Goal: Task Accomplishment & Management: Use online tool/utility

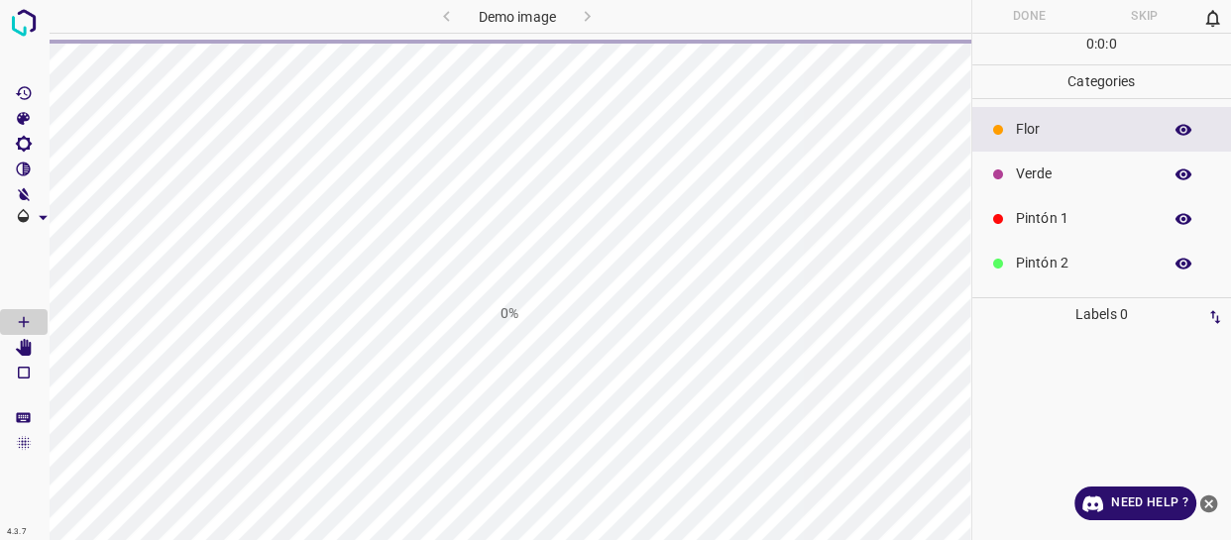
click at [1208, 504] on icon "close-help" at bounding box center [1209, 504] width 18 height 18
click at [1207, 499] on icon "close-help" at bounding box center [1209, 504] width 18 height 18
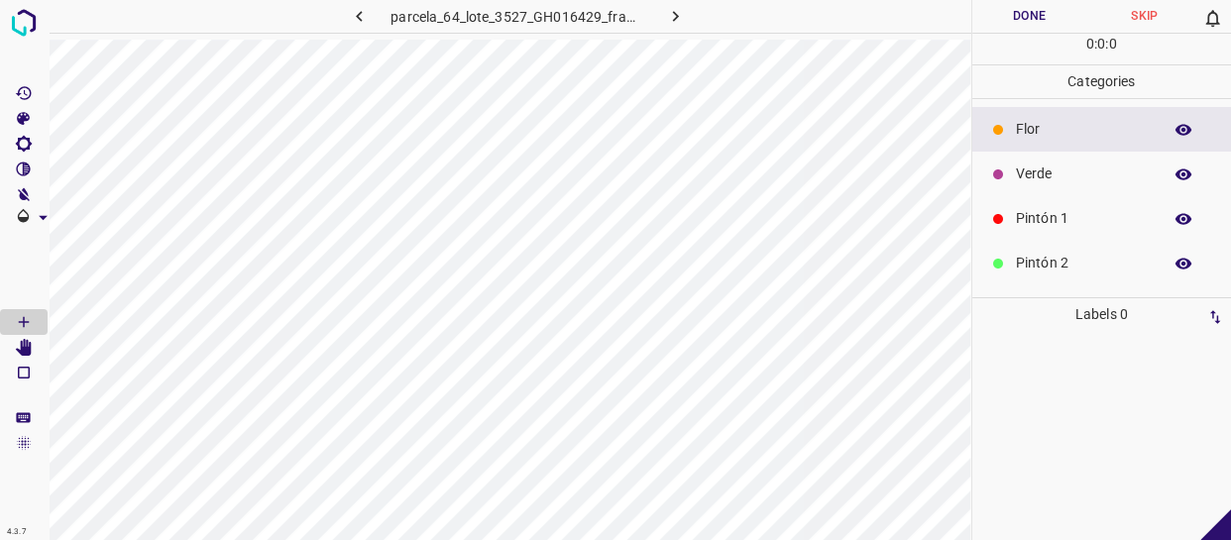
click at [685, 10] on button "button" at bounding box center [674, 16] width 63 height 33
drag, startPoint x: 1083, startPoint y: 215, endPoint x: 975, endPoint y: 247, distance: 112.6
click at [1080, 217] on p "Pintón 1" at bounding box center [1084, 218] width 136 height 21
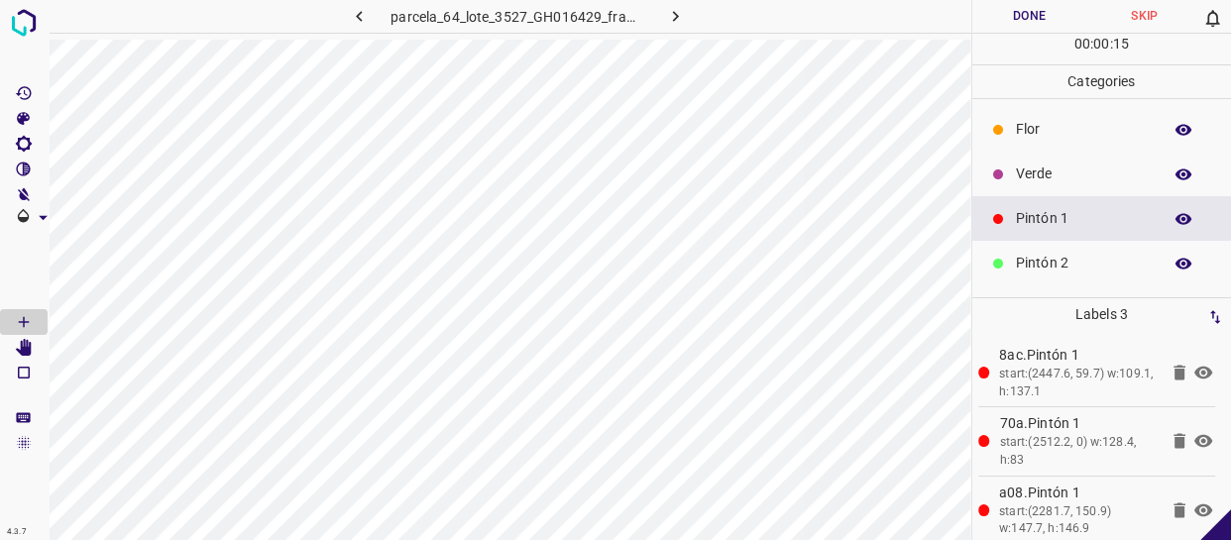
click at [1058, 277] on div "Pintón 2" at bounding box center [1102, 263] width 260 height 45
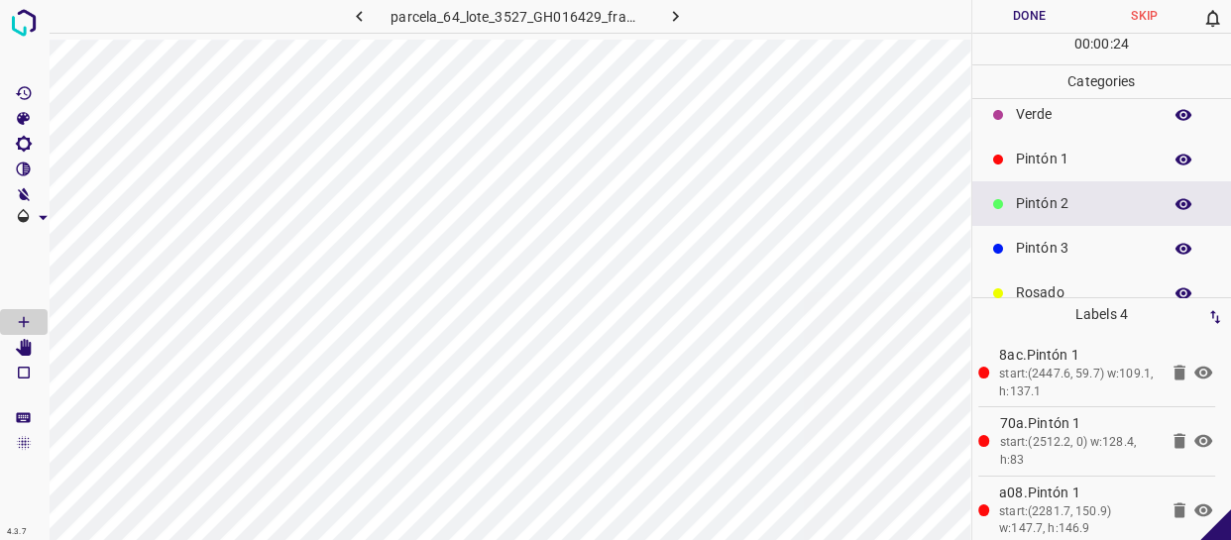
scroll to position [89, 0]
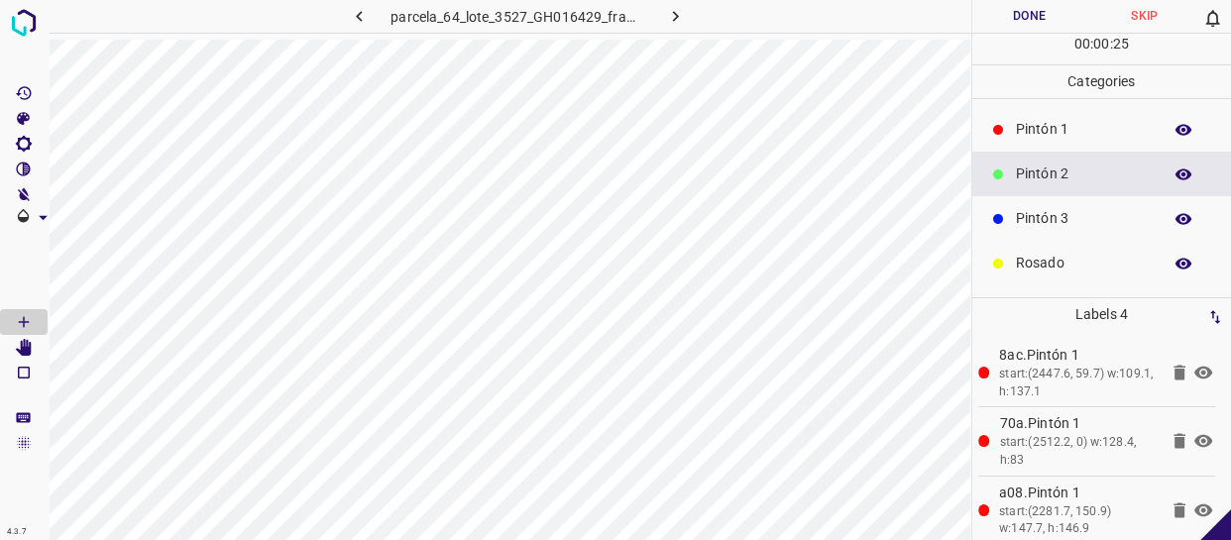
drag, startPoint x: 1073, startPoint y: 235, endPoint x: 1016, endPoint y: 236, distance: 57.5
click at [1071, 235] on div "Pintón 3" at bounding box center [1102, 218] width 260 height 45
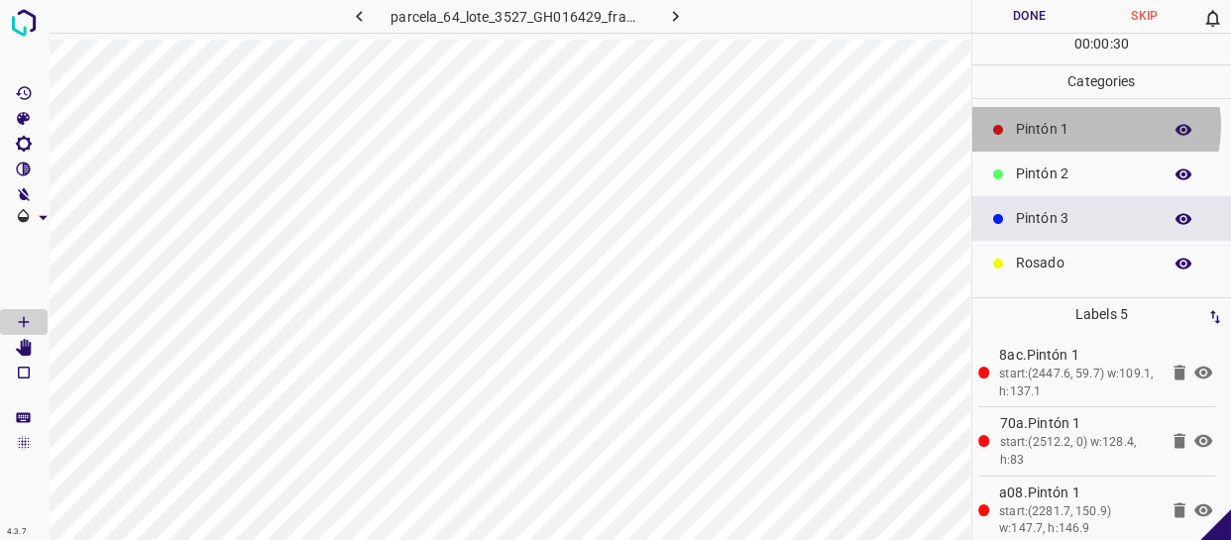
click at [1090, 125] on p "Pintón 1" at bounding box center [1084, 129] width 136 height 21
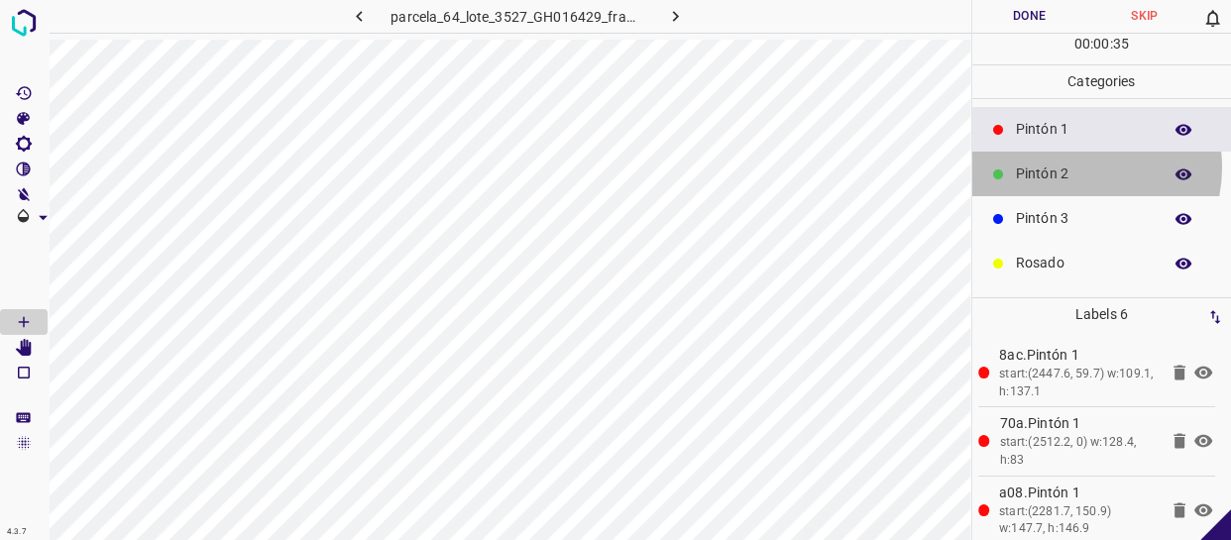
click at [1073, 167] on p "Pintón 2" at bounding box center [1084, 174] width 136 height 21
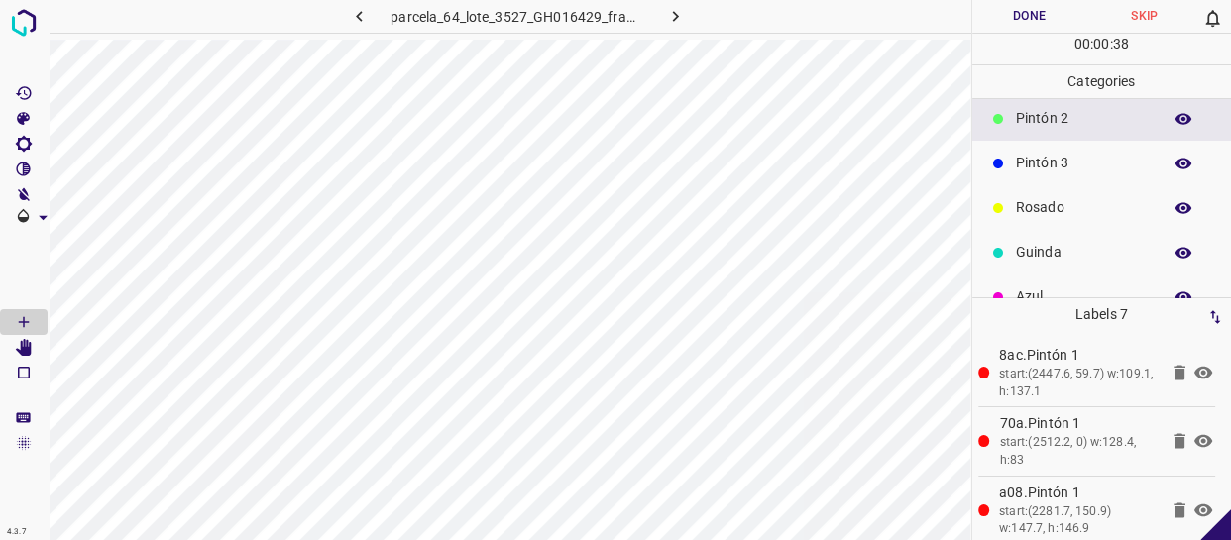
scroll to position [173, 0]
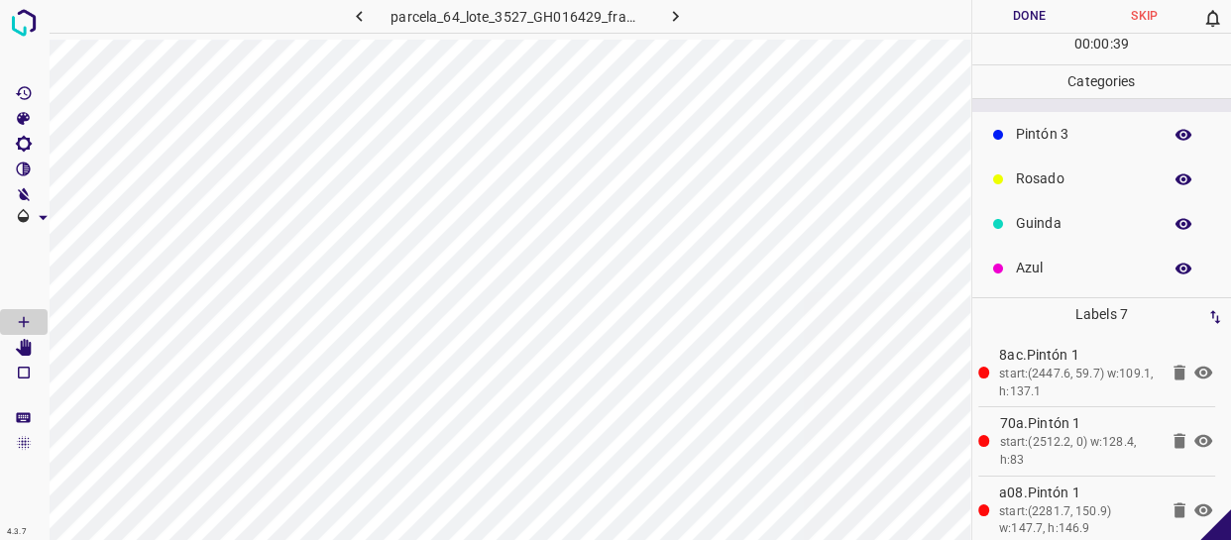
drag, startPoint x: 1075, startPoint y: 259, endPoint x: 989, endPoint y: 269, distance: 86.8
click at [1062, 260] on p "Azul" at bounding box center [1084, 268] width 136 height 21
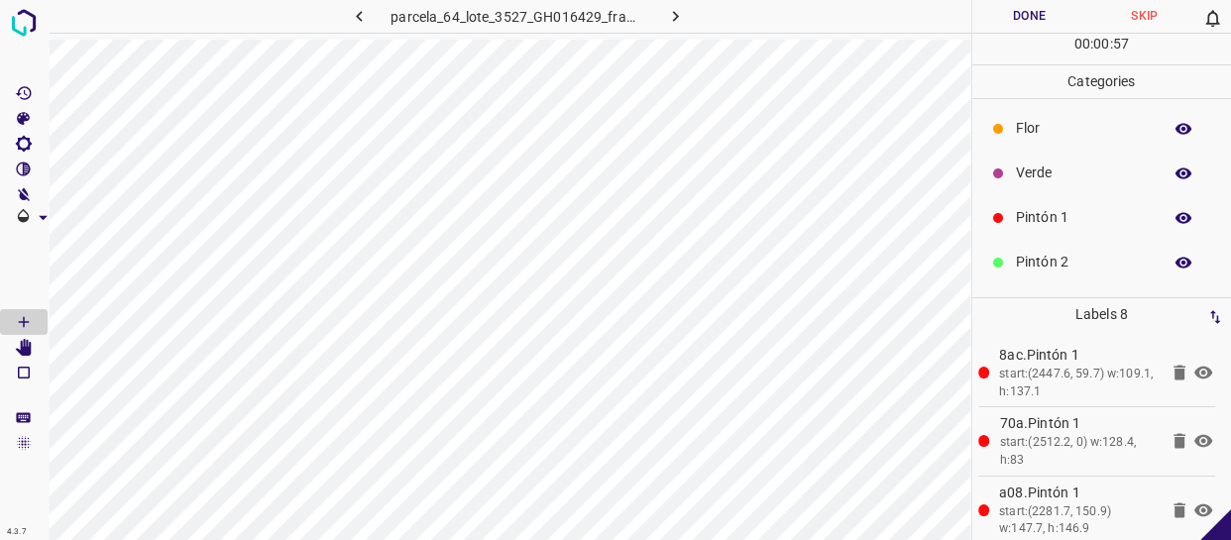
scroll to position [0, 0]
click at [1057, 147] on div "Flor" at bounding box center [1102, 129] width 260 height 45
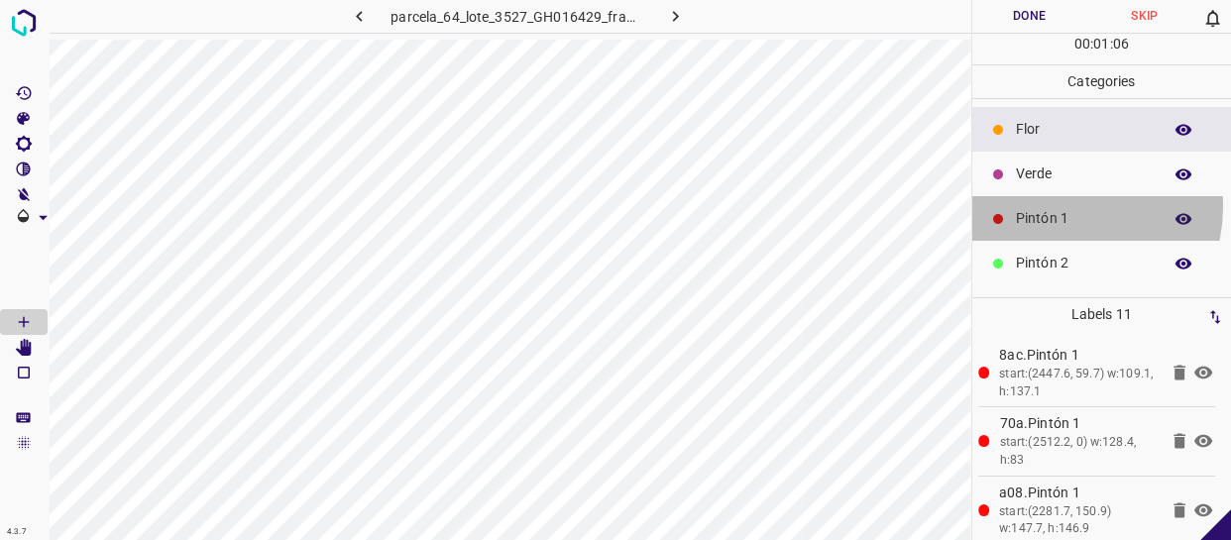
click at [1063, 206] on div "Pintón 1" at bounding box center [1102, 218] width 260 height 45
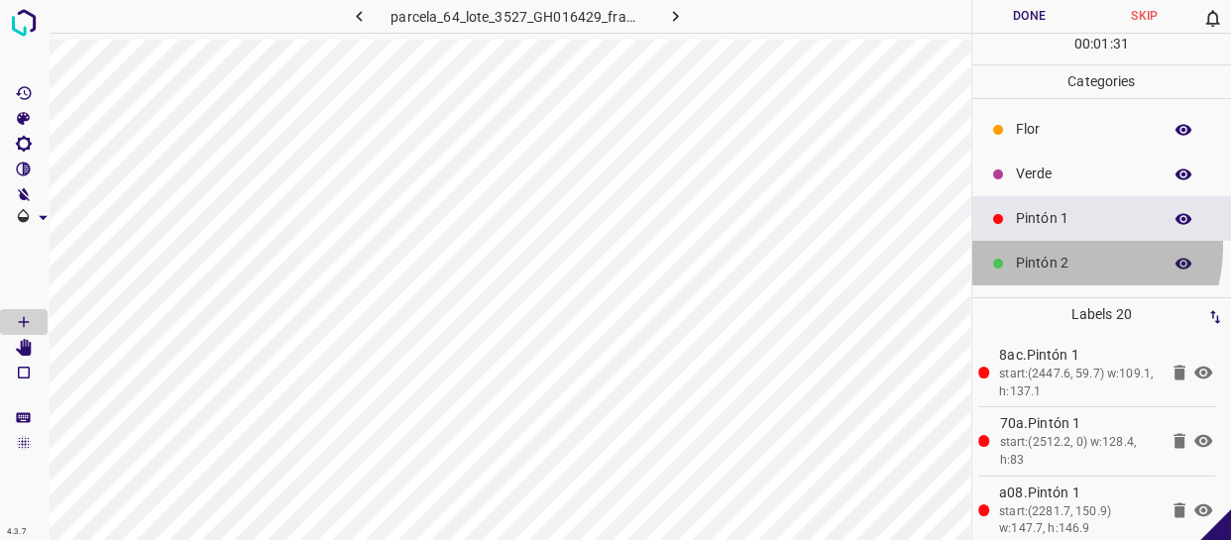
click at [1068, 248] on div "Pintón 2" at bounding box center [1102, 263] width 260 height 45
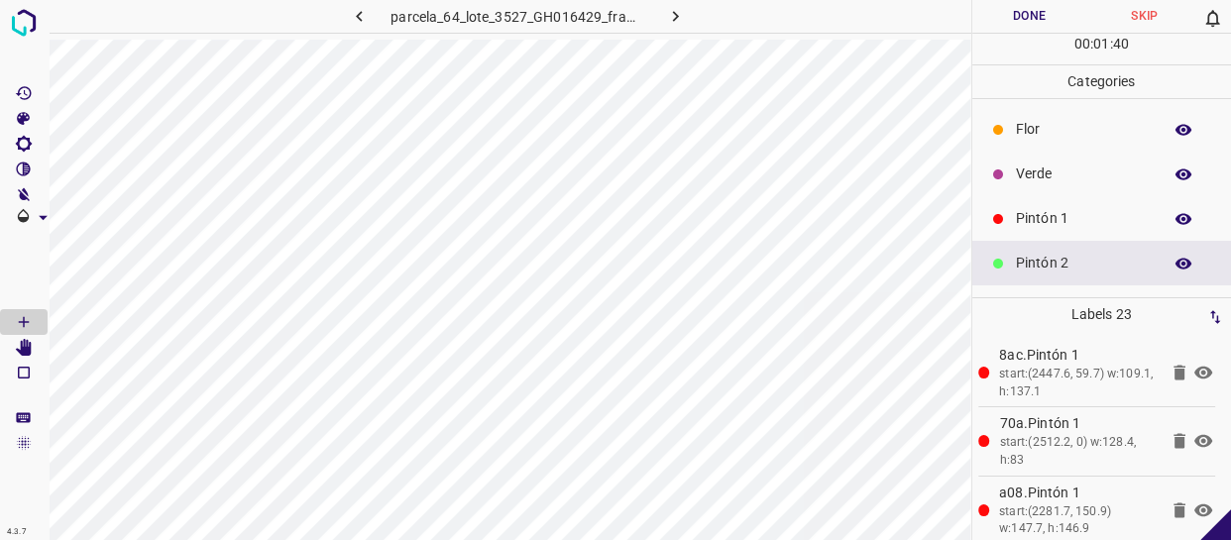
drag, startPoint x: 1052, startPoint y: 203, endPoint x: 984, endPoint y: 221, distance: 69.7
click at [1050, 203] on div "Pintón 1" at bounding box center [1102, 218] width 260 height 45
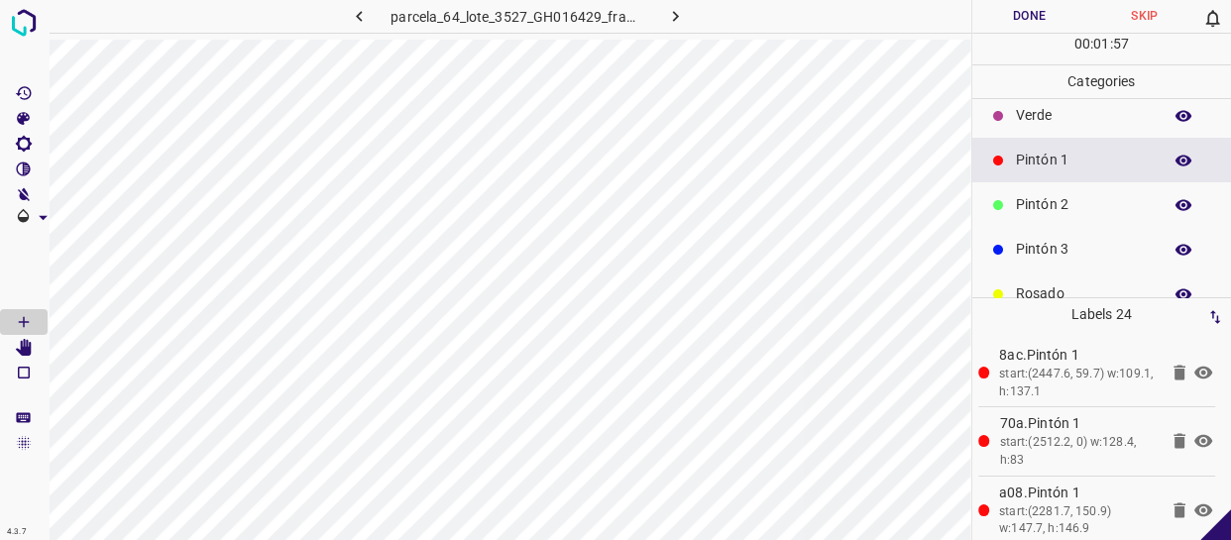
scroll to position [89, 0]
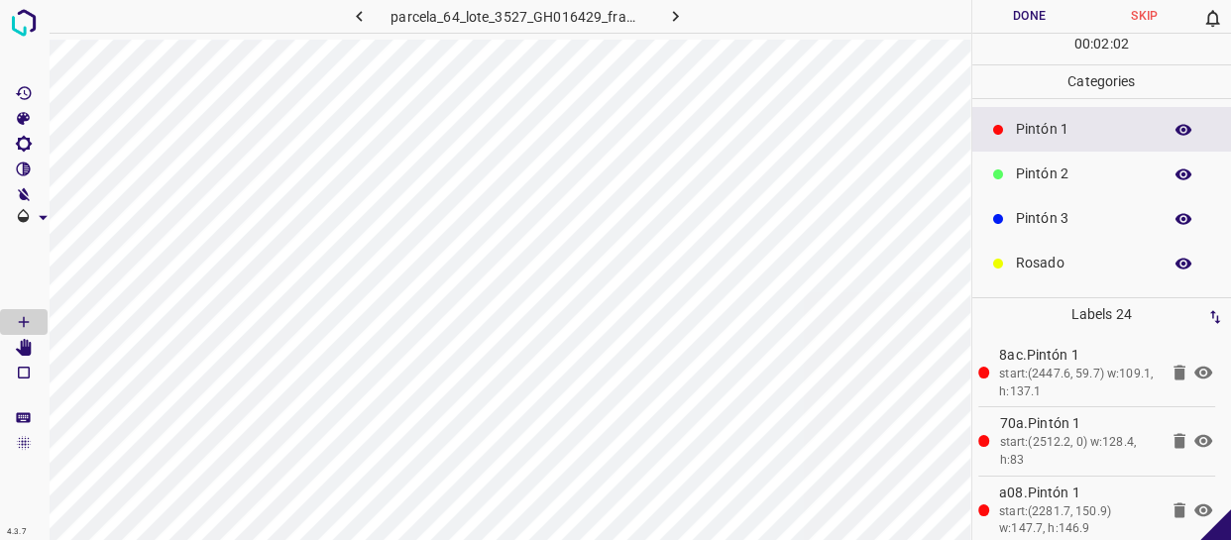
drag, startPoint x: 1034, startPoint y: 276, endPoint x: 1011, endPoint y: 270, distance: 23.6
click at [1033, 276] on div "Rosado" at bounding box center [1102, 263] width 260 height 45
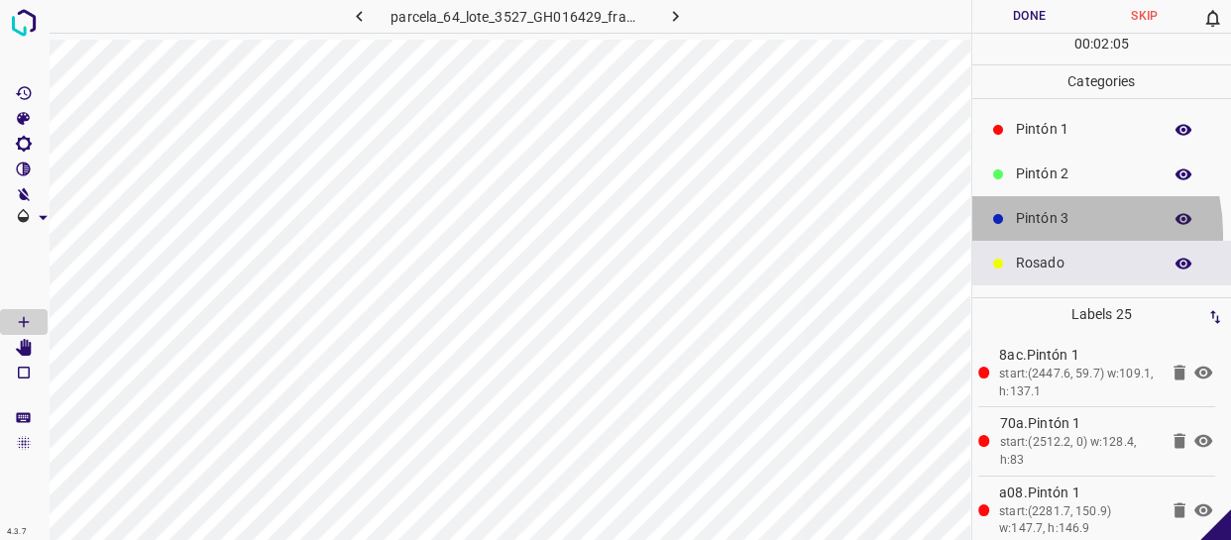
click at [1044, 232] on div "Pintón 3" at bounding box center [1102, 218] width 260 height 45
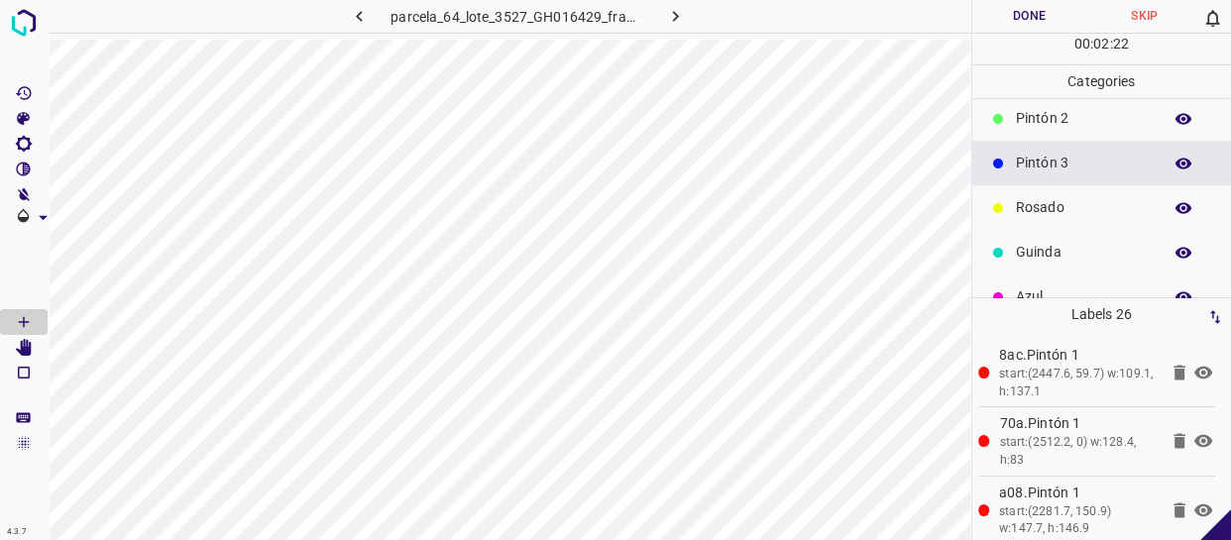
scroll to position [173, 0]
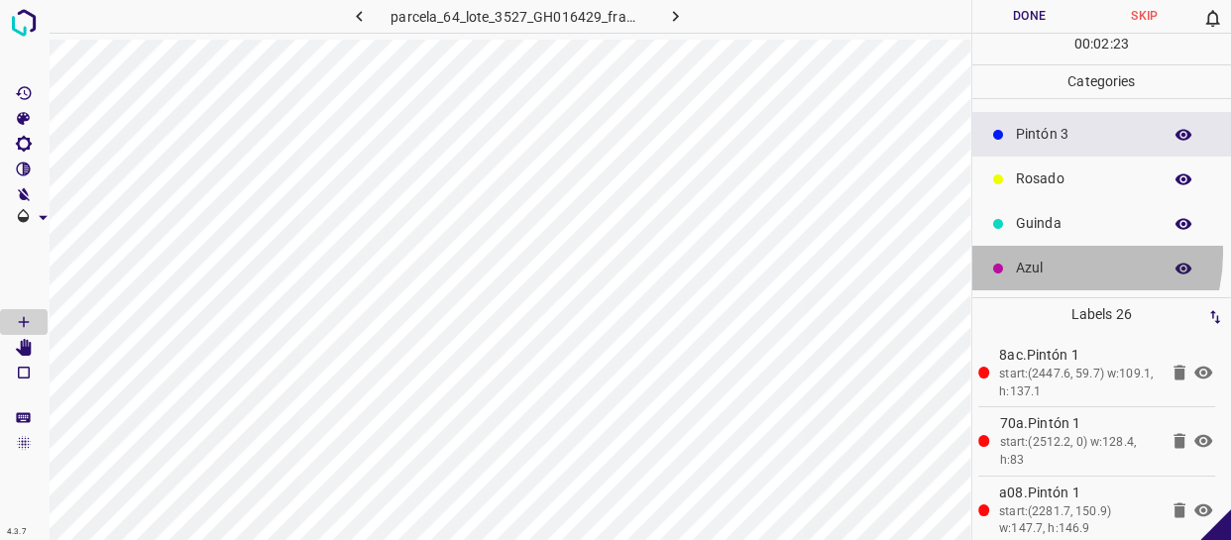
click at [1051, 253] on div "Azul" at bounding box center [1102, 268] width 260 height 45
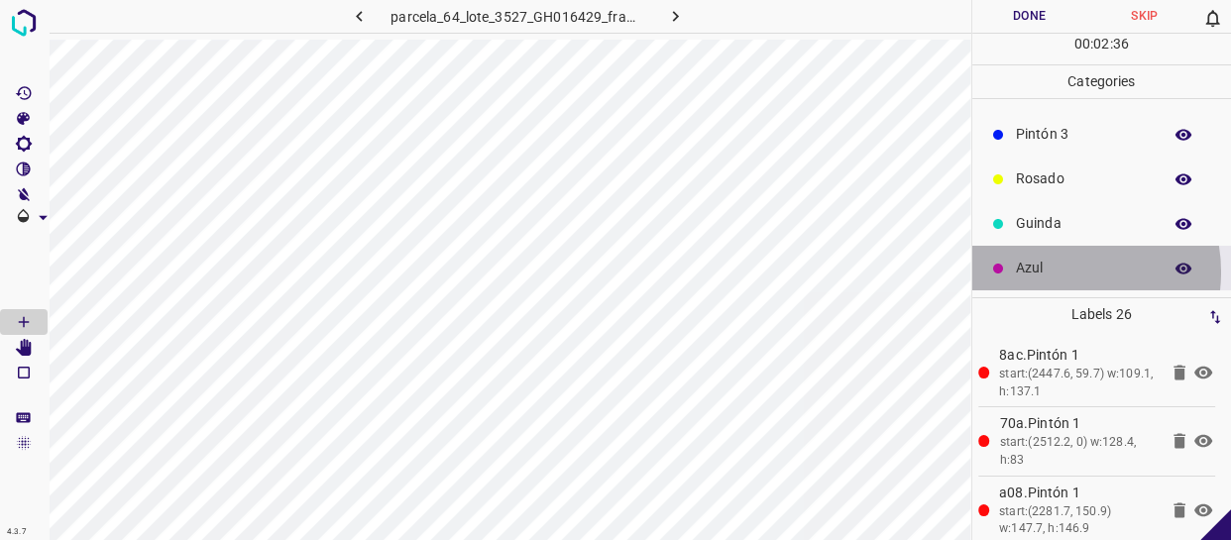
click at [1054, 272] on p "Azul" at bounding box center [1084, 268] width 136 height 21
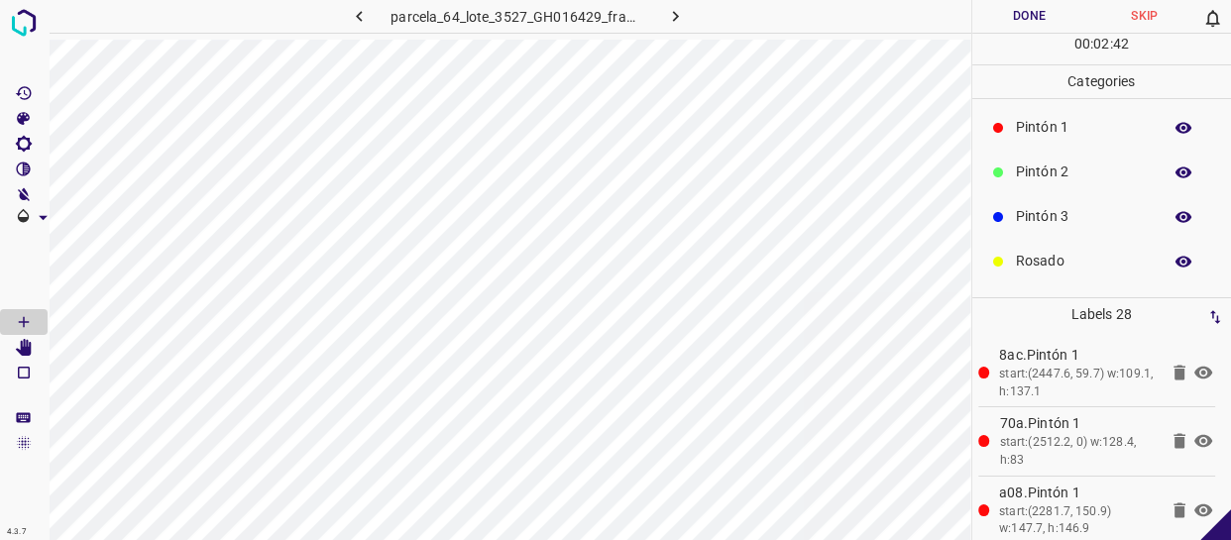
scroll to position [0, 0]
click at [1061, 205] on div "Pintón 1" at bounding box center [1102, 218] width 260 height 45
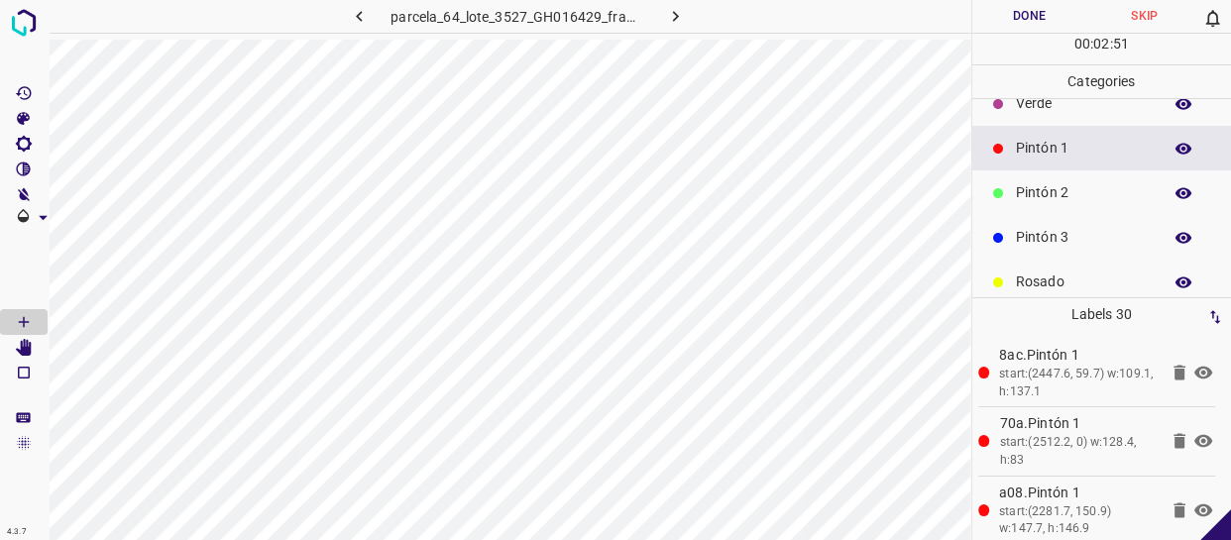
scroll to position [173, 0]
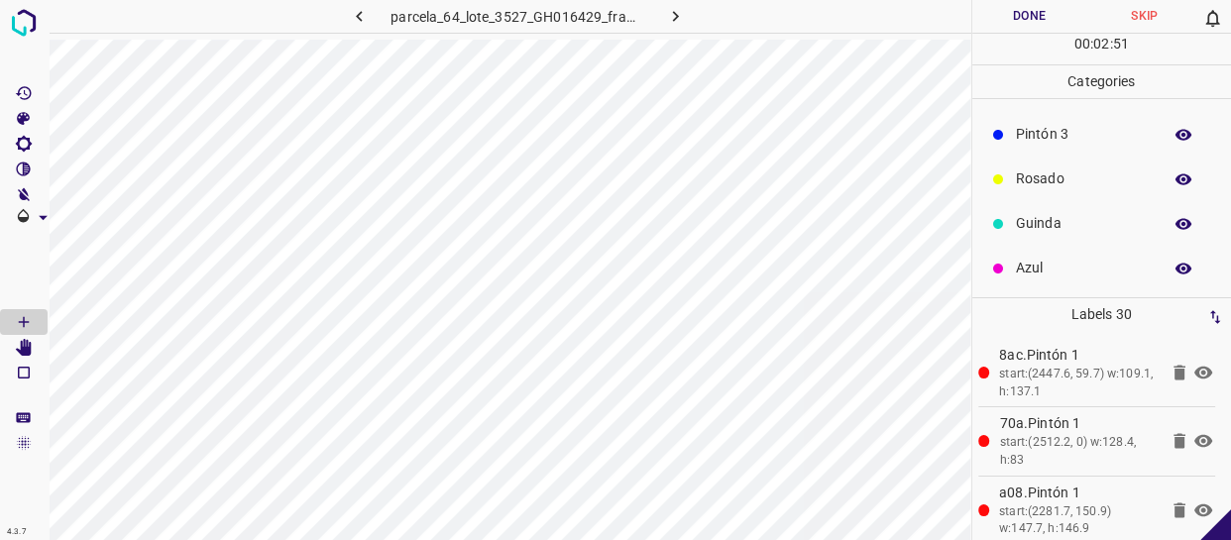
drag, startPoint x: 1056, startPoint y: 264, endPoint x: 1000, endPoint y: 279, distance: 58.7
click at [1054, 265] on p "Azul" at bounding box center [1084, 268] width 136 height 21
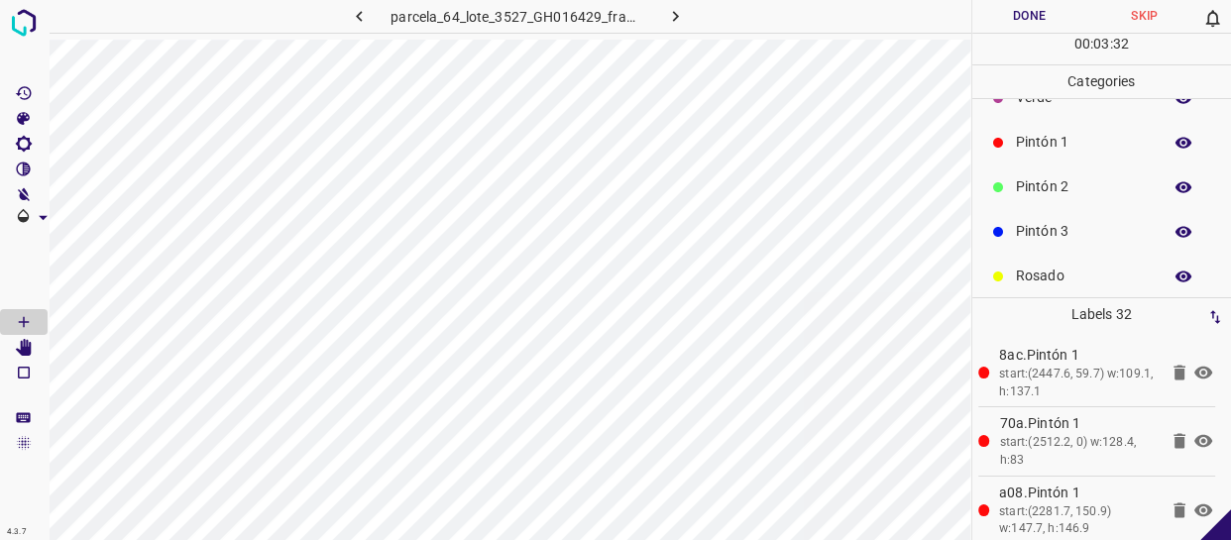
scroll to position [0, 0]
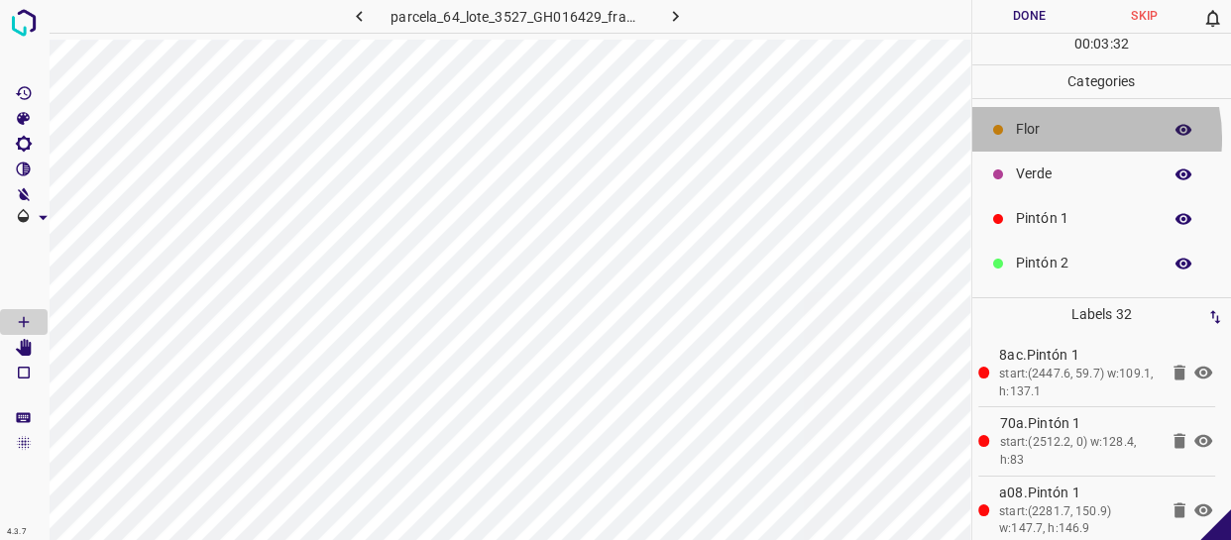
drag, startPoint x: 1059, startPoint y: 138, endPoint x: 1041, endPoint y: 144, distance: 19.7
click at [1041, 144] on div "Flor" at bounding box center [1102, 129] width 260 height 45
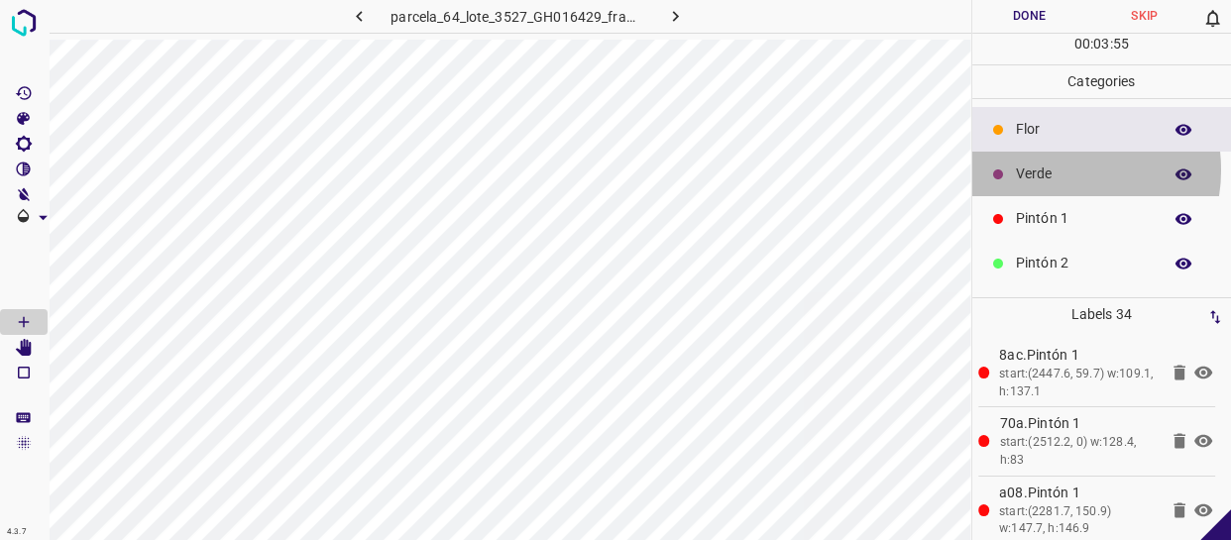
click at [1045, 172] on p "Verde" at bounding box center [1084, 174] width 136 height 21
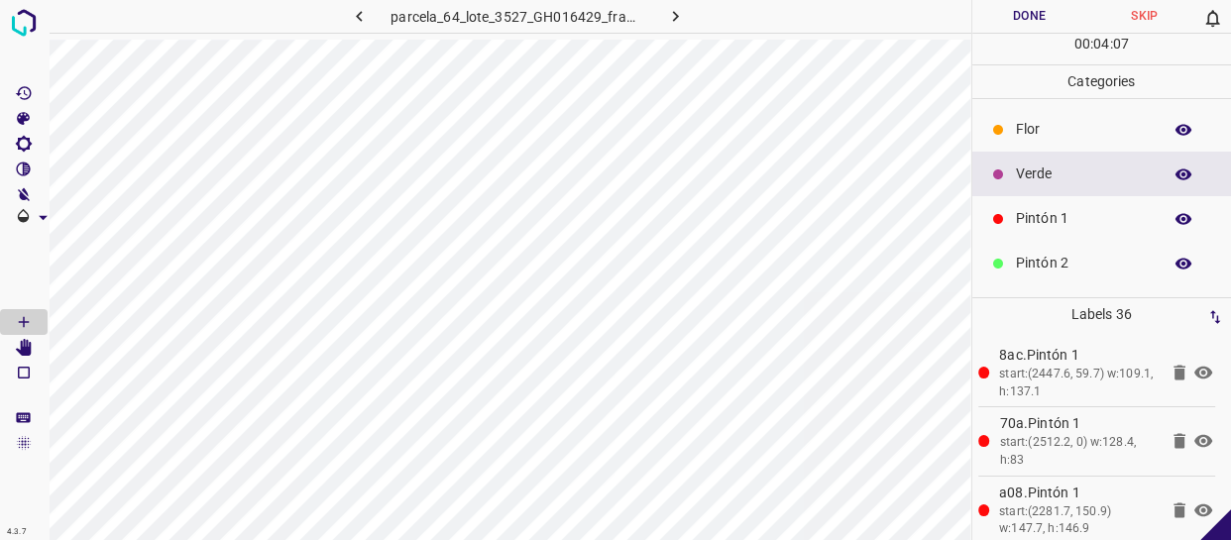
click at [1059, 141] on div "Flor" at bounding box center [1102, 129] width 260 height 45
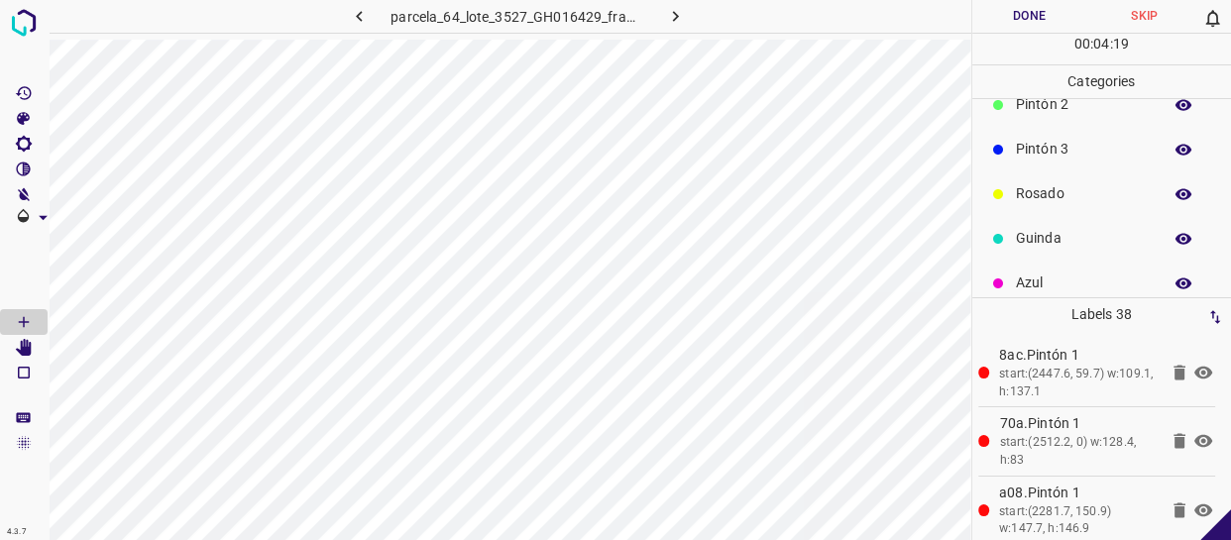
scroll to position [173, 0]
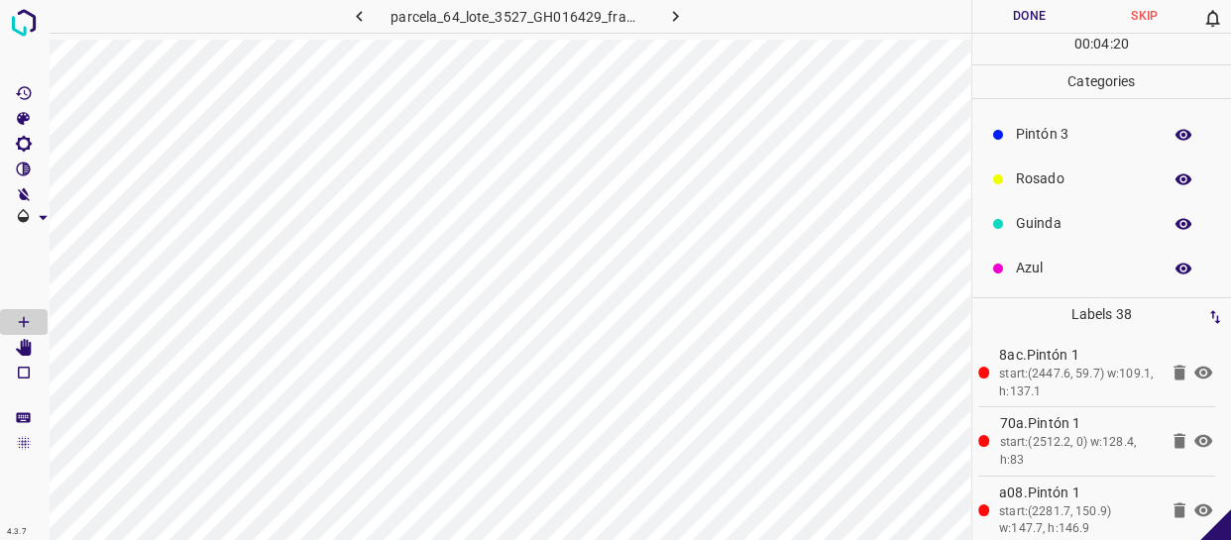
drag, startPoint x: 1066, startPoint y: 278, endPoint x: 993, endPoint y: 274, distance: 73.4
click at [1060, 278] on div "Azul" at bounding box center [1102, 268] width 260 height 45
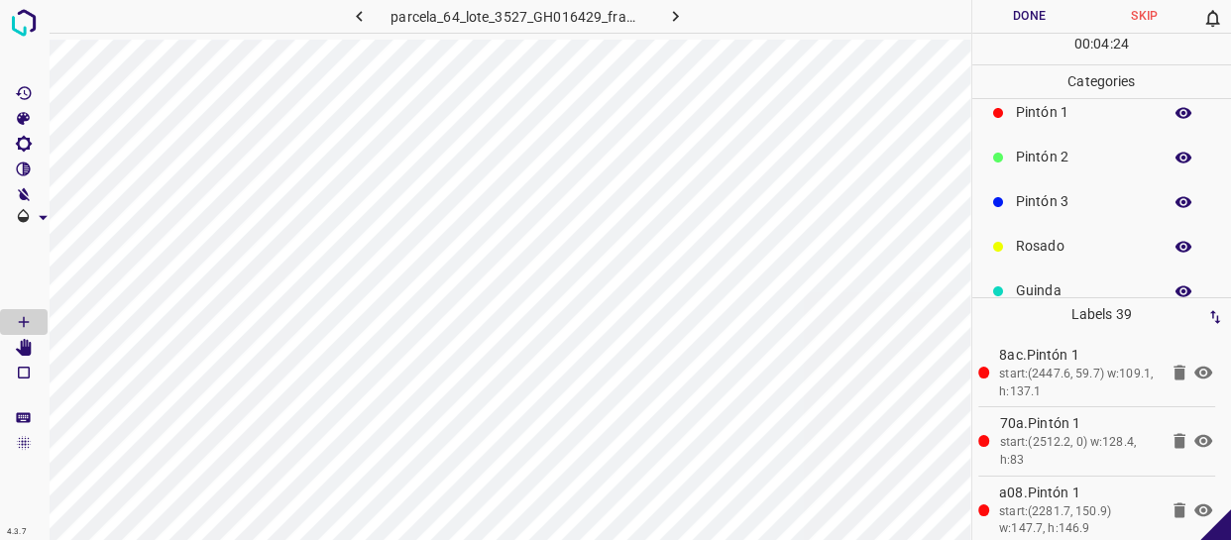
scroll to position [0, 0]
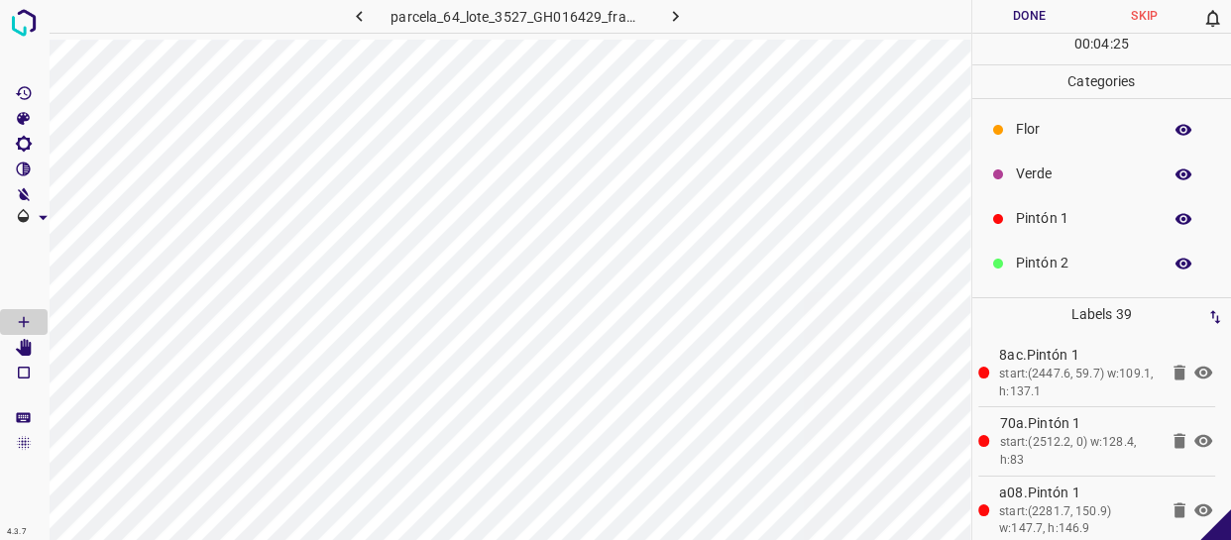
drag, startPoint x: 1058, startPoint y: 220, endPoint x: 986, endPoint y: 234, distance: 73.7
click at [1051, 224] on p "Pintón 1" at bounding box center [1084, 218] width 136 height 21
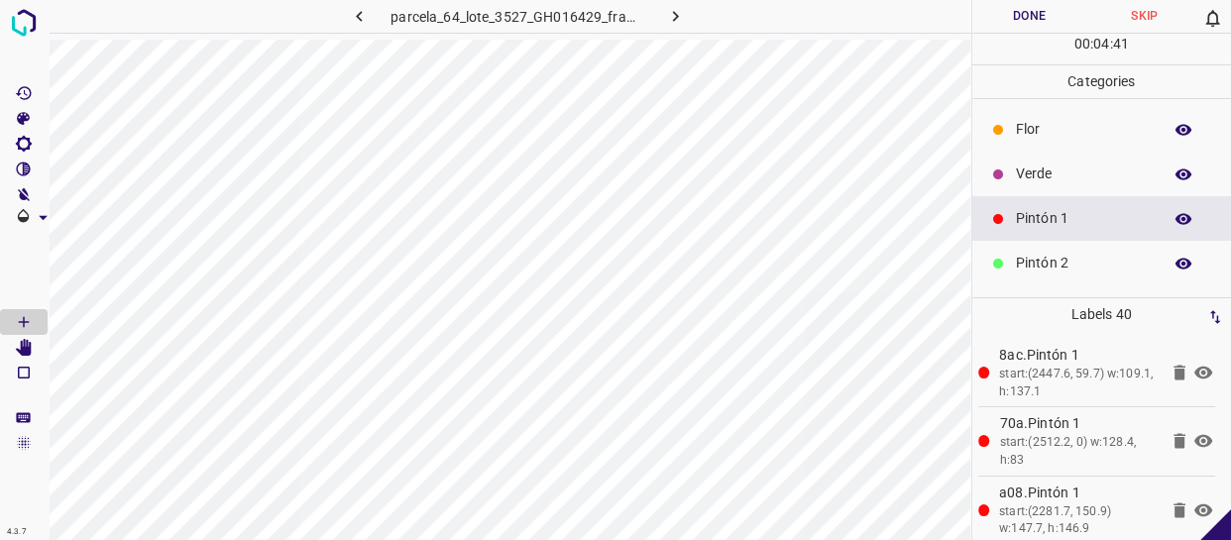
drag, startPoint x: 1064, startPoint y: 171, endPoint x: 998, endPoint y: 204, distance: 74.0
click at [1063, 171] on p "Verde" at bounding box center [1084, 174] width 136 height 21
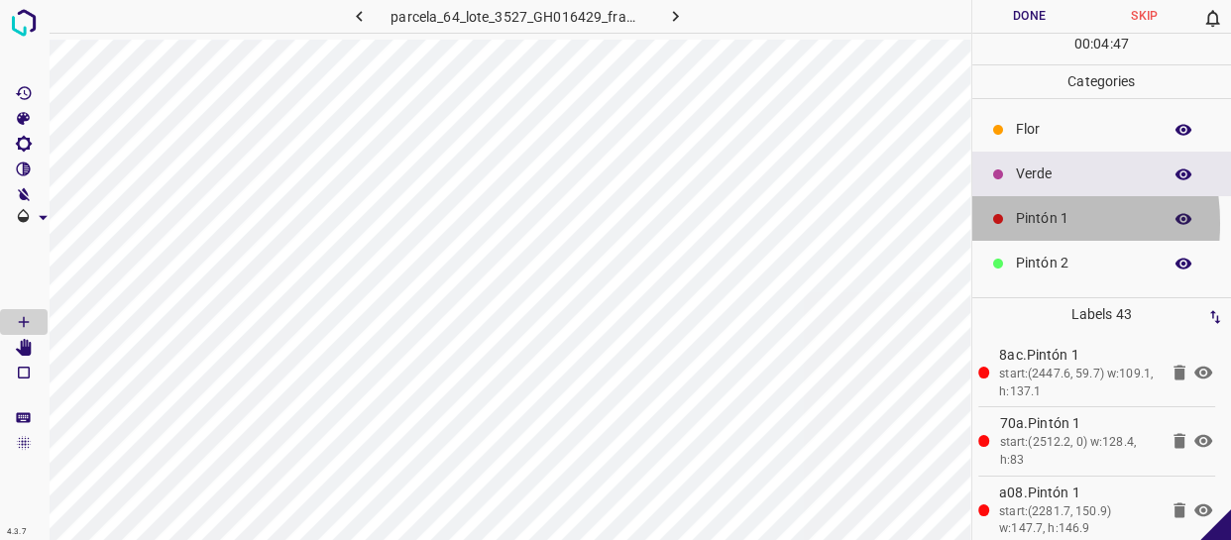
click at [990, 223] on div at bounding box center [998, 219] width 20 height 20
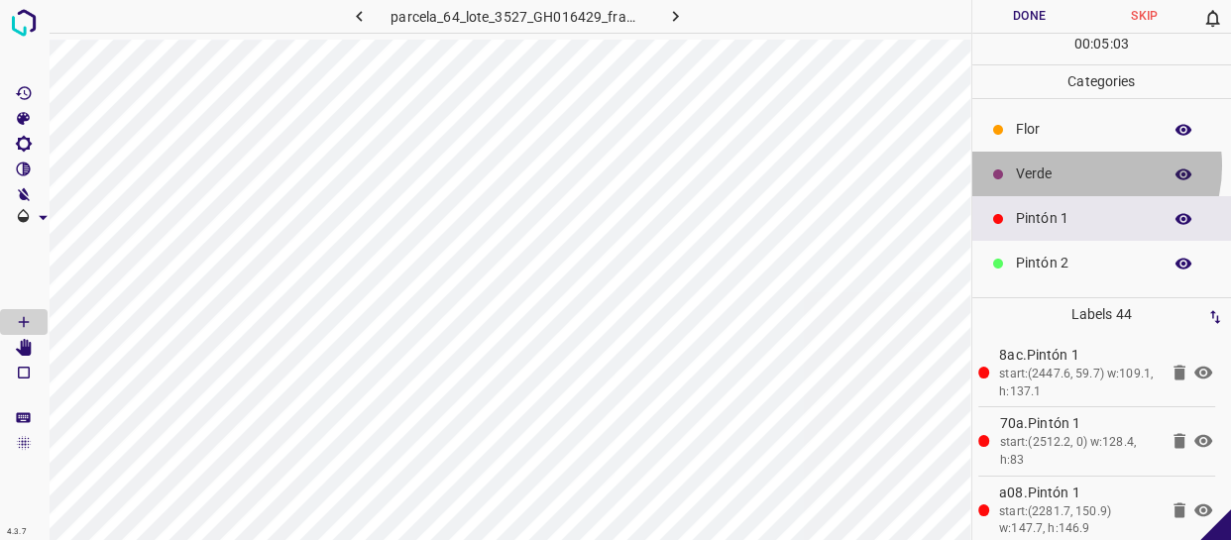
drag, startPoint x: 1076, startPoint y: 166, endPoint x: 1031, endPoint y: 201, distance: 57.9
click at [1075, 166] on p "Verde" at bounding box center [1084, 174] width 136 height 21
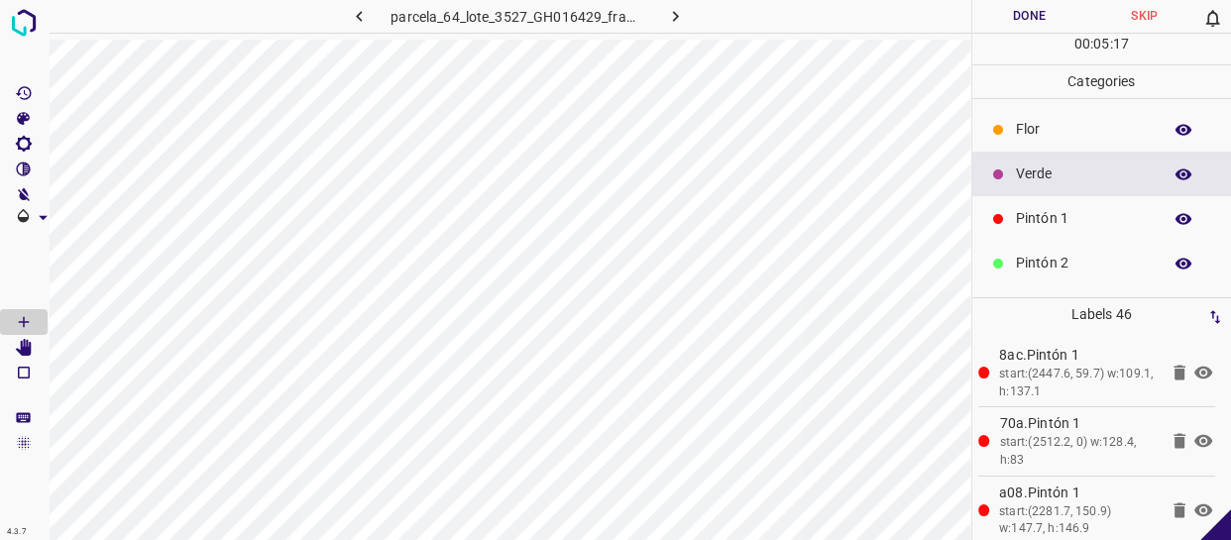
click at [1065, 127] on p "Flor" at bounding box center [1084, 129] width 136 height 21
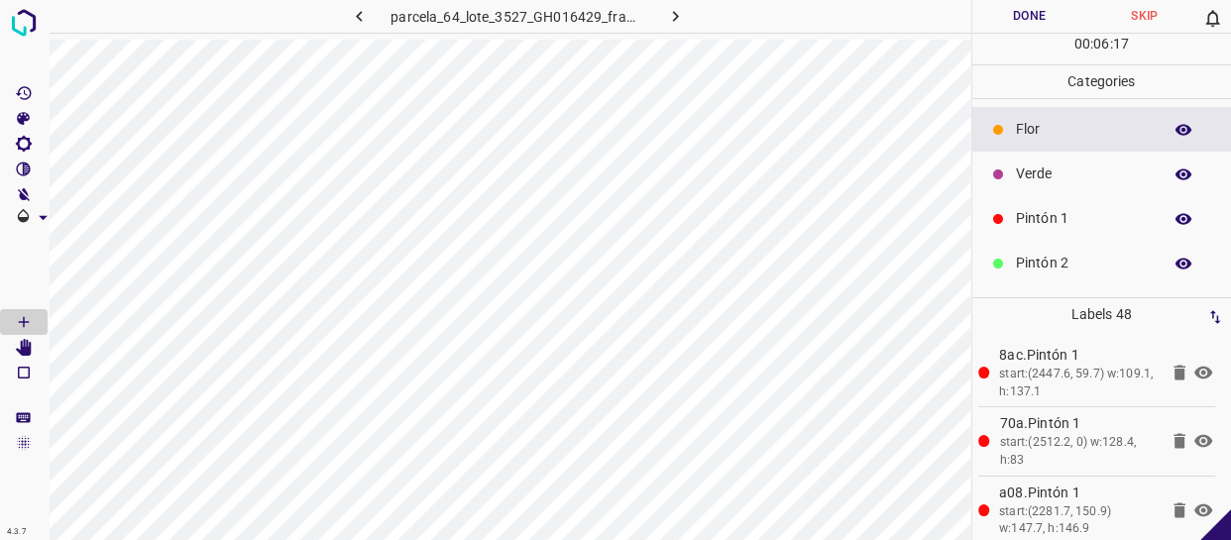
click at [1104, 165] on p "Verde" at bounding box center [1084, 174] width 136 height 21
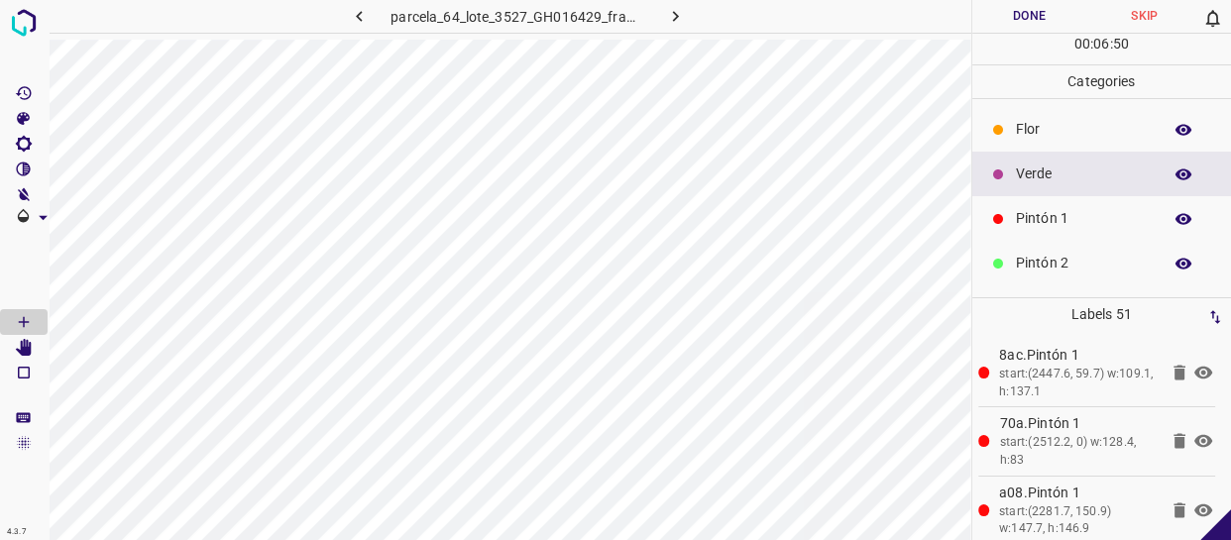
click at [1034, 20] on button "Done" at bounding box center [1029, 16] width 115 height 33
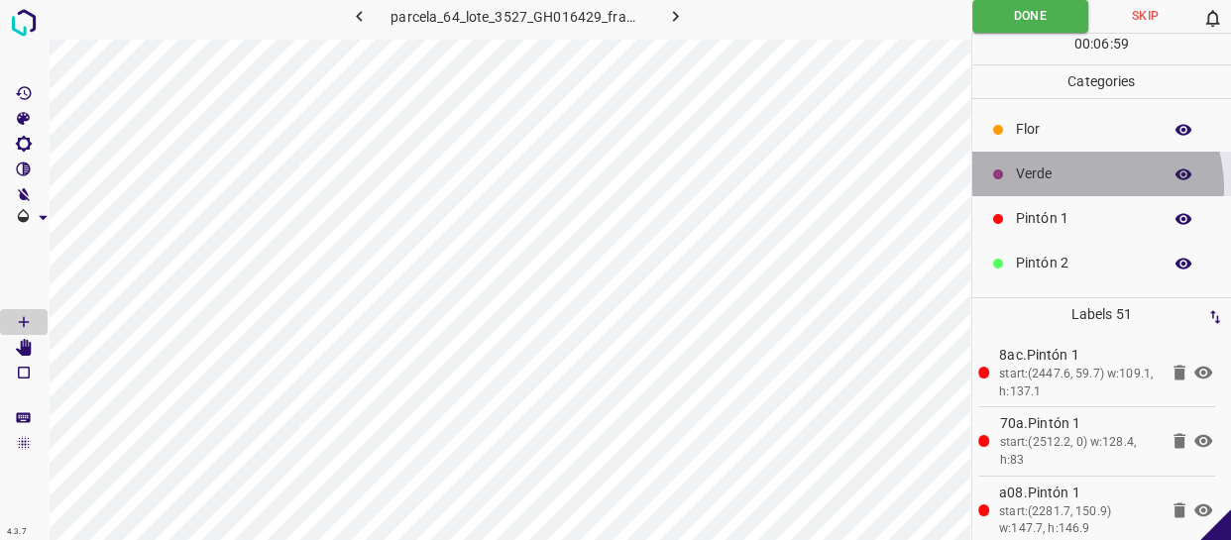
drag, startPoint x: 1077, startPoint y: 188, endPoint x: 1060, endPoint y: 188, distance: 16.8
click at [1060, 188] on div "Verde" at bounding box center [1102, 174] width 260 height 45
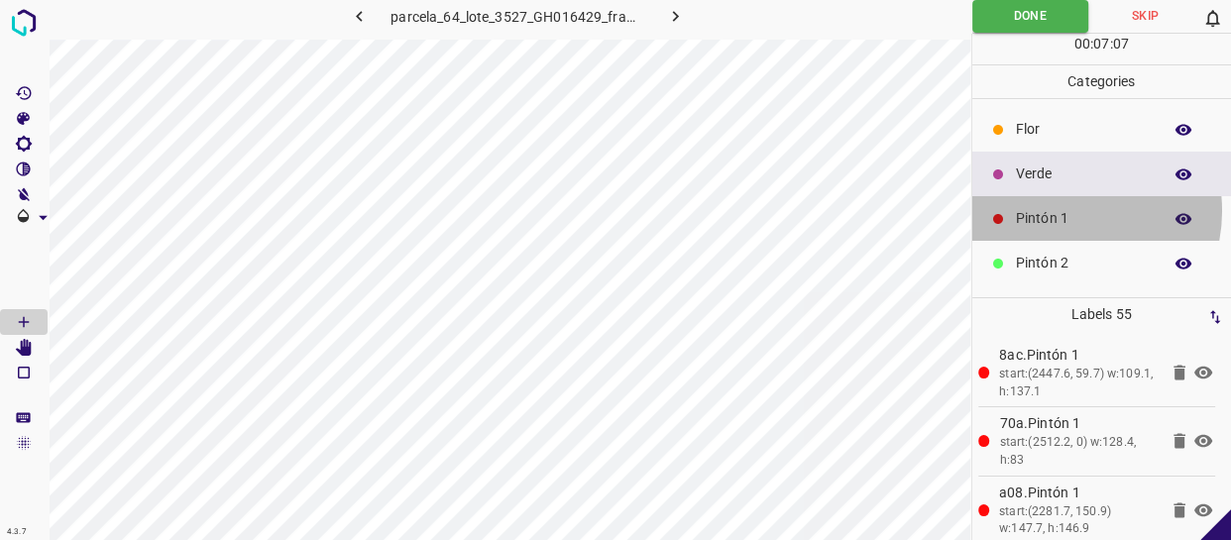
click at [1054, 215] on p "Pintón 1" at bounding box center [1084, 218] width 136 height 21
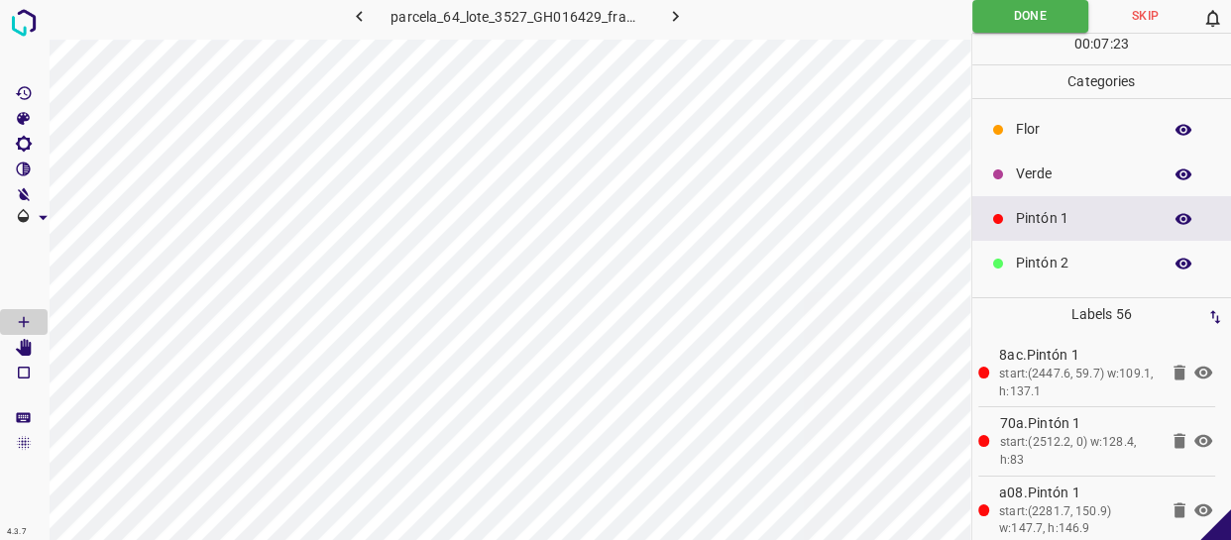
drag, startPoint x: 688, startPoint y: 9, endPoint x: 662, endPoint y: 0, distance: 27.3
click at [687, 9] on button "button" at bounding box center [674, 16] width 63 height 33
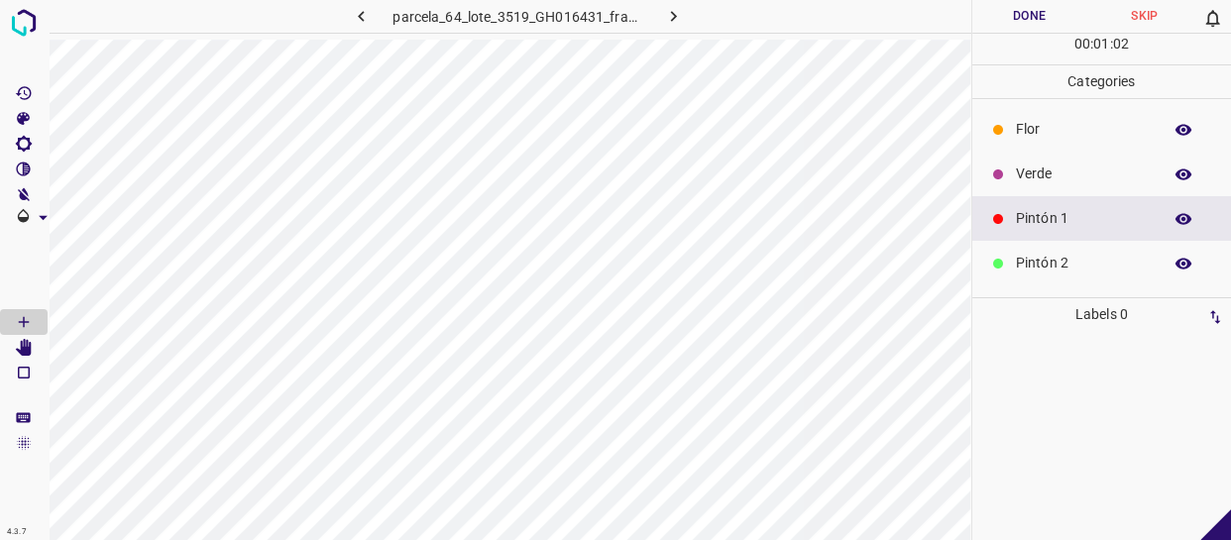
click at [679, 20] on icon "button" at bounding box center [673, 16] width 21 height 21
click at [684, 17] on icon "button" at bounding box center [675, 16] width 21 height 21
click at [654, 21] on button "button" at bounding box center [674, 16] width 63 height 33
click at [681, 8] on icon "button" at bounding box center [675, 16] width 21 height 21
click at [674, 12] on icon "button" at bounding box center [675, 16] width 21 height 21
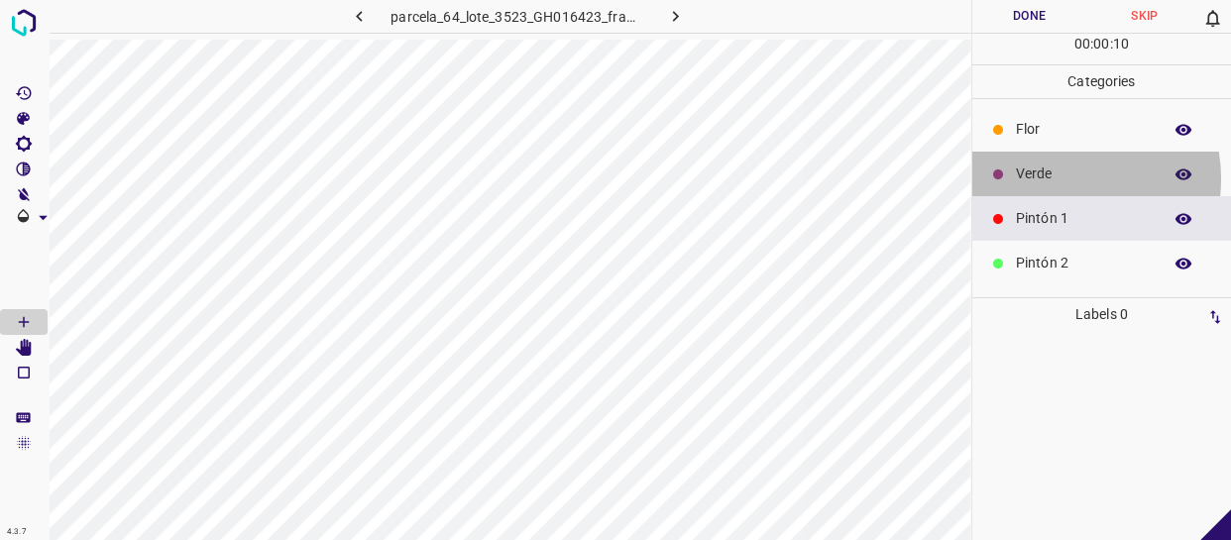
click at [1055, 178] on p "Verde" at bounding box center [1084, 174] width 136 height 21
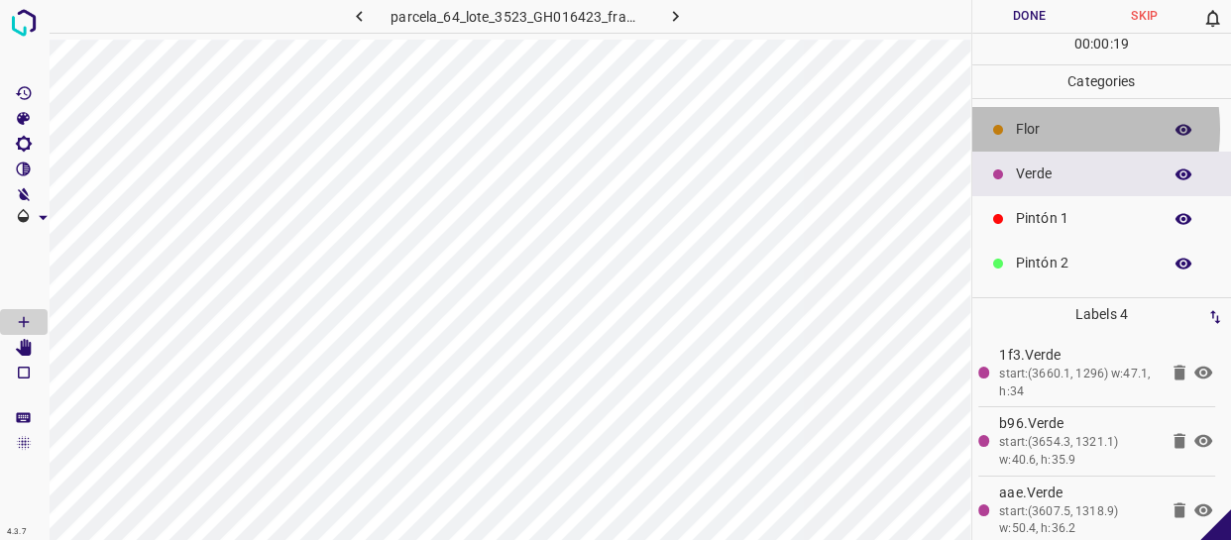
click at [1028, 128] on p "Flor" at bounding box center [1084, 129] width 136 height 21
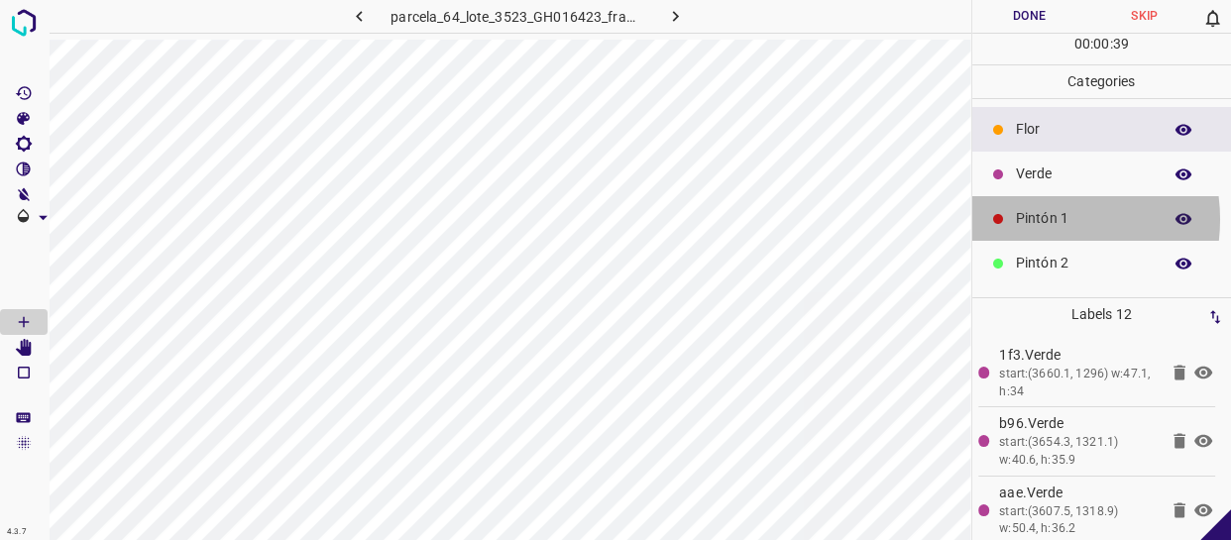
drag, startPoint x: 1037, startPoint y: 219, endPoint x: 980, endPoint y: 220, distance: 56.5
click at [1033, 218] on p "Pintón 1" at bounding box center [1084, 218] width 136 height 21
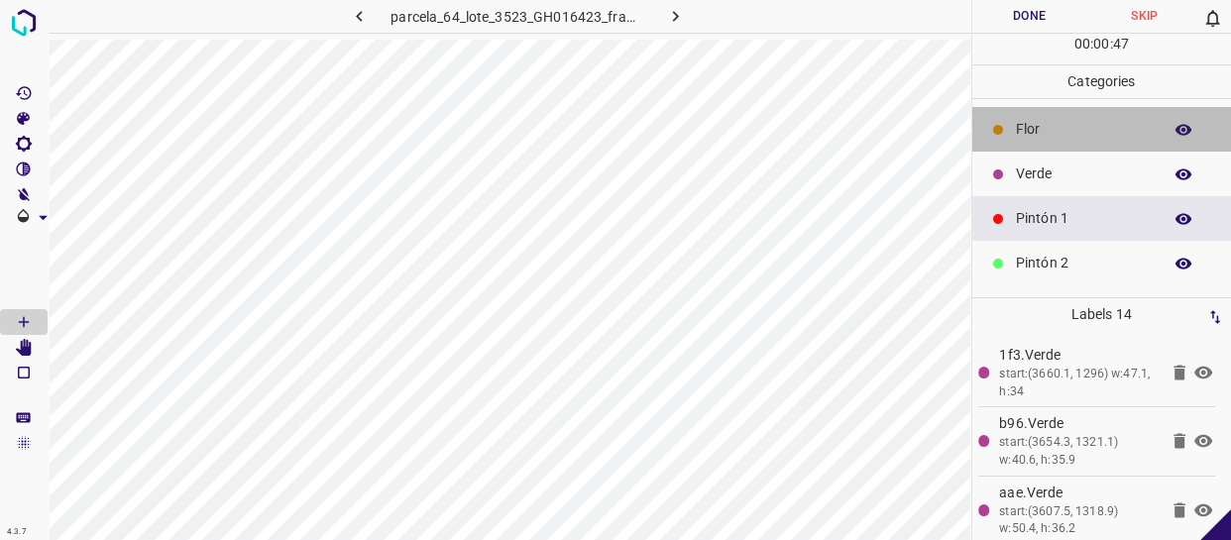
click at [1128, 126] on p "Flor" at bounding box center [1084, 129] width 136 height 21
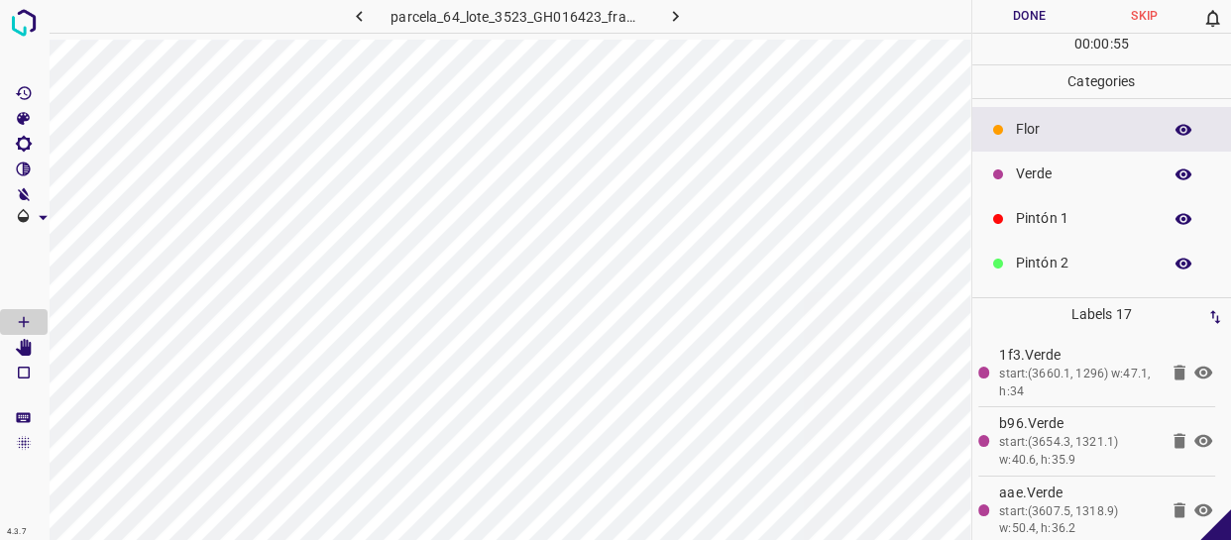
click at [1067, 177] on p "Verde" at bounding box center [1084, 174] width 136 height 21
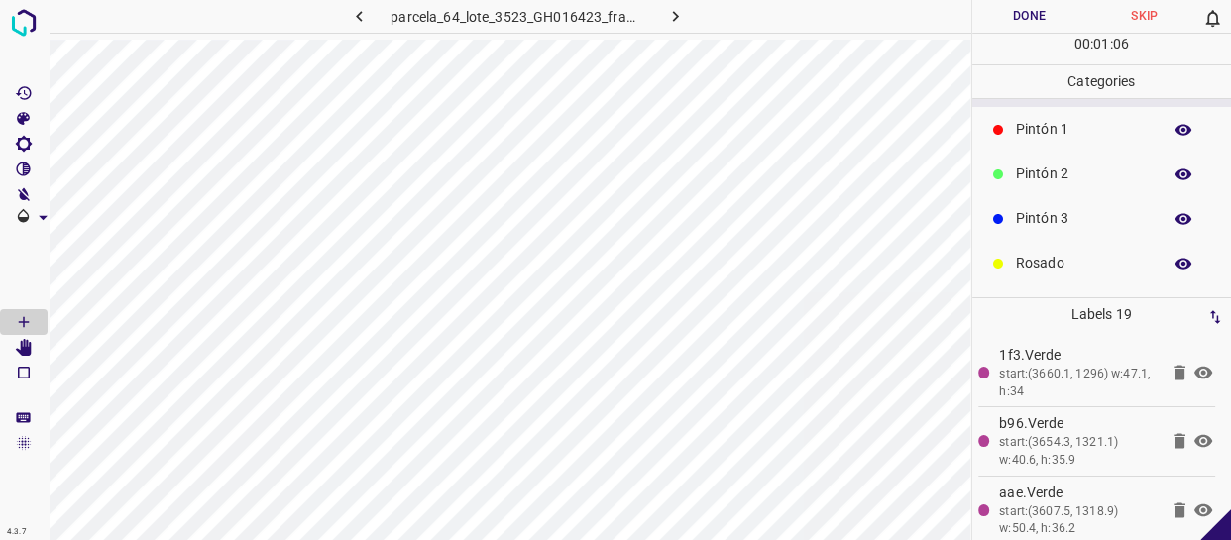
scroll to position [173, 0]
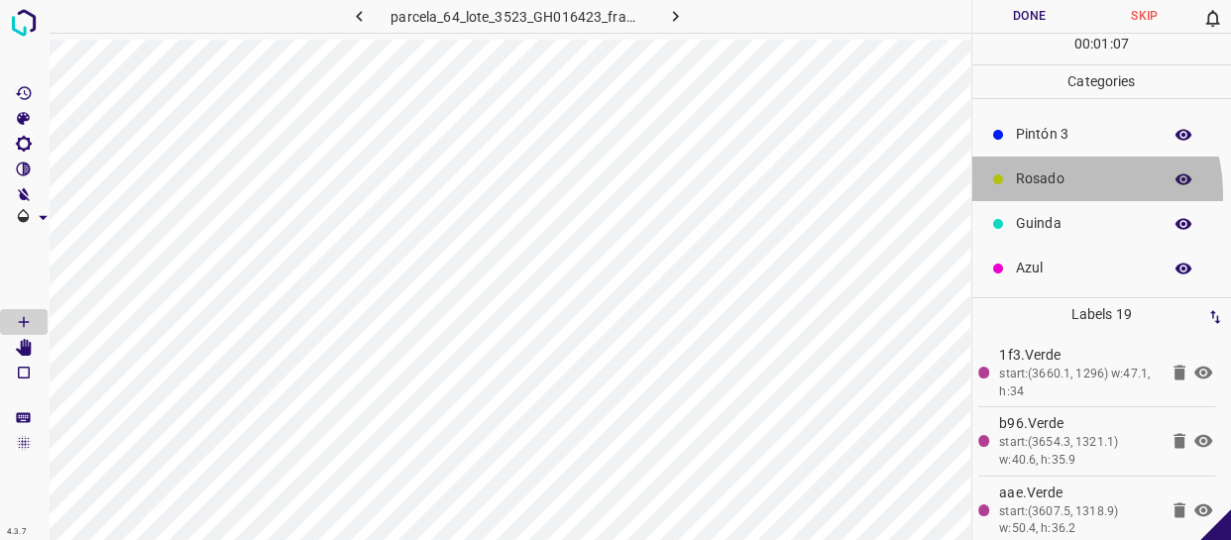
click at [1070, 192] on div "Rosado" at bounding box center [1102, 179] width 260 height 45
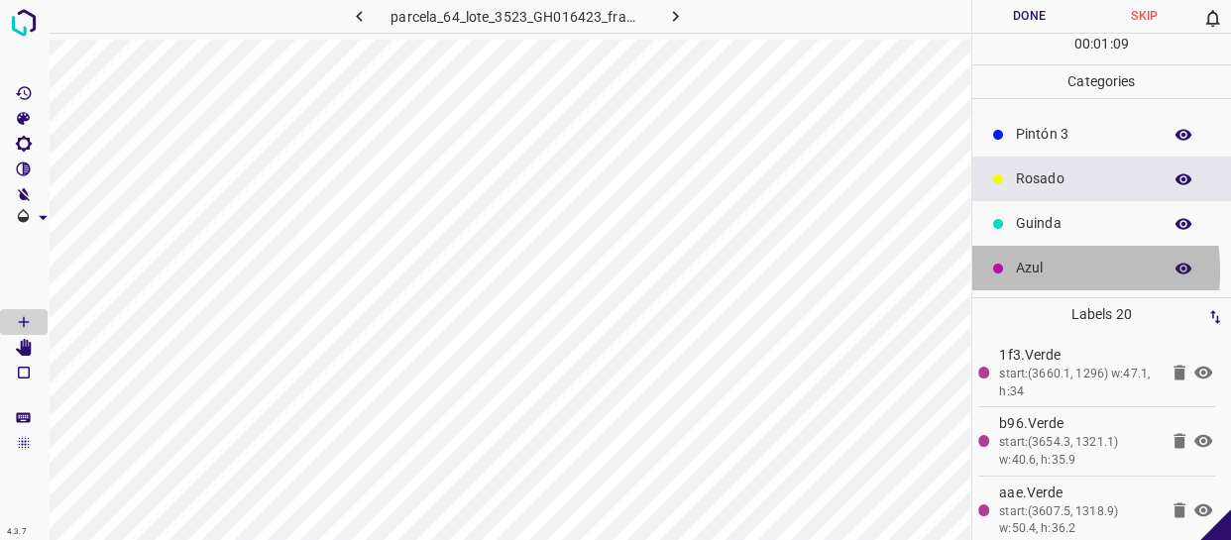
click at [999, 271] on icon at bounding box center [998, 269] width 10 height 10
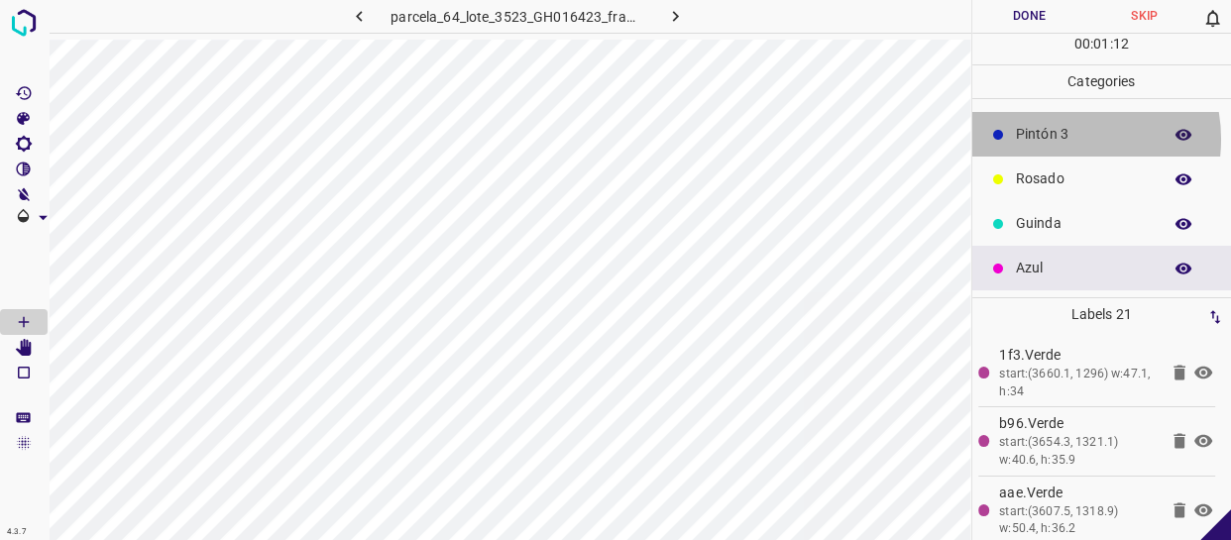
click at [1055, 139] on p "Pintón 3" at bounding box center [1084, 134] width 136 height 21
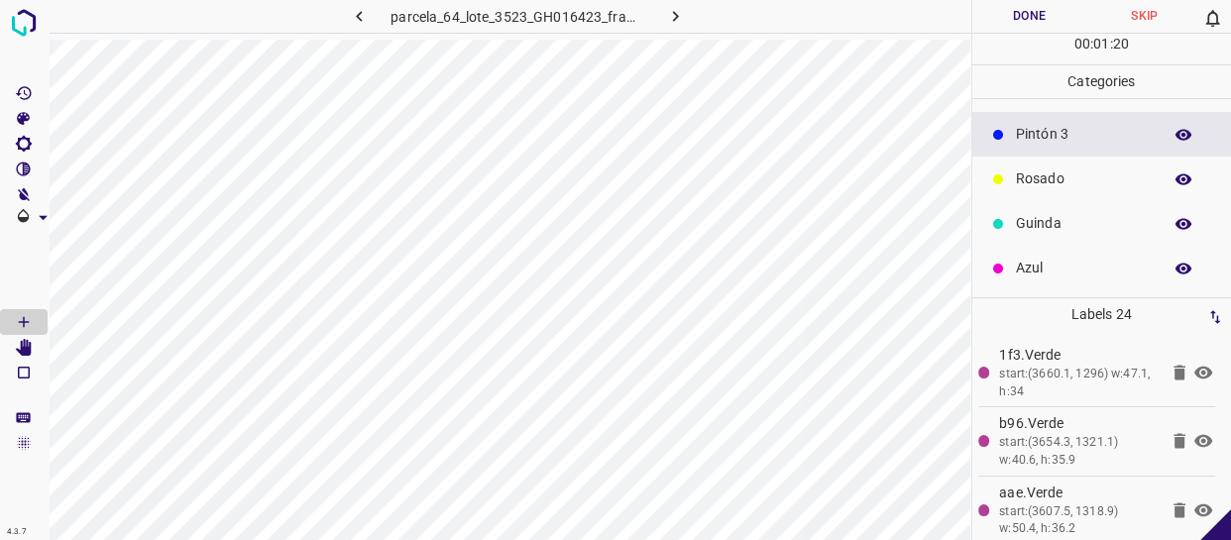
scroll to position [83, 0]
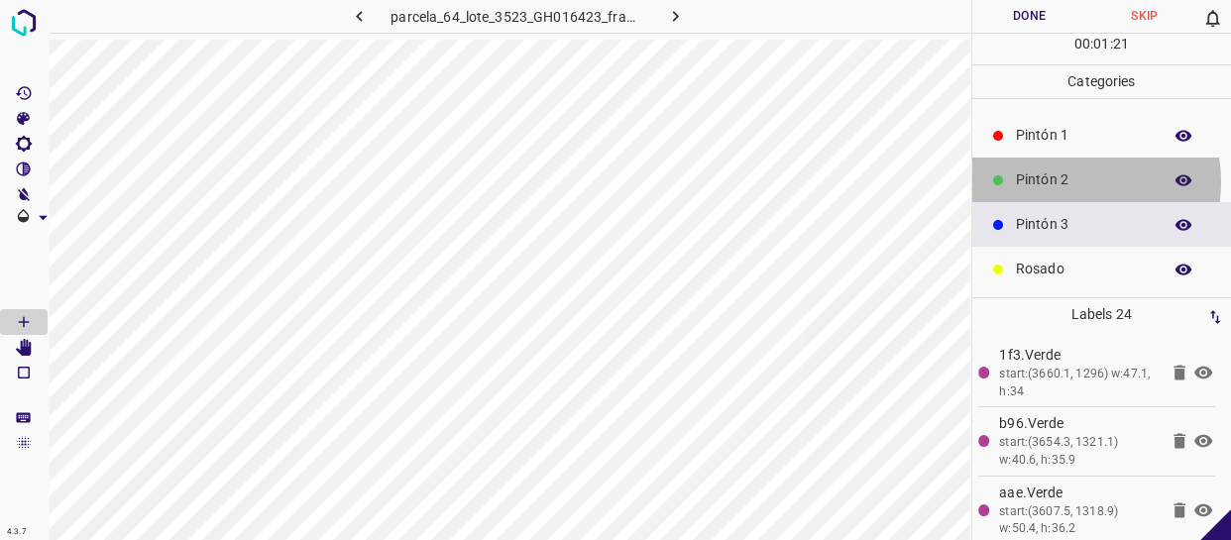
drag, startPoint x: 1071, startPoint y: 181, endPoint x: 1019, endPoint y: 212, distance: 60.9
click at [1070, 181] on p "Pintón 2" at bounding box center [1084, 179] width 136 height 21
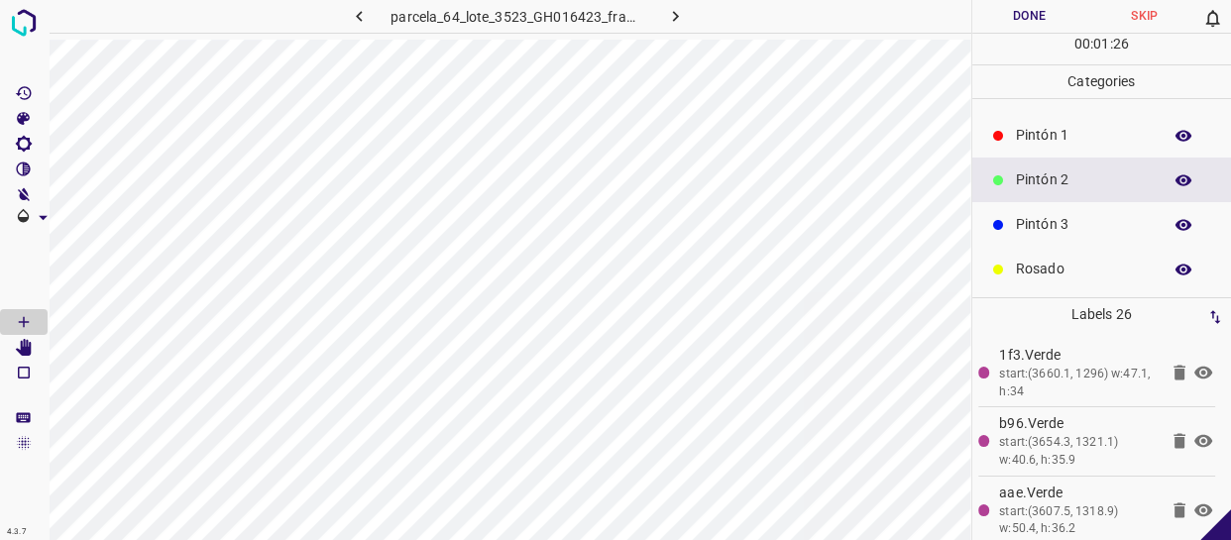
click at [1055, 130] on p "Pintón 1" at bounding box center [1084, 135] width 136 height 21
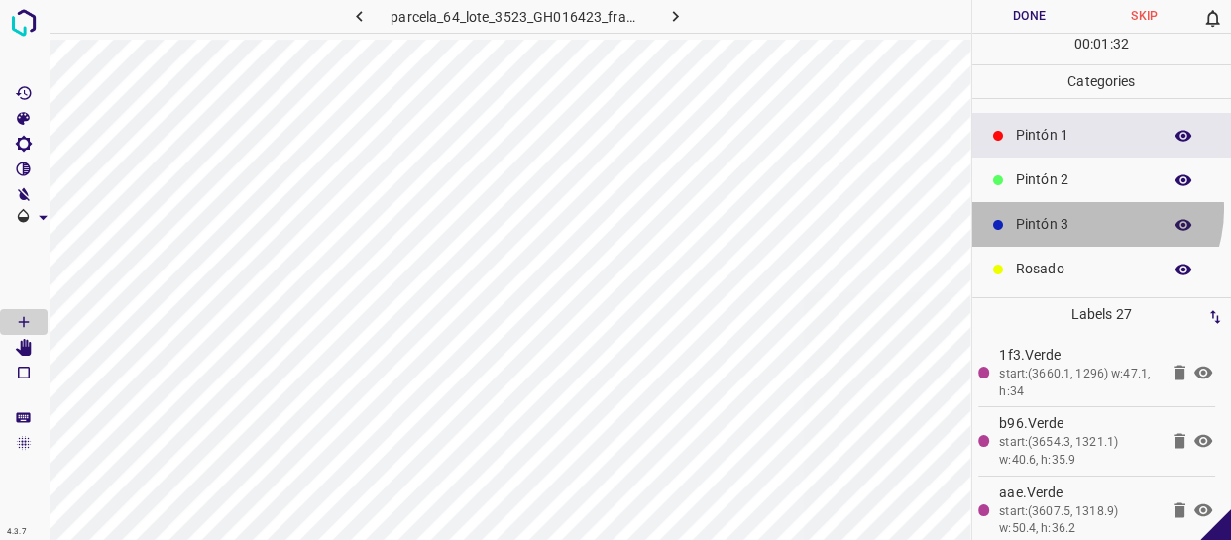
click at [1085, 209] on div "Pintón 3" at bounding box center [1102, 224] width 260 height 45
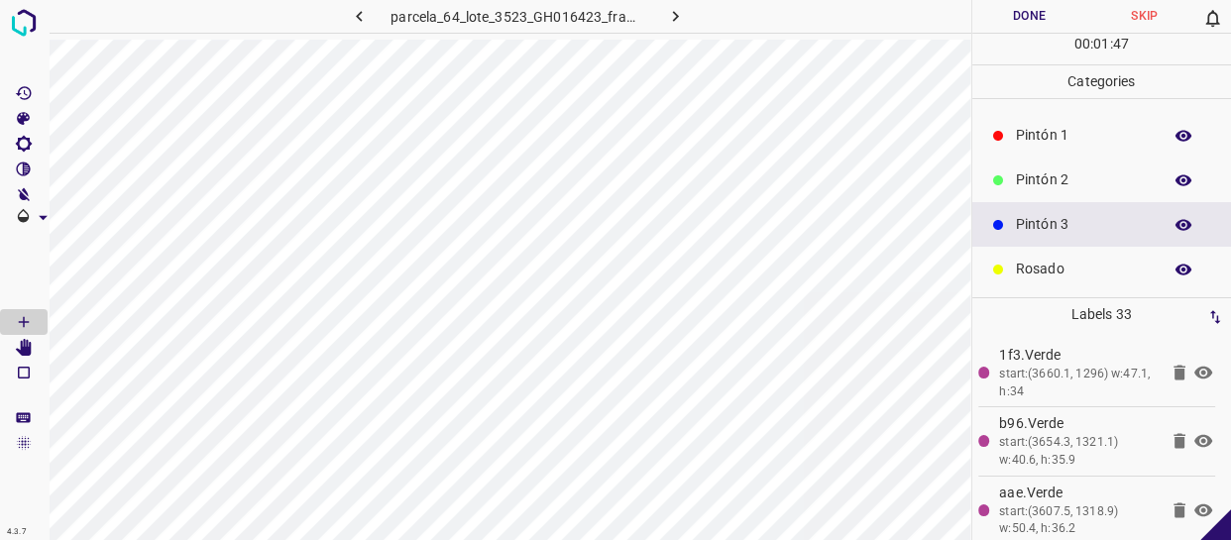
click at [1058, 149] on div "Pintón 1" at bounding box center [1102, 135] width 260 height 45
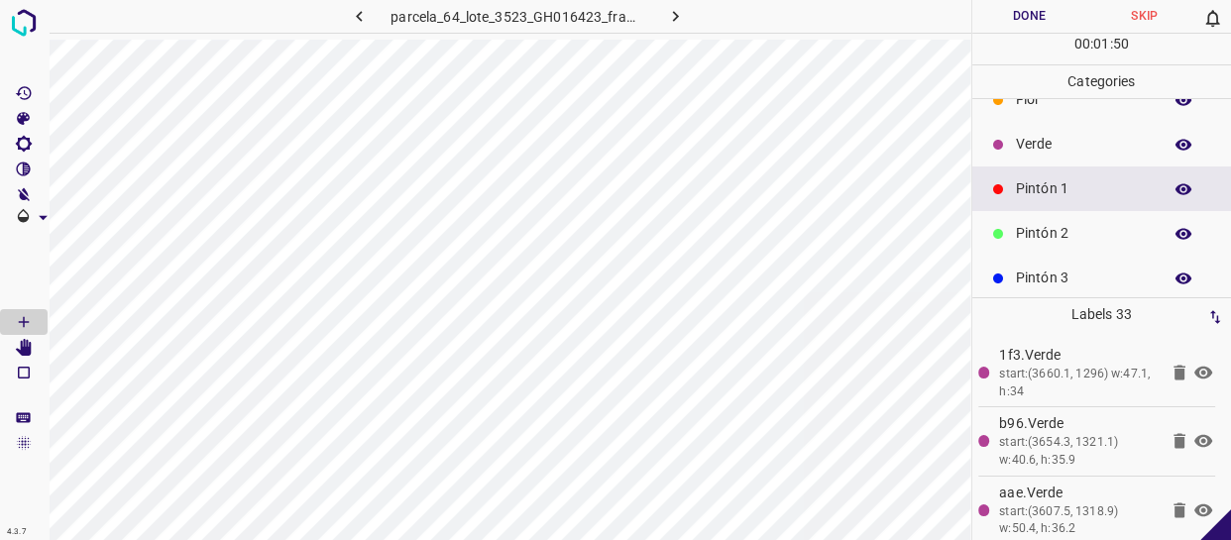
scroll to position [0, 0]
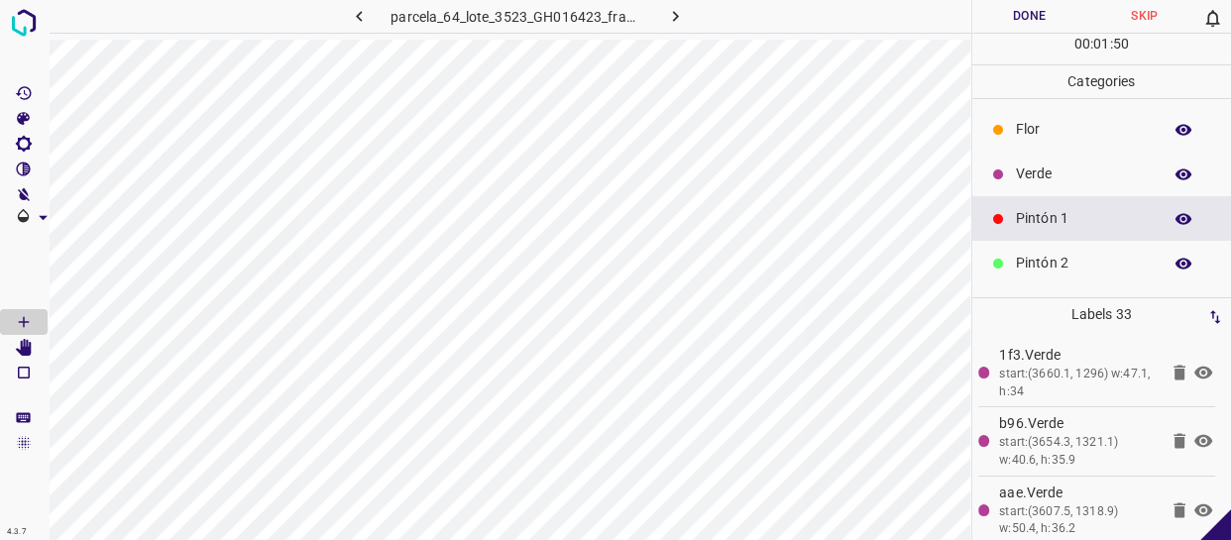
click at [1039, 168] on p "Verde" at bounding box center [1084, 174] width 136 height 21
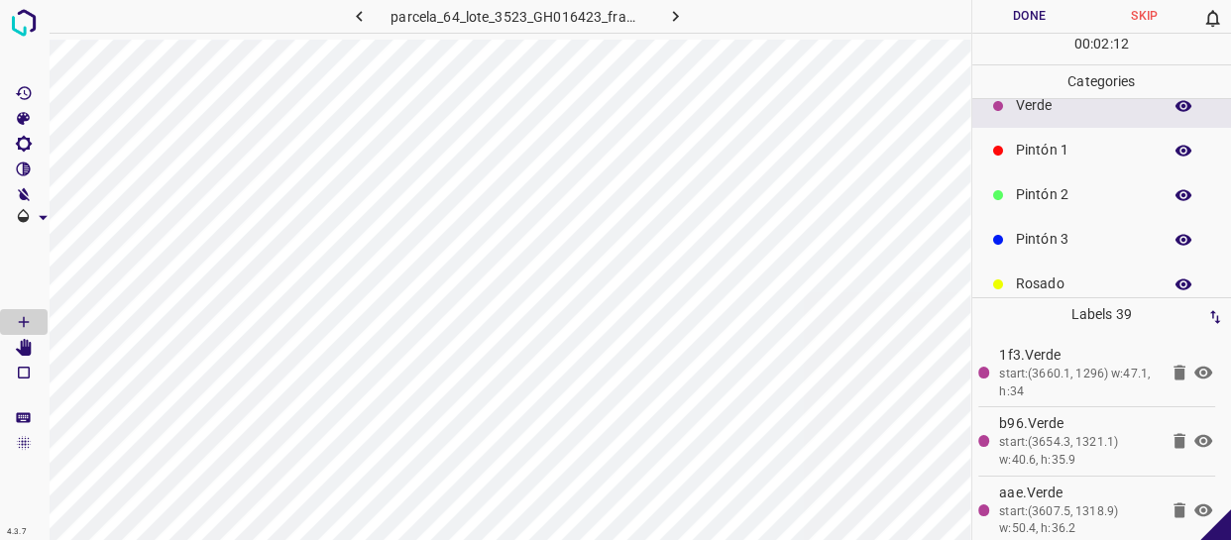
scroll to position [173, 0]
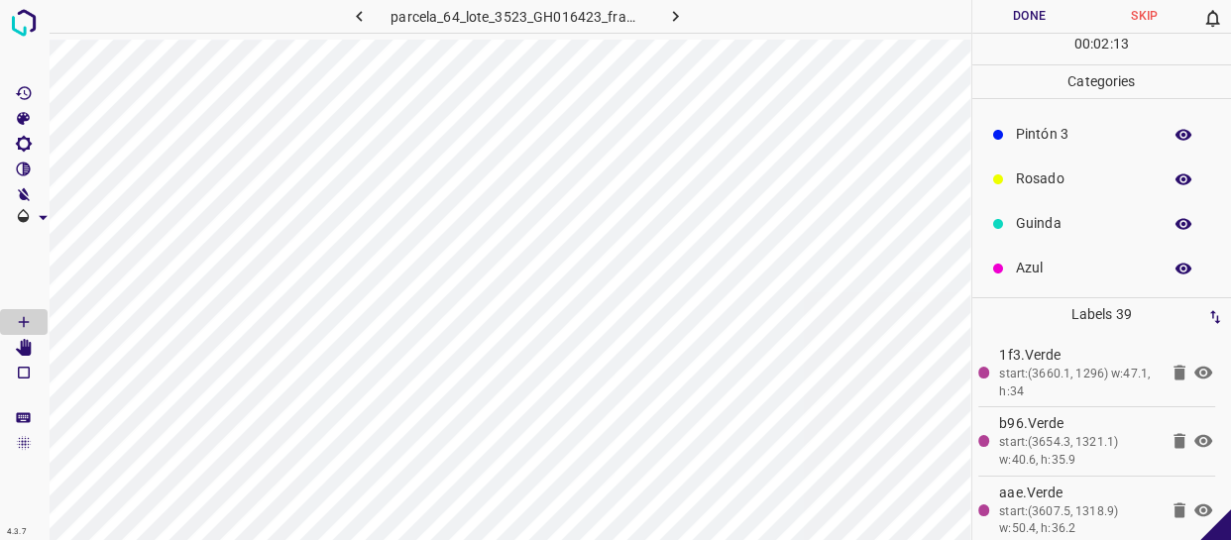
drag, startPoint x: 1077, startPoint y: 217, endPoint x: 1000, endPoint y: 236, distance: 79.6
click at [1079, 217] on p "Guinda" at bounding box center [1084, 223] width 136 height 21
click at [1080, 185] on p "Pintón 2" at bounding box center [1084, 179] width 136 height 21
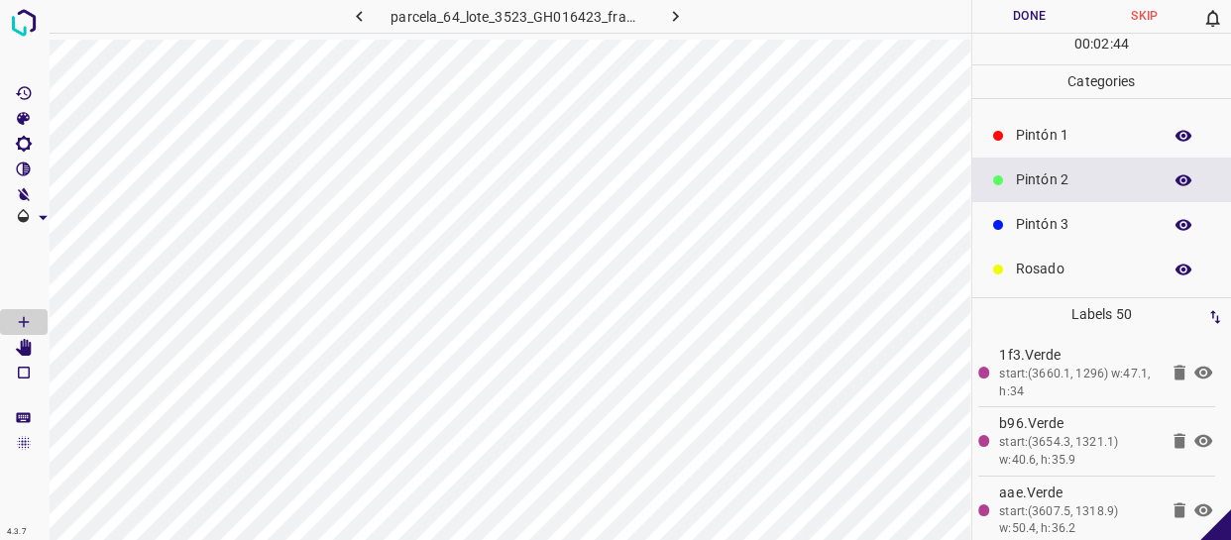
click at [1039, 120] on div "Pintón 1" at bounding box center [1102, 135] width 260 height 45
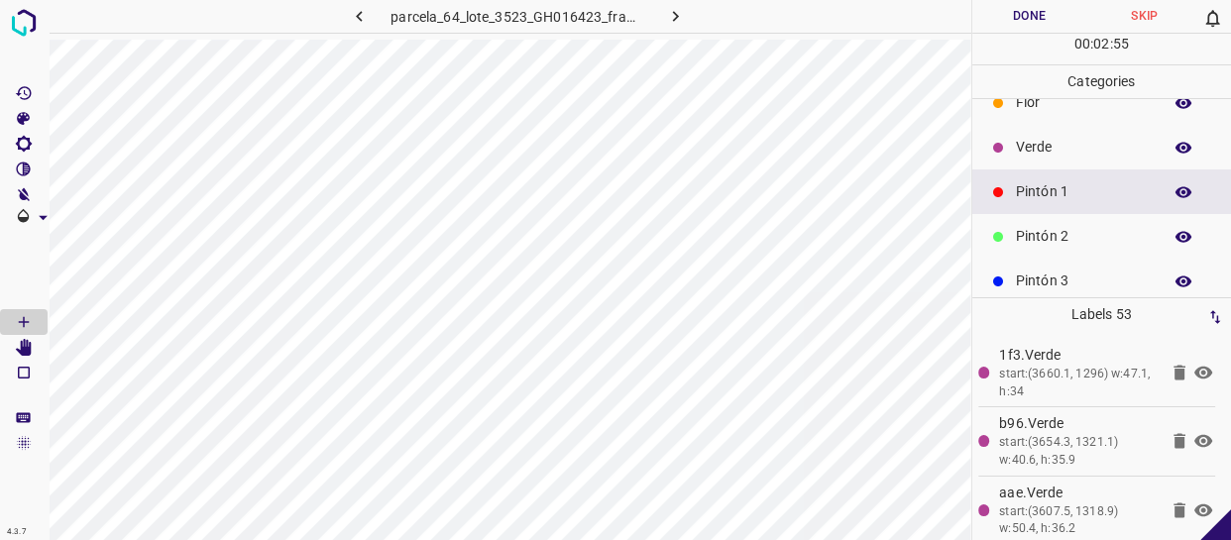
scroll to position [0, 0]
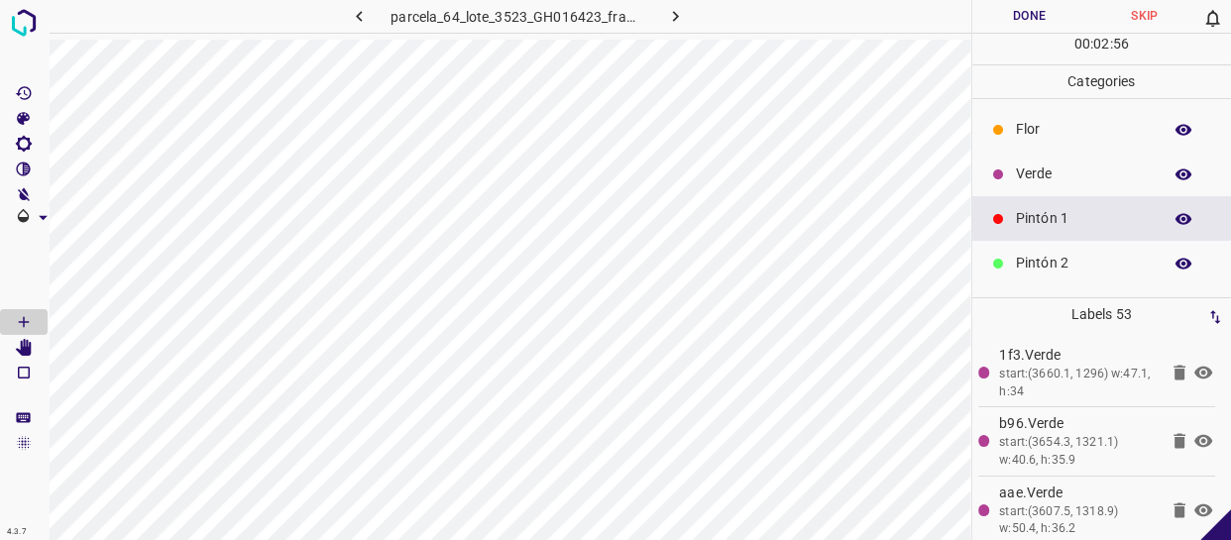
click at [1086, 176] on p "Verde" at bounding box center [1084, 174] width 136 height 21
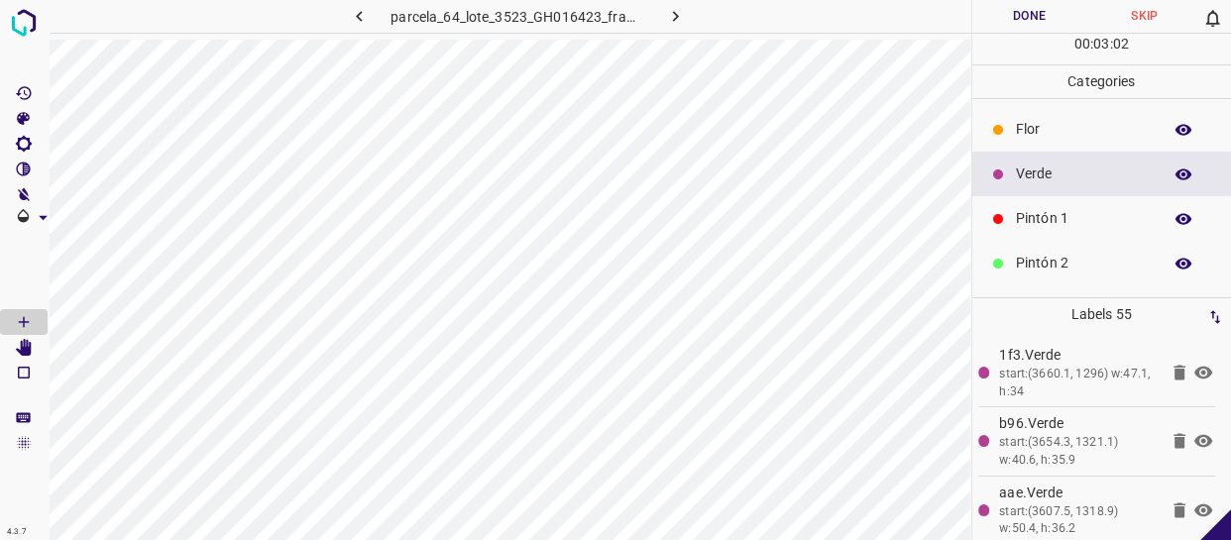
click at [1074, 213] on p "Pintón 1" at bounding box center [1084, 218] width 136 height 21
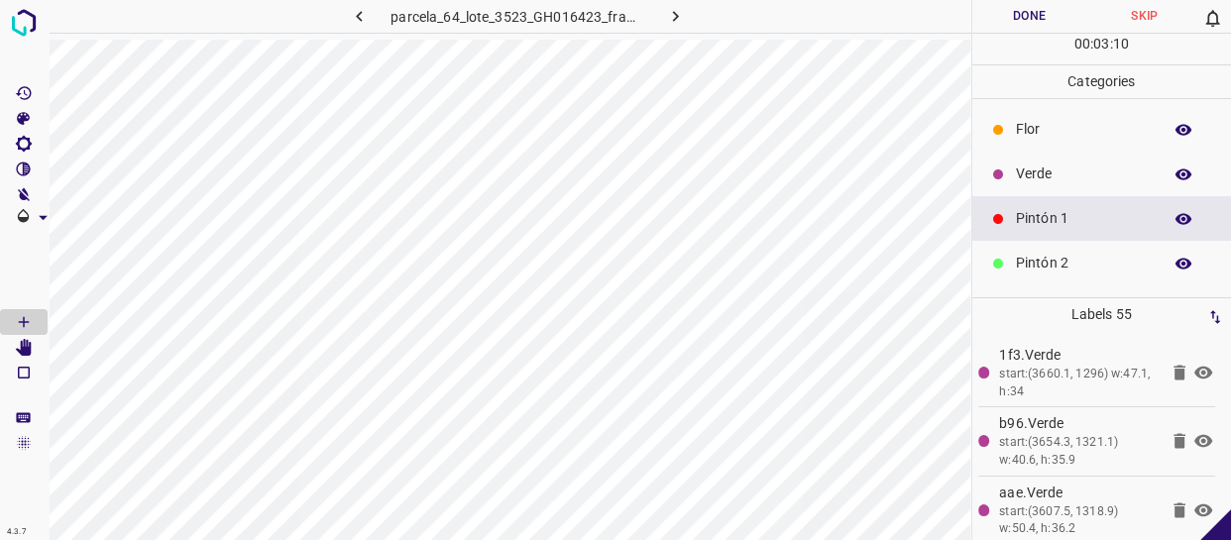
click at [1048, 249] on div "Pintón 2" at bounding box center [1102, 263] width 260 height 45
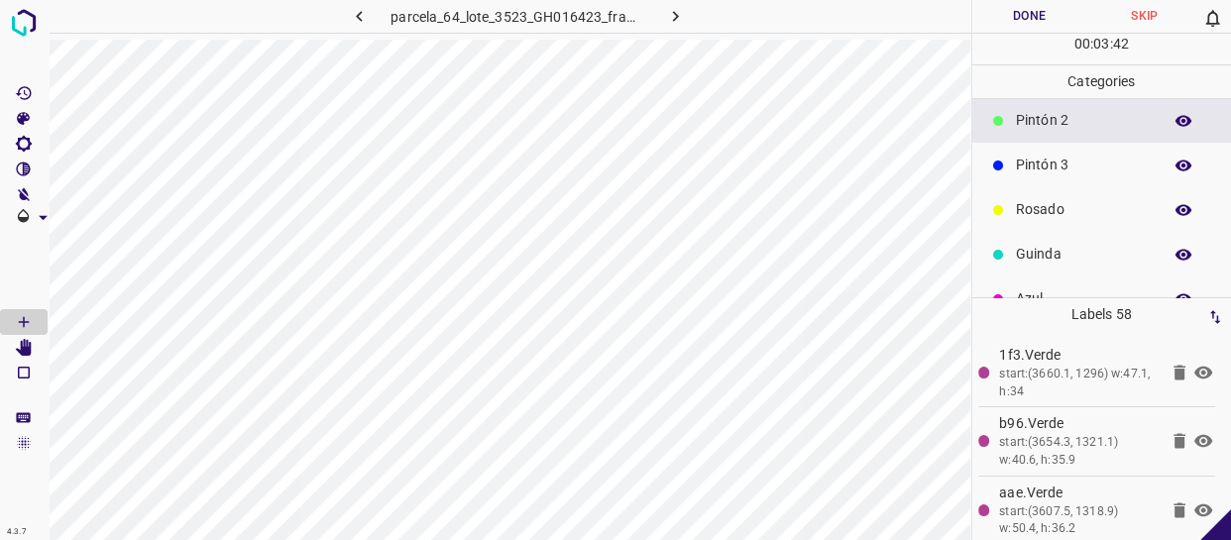
scroll to position [173, 0]
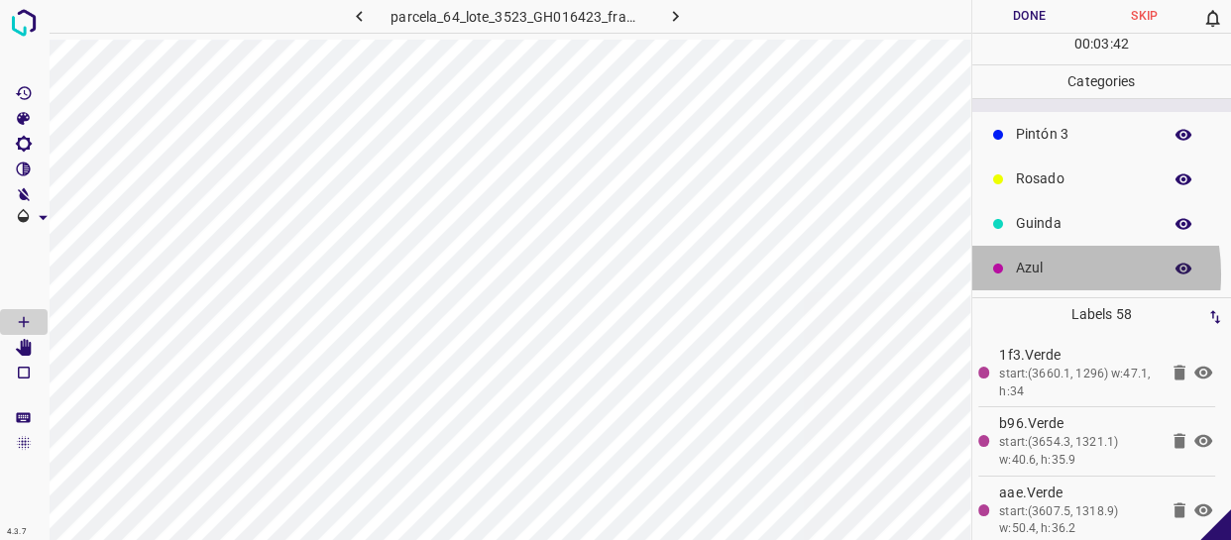
drag, startPoint x: 1027, startPoint y: 274, endPoint x: 976, endPoint y: 269, distance: 50.8
click at [1026, 274] on p "Azul" at bounding box center [1084, 268] width 136 height 21
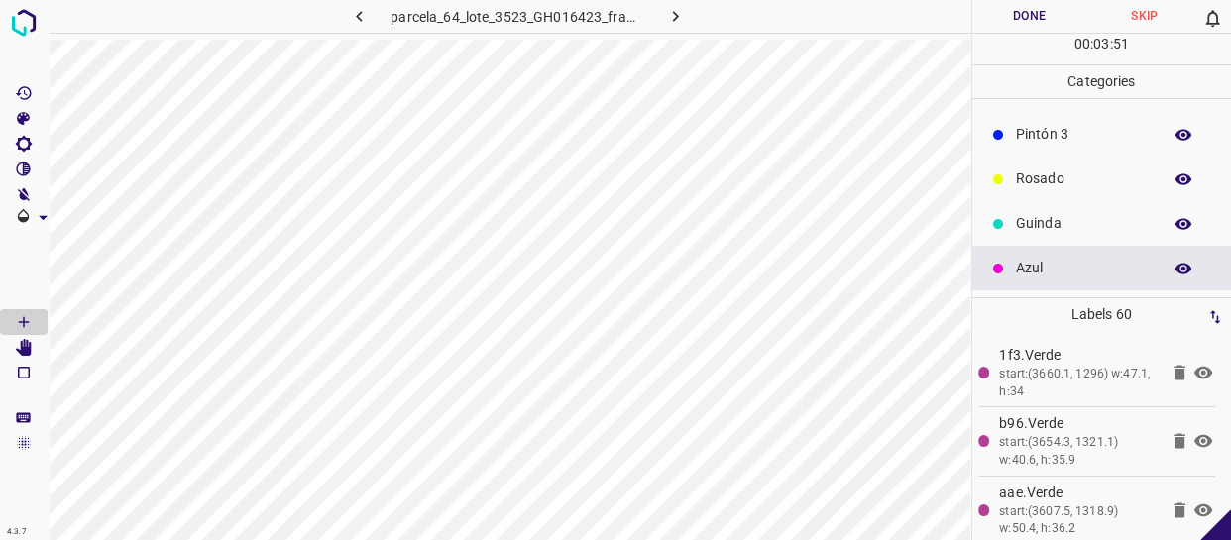
drag, startPoint x: 1060, startPoint y: 188, endPoint x: 975, endPoint y: 204, distance: 86.7
click at [1056, 188] on p "Rosado" at bounding box center [1084, 178] width 136 height 21
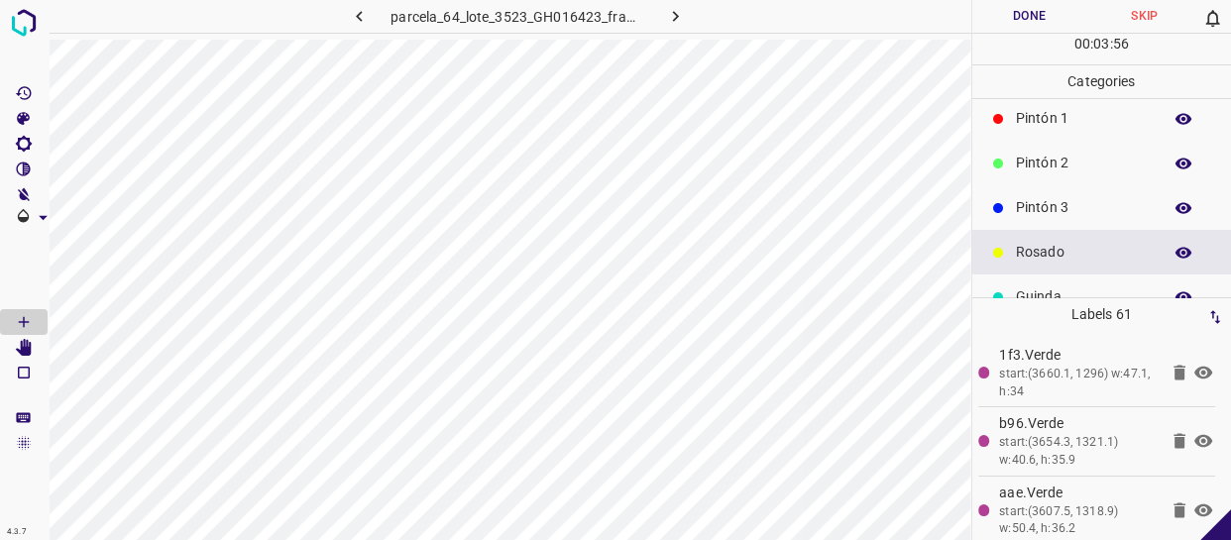
scroll to position [0, 0]
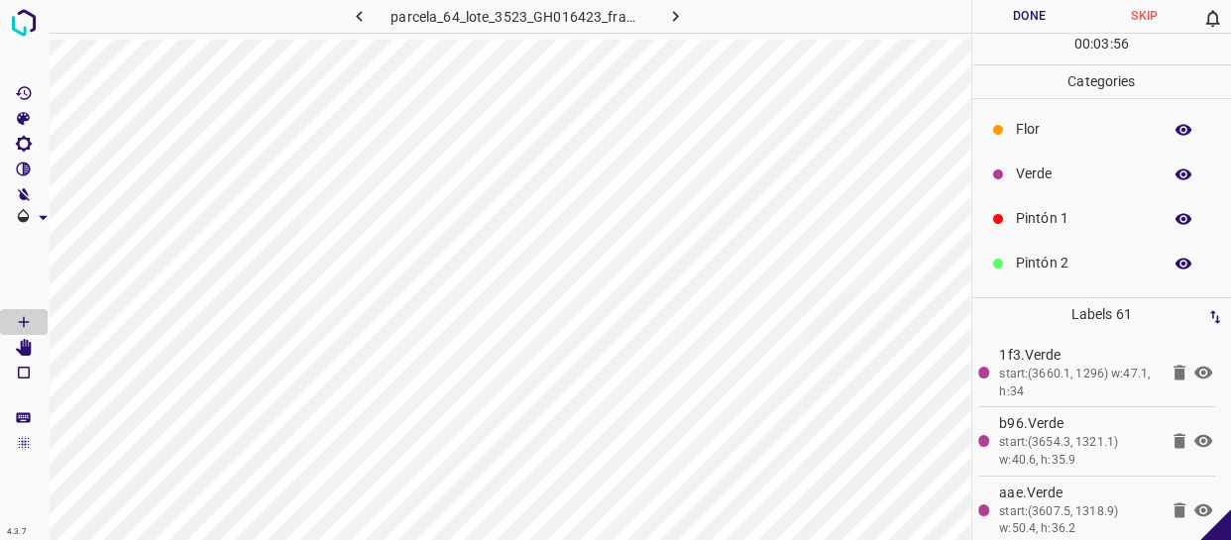
drag, startPoint x: 1061, startPoint y: 179, endPoint x: 1050, endPoint y: 184, distance: 12.9
click at [1050, 184] on div "Verde" at bounding box center [1102, 174] width 260 height 45
click at [1038, 238] on div "Pintón 1" at bounding box center [1102, 218] width 260 height 45
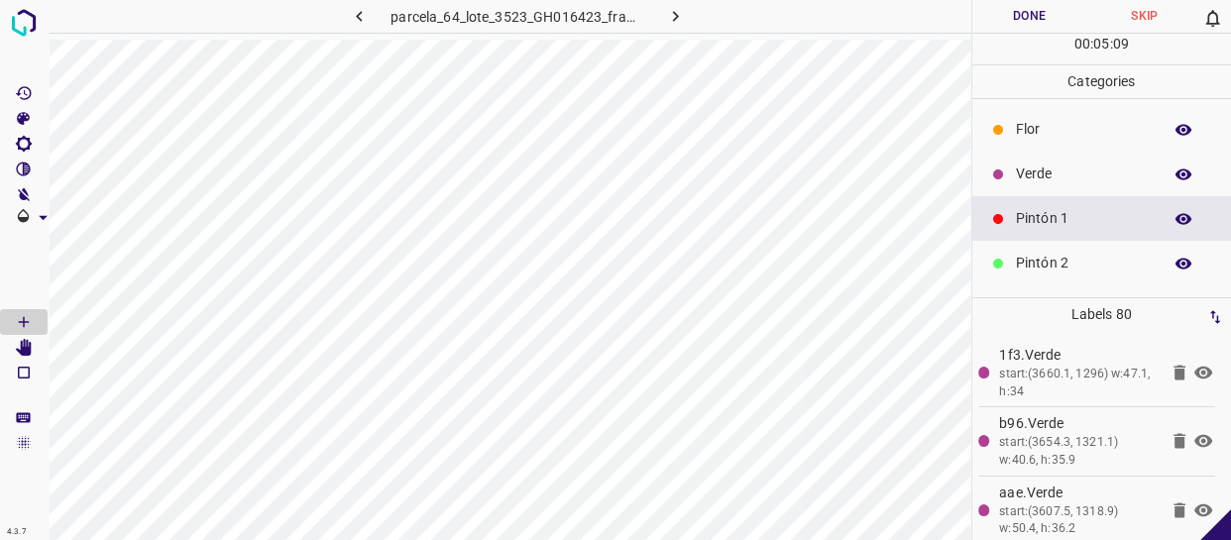
click at [1043, 187] on div "Verde" at bounding box center [1102, 174] width 260 height 45
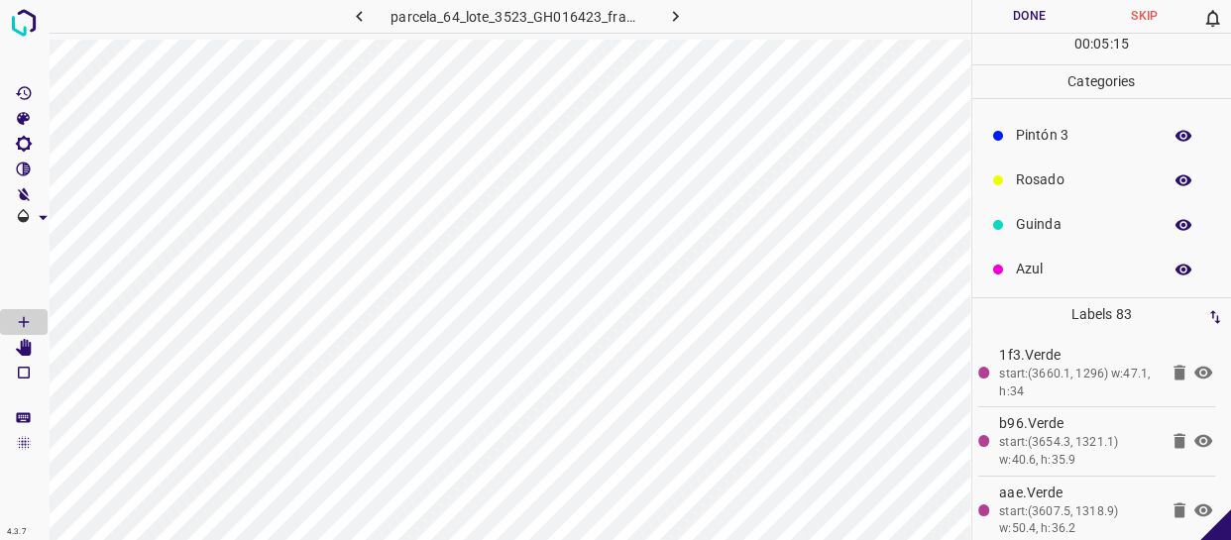
scroll to position [173, 0]
drag, startPoint x: 1070, startPoint y: 266, endPoint x: 1022, endPoint y: 274, distance: 49.2
click at [1066, 267] on p "Azul" at bounding box center [1084, 268] width 136 height 21
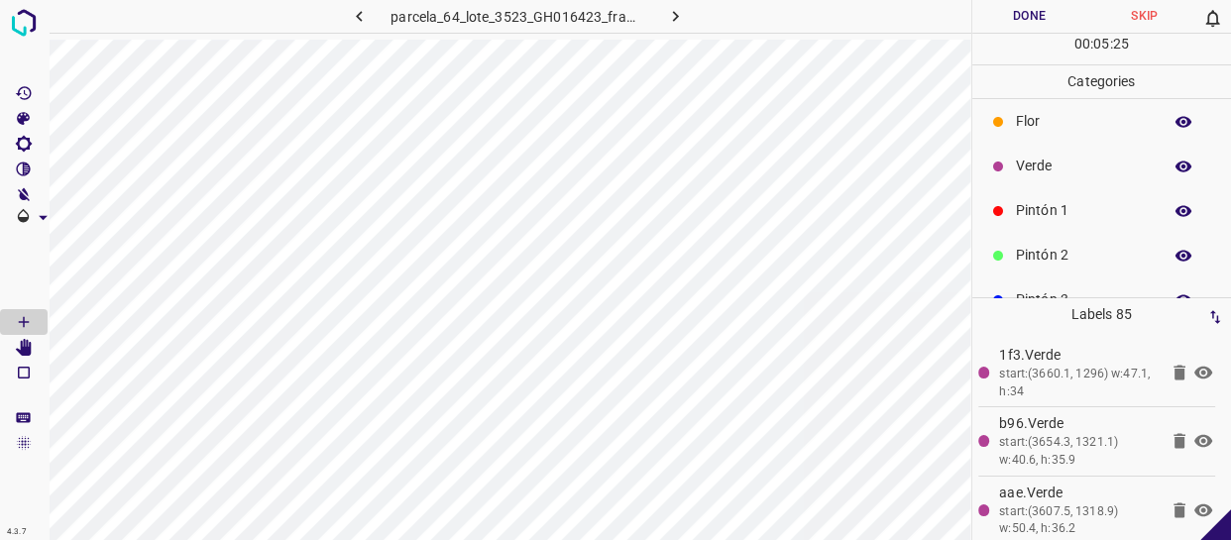
scroll to position [0, 0]
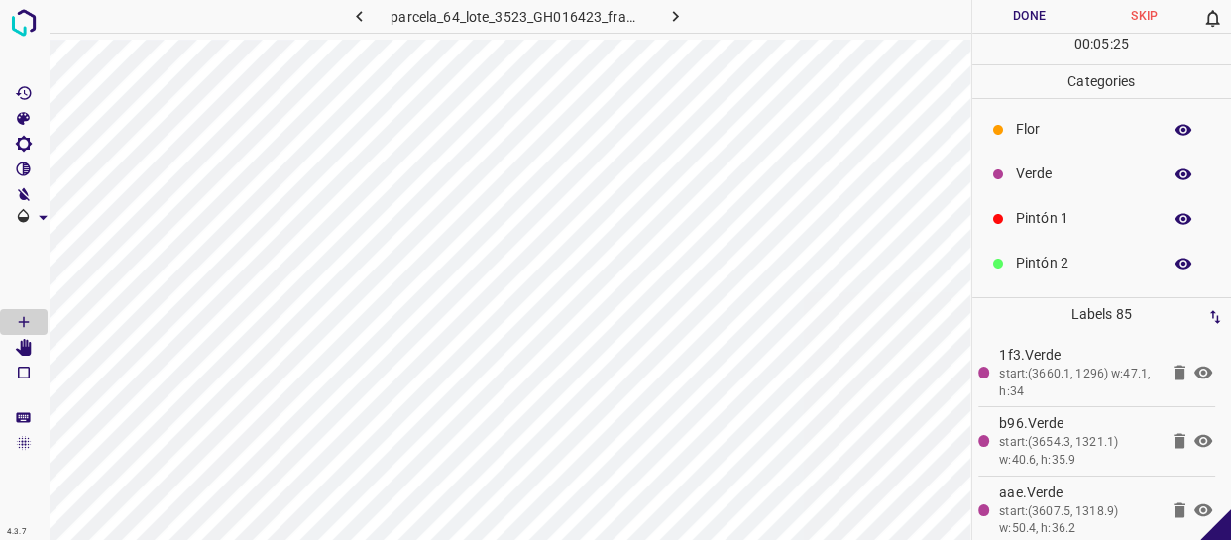
drag, startPoint x: 1053, startPoint y: 172, endPoint x: 971, endPoint y: 193, distance: 83.9
click at [1050, 172] on p "Verde" at bounding box center [1084, 174] width 136 height 21
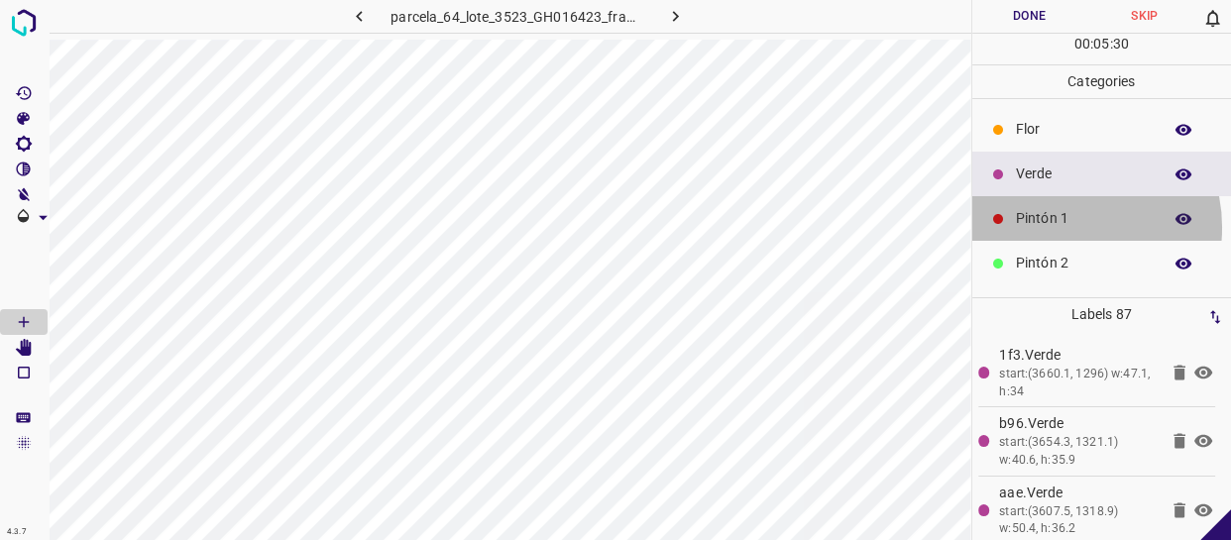
click at [1053, 227] on p "Pintón 1" at bounding box center [1084, 218] width 136 height 21
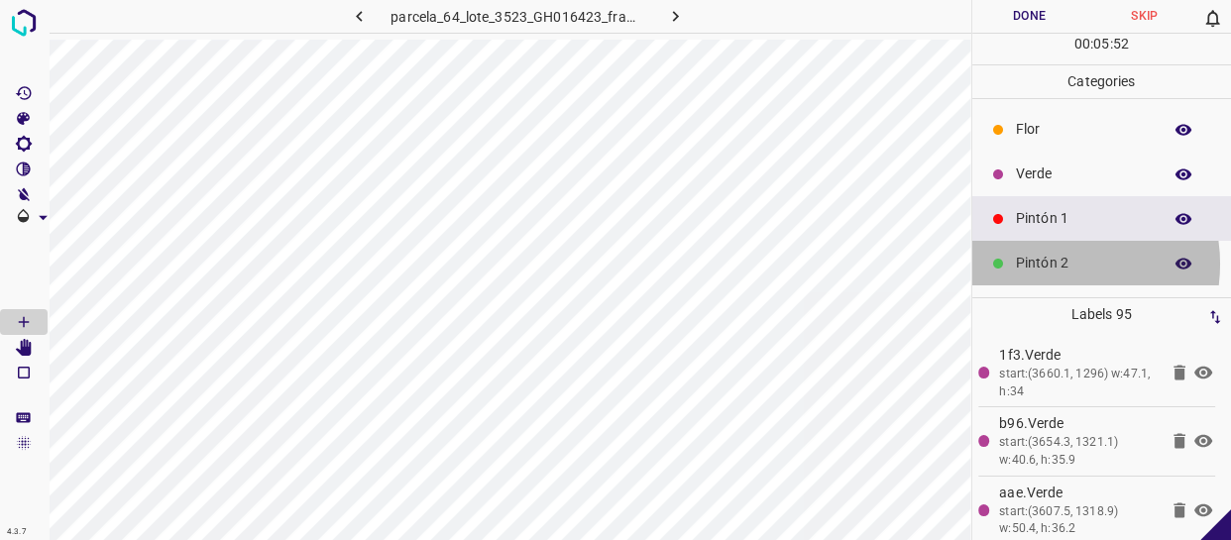
click at [1045, 264] on p "Pintón 2" at bounding box center [1084, 263] width 136 height 21
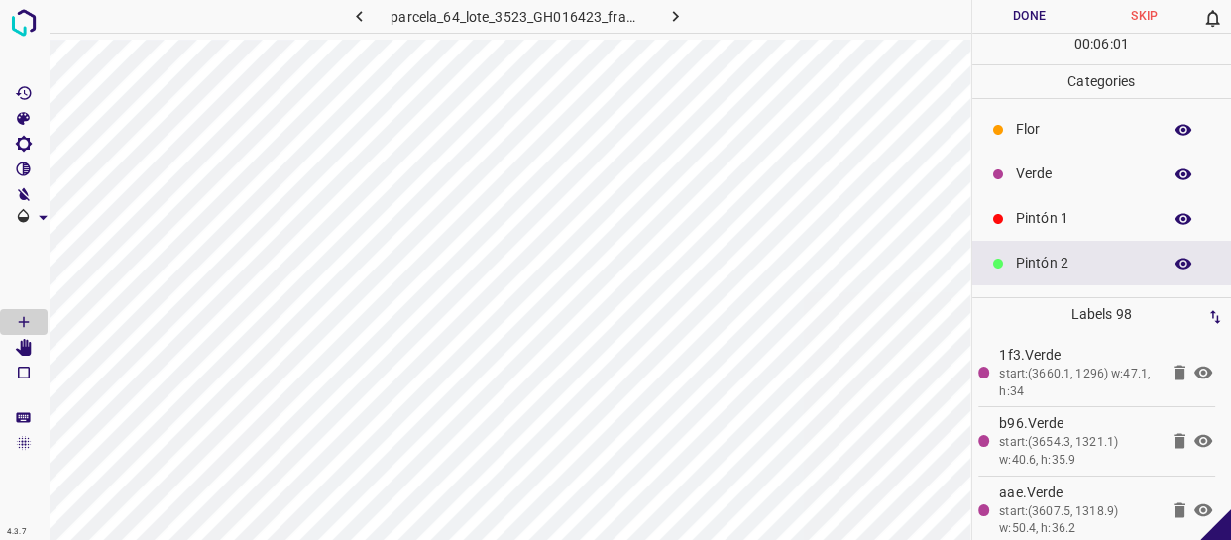
drag, startPoint x: 1073, startPoint y: 179, endPoint x: 1061, endPoint y: 186, distance: 13.8
click at [1061, 186] on div "Verde" at bounding box center [1102, 174] width 260 height 45
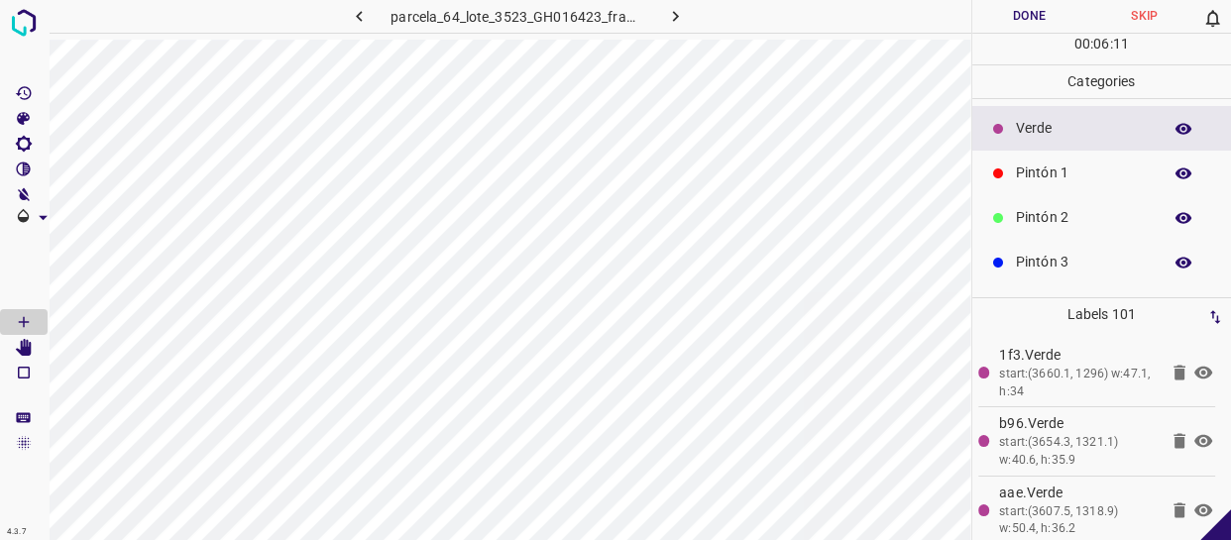
scroll to position [173, 0]
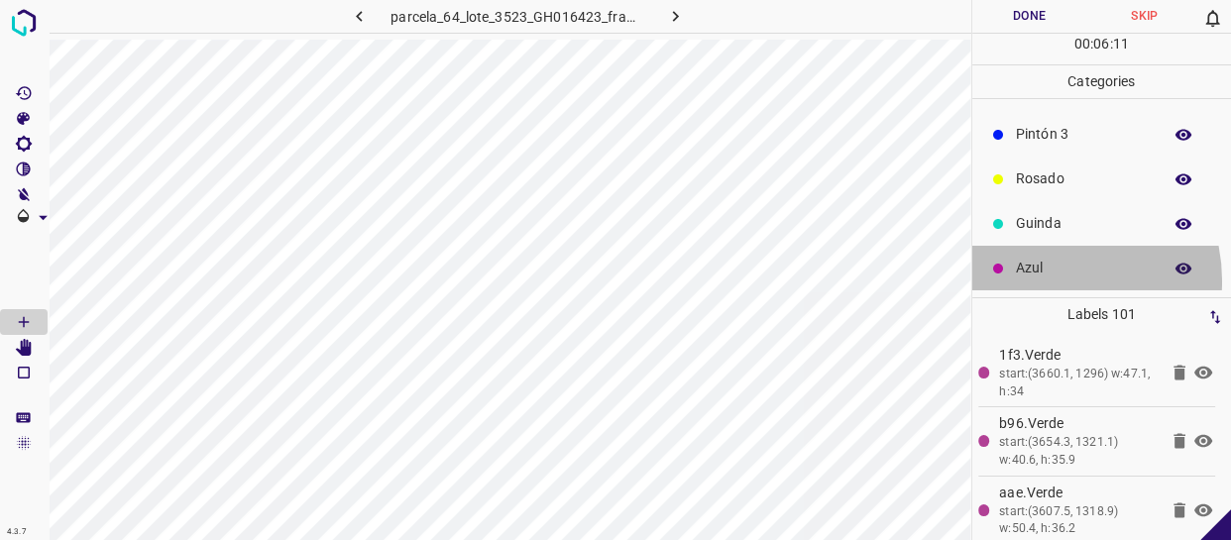
click at [1039, 280] on div "Azul" at bounding box center [1102, 268] width 260 height 45
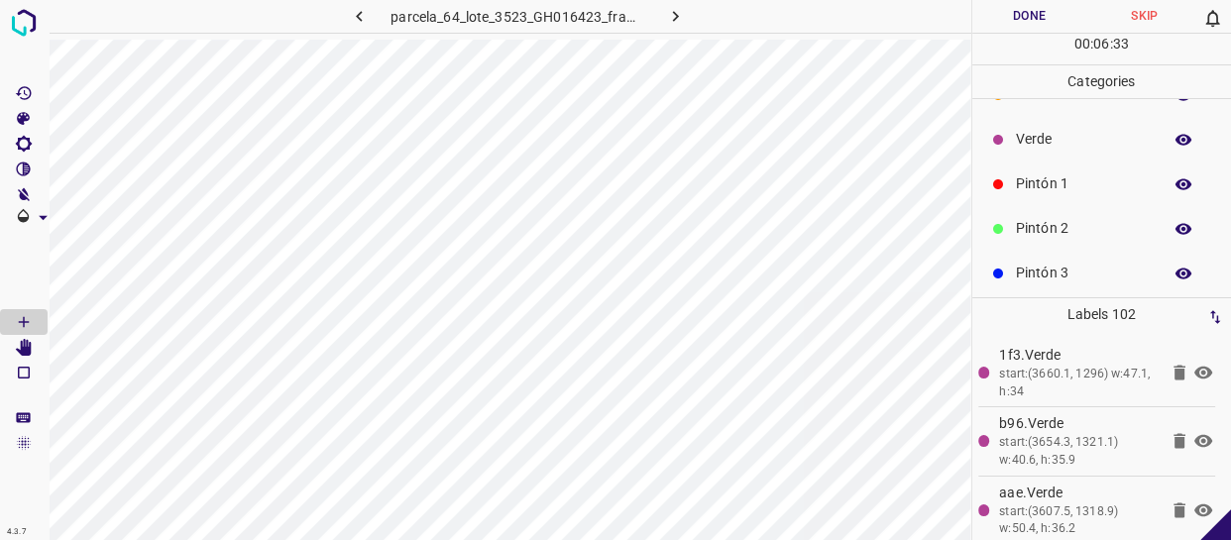
scroll to position [0, 0]
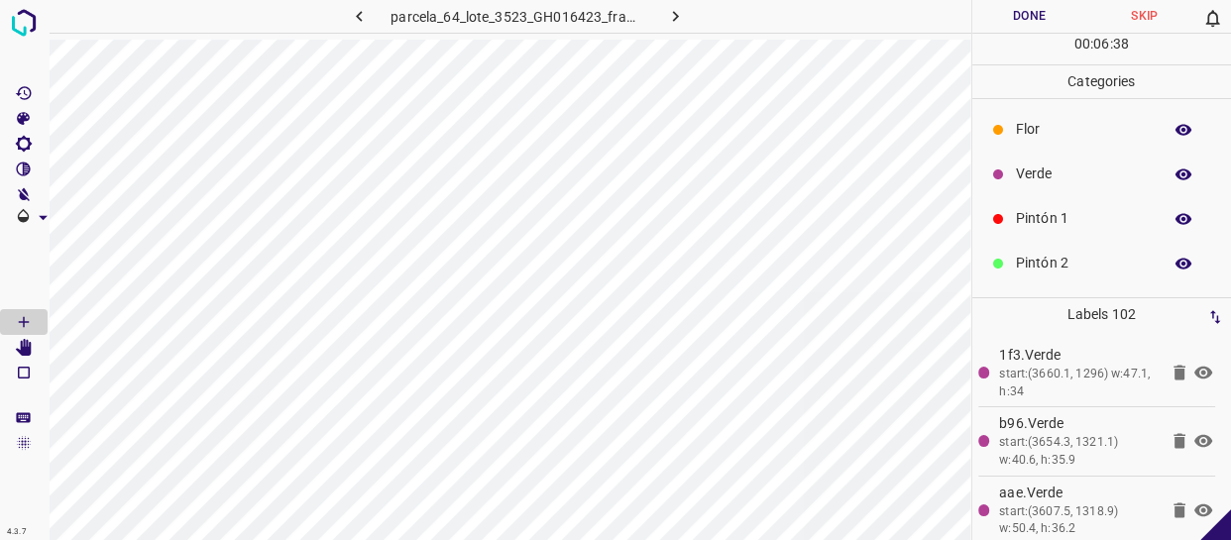
click at [1066, 216] on p "Pintón 1" at bounding box center [1084, 218] width 136 height 21
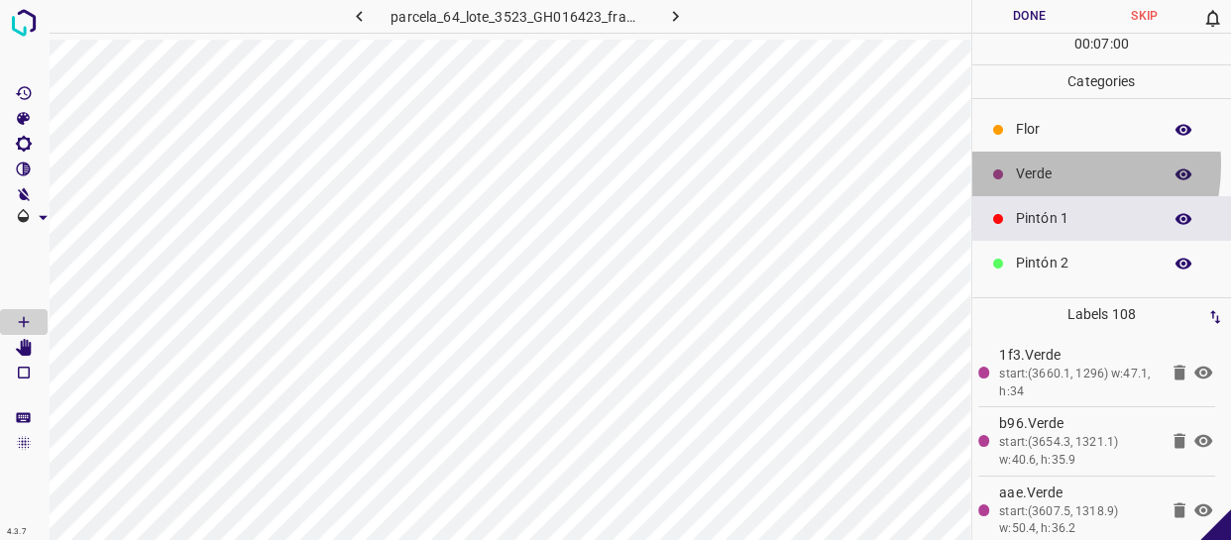
click at [1028, 165] on p "Verde" at bounding box center [1084, 174] width 136 height 21
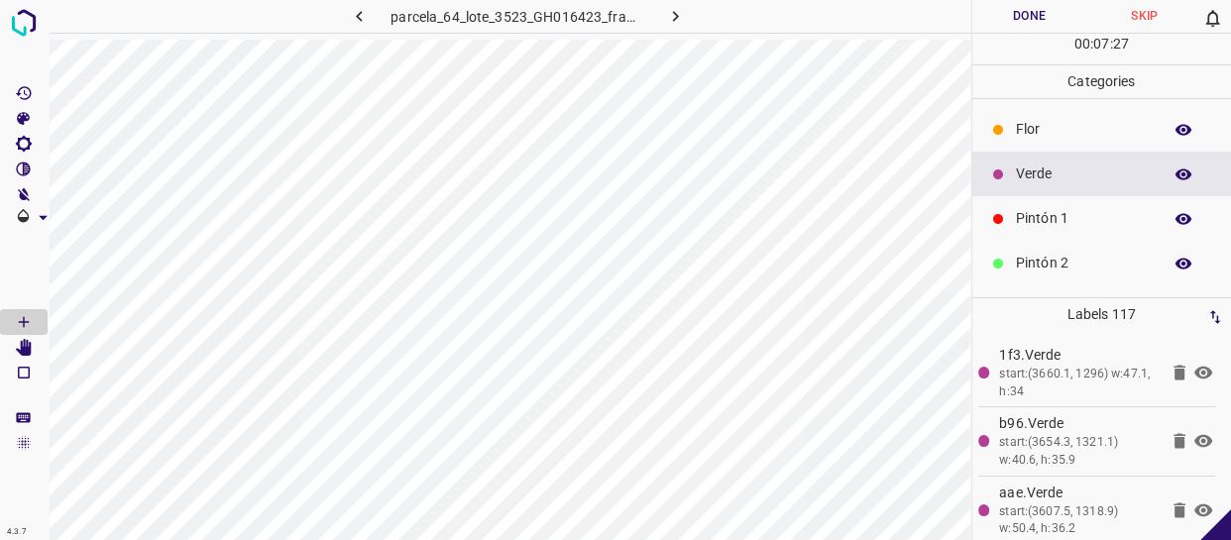
drag, startPoint x: 1072, startPoint y: 217, endPoint x: 1062, endPoint y: 219, distance: 10.1
click at [1062, 219] on p "Pintón 1" at bounding box center [1084, 218] width 136 height 21
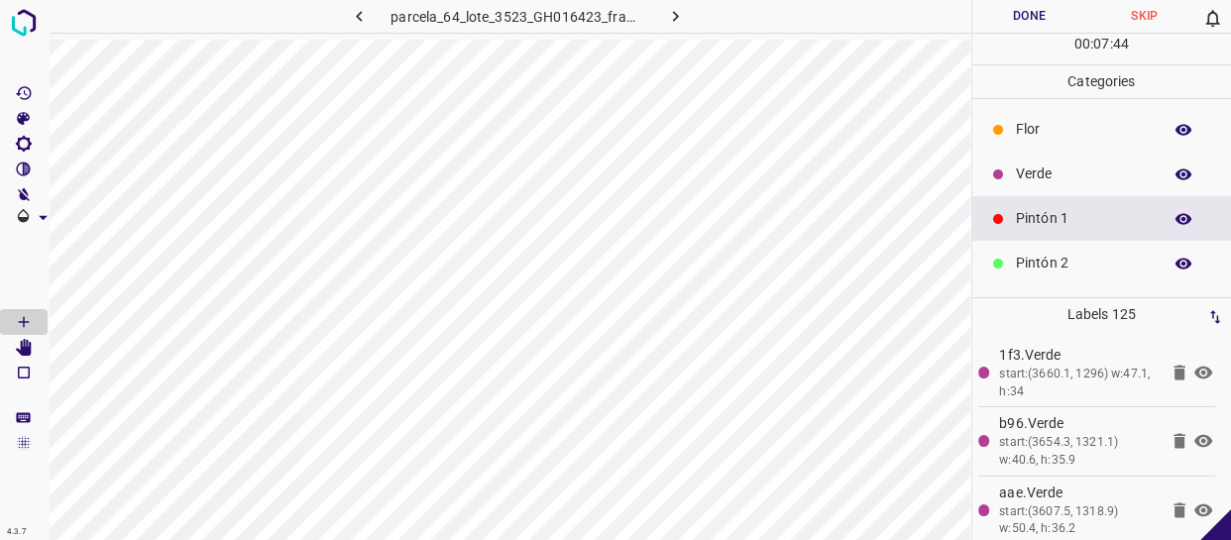
click at [1013, 268] on div "Pintón 2" at bounding box center [1102, 263] width 260 height 45
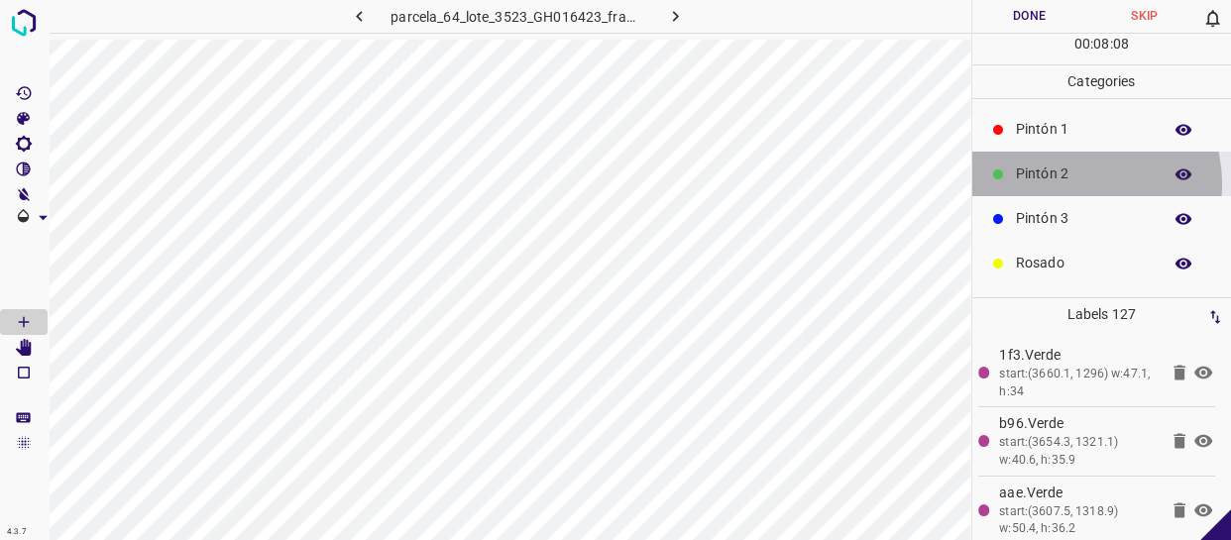
click at [1070, 182] on p "Pintón 2" at bounding box center [1084, 174] width 136 height 21
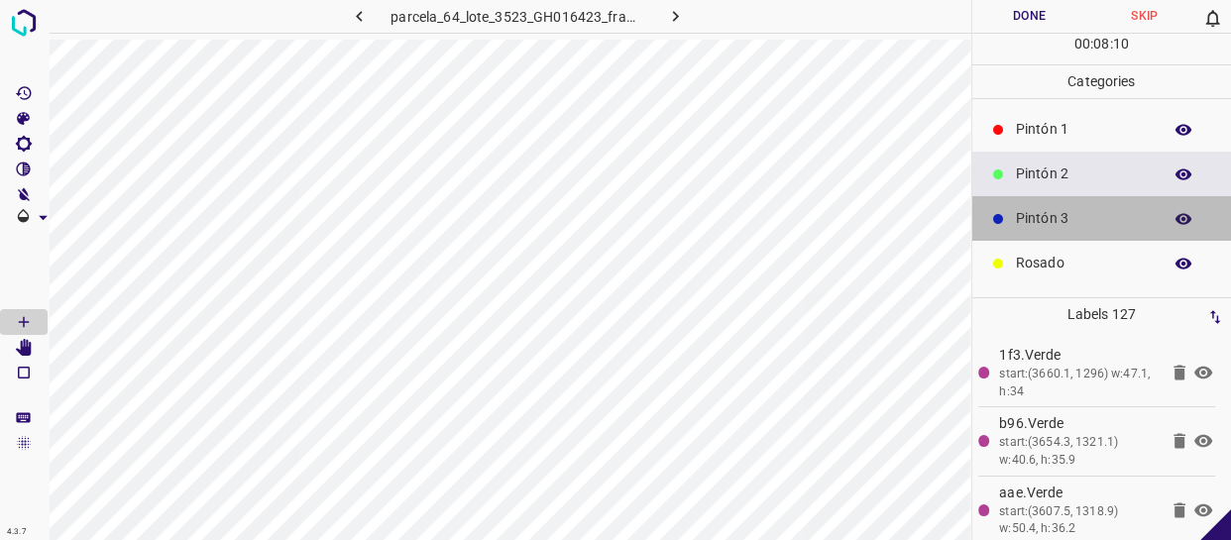
click at [1122, 211] on p "Pintón 3" at bounding box center [1084, 218] width 136 height 21
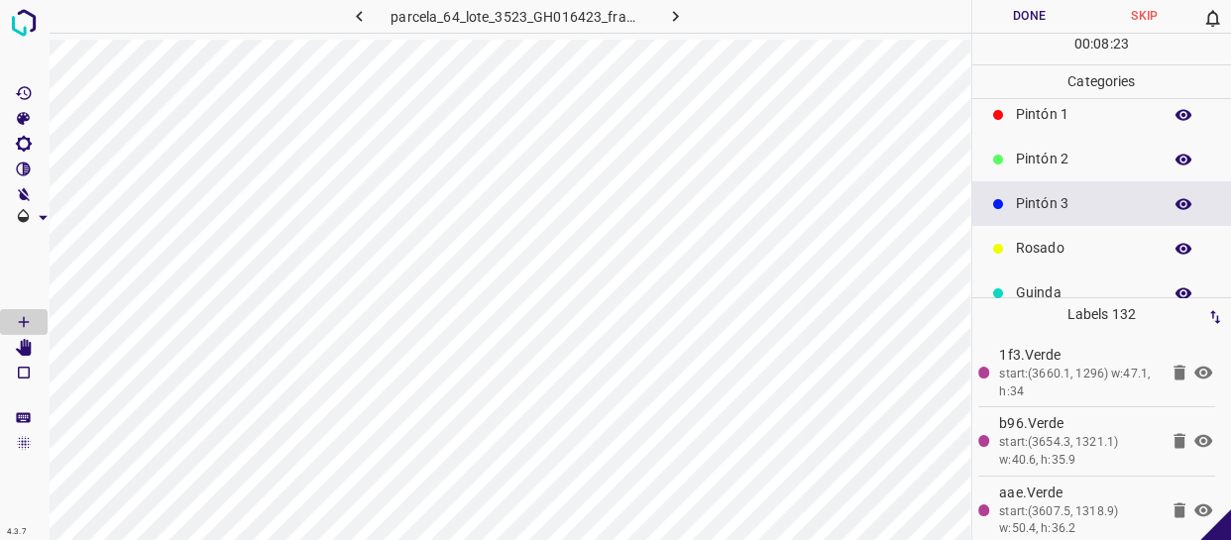
scroll to position [0, 0]
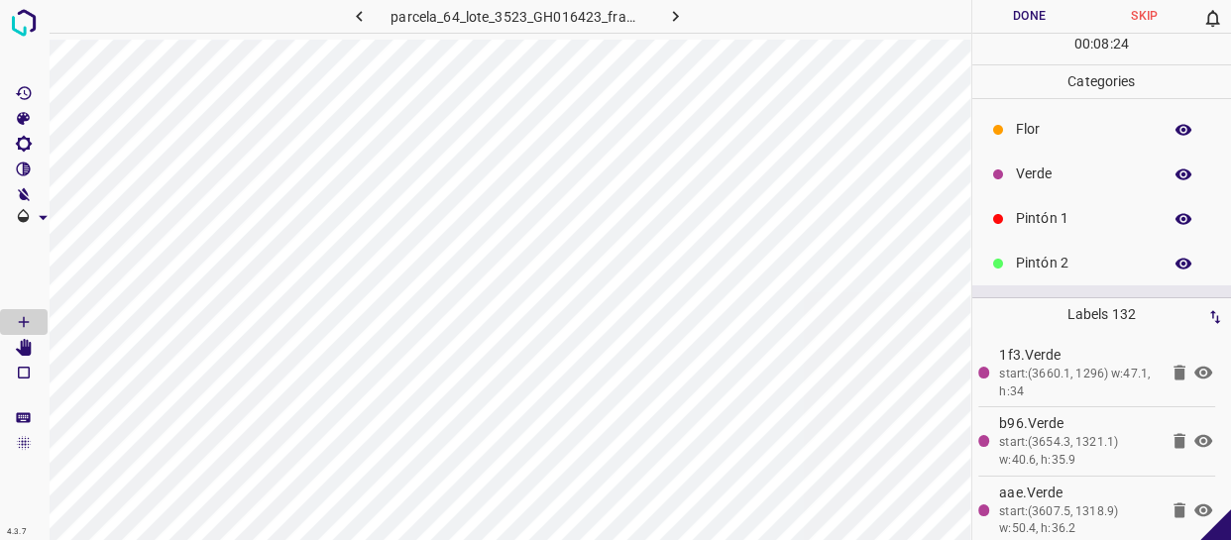
click at [1042, 273] on p "Pintón 2" at bounding box center [1084, 263] width 136 height 21
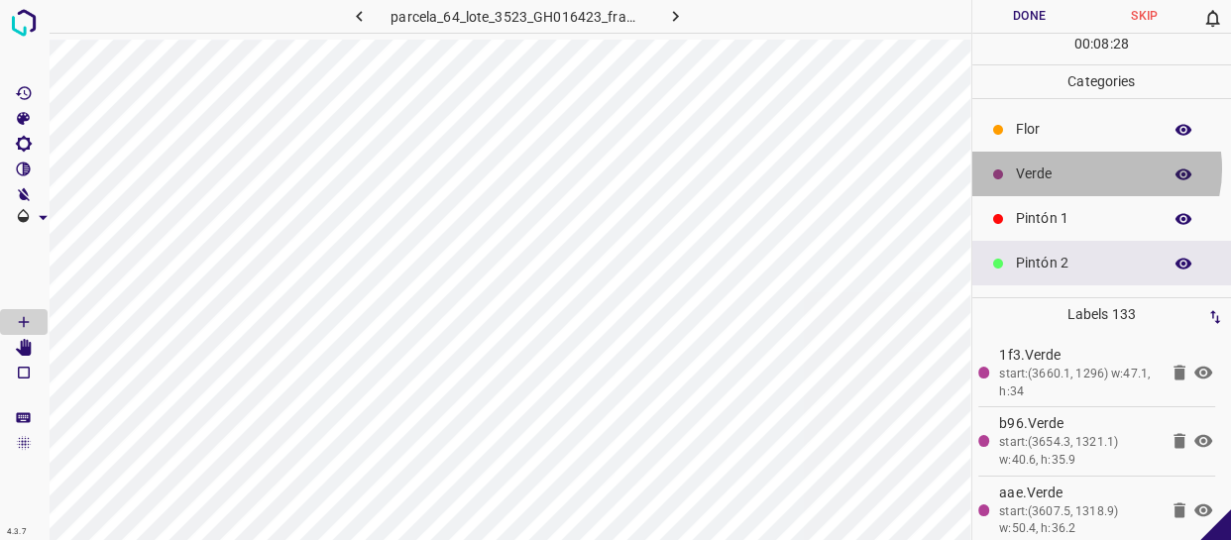
click at [1081, 169] on p "Verde" at bounding box center [1084, 174] width 136 height 21
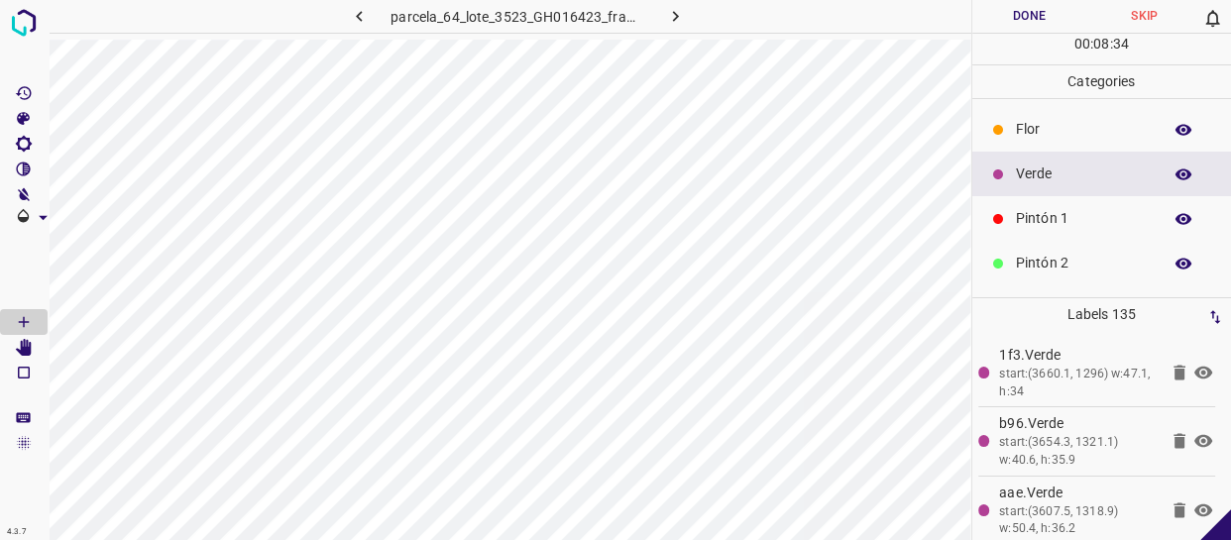
click at [1027, 205] on div "Pintón 1" at bounding box center [1102, 218] width 260 height 45
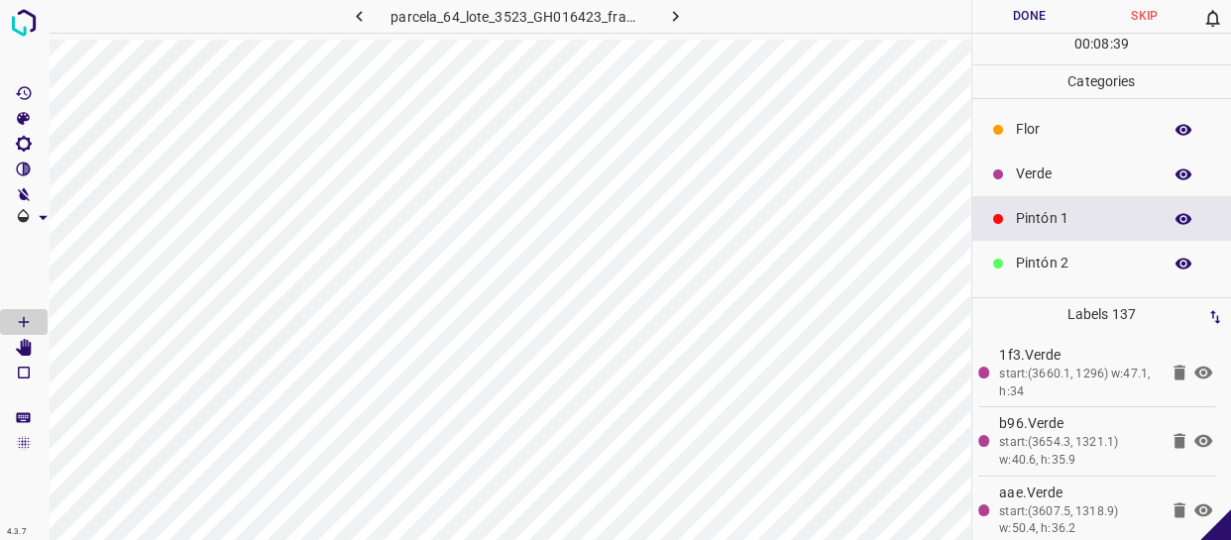
click at [1006, 190] on div "Verde" at bounding box center [1102, 174] width 260 height 45
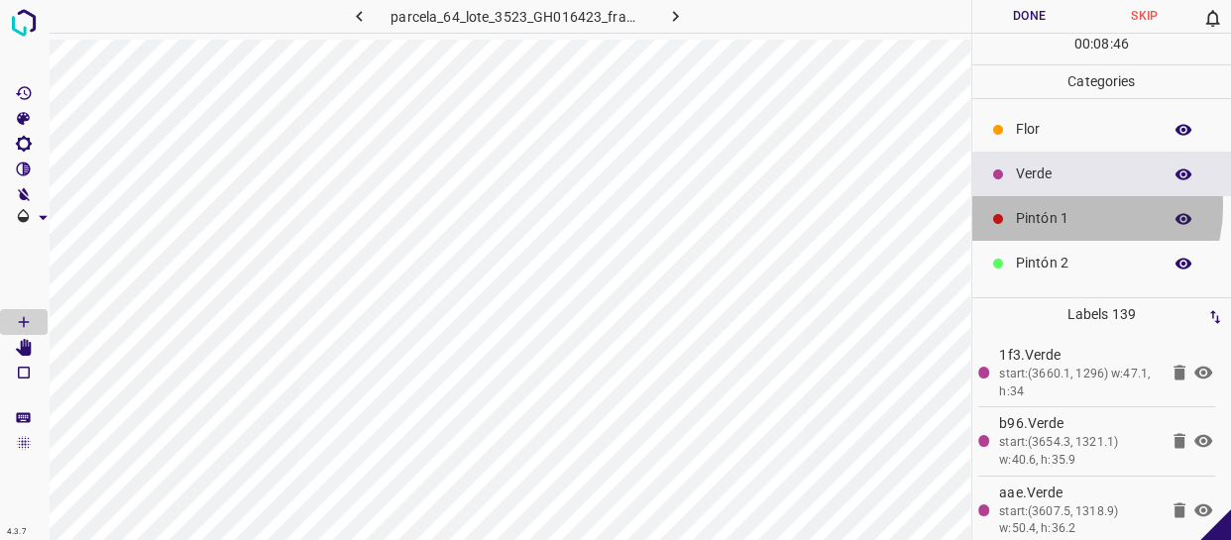
drag, startPoint x: 1067, startPoint y: 206, endPoint x: 990, endPoint y: 198, distance: 77.7
click at [1058, 206] on div "Pintón 1" at bounding box center [1102, 218] width 260 height 45
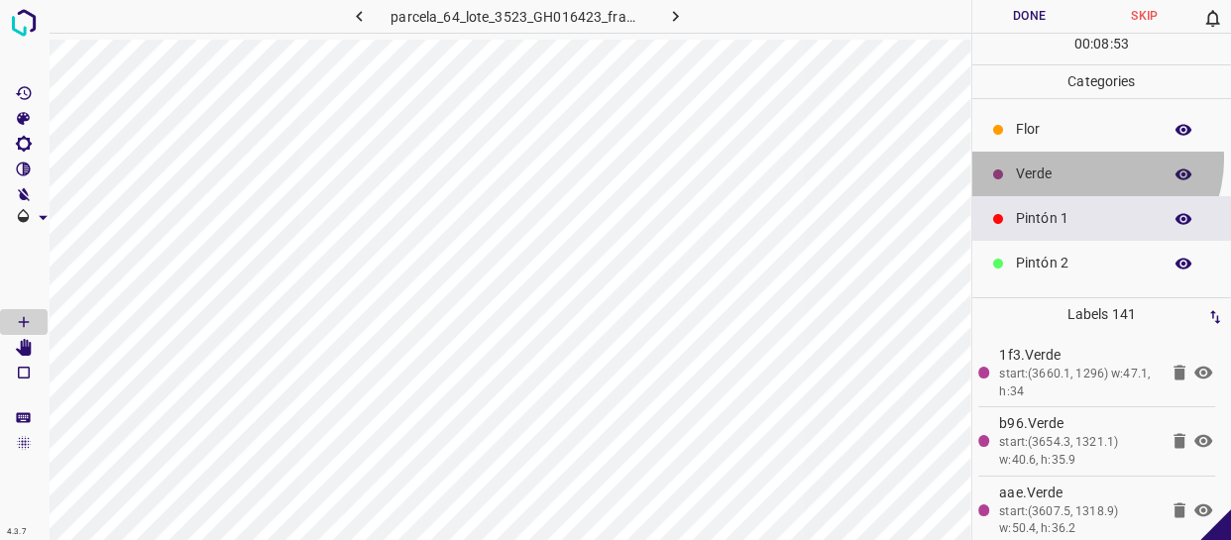
click at [1087, 159] on div "Verde" at bounding box center [1102, 174] width 260 height 45
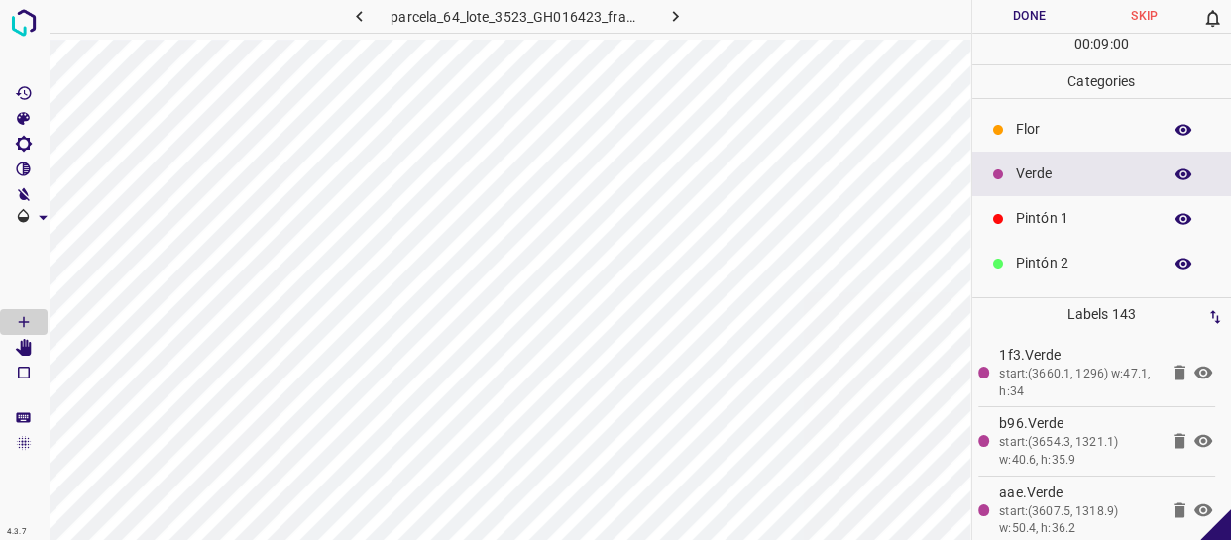
click at [1070, 189] on div "Verde" at bounding box center [1102, 174] width 260 height 45
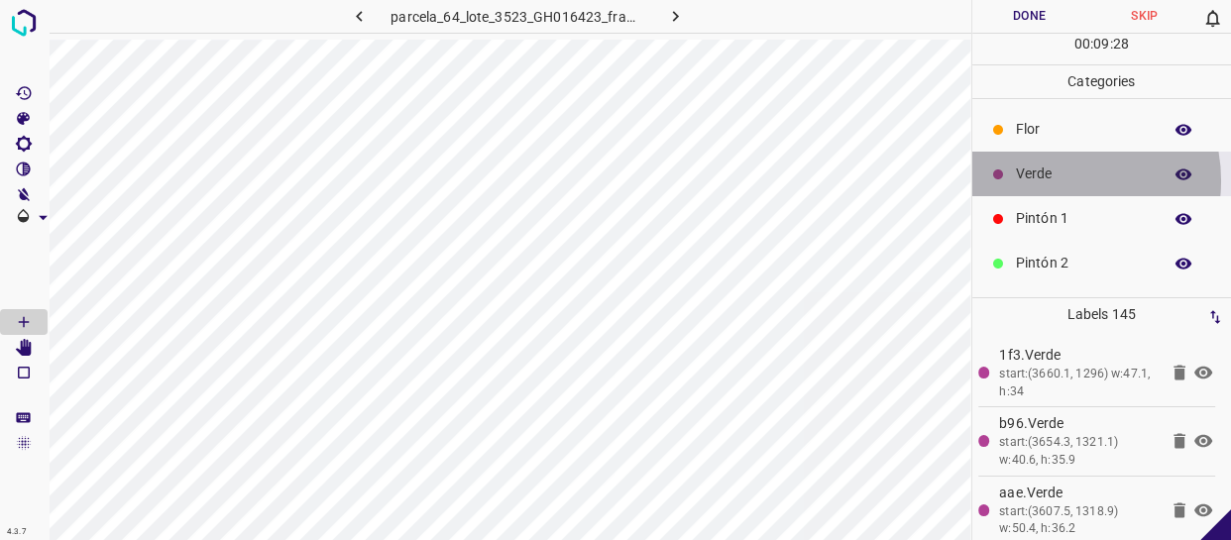
click at [1049, 180] on p "Verde" at bounding box center [1084, 174] width 136 height 21
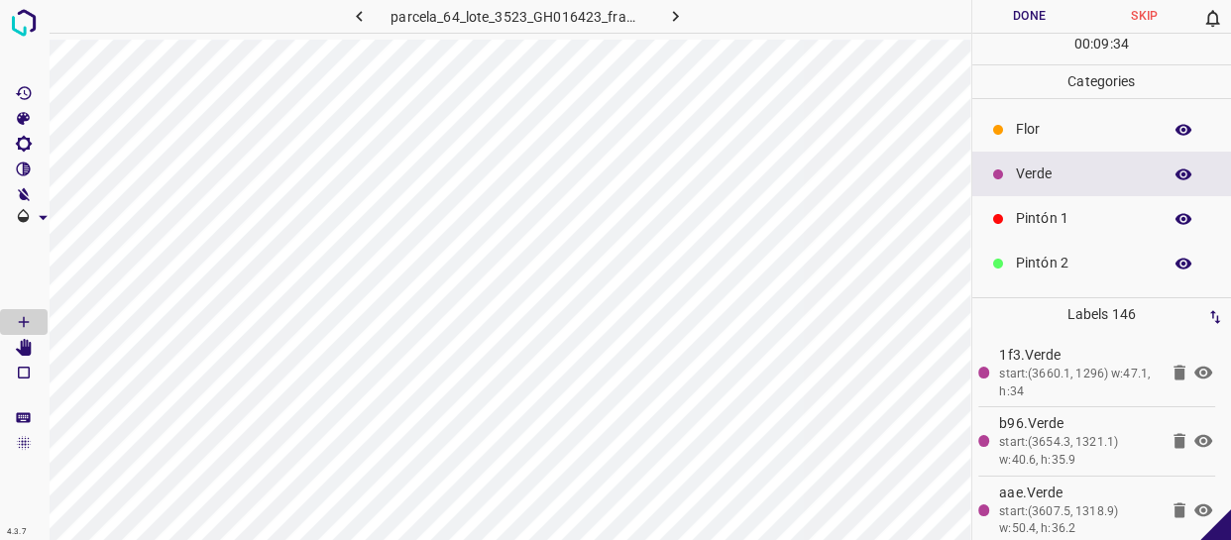
click at [1092, 129] on p "Flor" at bounding box center [1084, 129] width 136 height 21
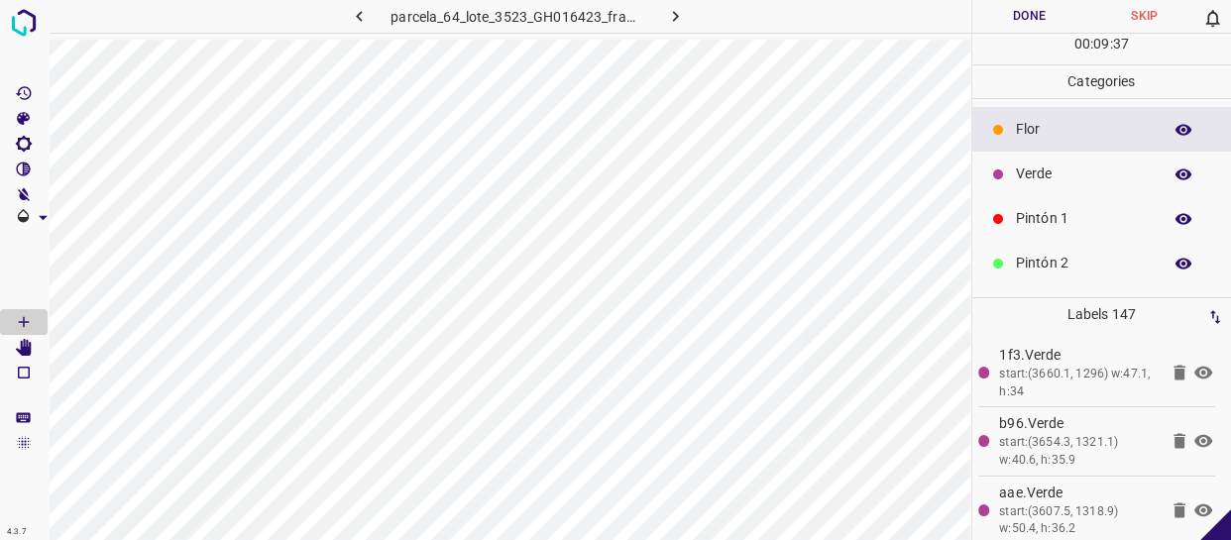
click at [1071, 177] on p "Verde" at bounding box center [1084, 174] width 136 height 21
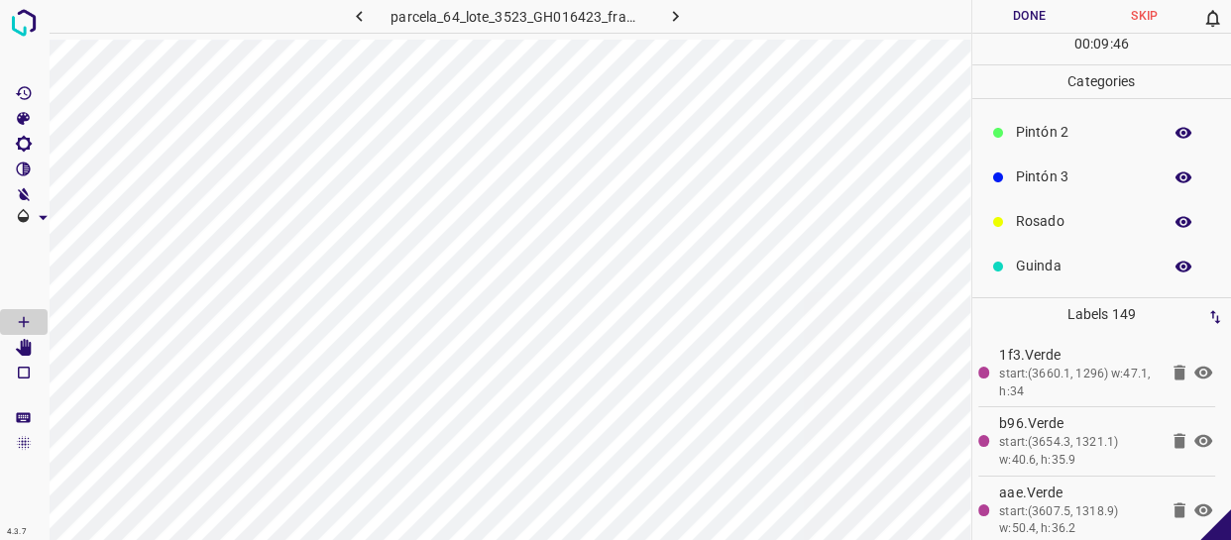
scroll to position [173, 0]
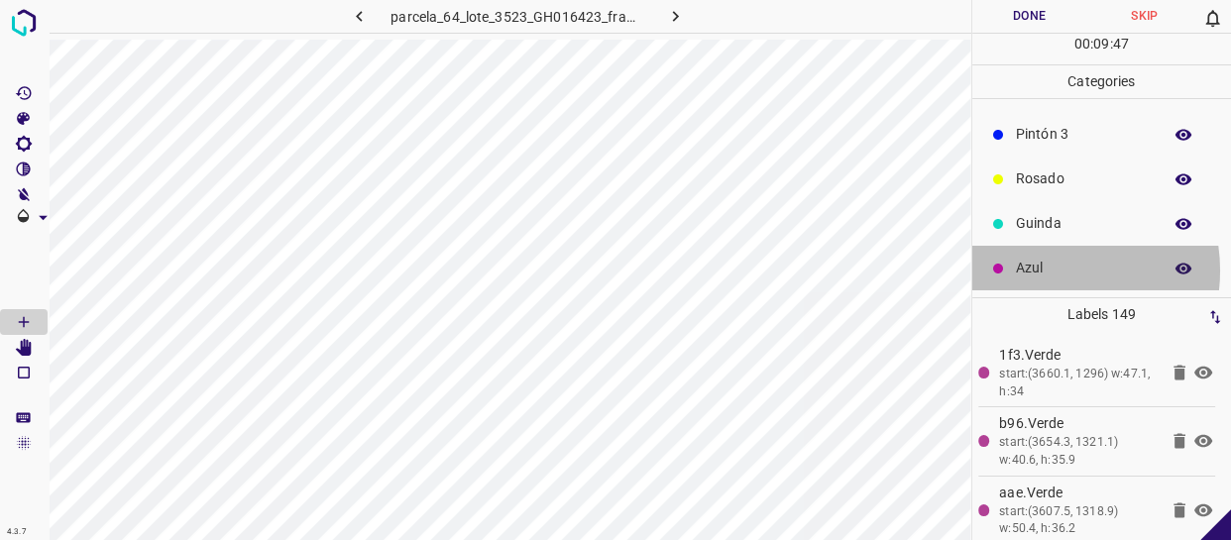
click at [1046, 272] on p "Azul" at bounding box center [1084, 268] width 136 height 21
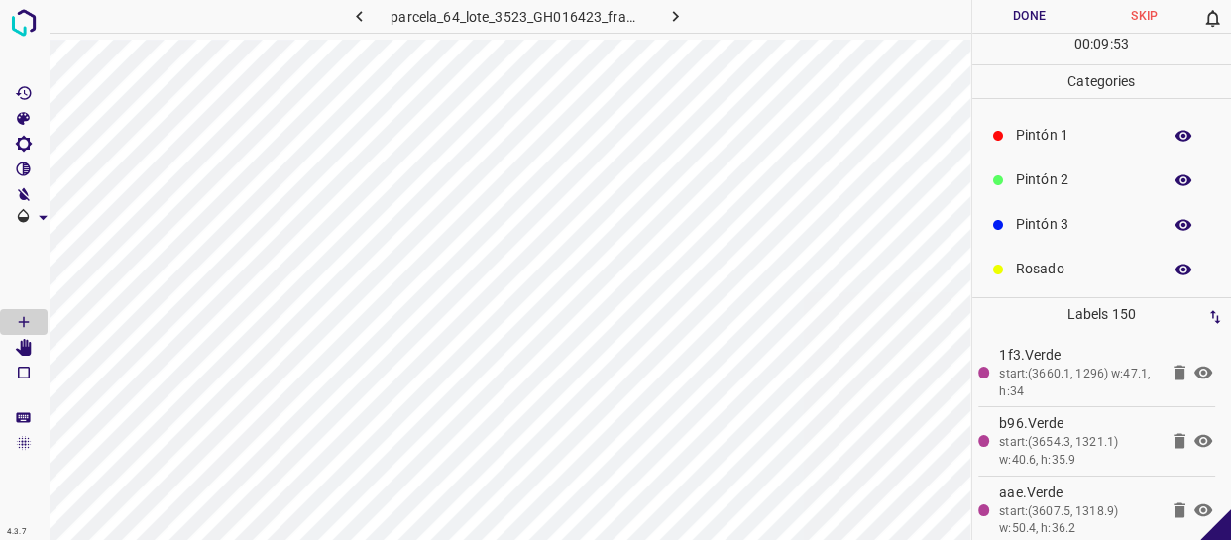
scroll to position [0, 0]
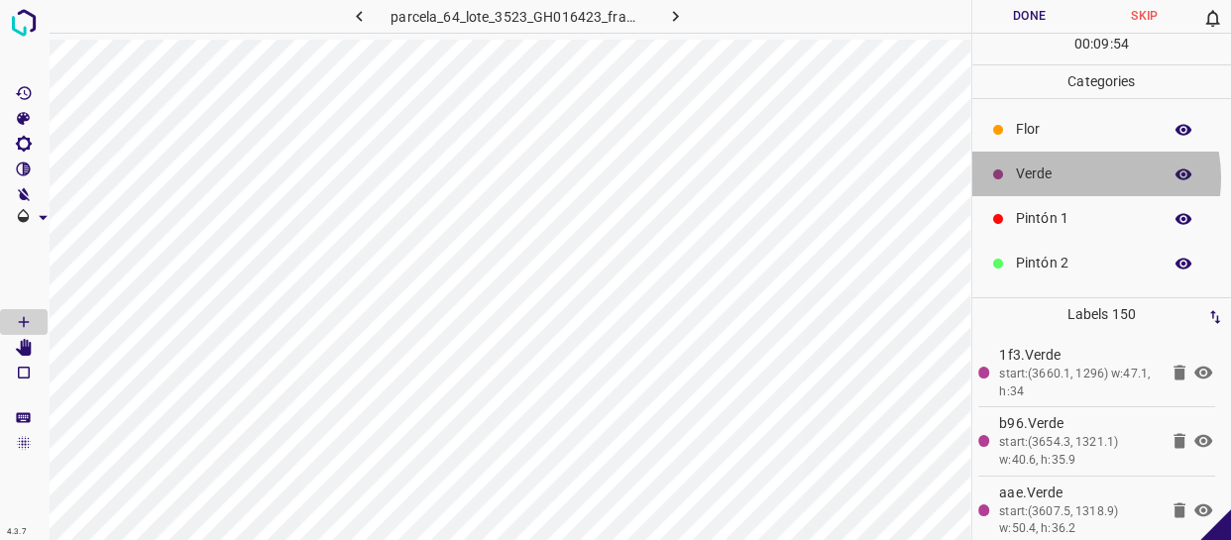
click at [1072, 177] on p "Verde" at bounding box center [1084, 174] width 136 height 21
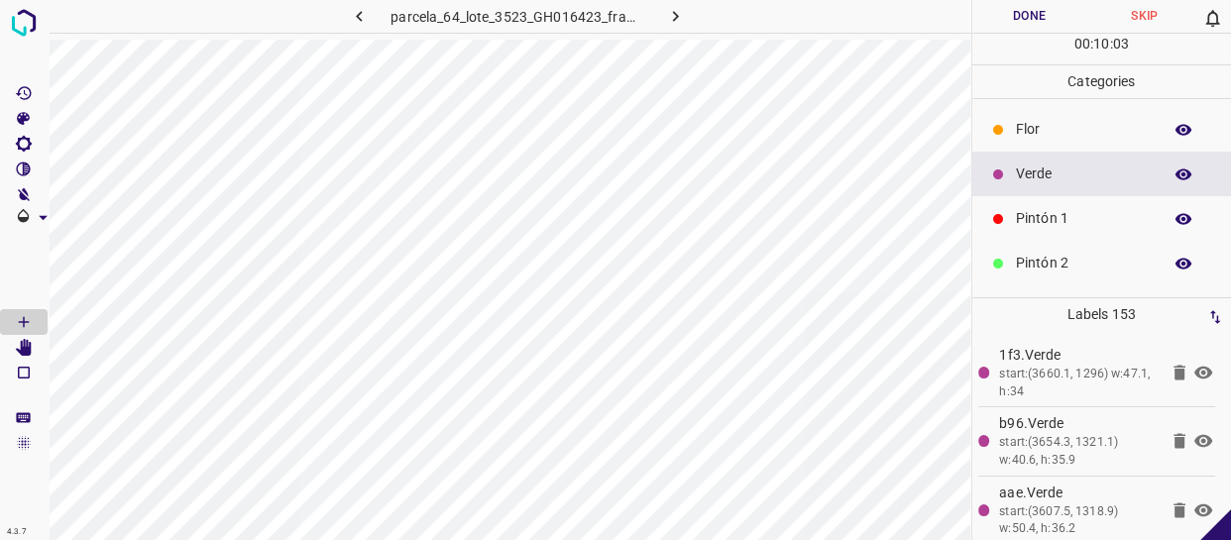
click at [1074, 222] on p "Pintón 1" at bounding box center [1084, 218] width 136 height 21
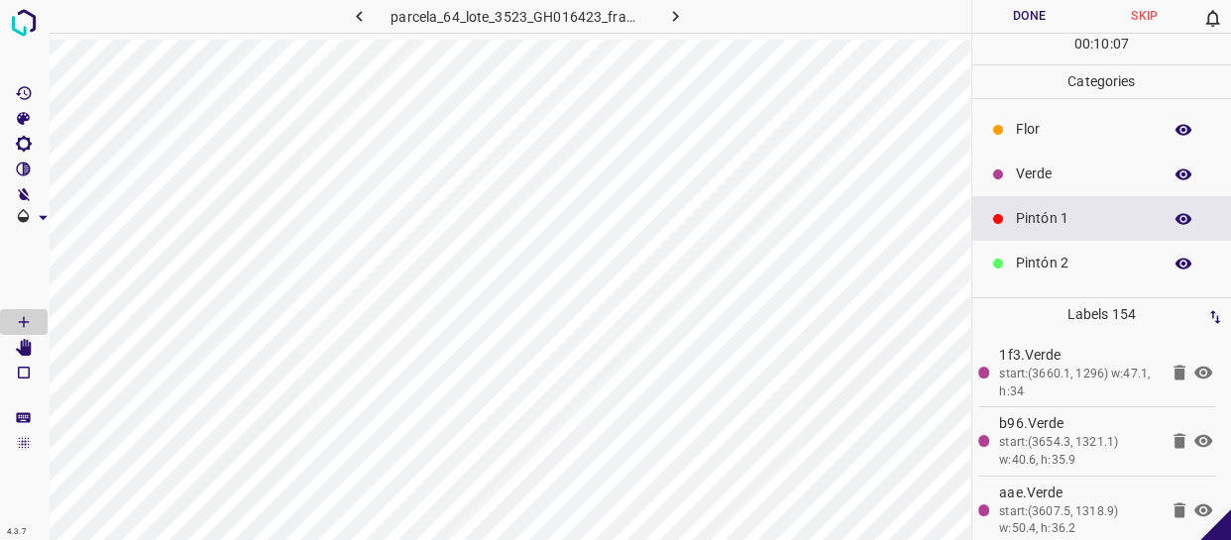
click at [1055, 270] on p "Pintón 2" at bounding box center [1084, 263] width 136 height 21
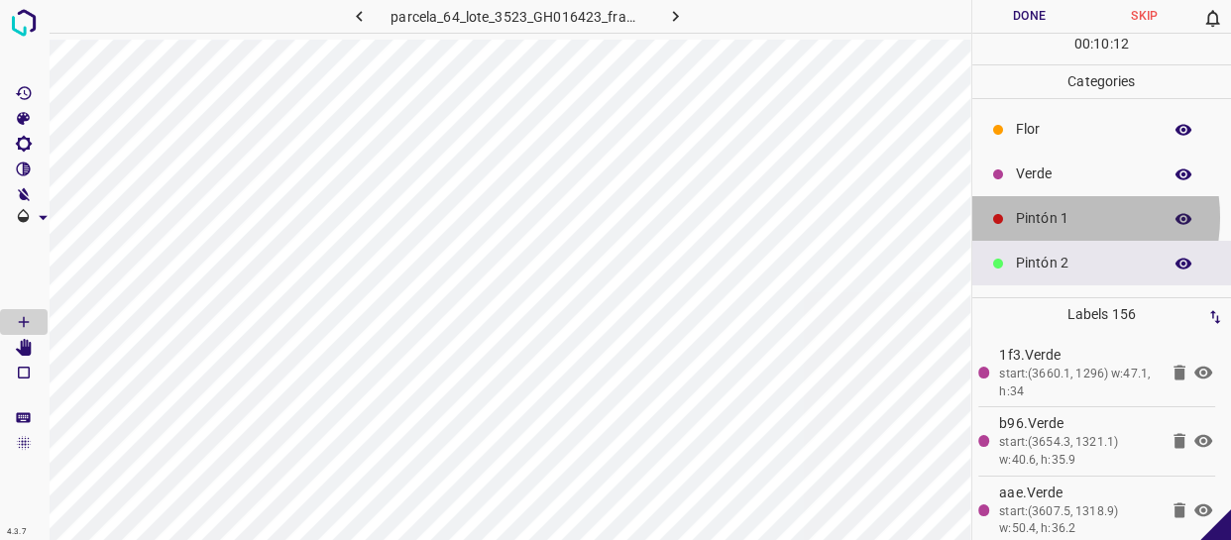
click at [1048, 219] on p "Pintón 1" at bounding box center [1084, 218] width 136 height 21
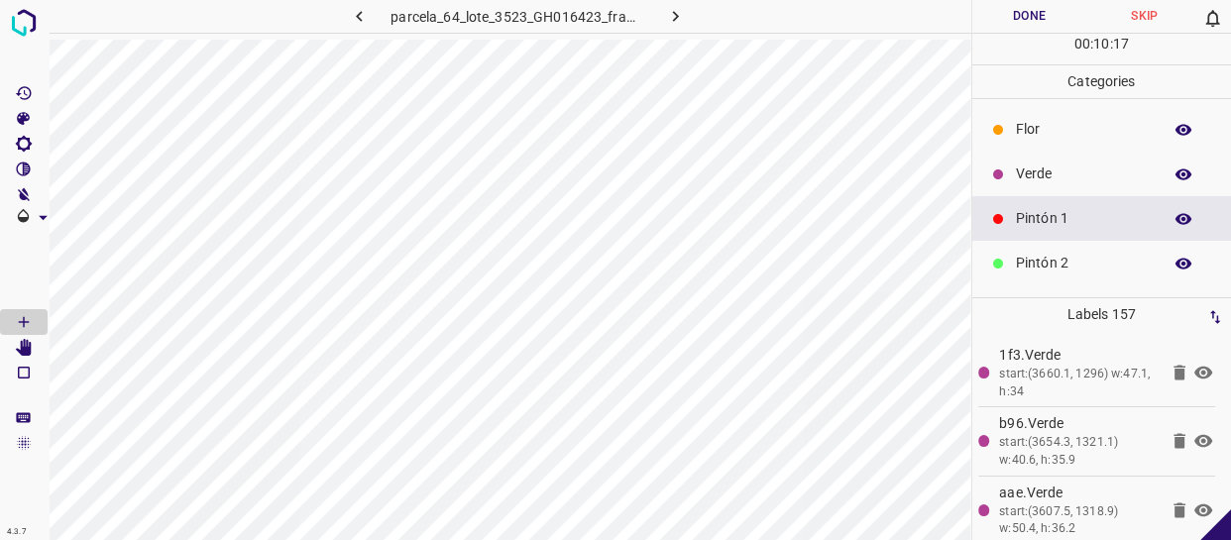
drag, startPoint x: 1063, startPoint y: 170, endPoint x: 1052, endPoint y: 220, distance: 51.0
click at [1062, 170] on p "Verde" at bounding box center [1084, 174] width 136 height 21
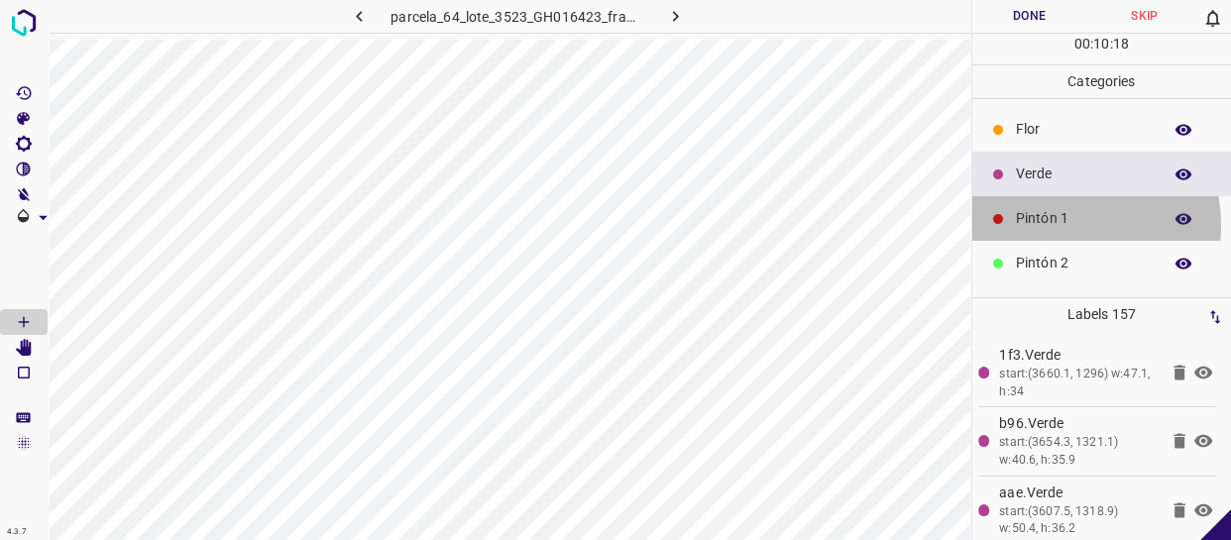
click at [1051, 225] on p "Pintón 1" at bounding box center [1084, 218] width 136 height 21
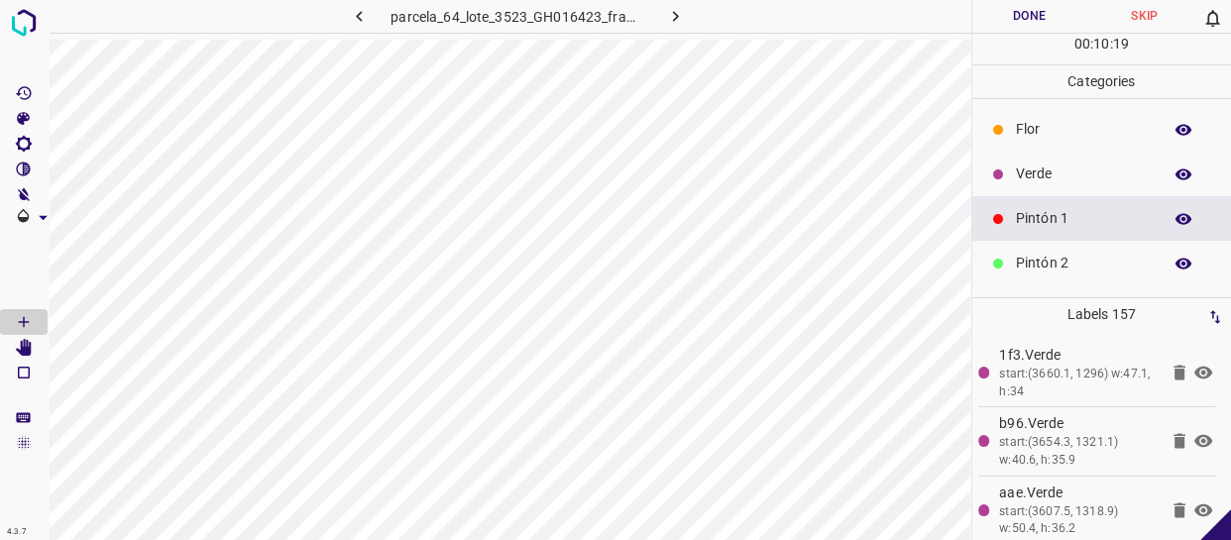
click at [1051, 130] on p "Flor" at bounding box center [1084, 129] width 136 height 21
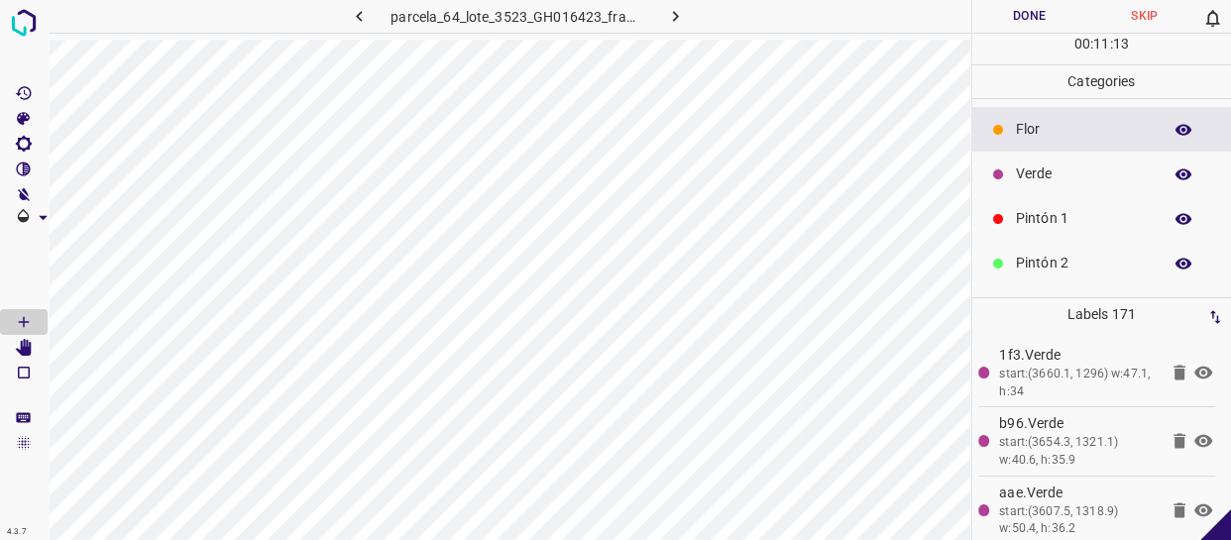
drag, startPoint x: 1118, startPoint y: 177, endPoint x: 1103, endPoint y: 186, distance: 17.3
click at [1103, 186] on div "Verde" at bounding box center [1102, 174] width 260 height 45
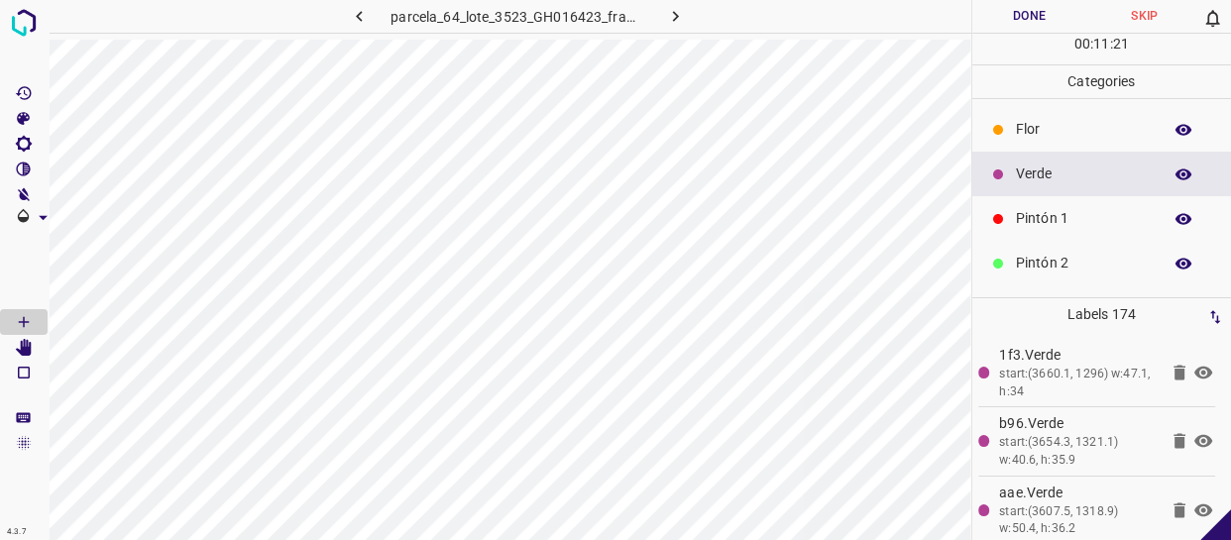
click at [1082, 217] on p "Pintón 1" at bounding box center [1084, 218] width 136 height 21
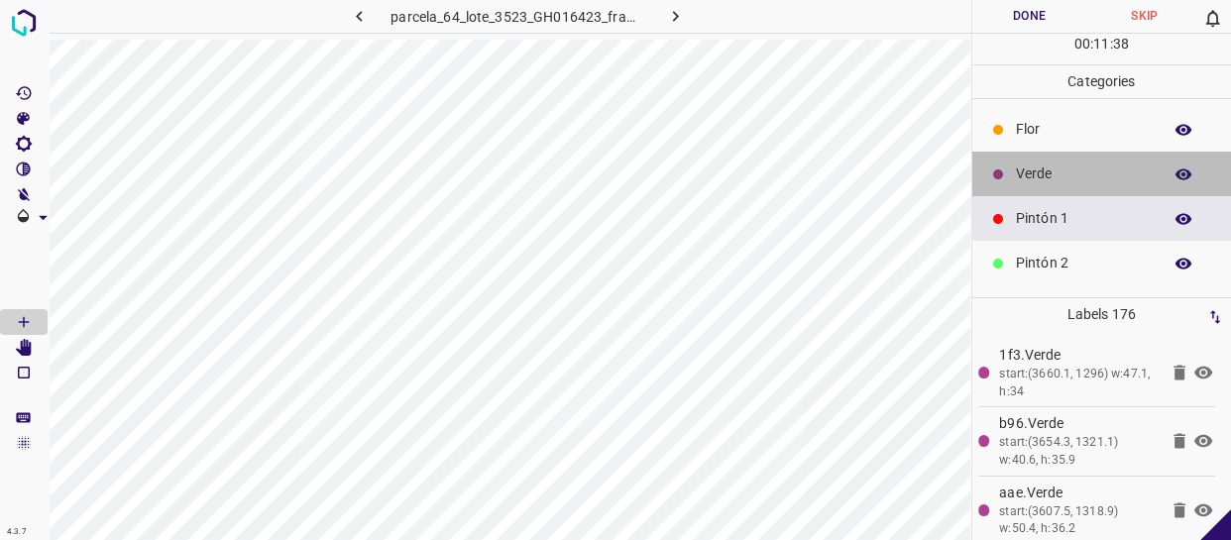
click at [1101, 171] on p "Verde" at bounding box center [1084, 174] width 136 height 21
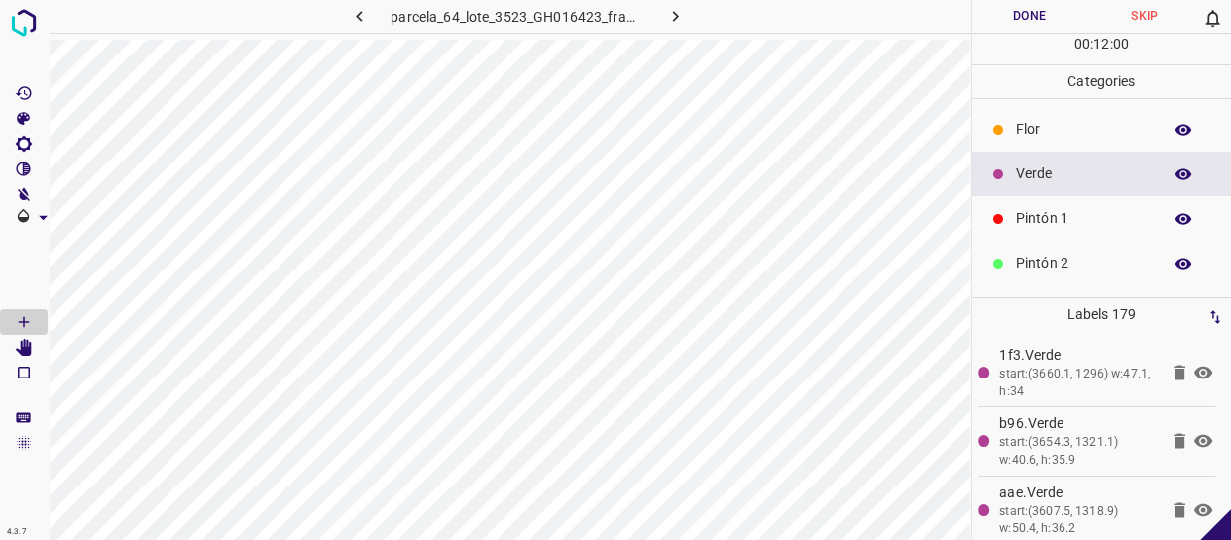
click at [1089, 220] on p "Pintón 1" at bounding box center [1084, 218] width 136 height 21
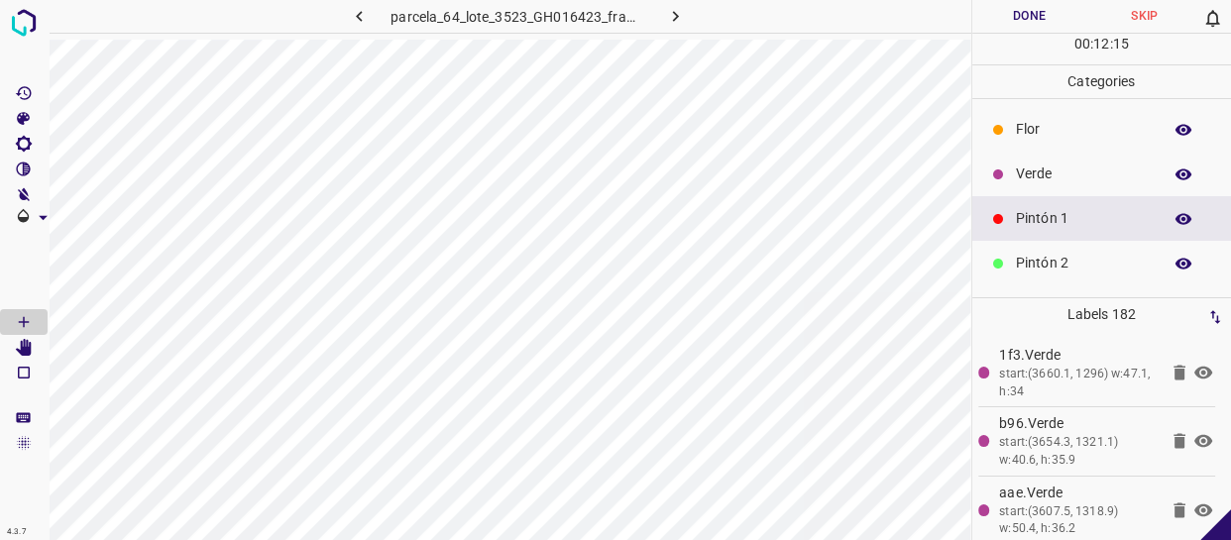
click at [1062, 131] on p "Flor" at bounding box center [1084, 129] width 136 height 21
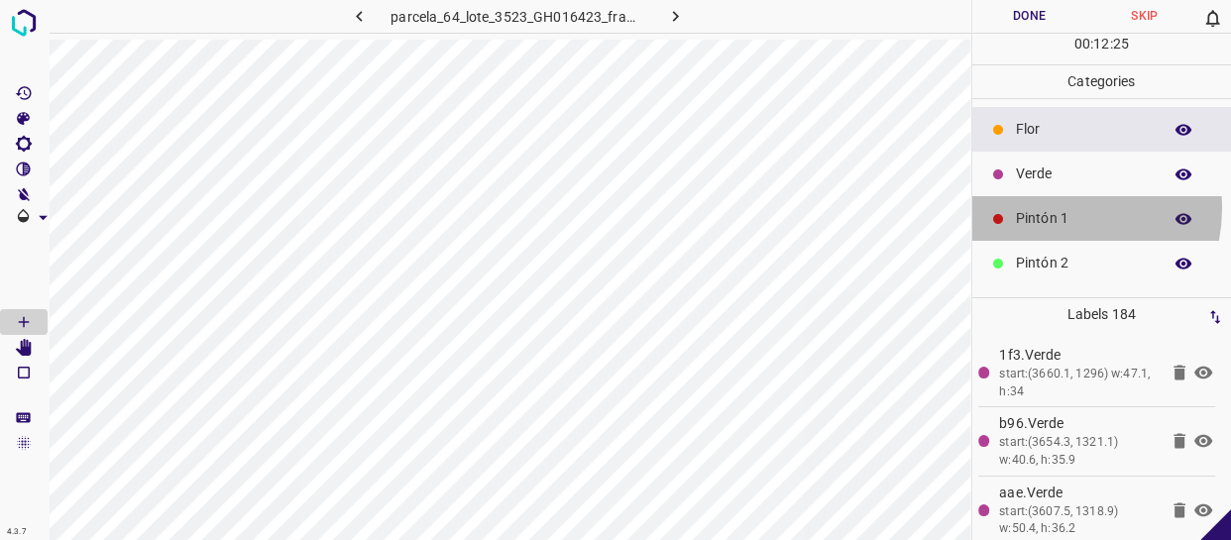
click at [1055, 208] on p "Pintón 1" at bounding box center [1084, 218] width 136 height 21
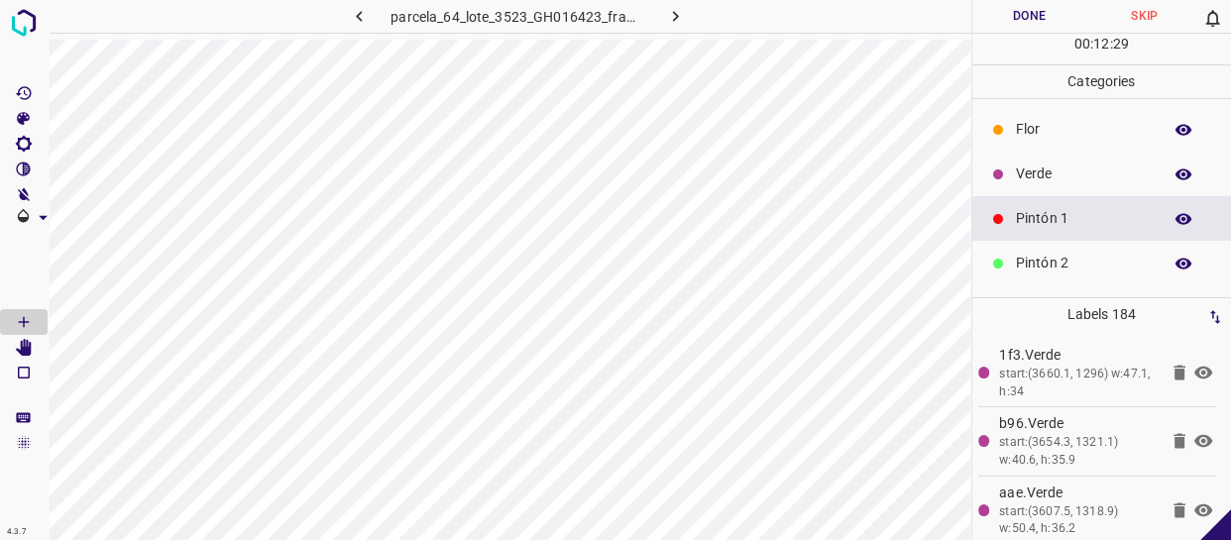
click at [1060, 159] on div "Verde" at bounding box center [1102, 174] width 260 height 45
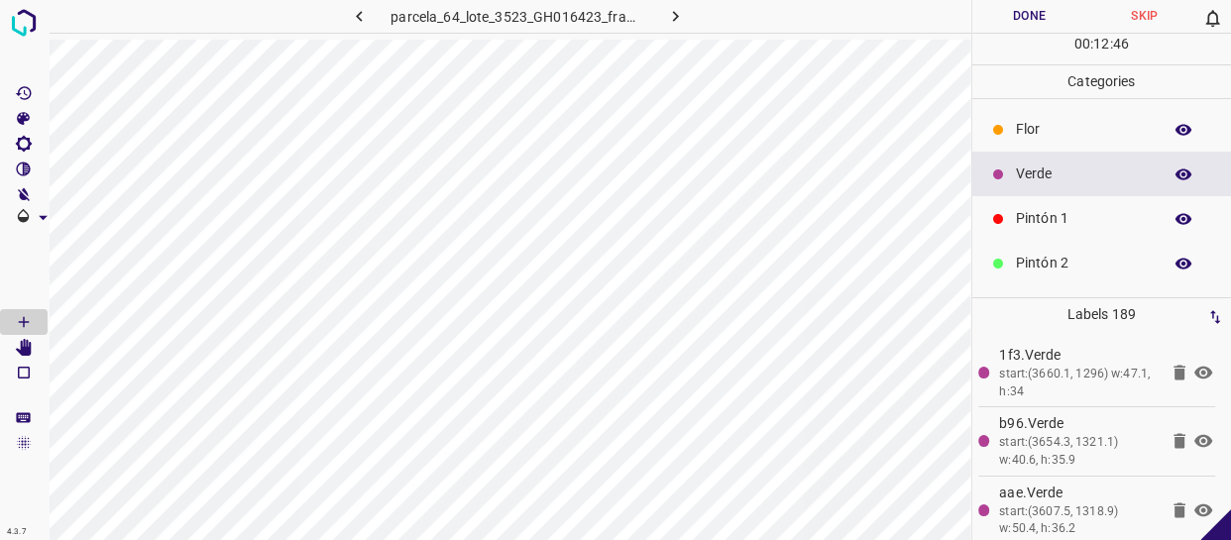
click at [1055, 131] on p "Flor" at bounding box center [1084, 129] width 136 height 21
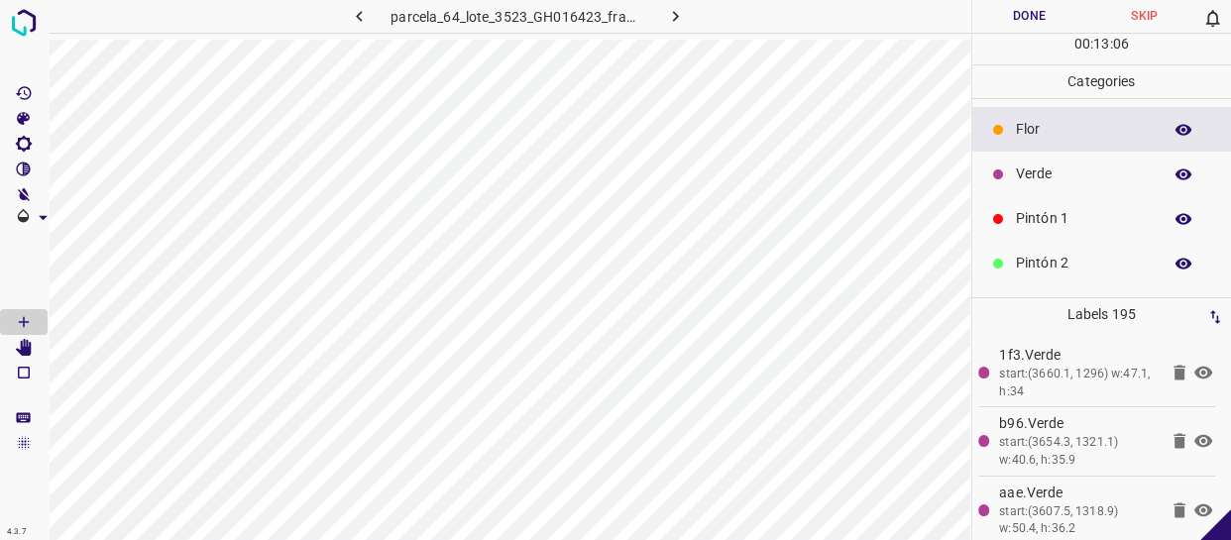
click at [1053, 173] on p "Verde" at bounding box center [1084, 174] width 136 height 21
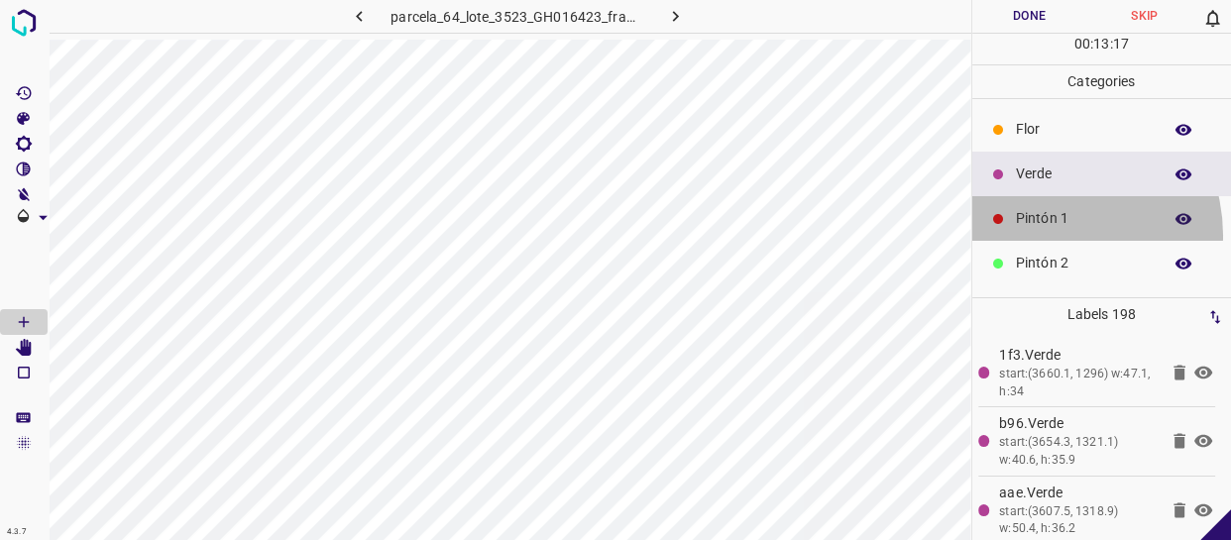
click at [1047, 235] on div "Pintón 1" at bounding box center [1102, 218] width 260 height 45
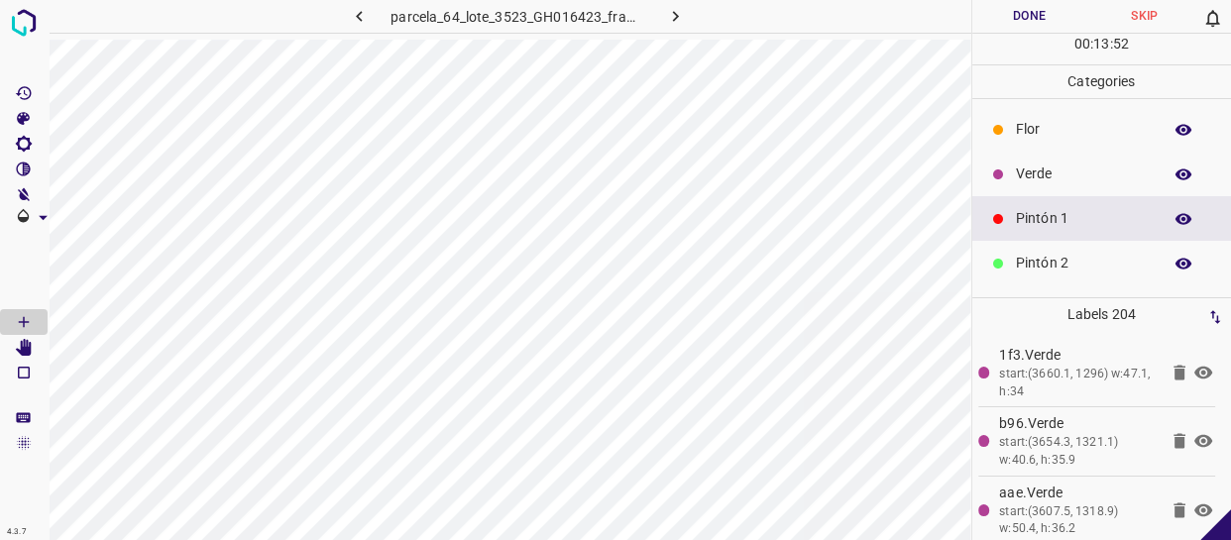
click at [1071, 172] on p "Verde" at bounding box center [1084, 174] width 136 height 21
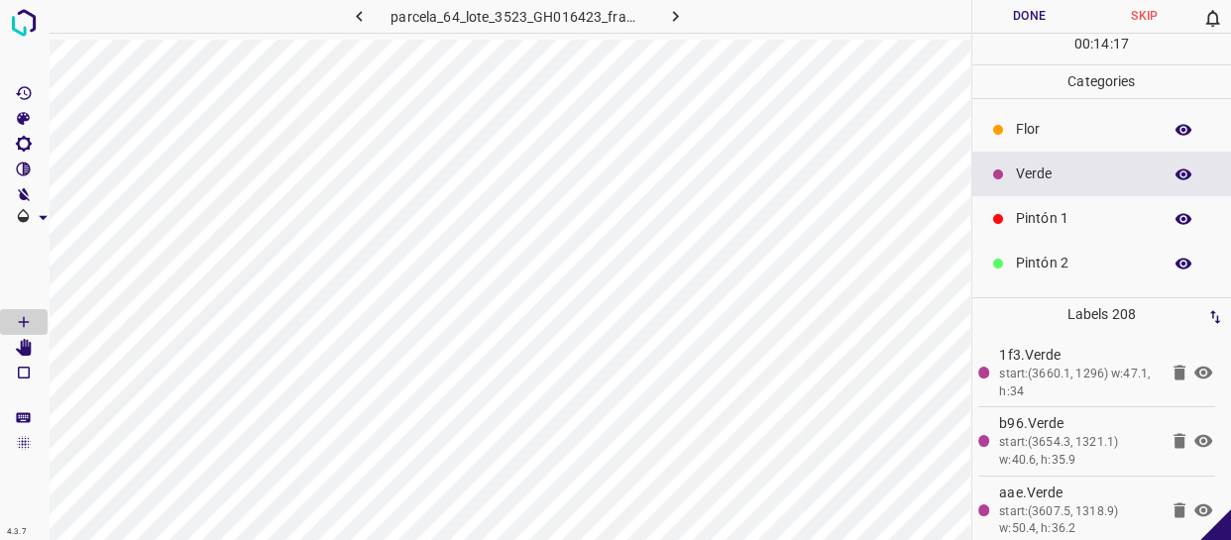
click at [1057, 223] on p "Pintón 1" at bounding box center [1084, 218] width 136 height 21
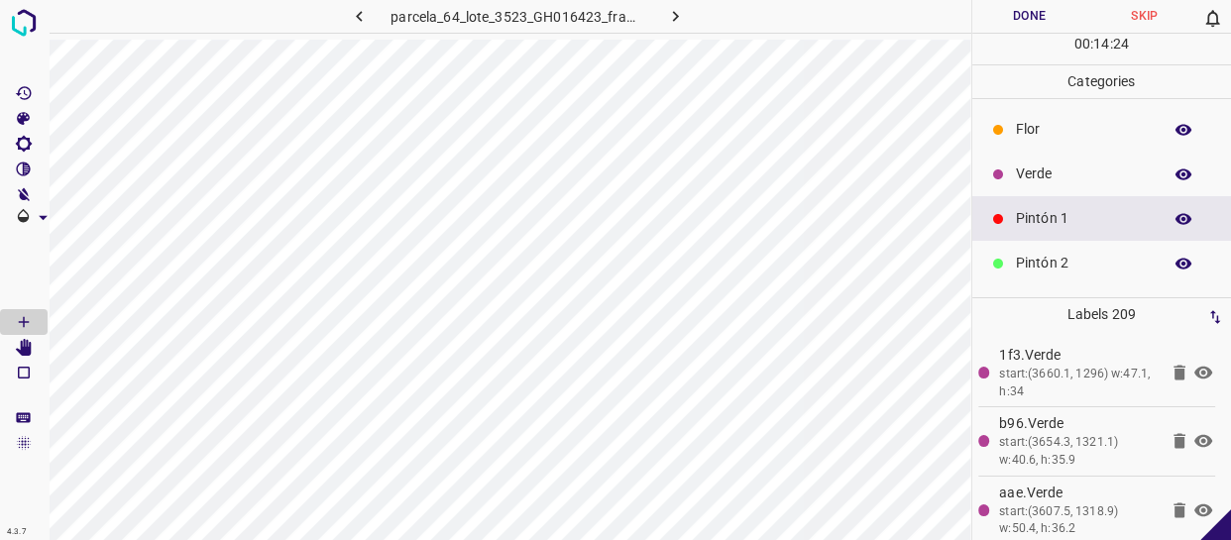
click at [1038, 166] on p "Verde" at bounding box center [1084, 174] width 136 height 21
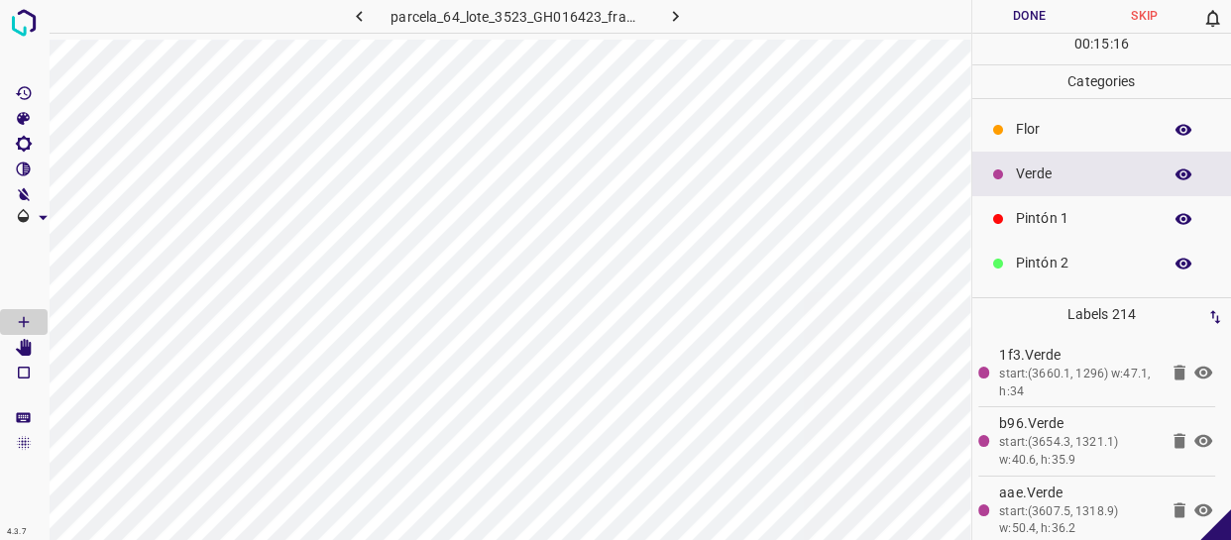
click at [1041, 207] on div "Pintón 1" at bounding box center [1102, 218] width 260 height 45
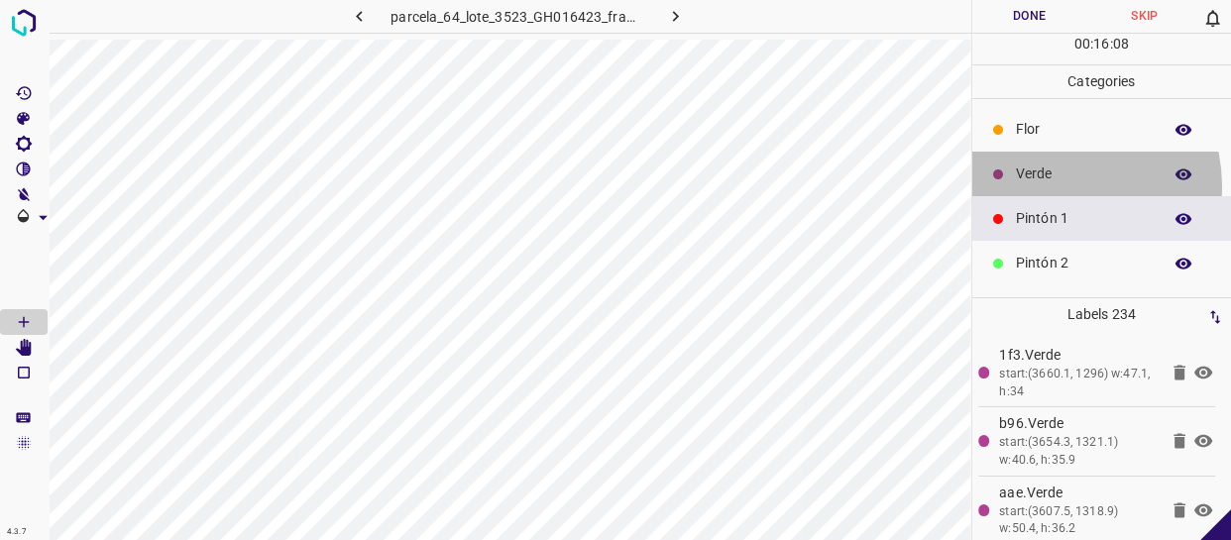
click at [1058, 185] on div "Verde" at bounding box center [1102, 174] width 260 height 45
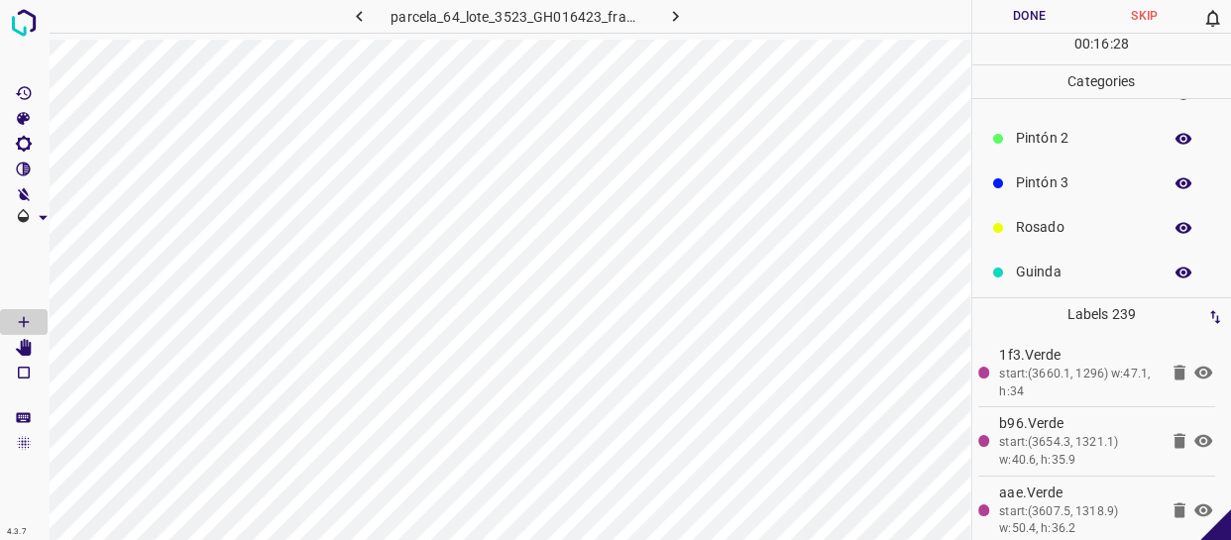
scroll to position [173, 0]
click at [1064, 149] on div "Pintón 3" at bounding box center [1102, 134] width 260 height 45
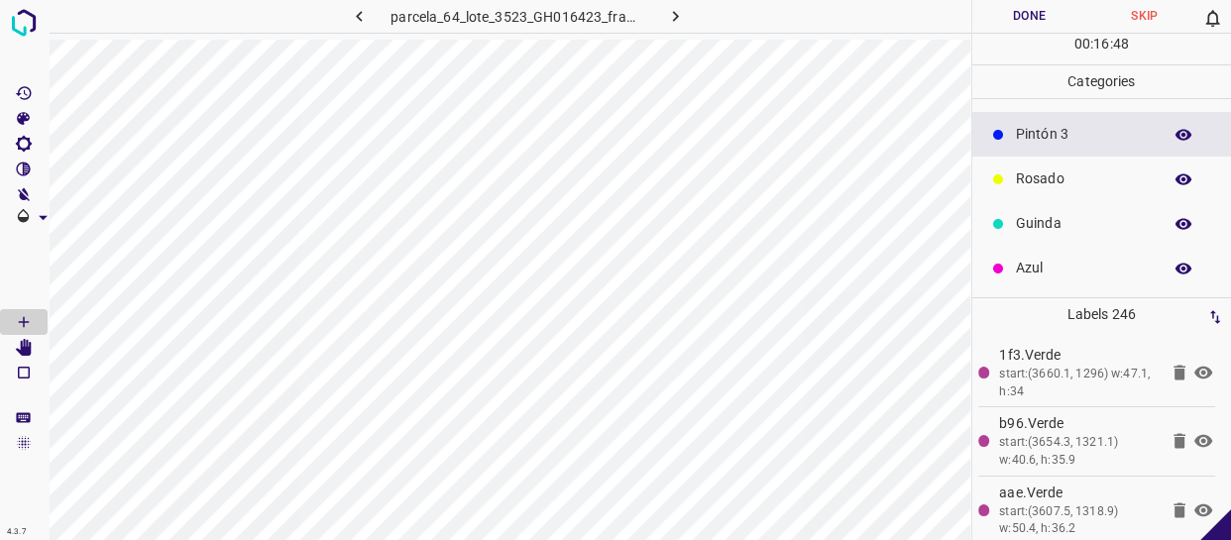
drag, startPoint x: 1060, startPoint y: 262, endPoint x: 1049, endPoint y: 265, distance: 12.3
click at [1049, 265] on p "Azul" at bounding box center [1084, 268] width 136 height 21
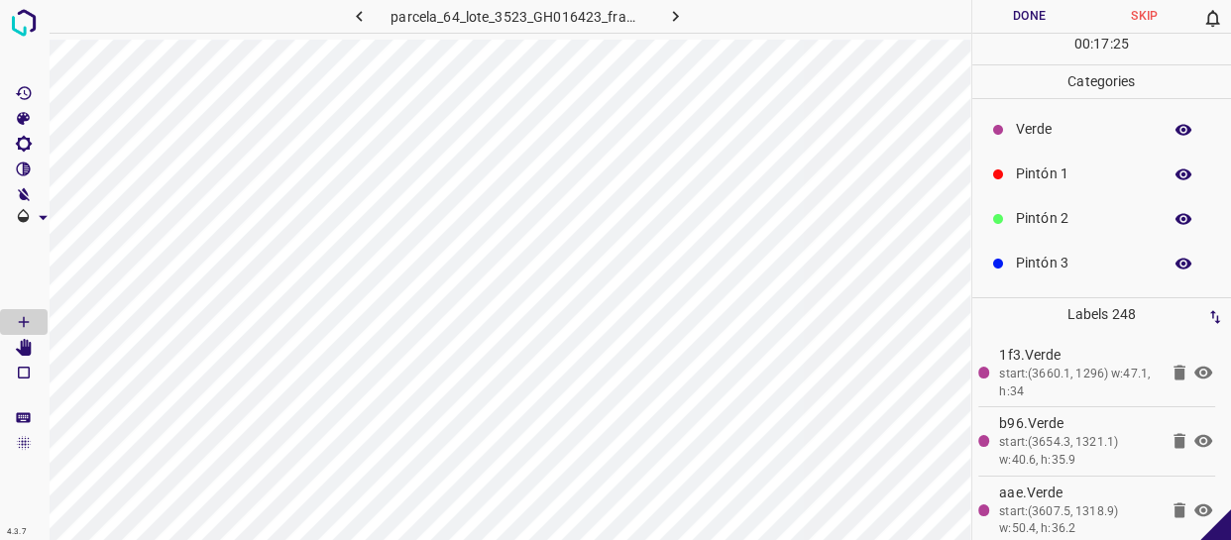
scroll to position [89, 0]
click at [1063, 139] on div "Pintón 1" at bounding box center [1102, 129] width 260 height 45
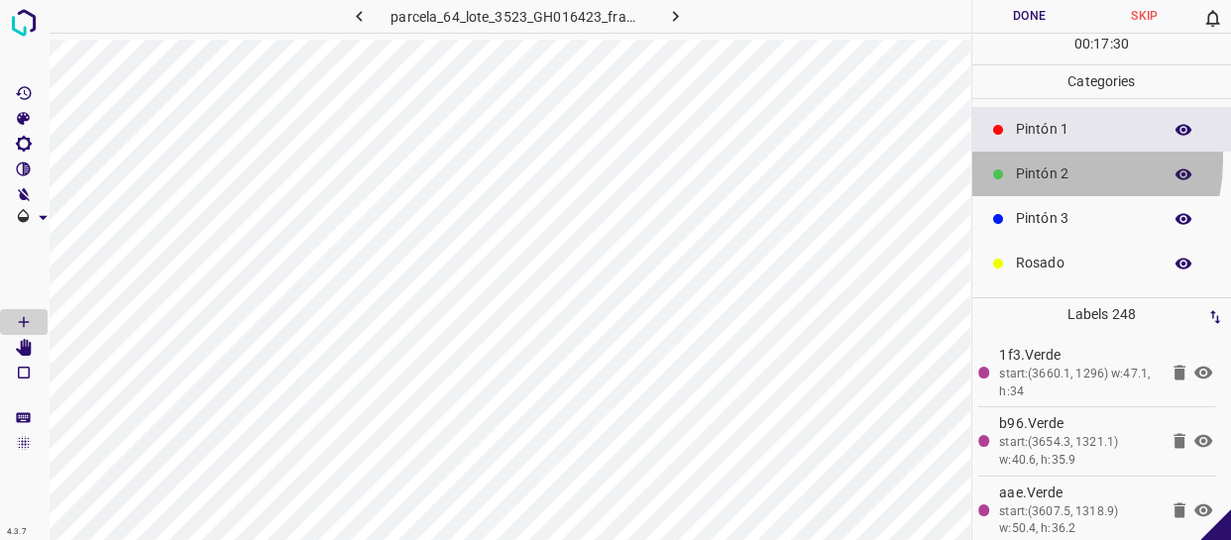
click at [1045, 159] on div "Pintón 2" at bounding box center [1102, 174] width 260 height 45
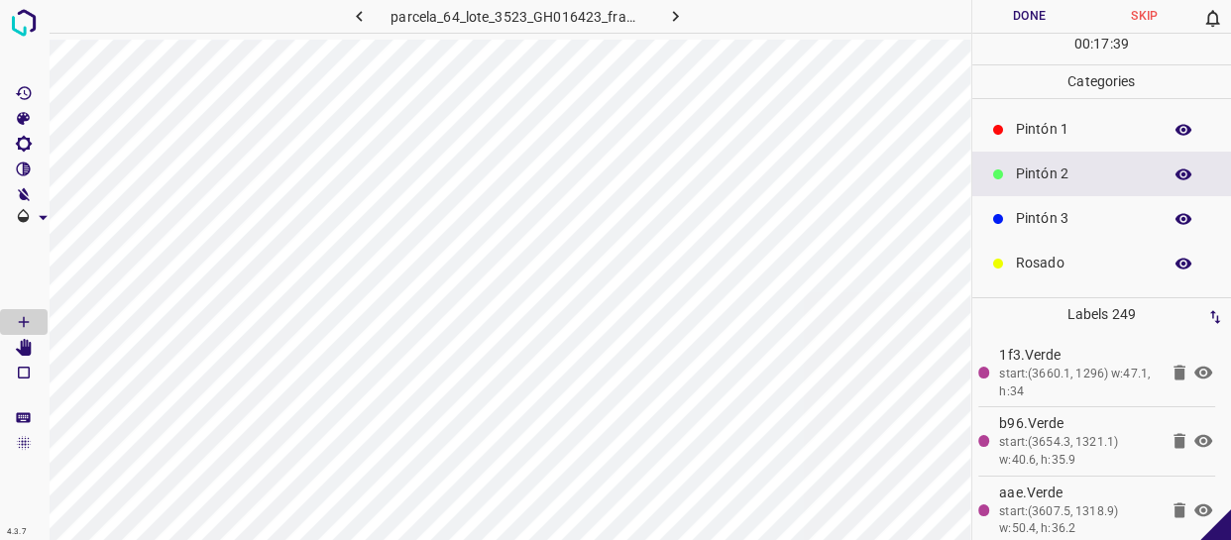
click at [1174, 215] on icon "button" at bounding box center [1183, 219] width 18 height 18
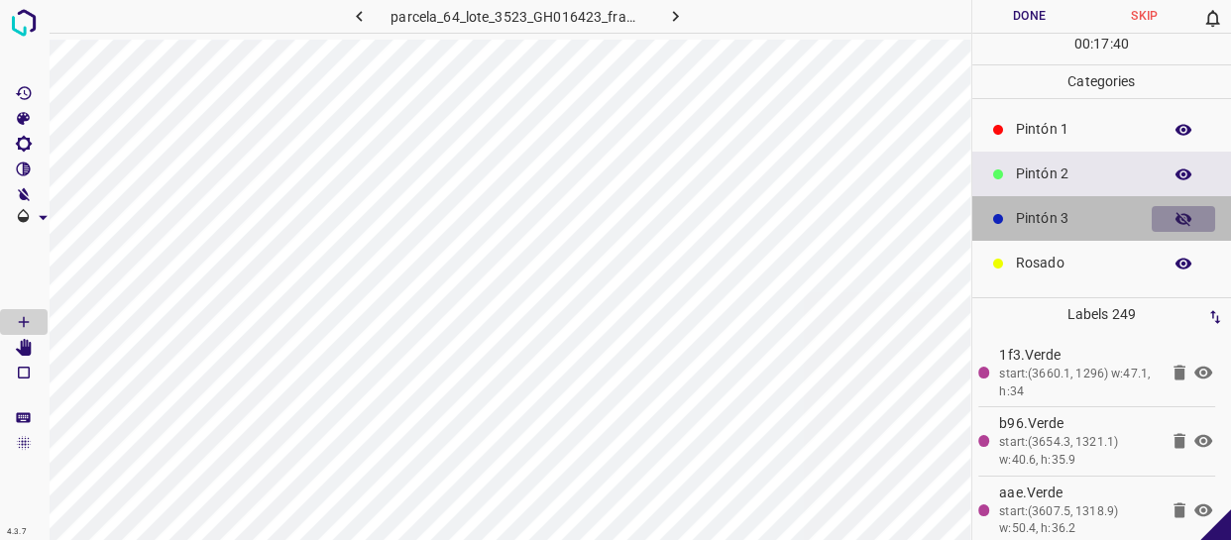
click at [1174, 215] on icon "button" at bounding box center [1183, 219] width 18 height 18
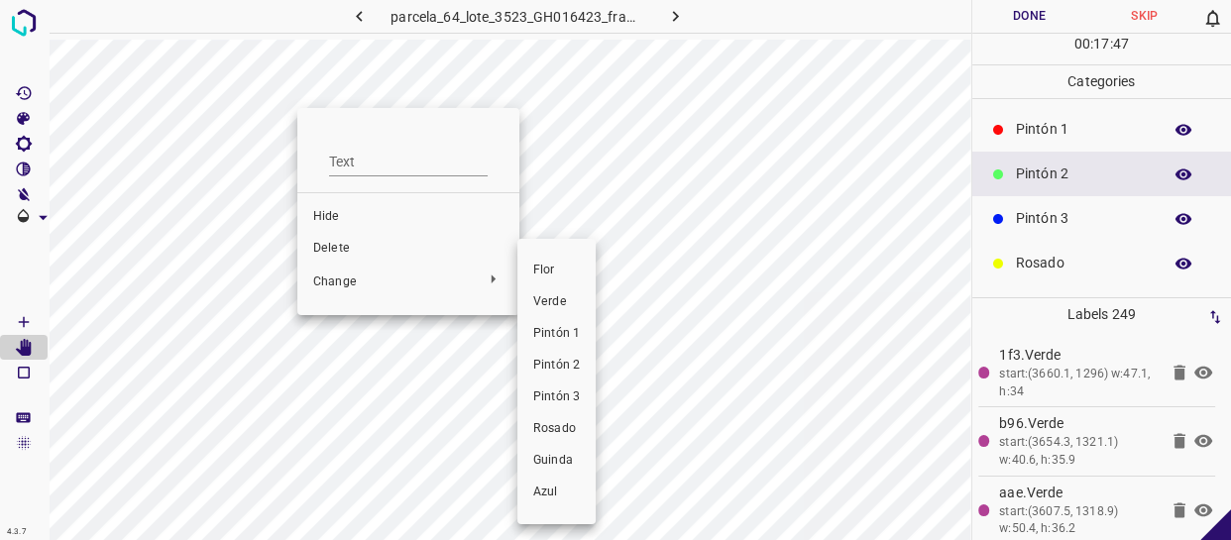
click at [819, 347] on div at bounding box center [615, 270] width 1231 height 540
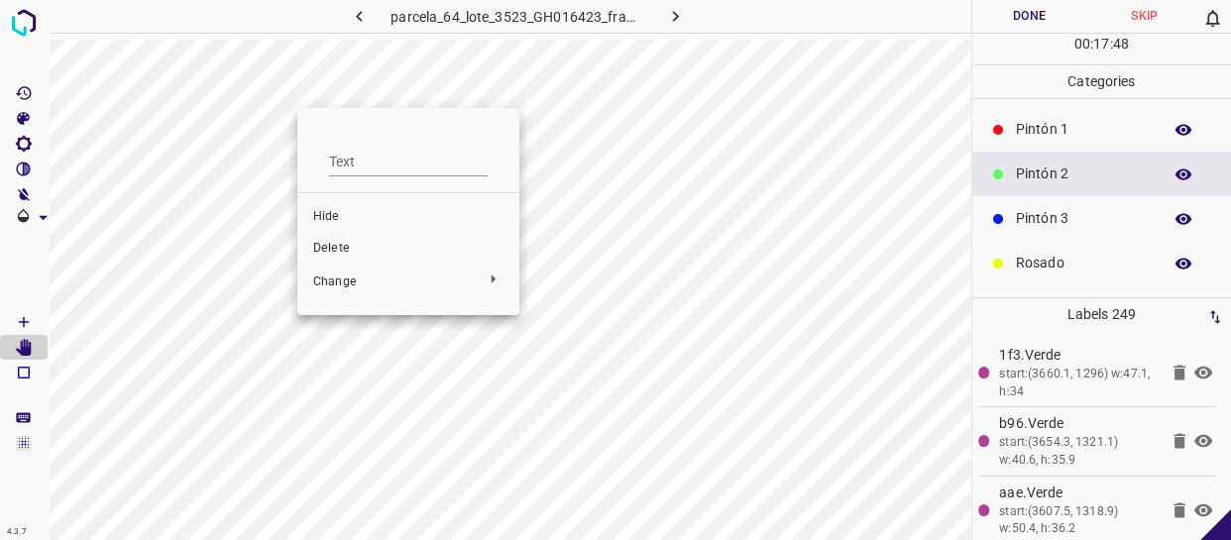
click at [854, 381] on div at bounding box center [615, 270] width 1231 height 540
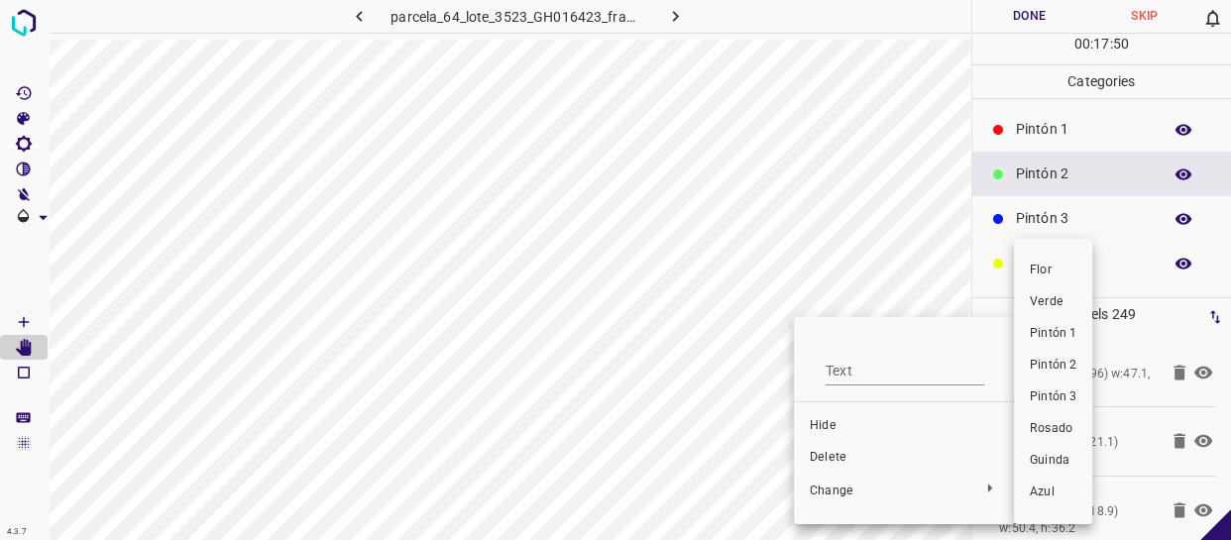
click at [1028, 322] on li "Pintón 1" at bounding box center [1053, 334] width 78 height 32
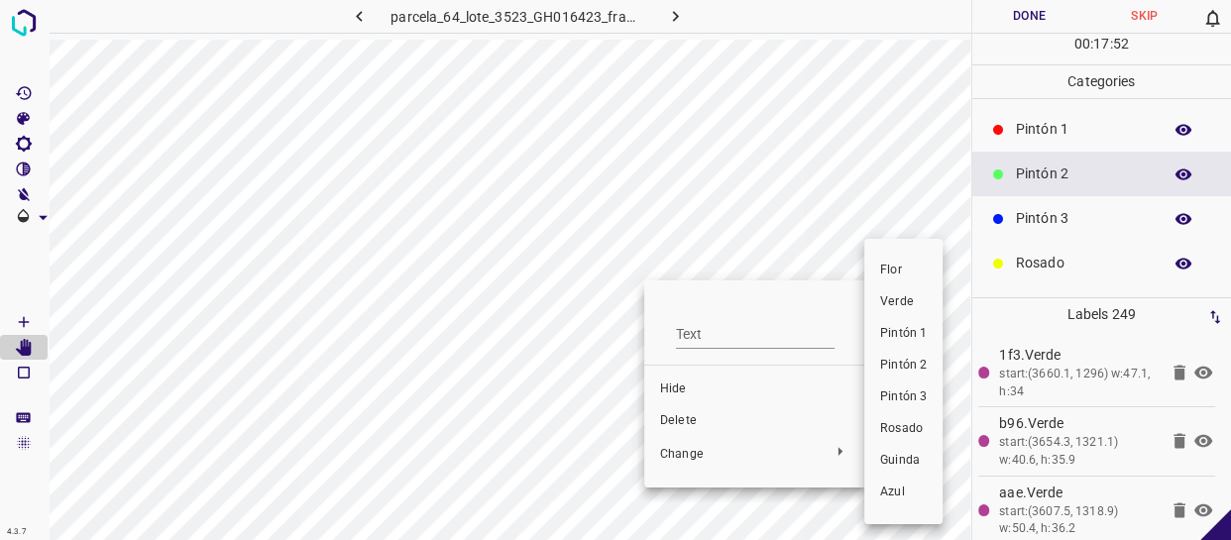
click at [875, 336] on li "Pintón 1" at bounding box center [903, 334] width 78 height 32
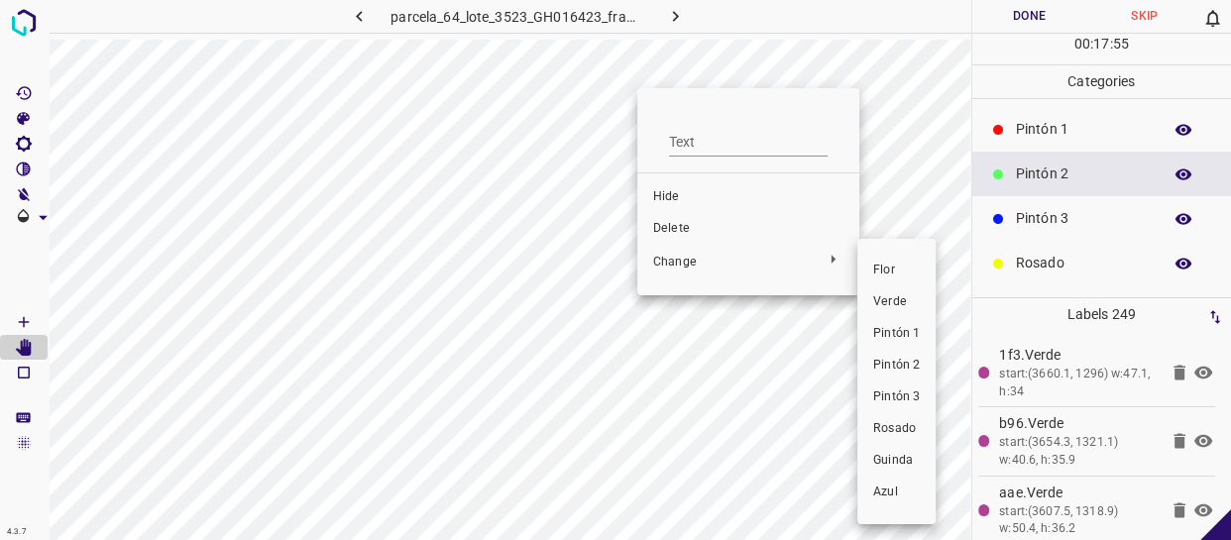
drag, startPoint x: 902, startPoint y: 337, endPoint x: 852, endPoint y: 310, distance: 56.3
click at [901, 337] on span "Pintón 1" at bounding box center [896, 334] width 47 height 18
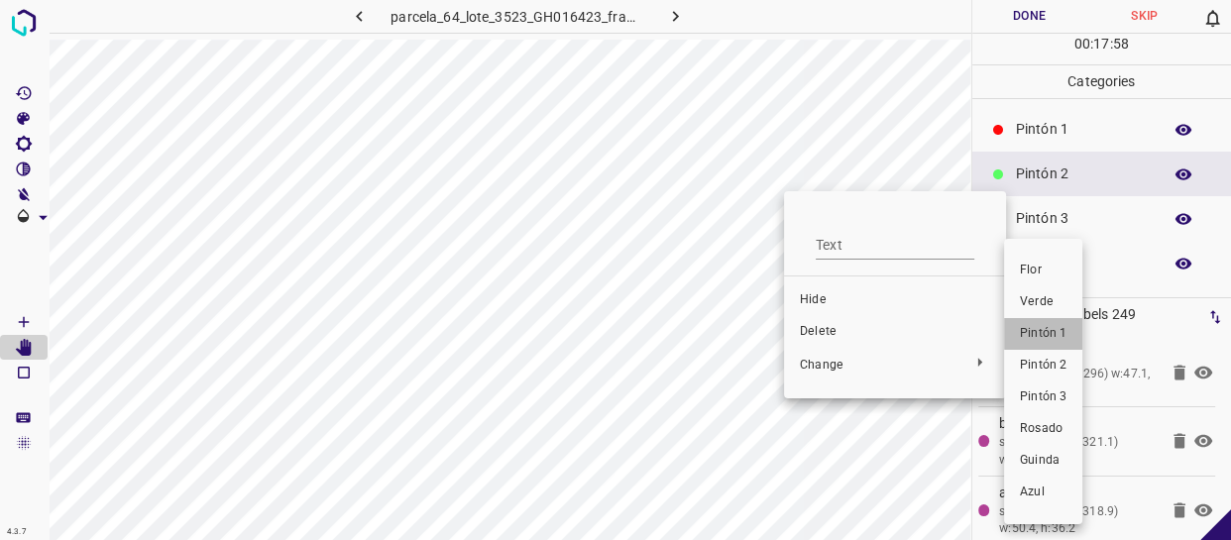
drag, startPoint x: 1052, startPoint y: 335, endPoint x: 1057, endPoint y: 308, distance: 27.4
click at [1051, 335] on span "Pintón 1" at bounding box center [1043, 334] width 47 height 18
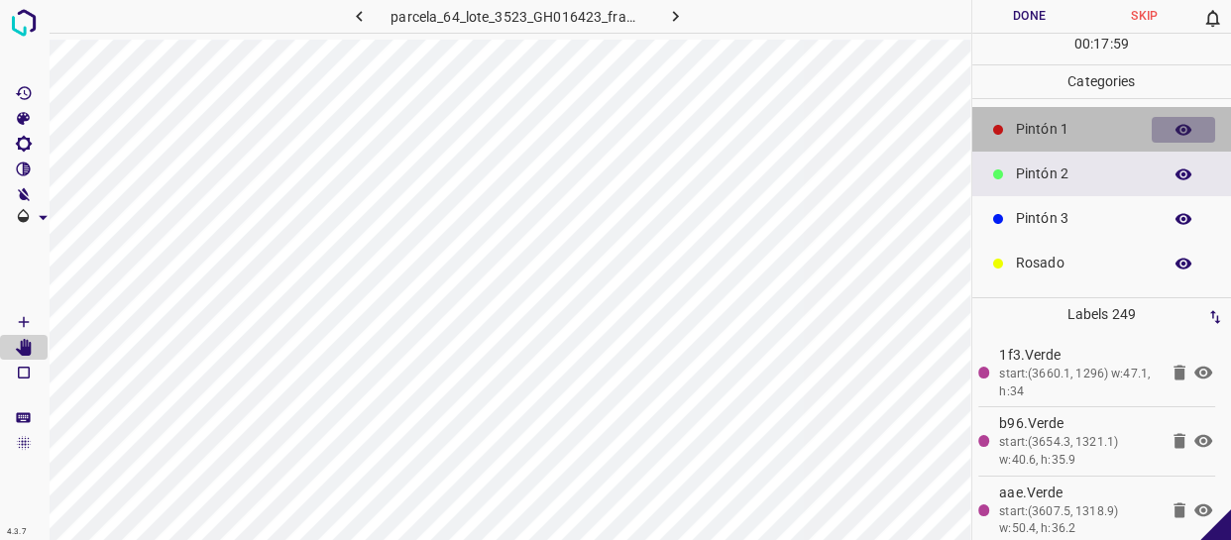
click at [1175, 127] on icon "button" at bounding box center [1183, 129] width 16 height 11
click at [1175, 127] on icon "button" at bounding box center [1183, 130] width 16 height 14
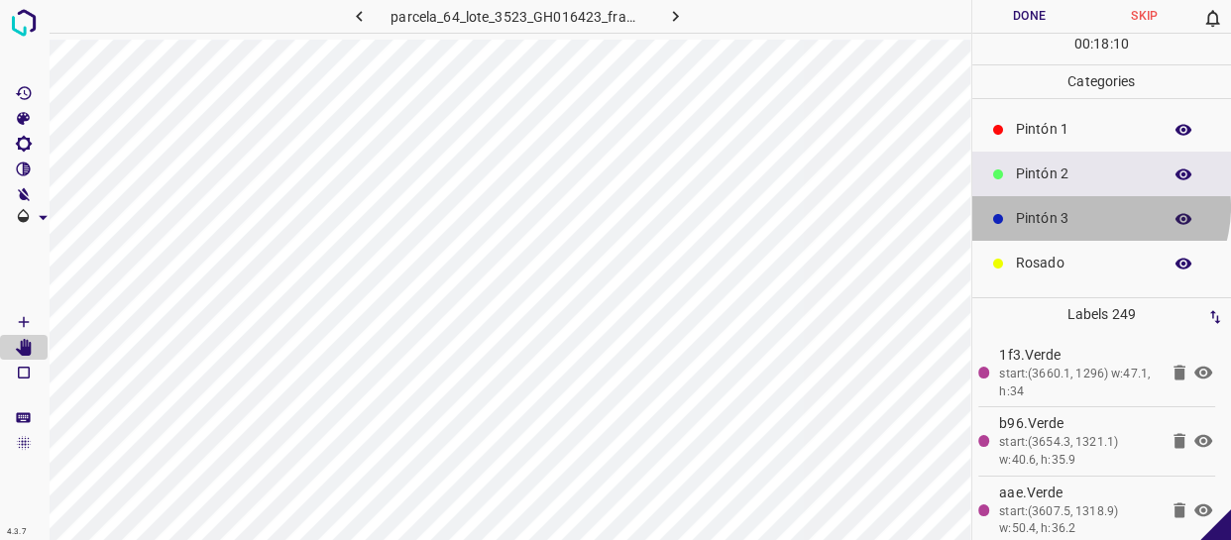
click at [1096, 206] on div "Pintón 3" at bounding box center [1102, 218] width 260 height 45
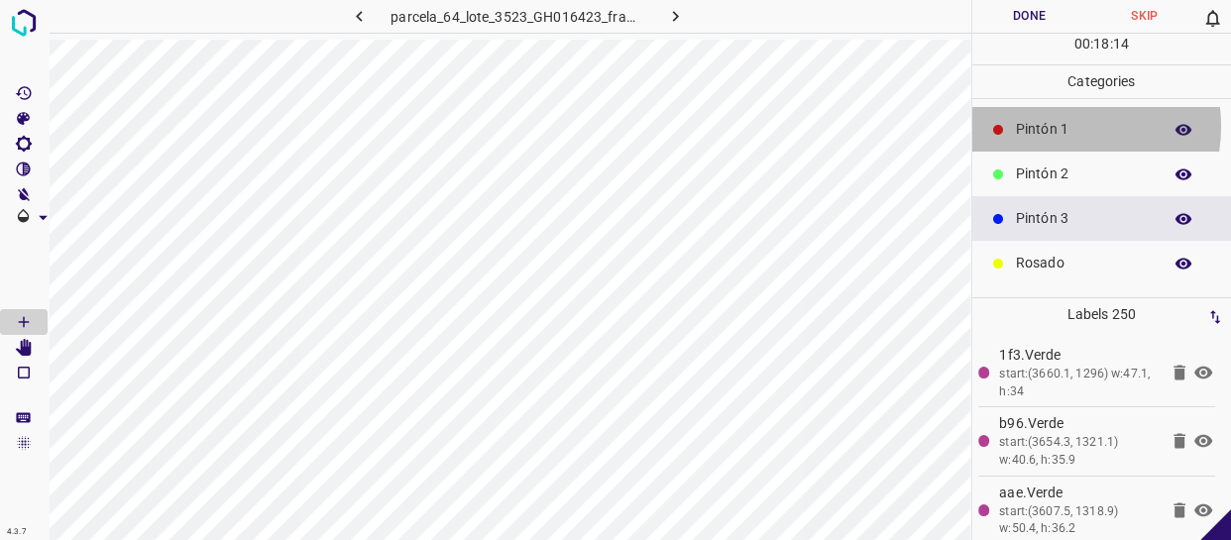
click at [1049, 127] on p "Pintón 1" at bounding box center [1084, 129] width 136 height 21
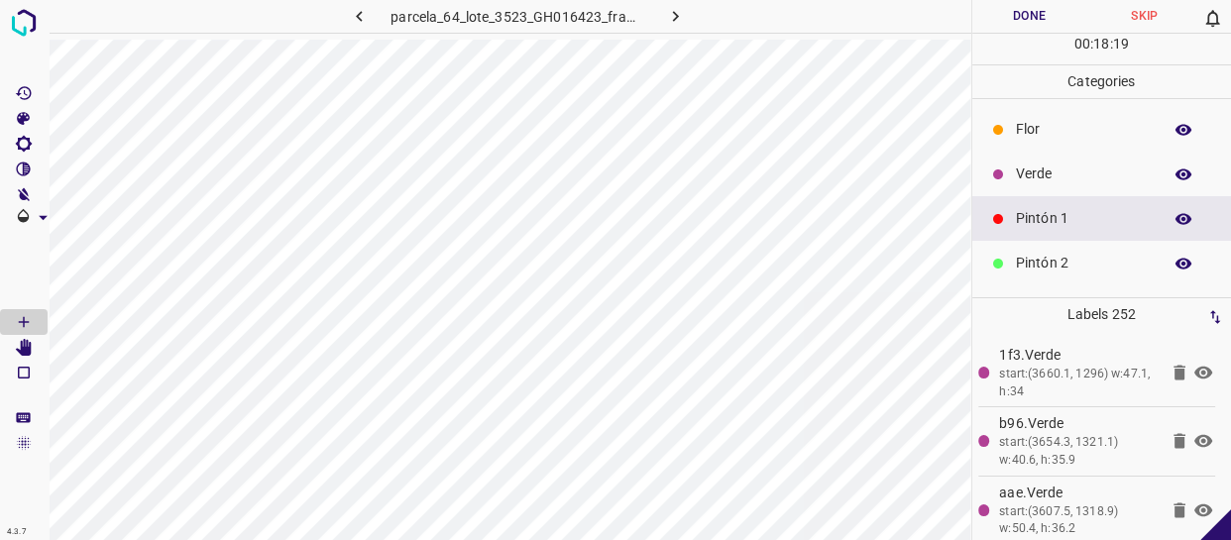
scroll to position [0, 0]
click at [1053, 174] on p "Verde" at bounding box center [1084, 174] width 136 height 21
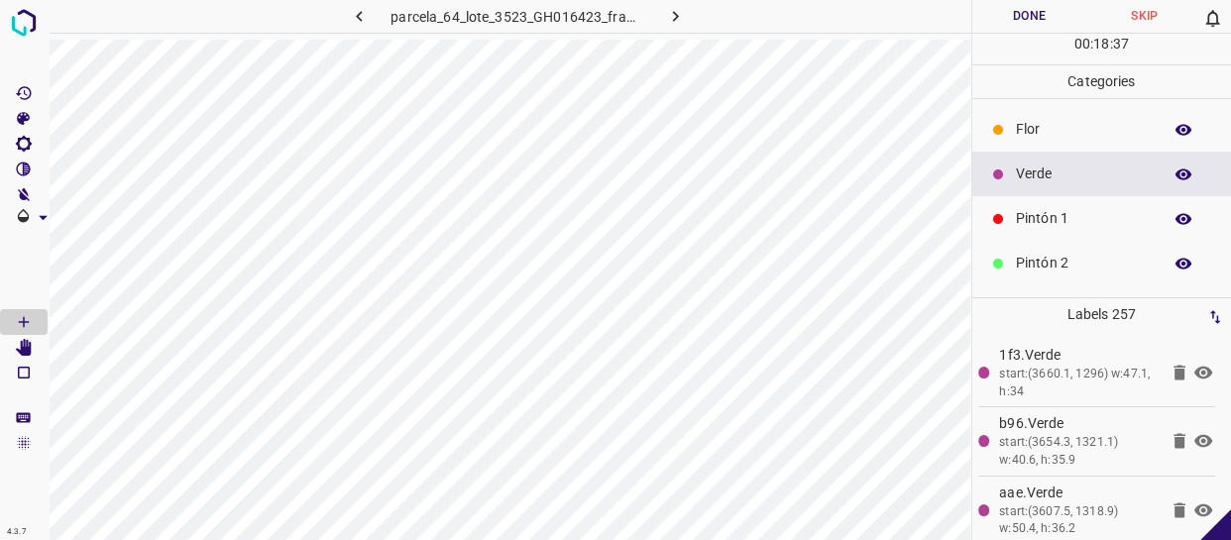
click at [1058, 216] on p "Pintón 1" at bounding box center [1084, 218] width 136 height 21
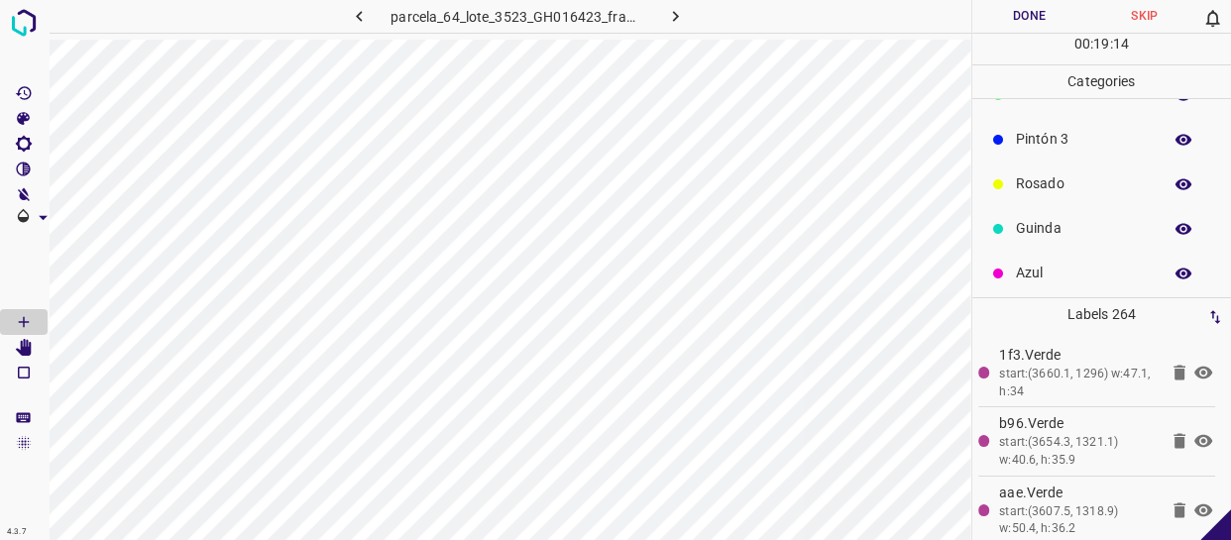
scroll to position [173, 0]
click at [1060, 255] on div "Azul" at bounding box center [1102, 268] width 260 height 45
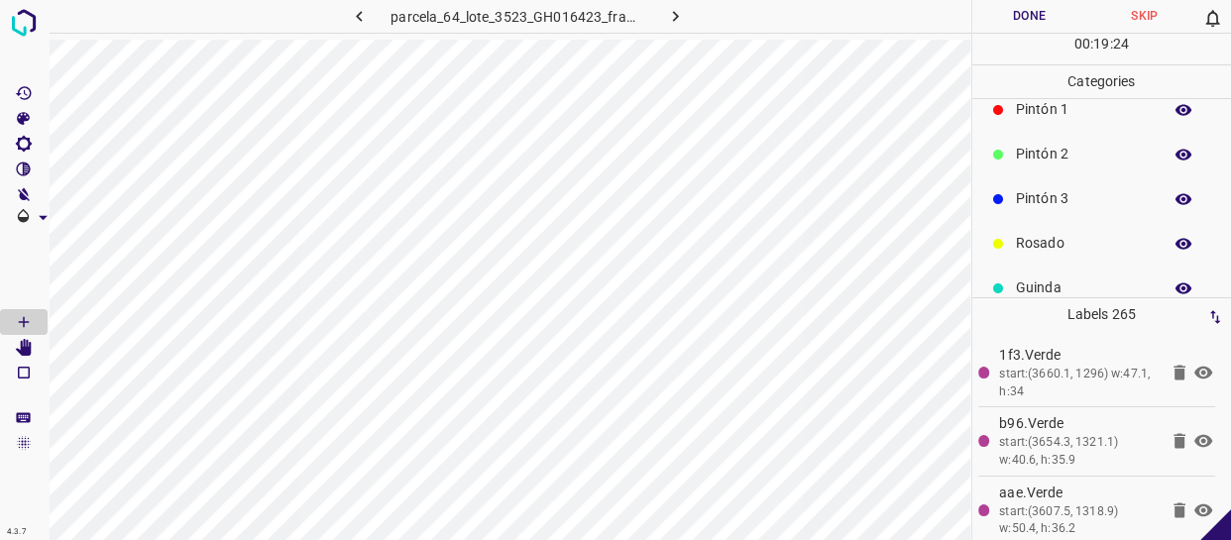
scroll to position [0, 0]
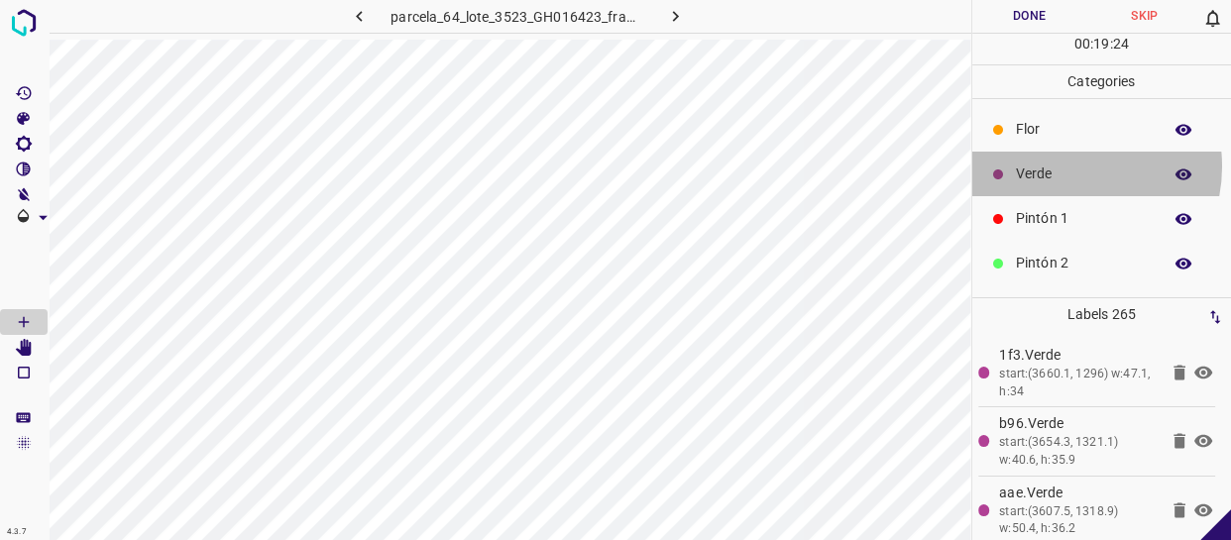
click at [1060, 167] on p "Verde" at bounding box center [1084, 174] width 136 height 21
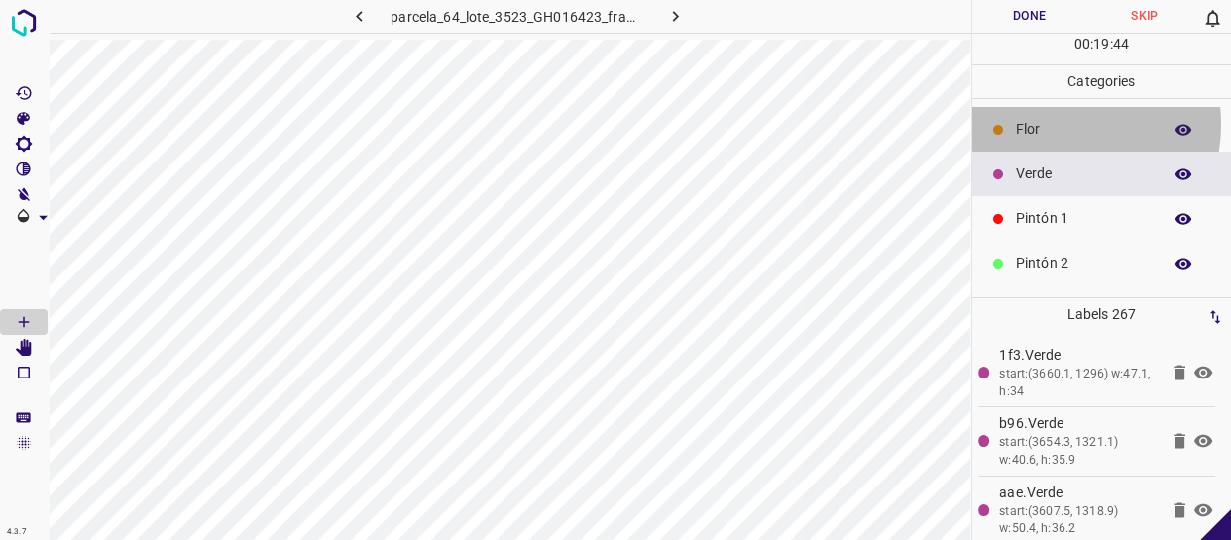
click at [1056, 124] on p "Flor" at bounding box center [1084, 129] width 136 height 21
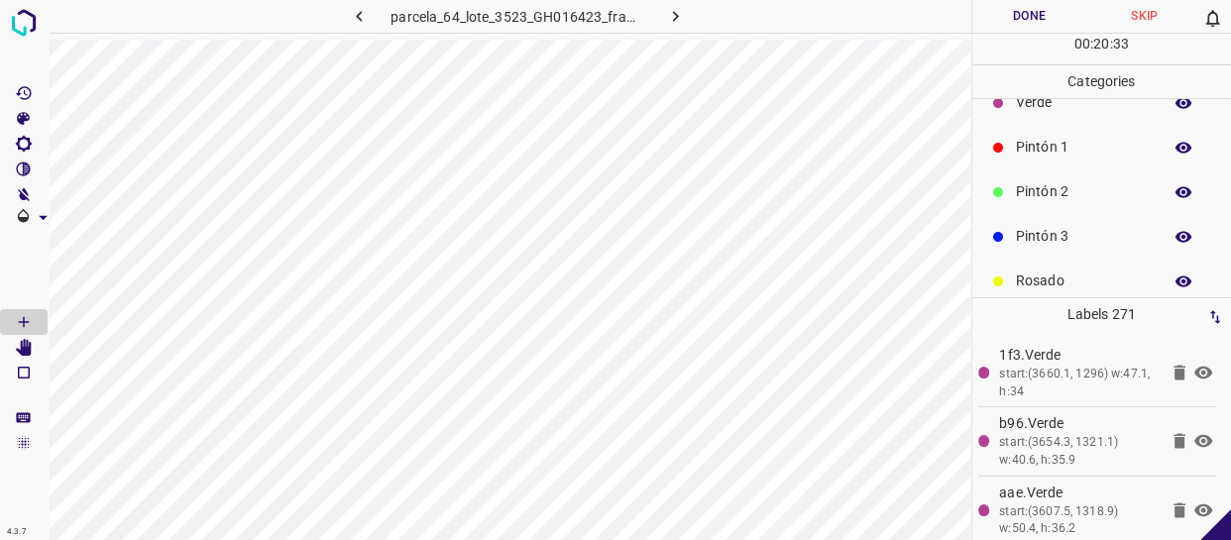
scroll to position [89, 0]
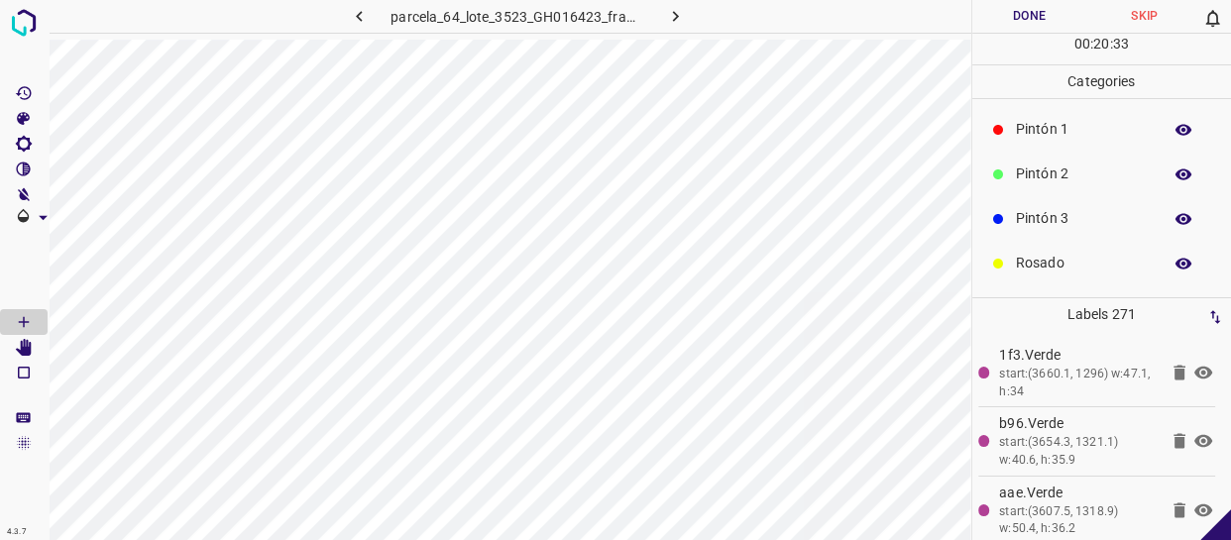
click at [1080, 221] on p "Pintón 3" at bounding box center [1084, 218] width 136 height 21
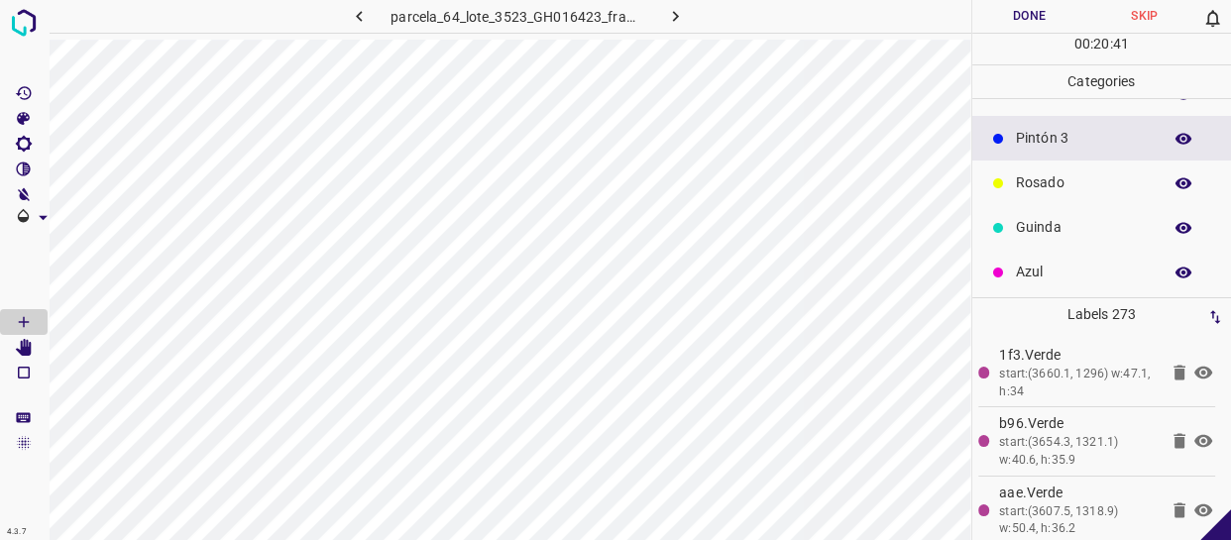
scroll to position [173, 0]
click at [1081, 187] on p "Rosado" at bounding box center [1084, 178] width 136 height 21
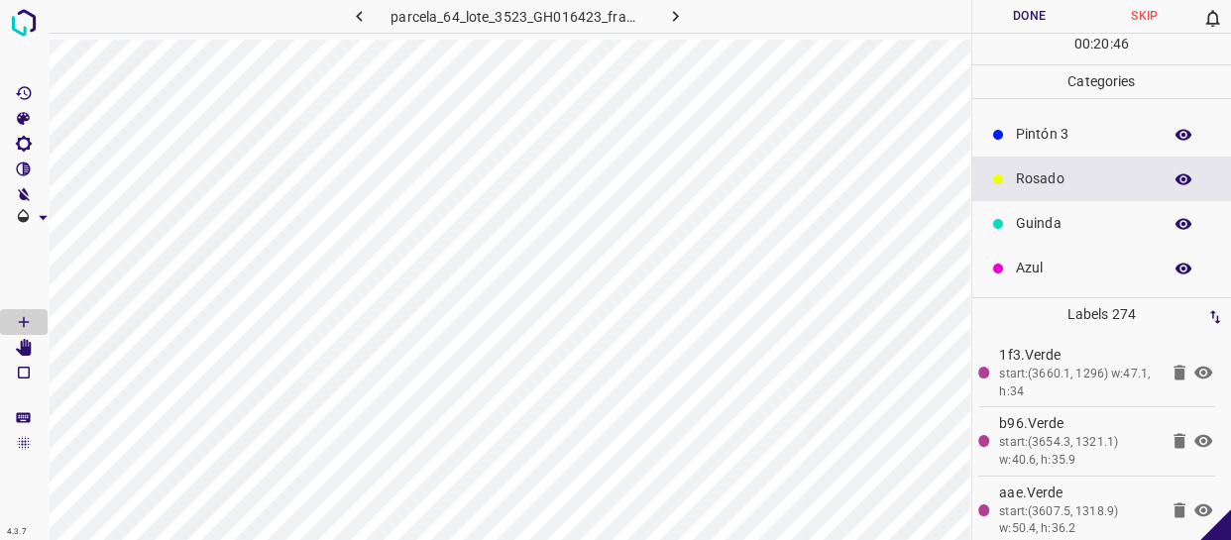
drag, startPoint x: 1029, startPoint y: 258, endPoint x: 1019, endPoint y: 259, distance: 10.0
click at [1019, 259] on p "Azul" at bounding box center [1084, 268] width 136 height 21
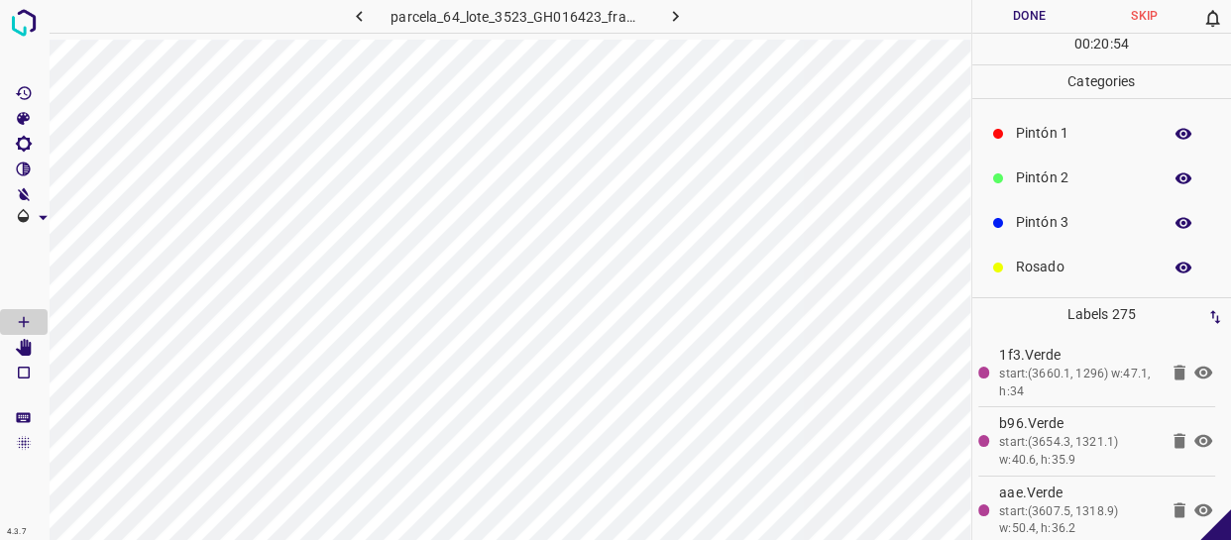
scroll to position [89, 0]
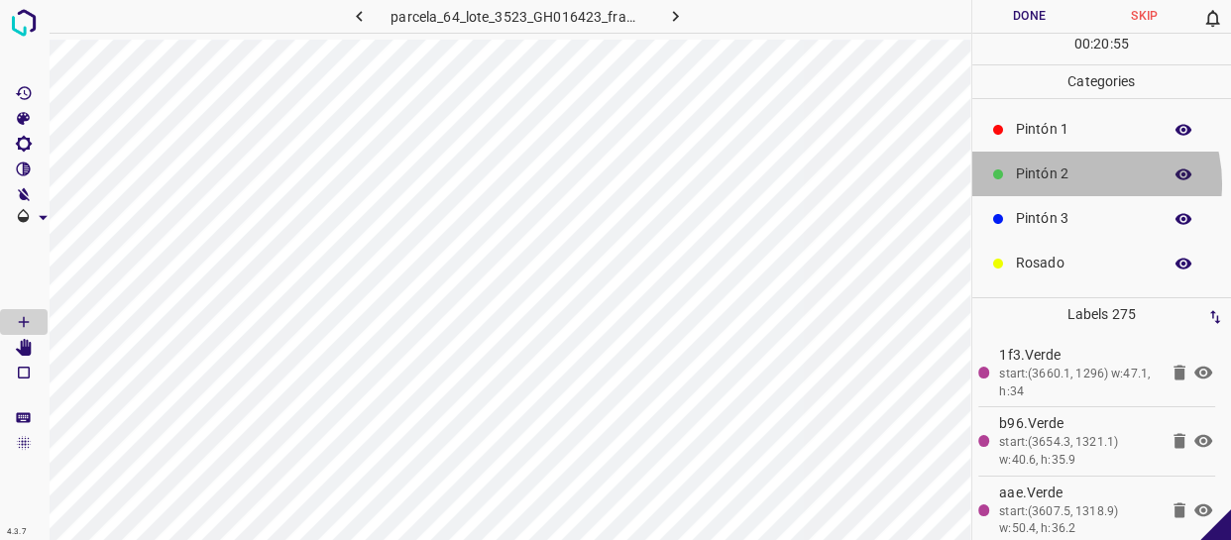
drag, startPoint x: 1070, startPoint y: 182, endPoint x: 970, endPoint y: 187, distance: 100.2
click at [1069, 182] on p "Pintón 2" at bounding box center [1084, 174] width 136 height 21
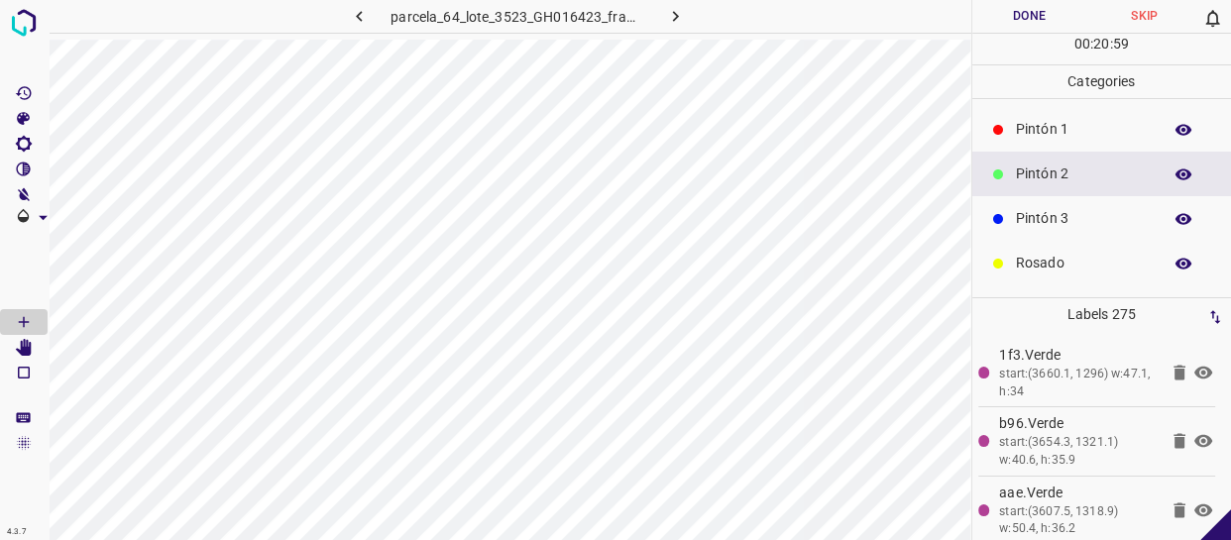
click at [1005, 211] on div at bounding box center [998, 219] width 20 height 20
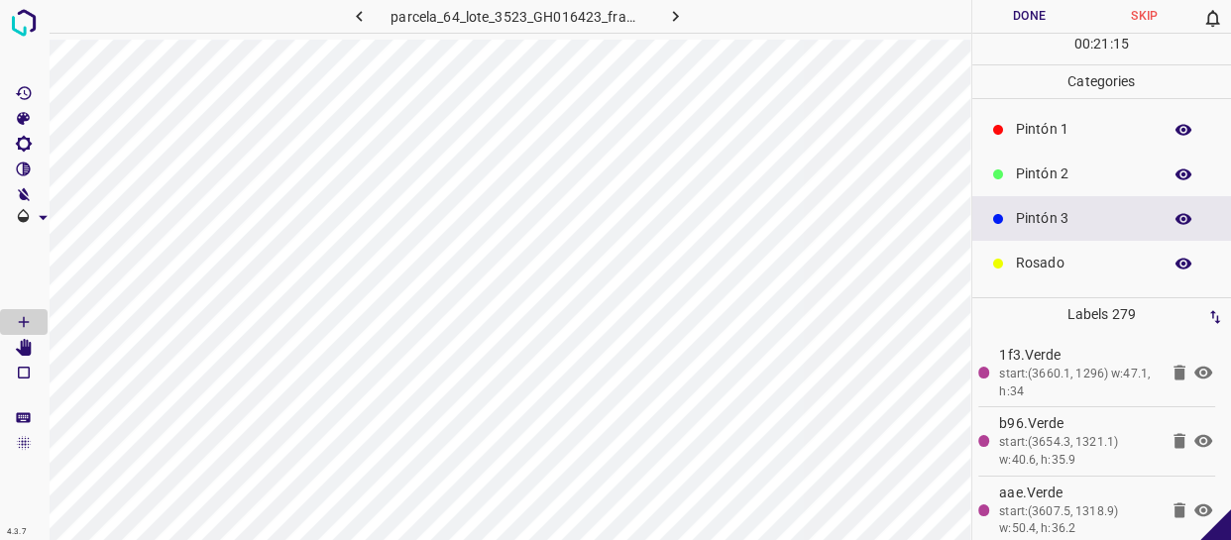
drag, startPoint x: 1071, startPoint y: 138, endPoint x: 1056, endPoint y: 145, distance: 16.4
click at [1056, 145] on div "Pintón 1" at bounding box center [1102, 129] width 260 height 45
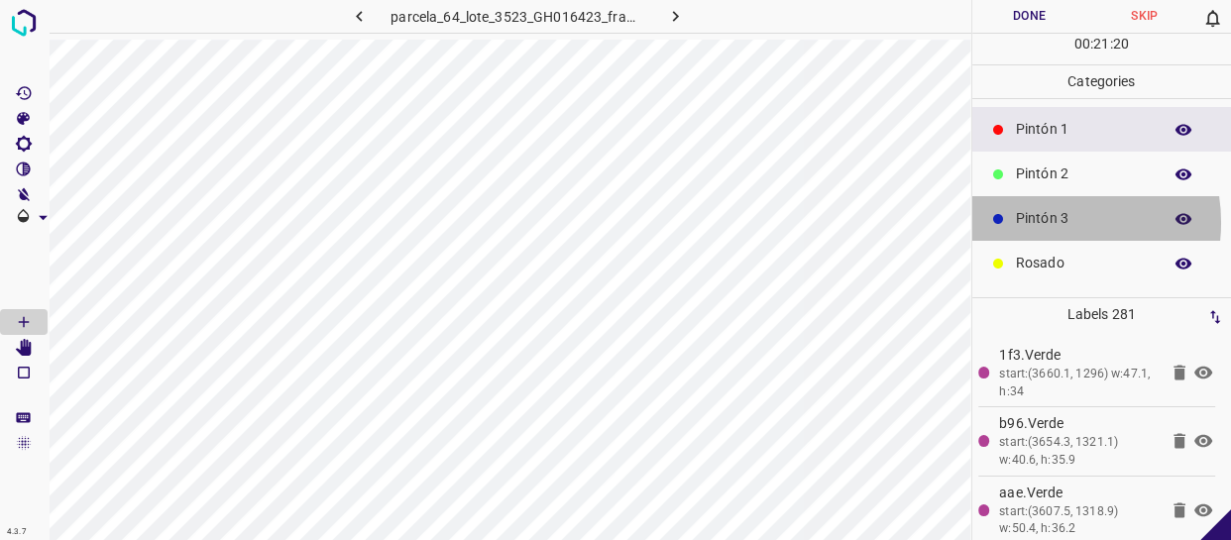
click at [1046, 221] on p "Pintón 3" at bounding box center [1084, 218] width 136 height 21
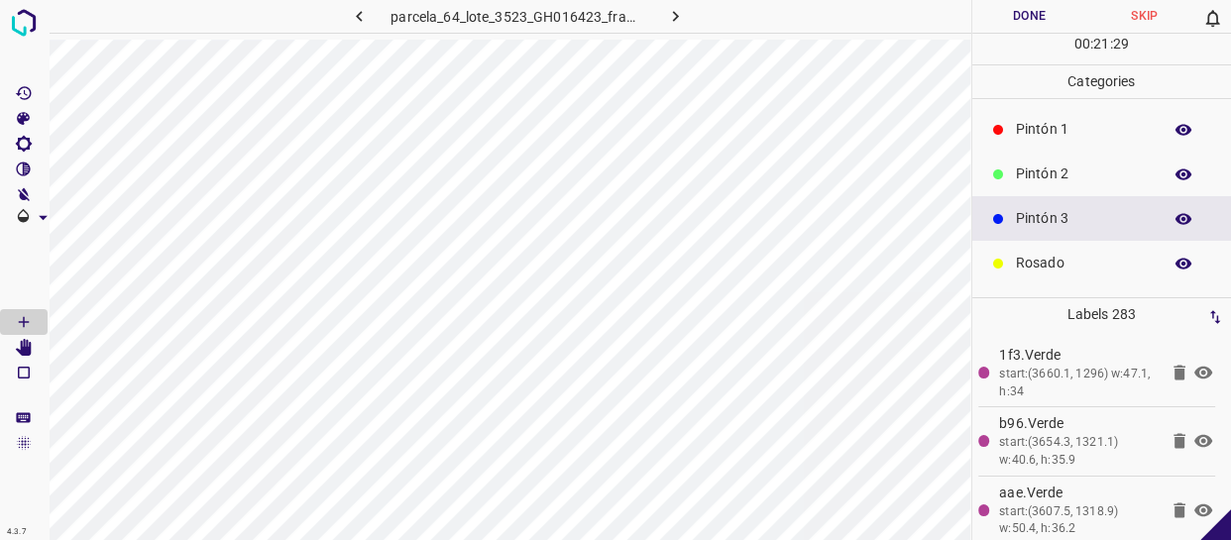
click at [1080, 133] on p "Pintón 1" at bounding box center [1084, 129] width 136 height 21
click at [1058, 131] on p "Flor" at bounding box center [1084, 129] width 136 height 21
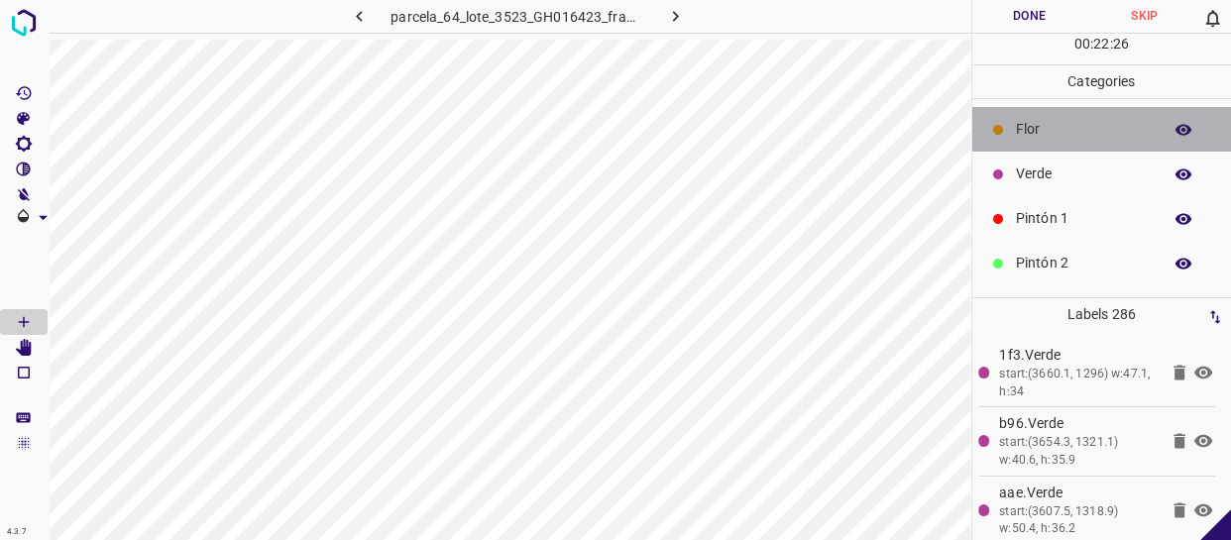
click at [1099, 135] on p "Flor" at bounding box center [1084, 129] width 136 height 21
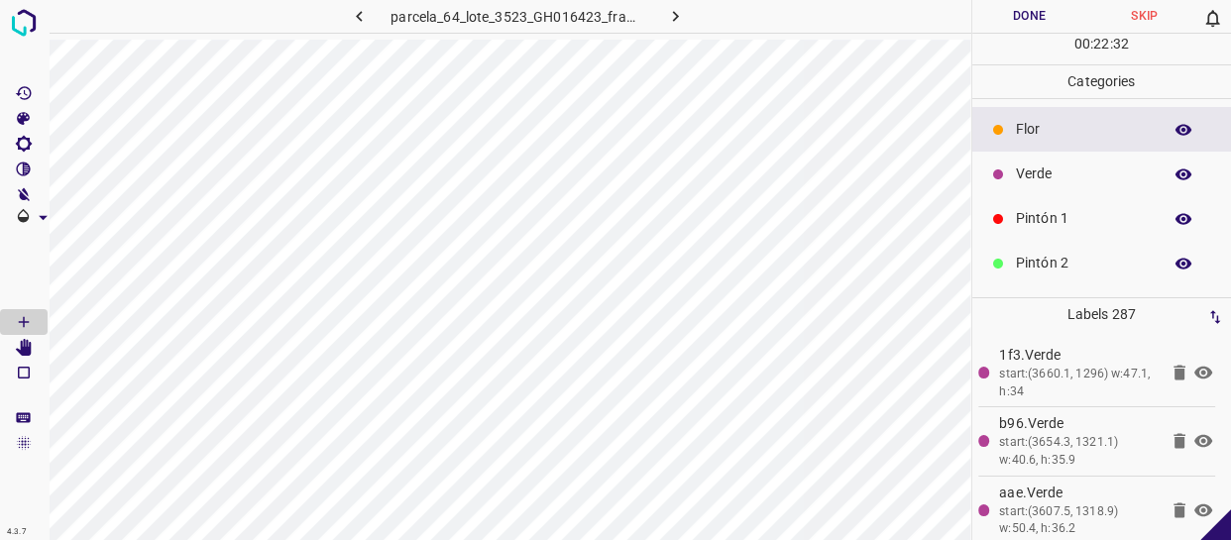
click at [1109, 171] on p "Verde" at bounding box center [1084, 174] width 136 height 21
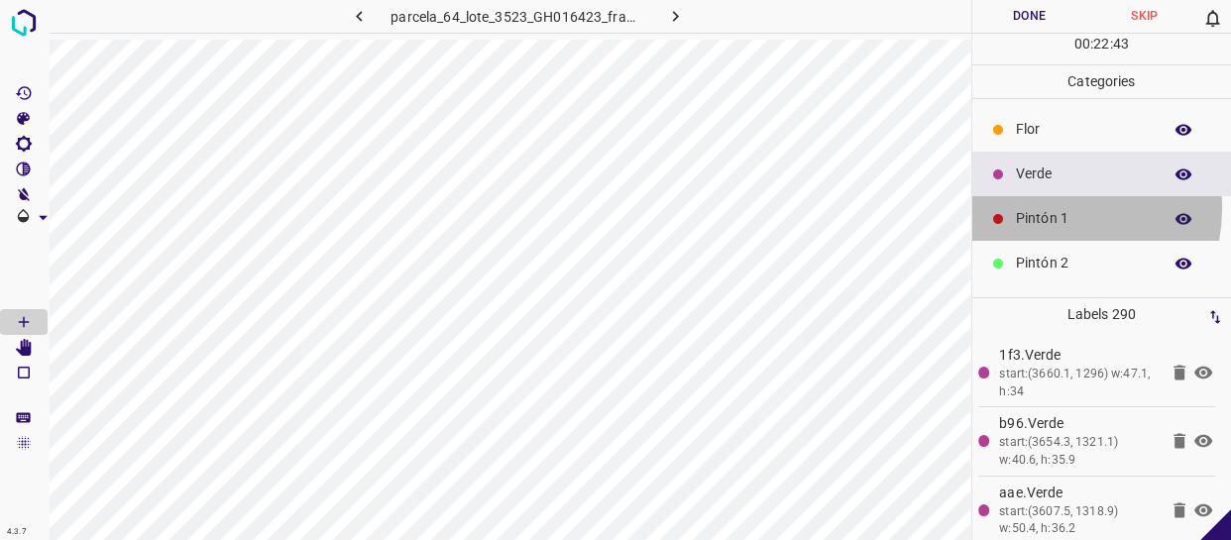
click at [1043, 208] on p "Pintón 1" at bounding box center [1084, 218] width 136 height 21
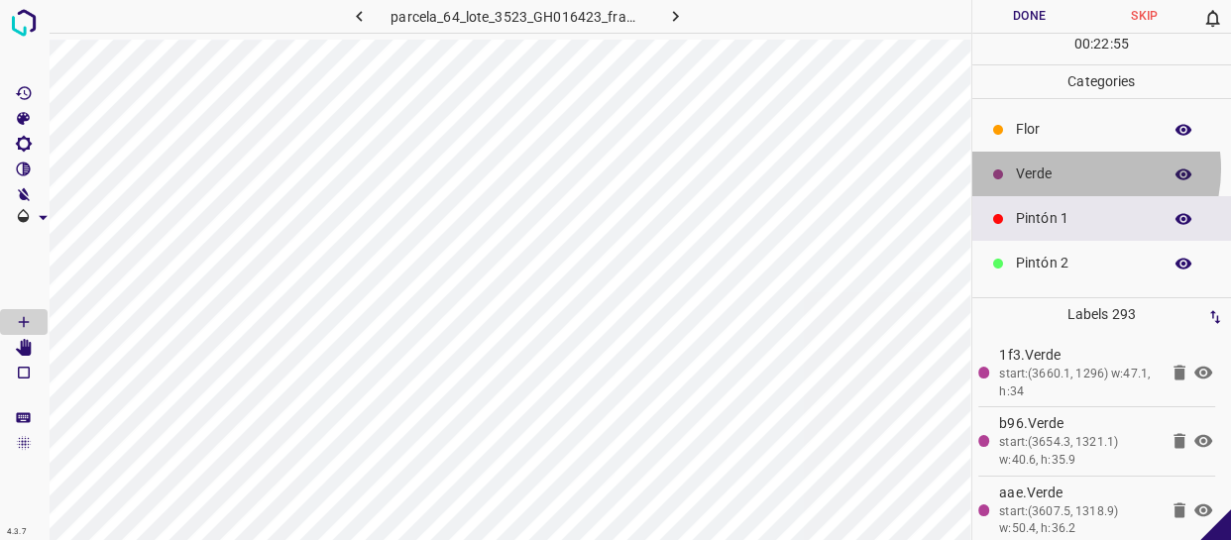
click at [1073, 168] on p "Verde" at bounding box center [1084, 174] width 136 height 21
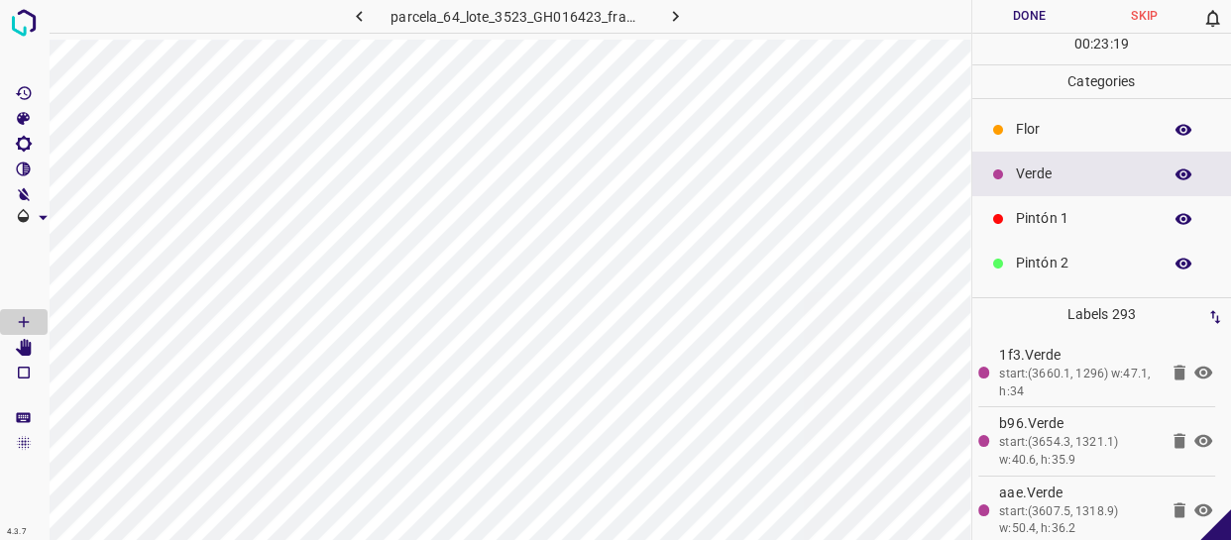
click at [1069, 178] on p "Verde" at bounding box center [1084, 174] width 136 height 21
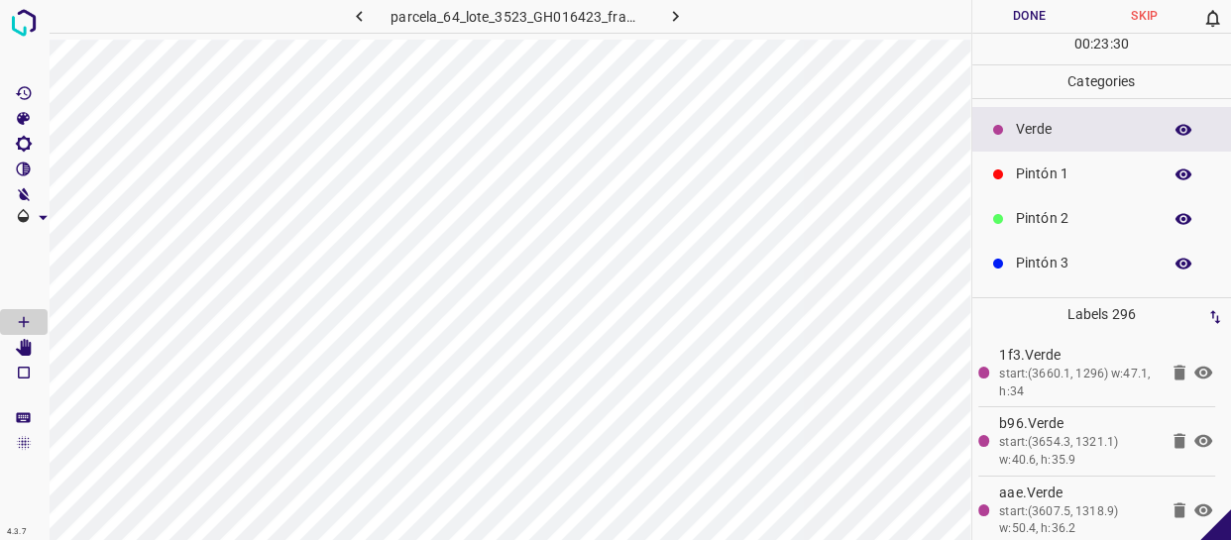
scroll to position [84, 0]
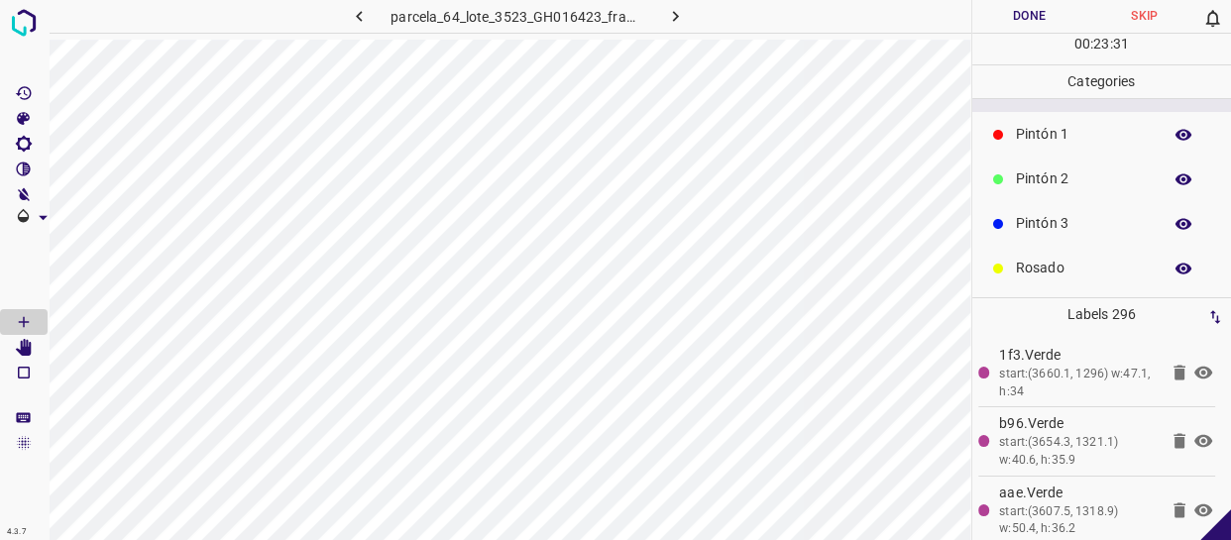
click at [1092, 221] on p "Pintón 3" at bounding box center [1084, 223] width 136 height 21
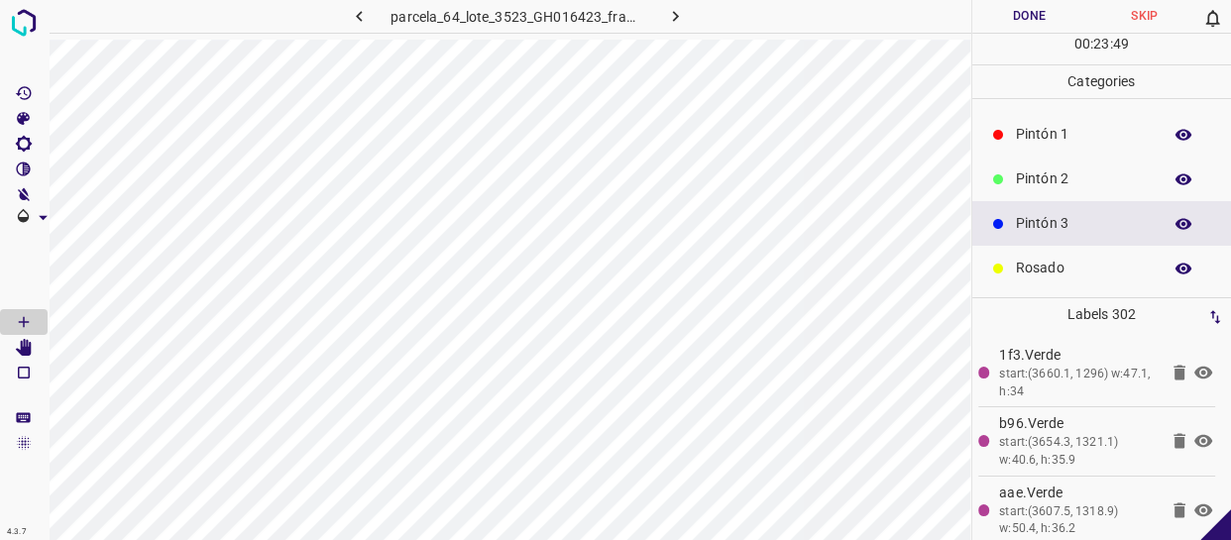
scroll to position [0, 0]
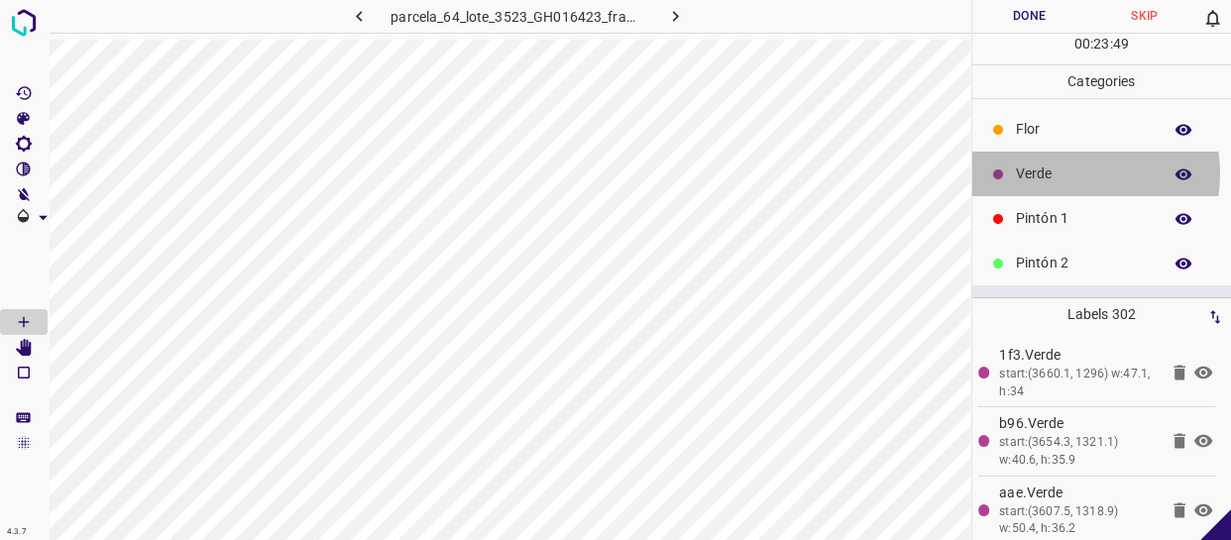
click at [1067, 173] on p "Verde" at bounding box center [1084, 174] width 136 height 21
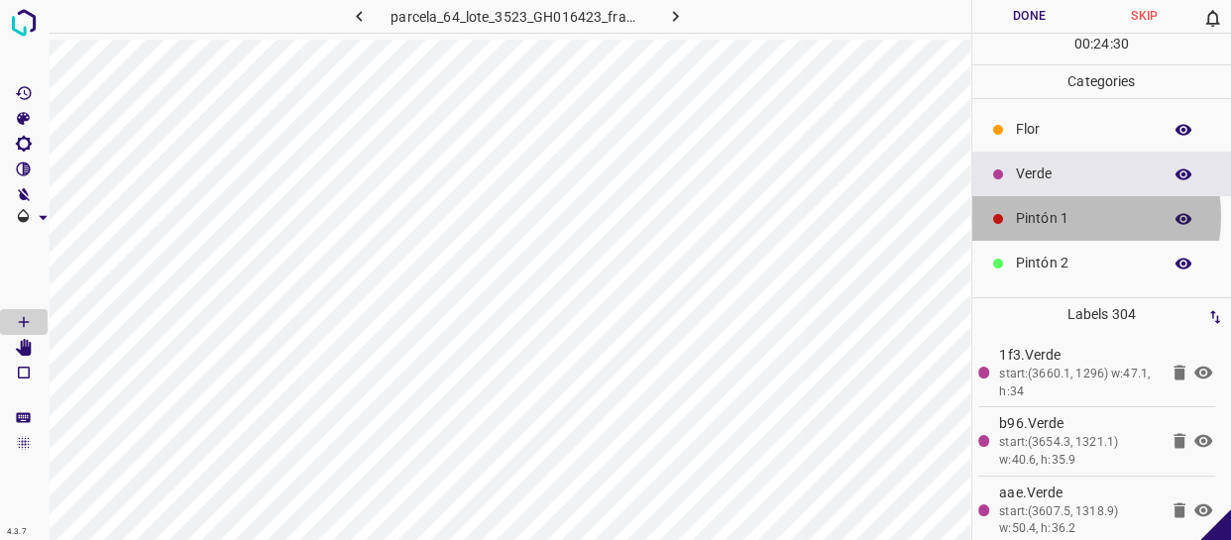
click at [1072, 216] on p "Pintón 1" at bounding box center [1084, 218] width 136 height 21
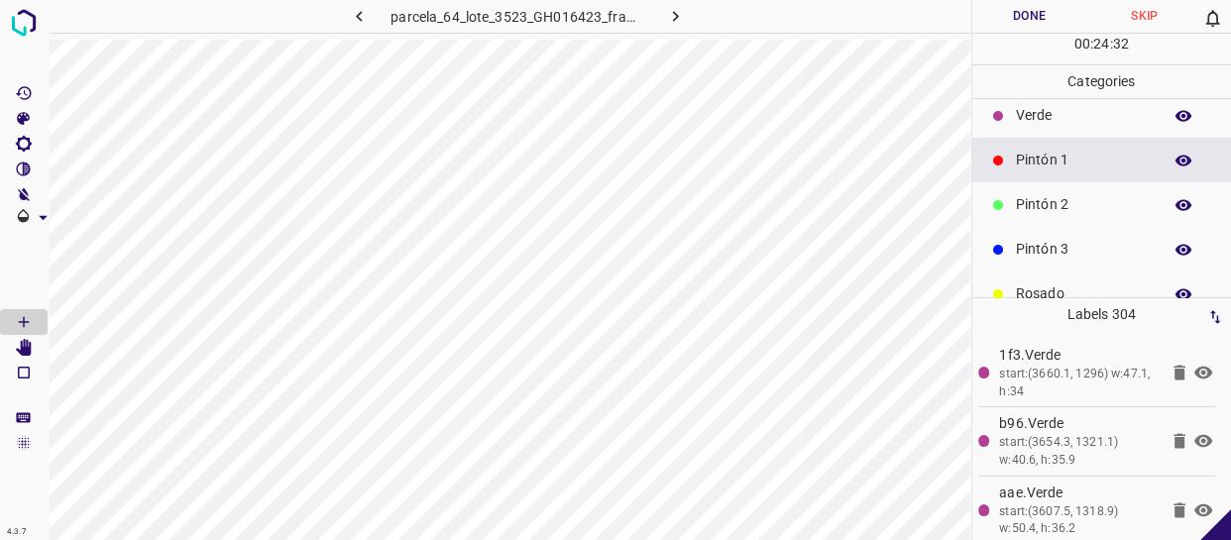
scroll to position [89, 0]
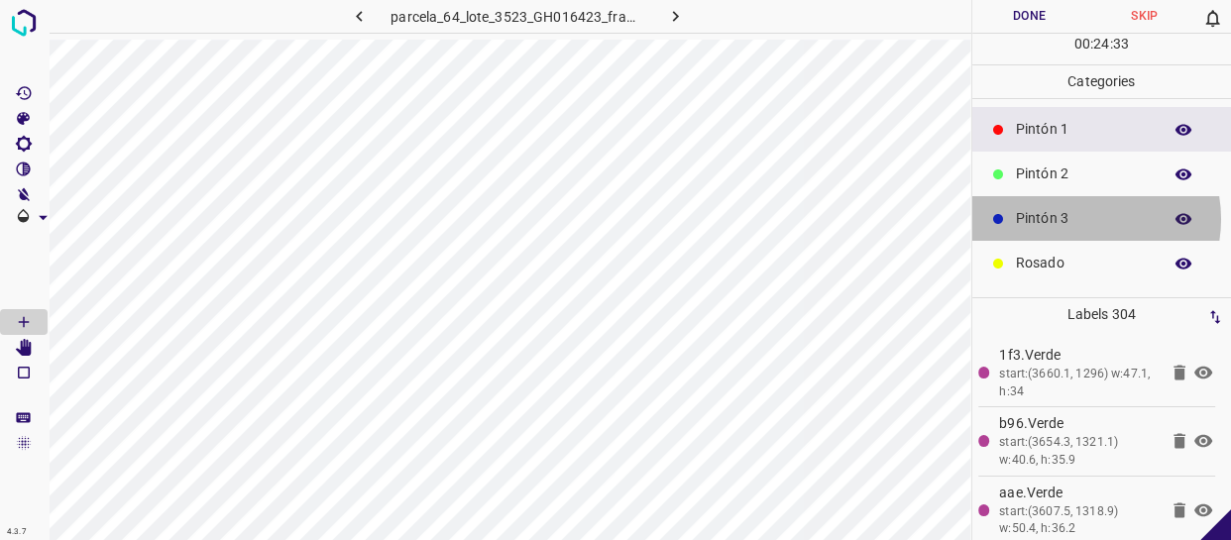
click at [1079, 218] on p "Pintón 3" at bounding box center [1084, 218] width 136 height 21
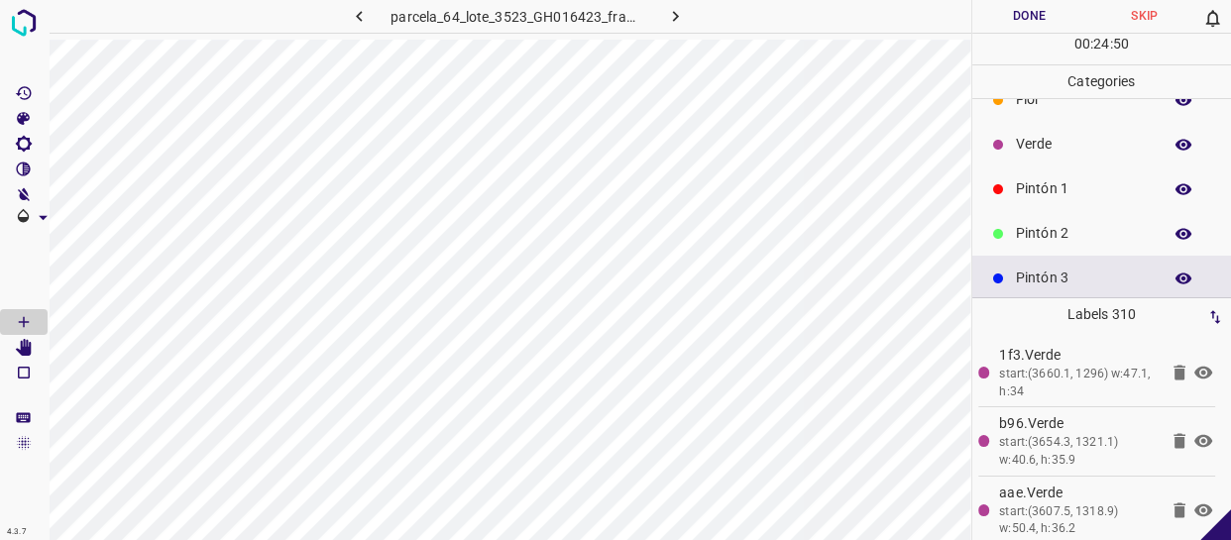
scroll to position [0, 0]
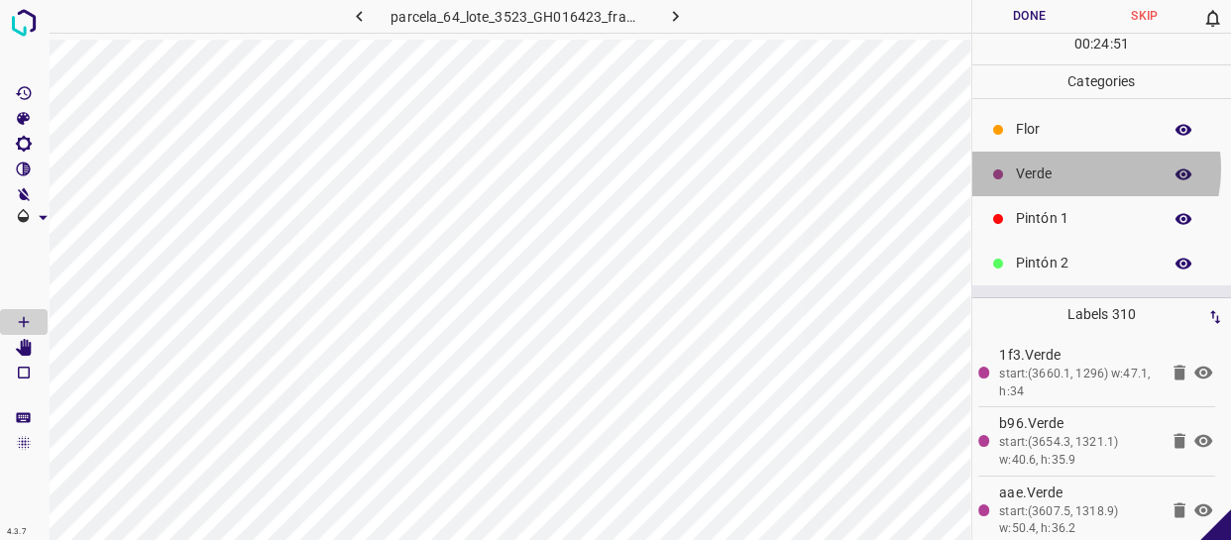
click at [1071, 168] on p "Verde" at bounding box center [1084, 174] width 136 height 21
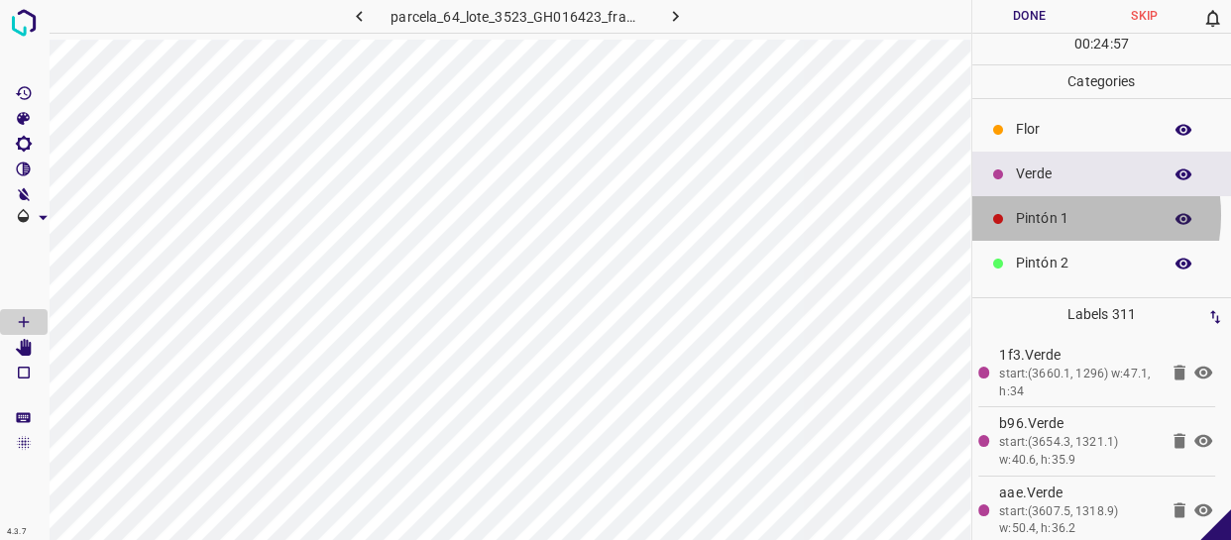
click at [1059, 215] on p "Pintón 1" at bounding box center [1084, 218] width 136 height 21
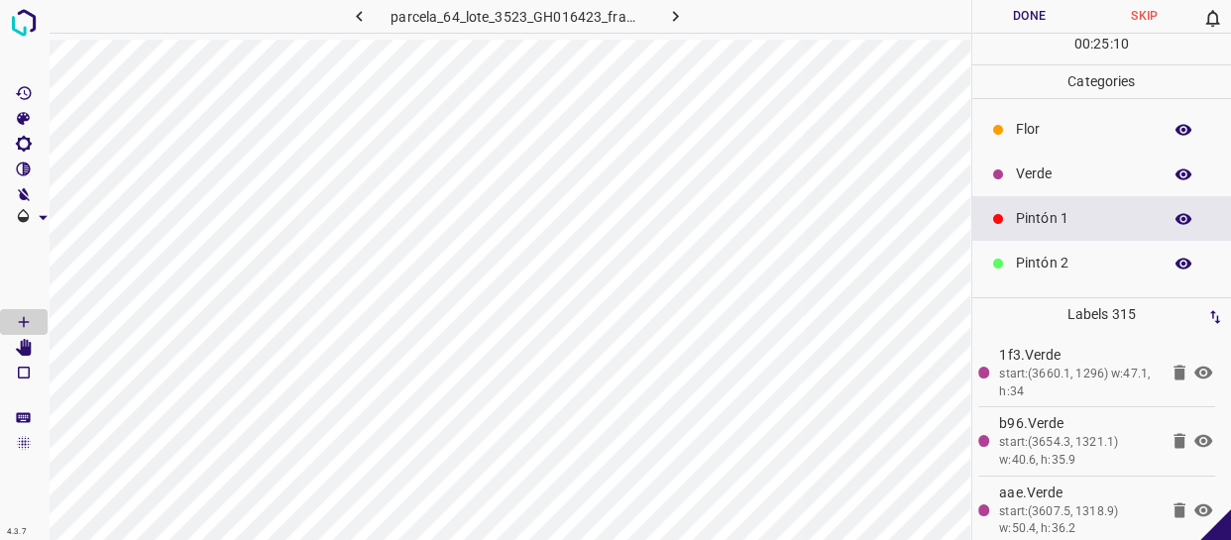
click at [1066, 253] on p "Pintón 2" at bounding box center [1084, 263] width 136 height 21
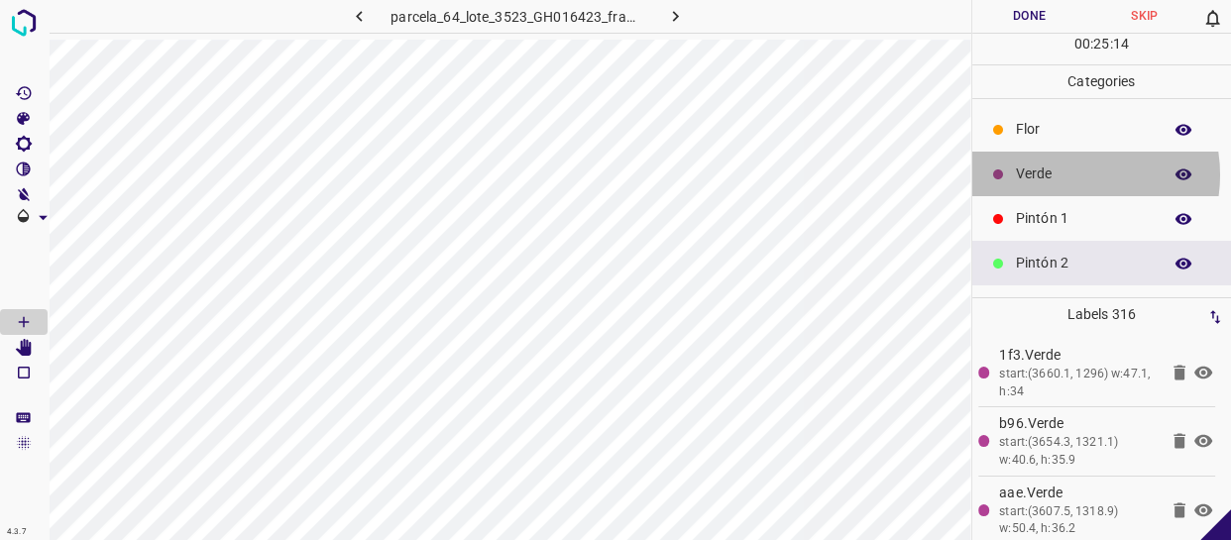
click at [1062, 174] on p "Verde" at bounding box center [1084, 174] width 136 height 21
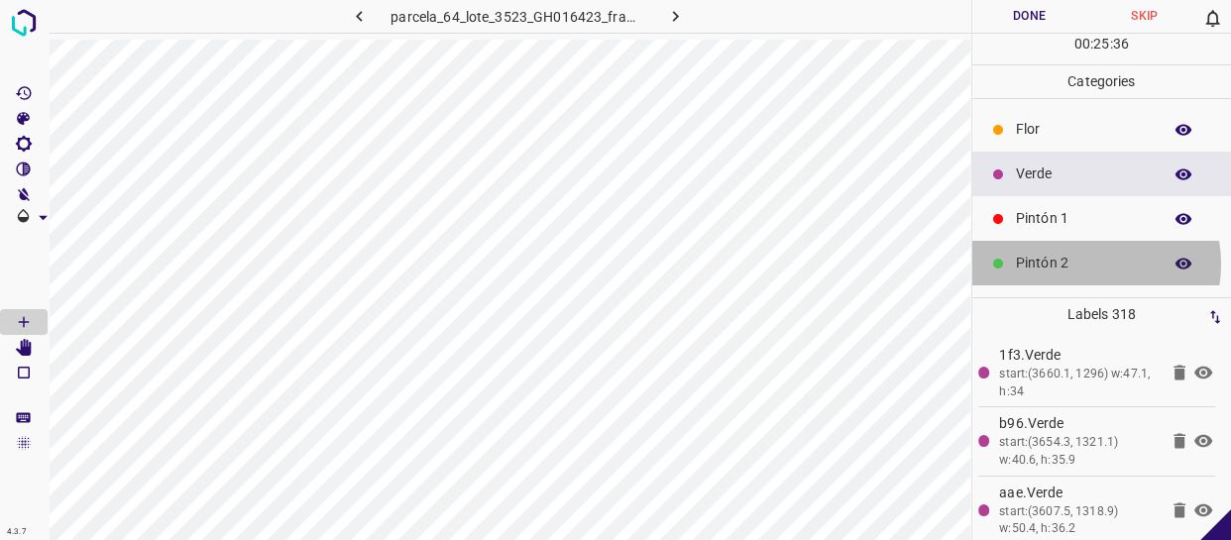
click at [1086, 264] on p "Pintón 2" at bounding box center [1084, 263] width 136 height 21
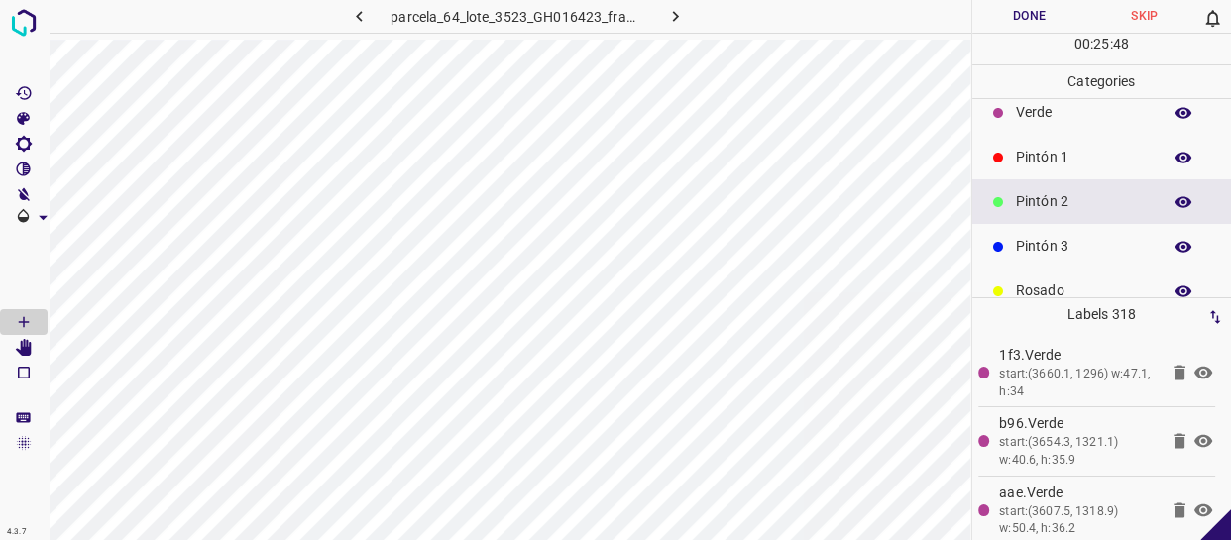
scroll to position [89, 0]
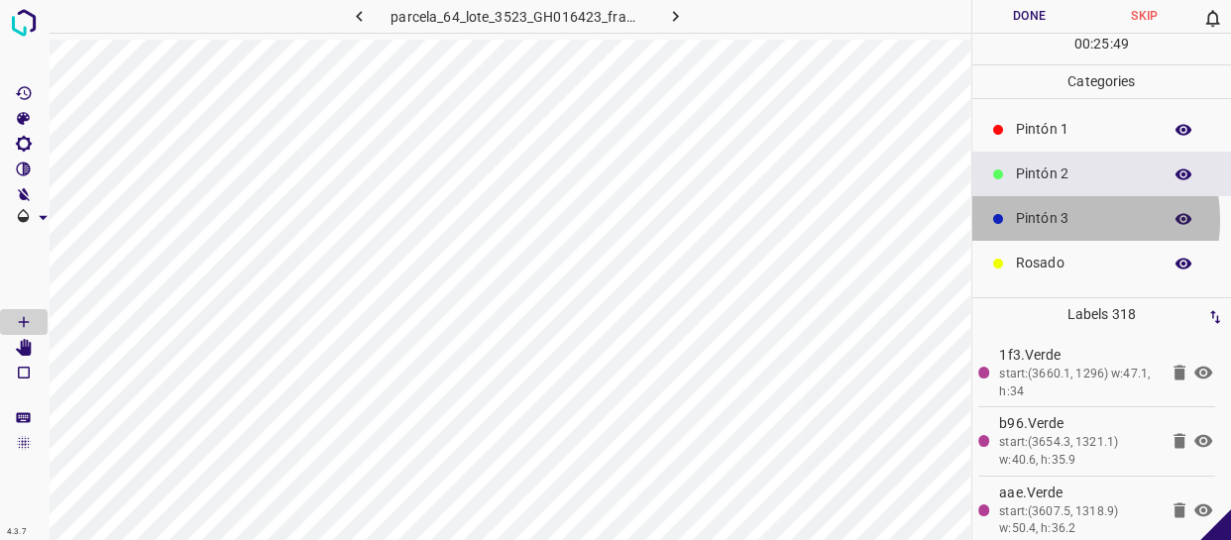
click at [1060, 219] on p "Pintón 3" at bounding box center [1084, 218] width 136 height 21
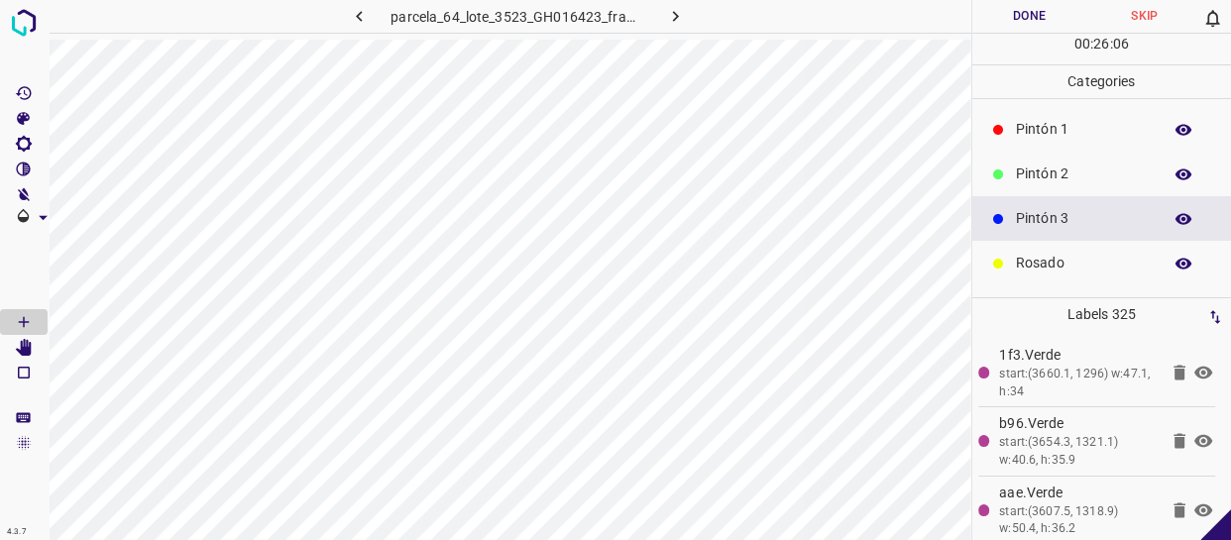
scroll to position [0, 0]
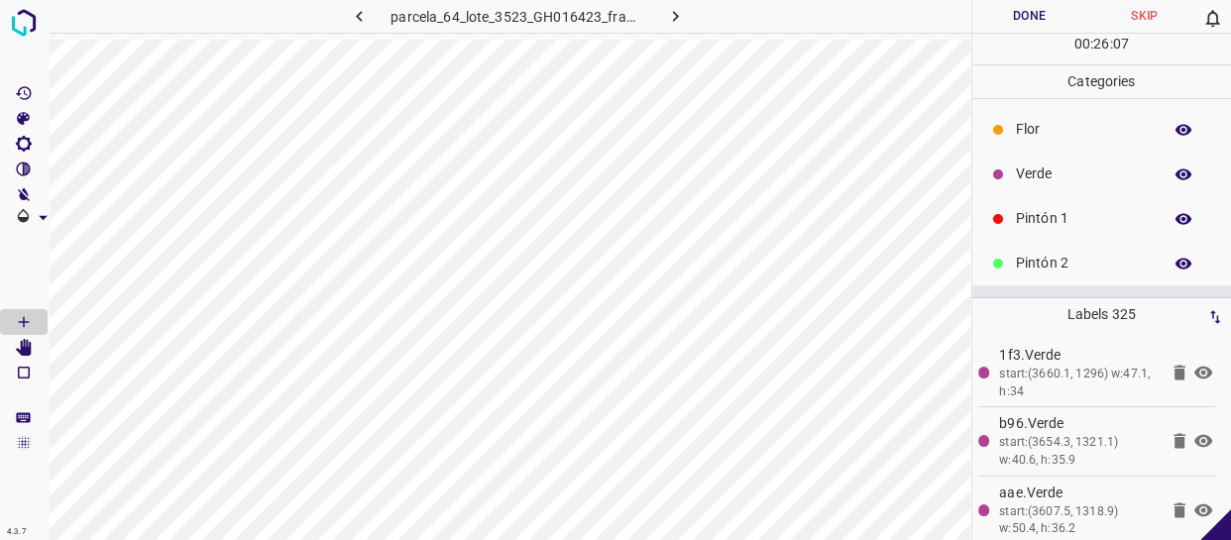
click at [1041, 185] on div "Verde" at bounding box center [1102, 174] width 260 height 45
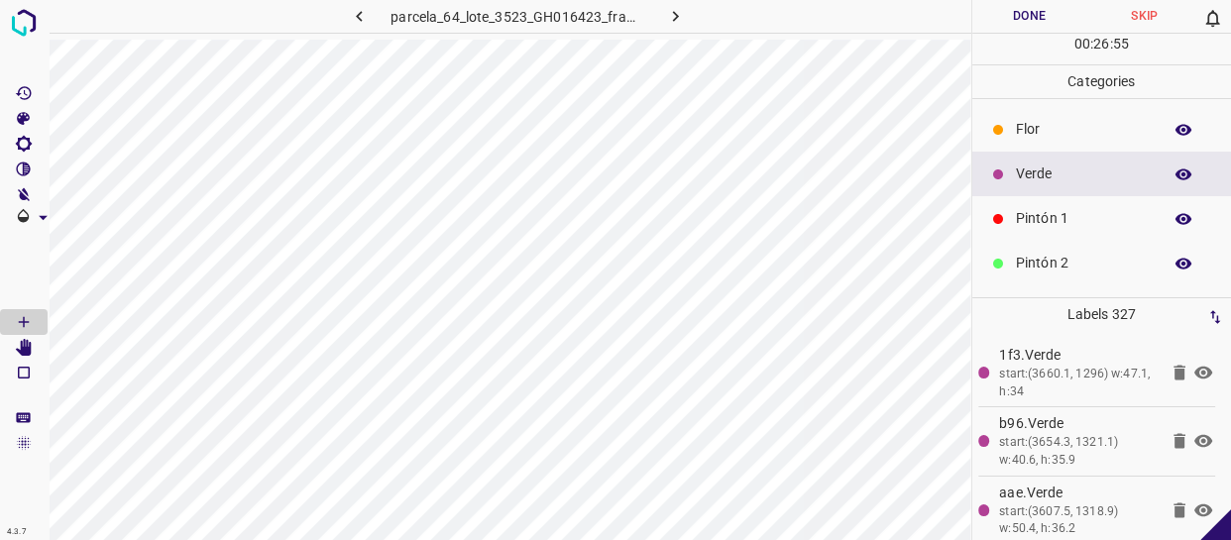
click at [1104, 196] on div "Pintón 1" at bounding box center [1102, 218] width 260 height 45
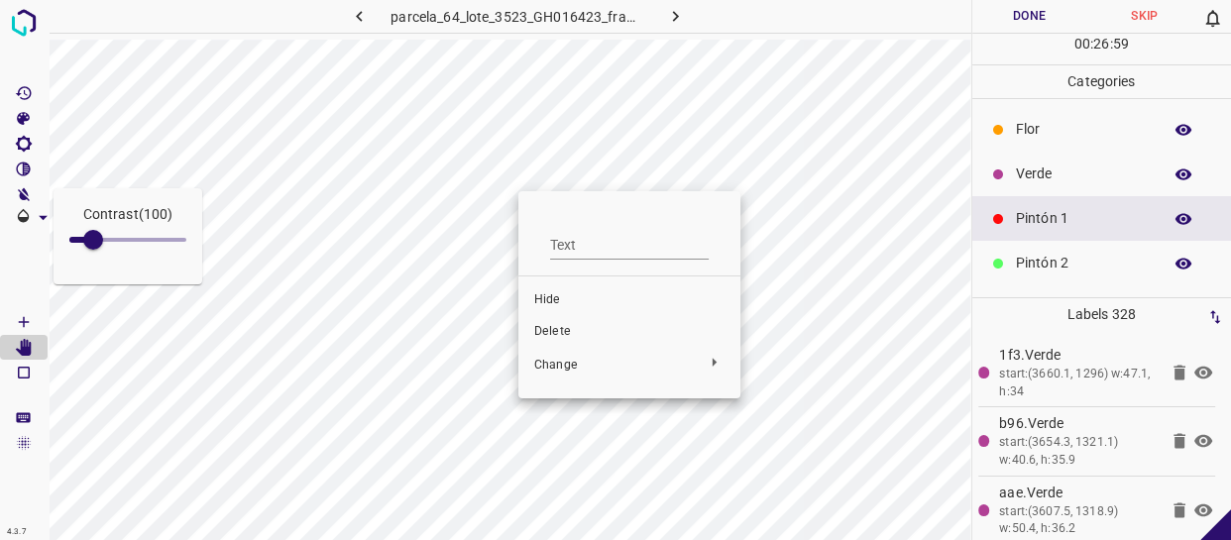
drag, startPoint x: 525, startPoint y: 229, endPoint x: 536, endPoint y: 231, distance: 11.1
click at [490, 107] on div at bounding box center [615, 270] width 1231 height 540
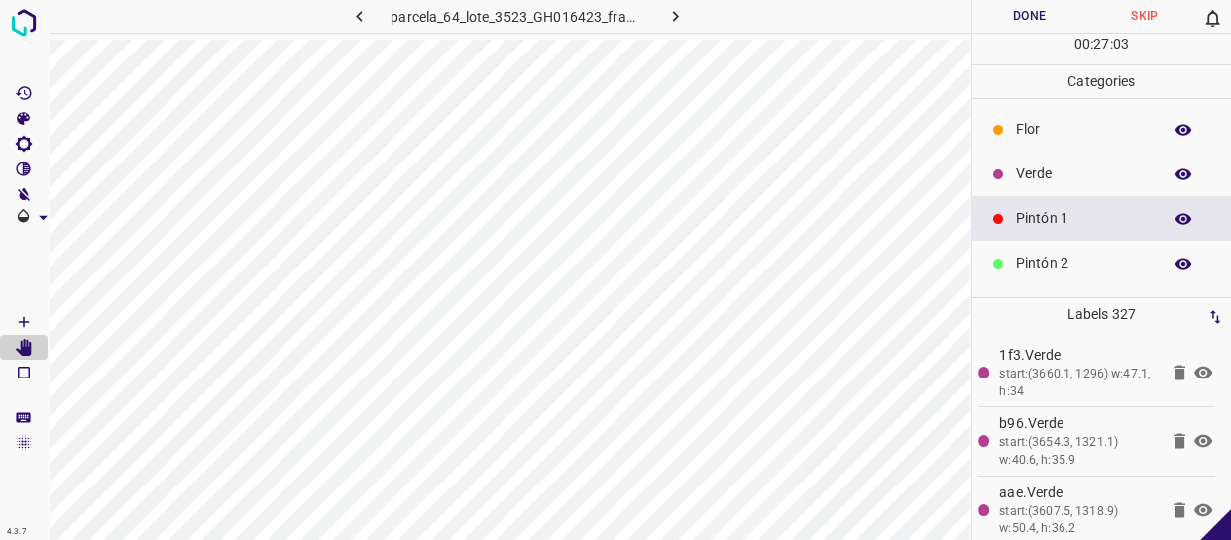
drag, startPoint x: 1047, startPoint y: 170, endPoint x: 1029, endPoint y: 178, distance: 19.5
click at [1029, 178] on p "Verde" at bounding box center [1084, 174] width 136 height 21
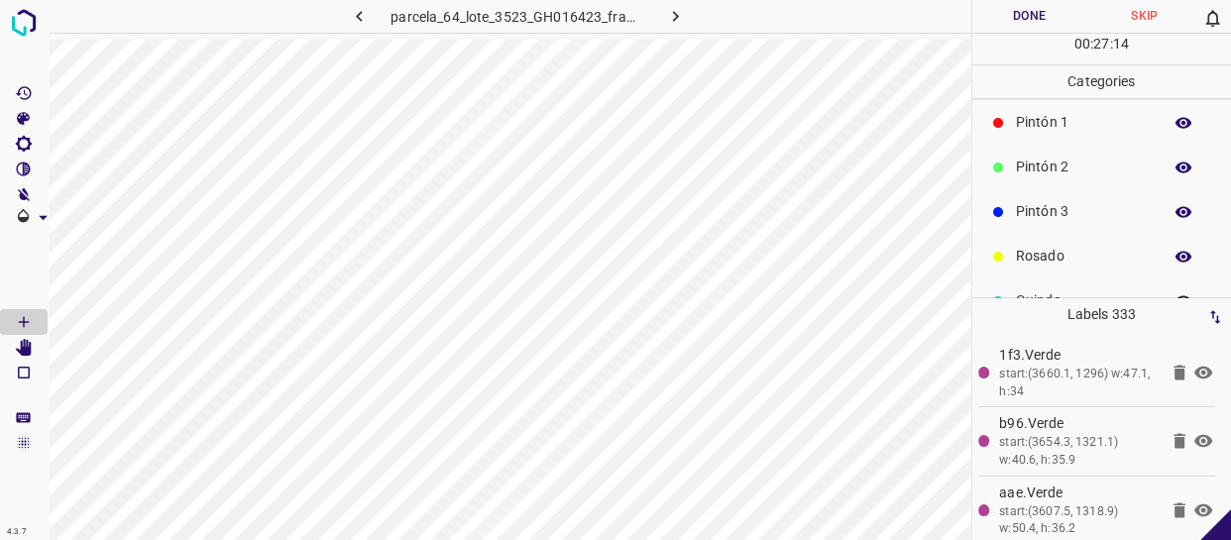
scroll to position [173, 0]
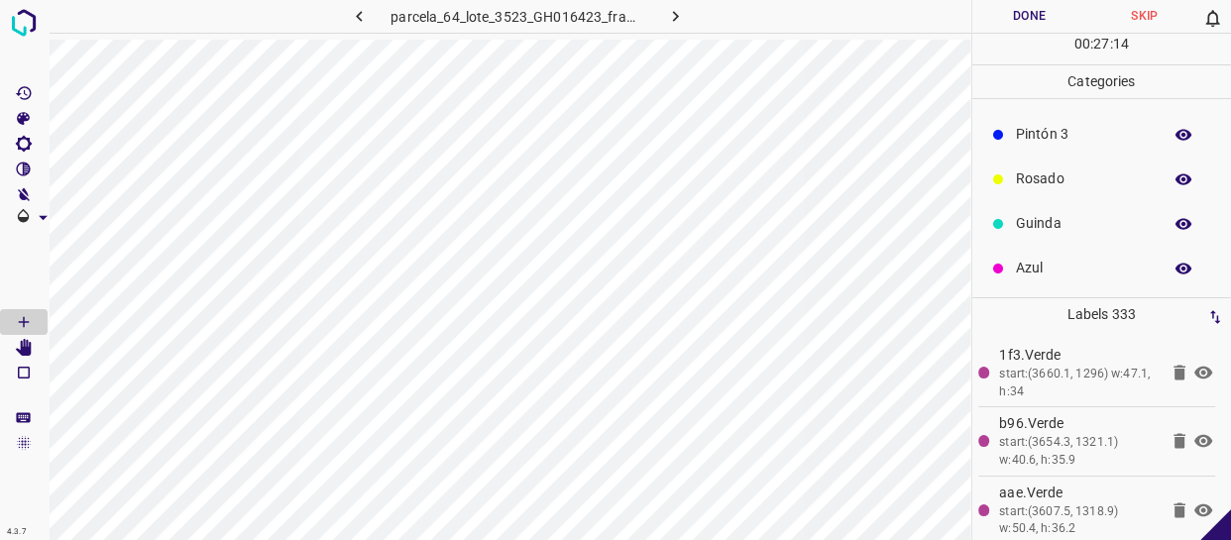
click at [1058, 264] on p "Azul" at bounding box center [1084, 268] width 136 height 21
click at [1071, 170] on p "Verde" at bounding box center [1084, 174] width 136 height 21
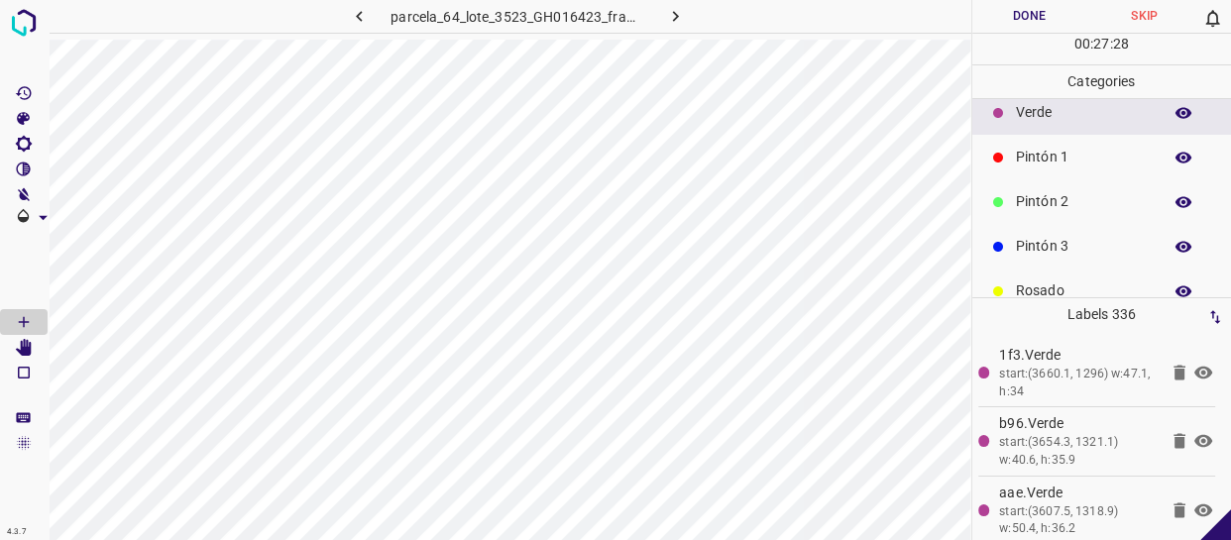
scroll to position [89, 0]
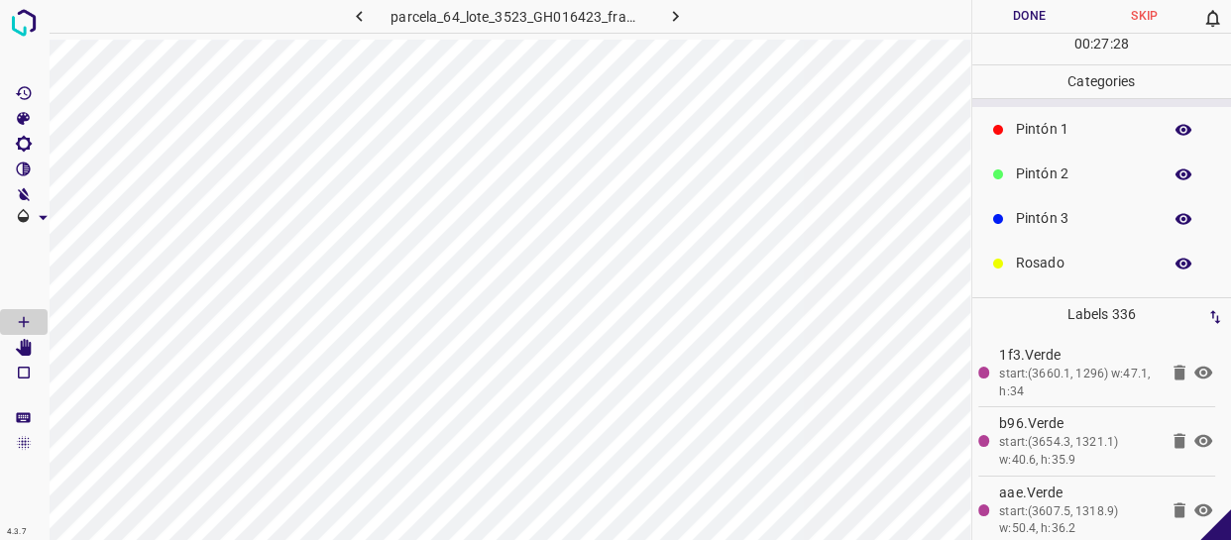
drag, startPoint x: 1063, startPoint y: 210, endPoint x: 1047, endPoint y: 207, distance: 17.1
click at [1062, 210] on p "Pintón 3" at bounding box center [1084, 218] width 136 height 21
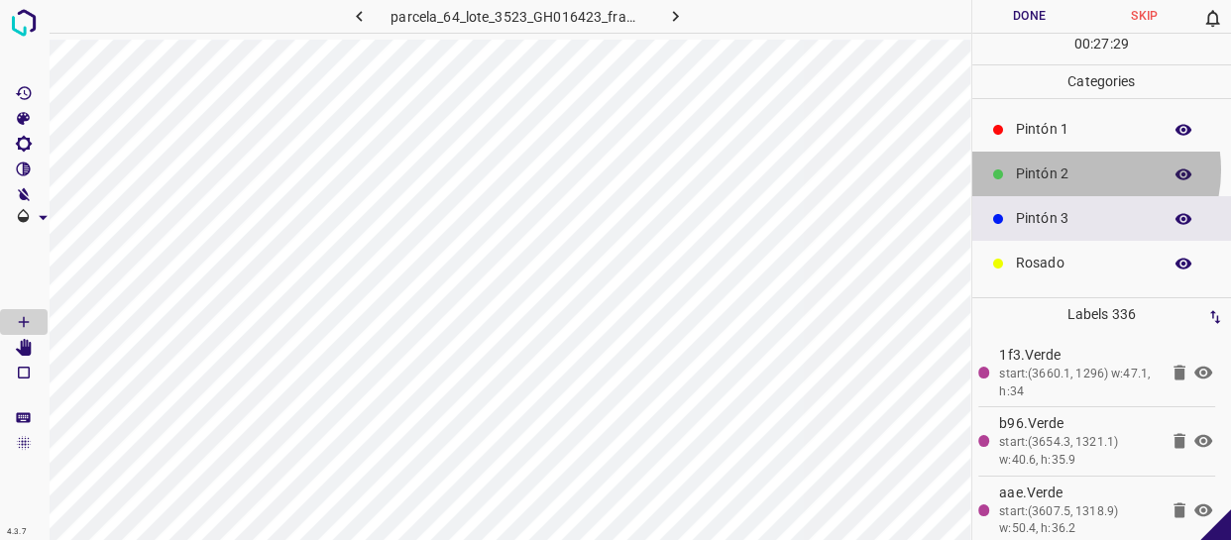
click at [1078, 168] on p "Pintón 2" at bounding box center [1084, 174] width 136 height 21
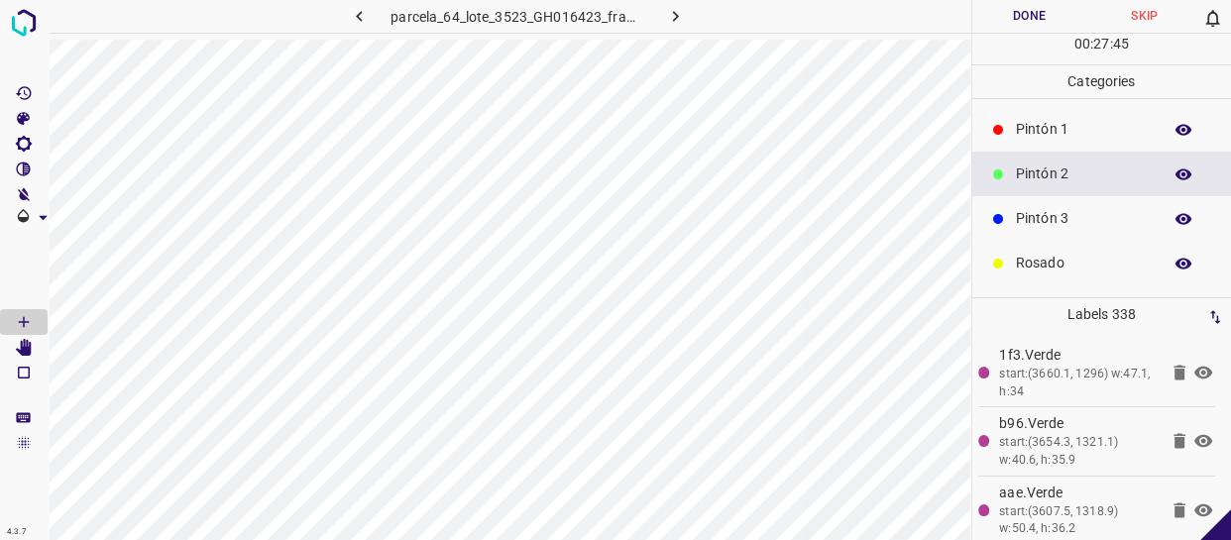
click at [1055, 134] on p "Pintón 1" at bounding box center [1084, 129] width 136 height 21
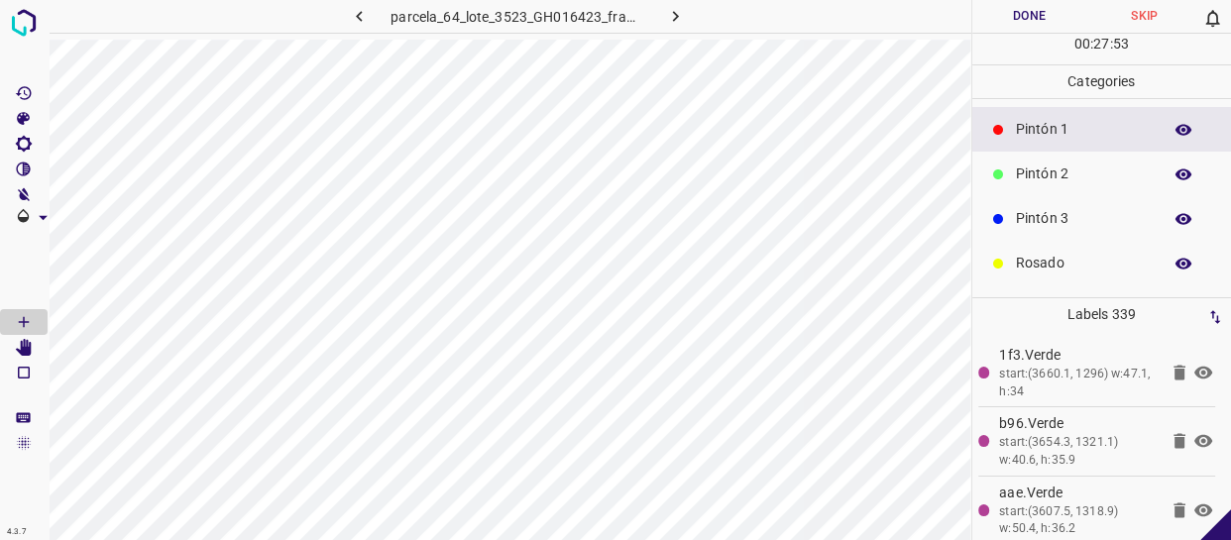
click at [1083, 172] on p "Pintón 2" at bounding box center [1084, 174] width 136 height 21
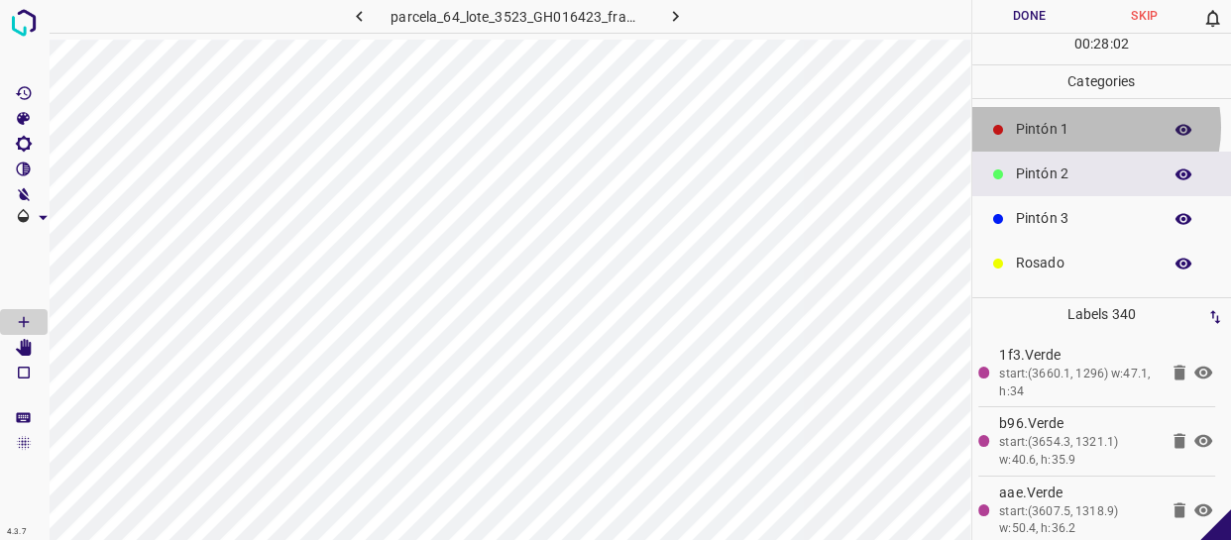
click at [1083, 126] on p "Pintón 1" at bounding box center [1084, 129] width 136 height 21
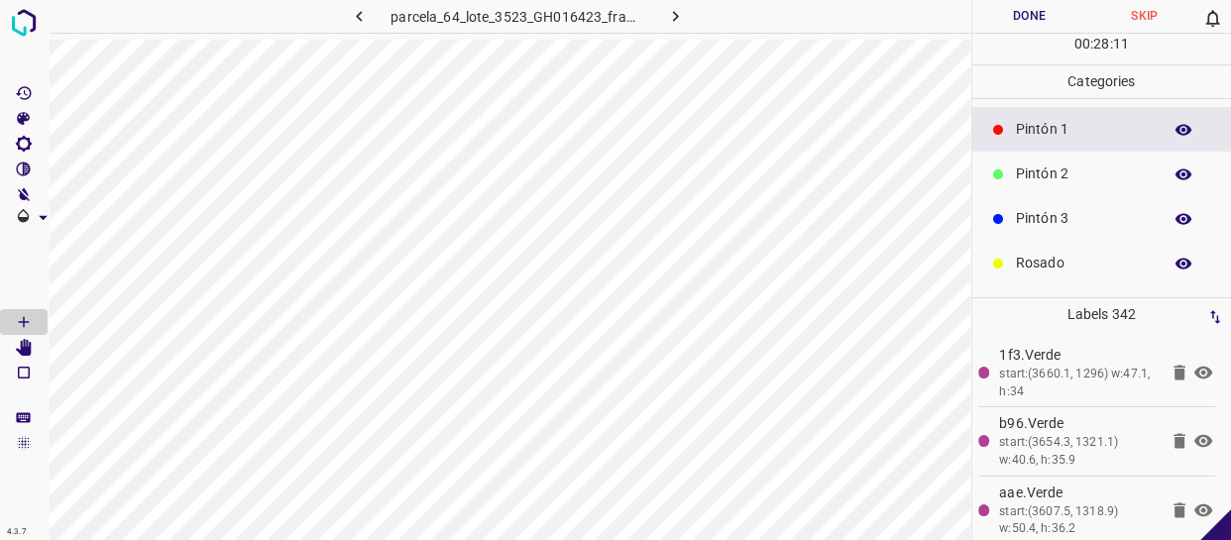
scroll to position [0, 0]
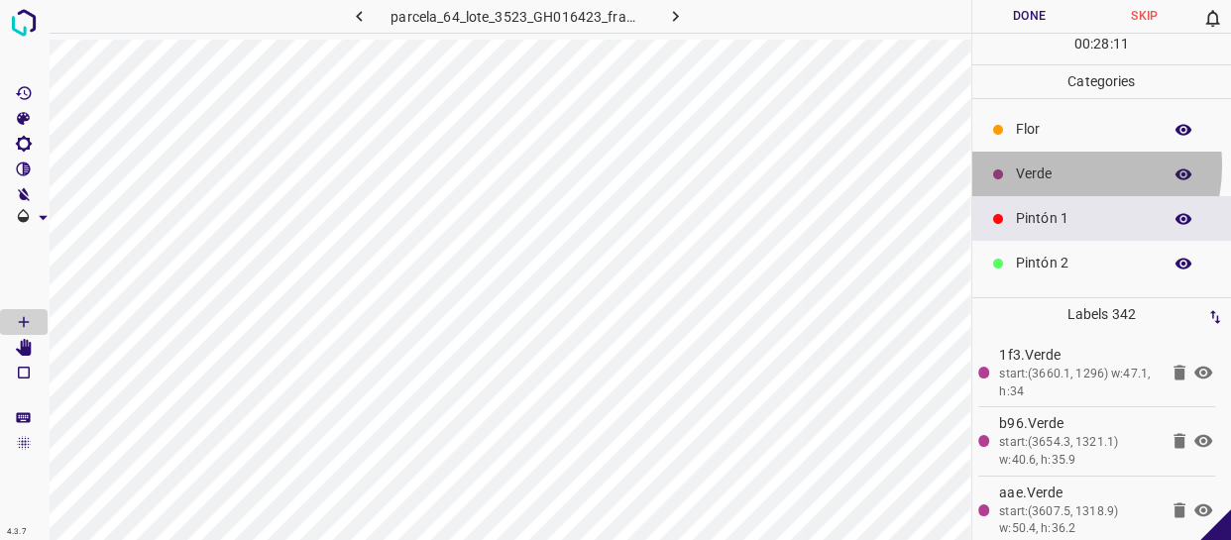
click at [1056, 166] on p "Verde" at bounding box center [1084, 174] width 136 height 21
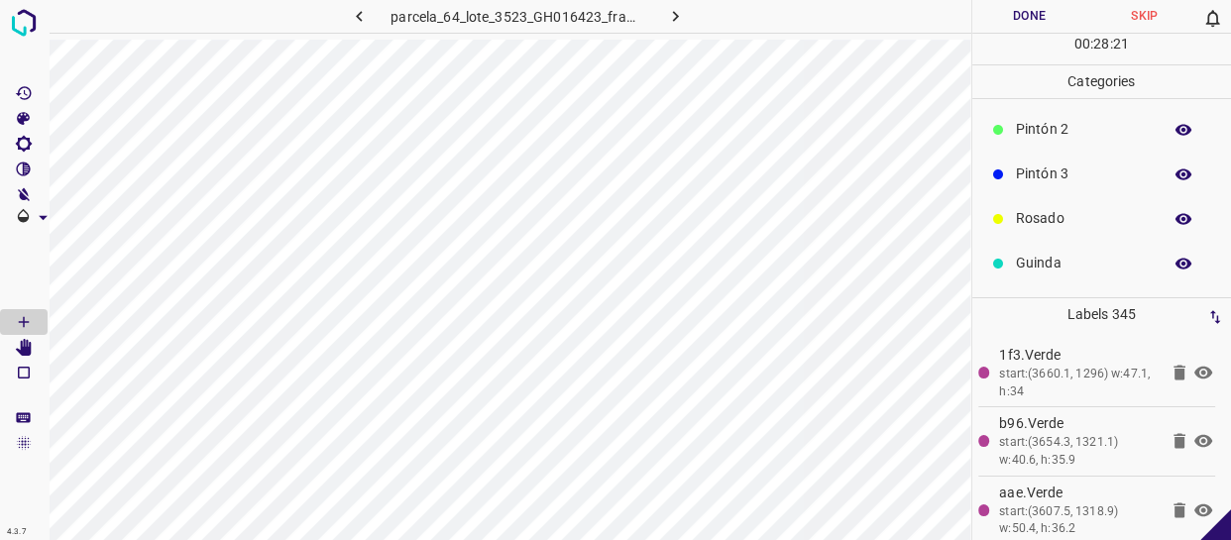
scroll to position [173, 0]
click at [1043, 265] on p "Azul" at bounding box center [1084, 268] width 136 height 21
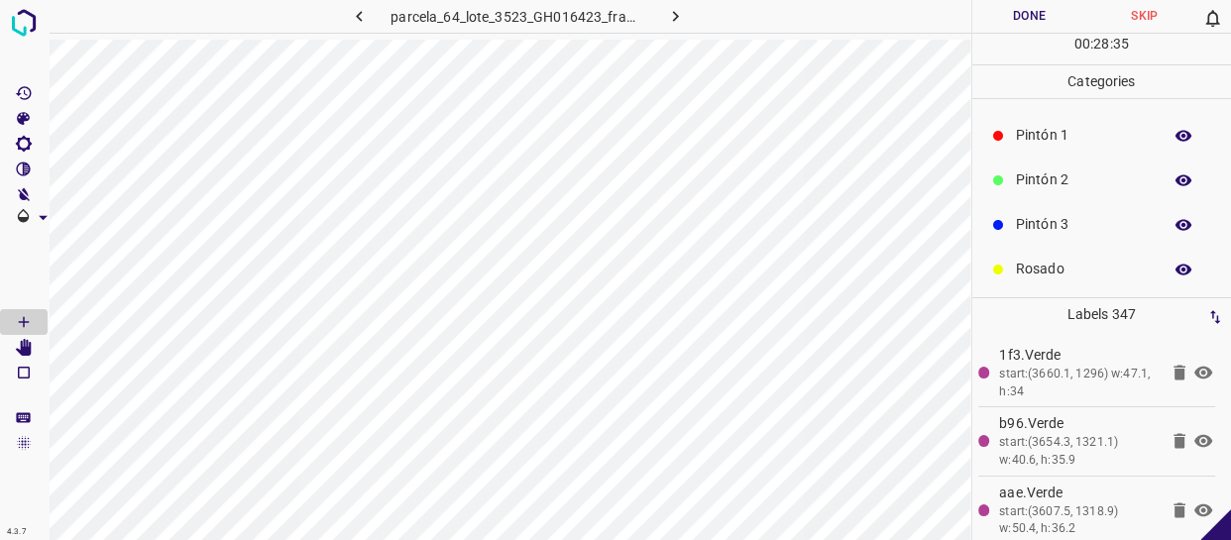
scroll to position [0, 0]
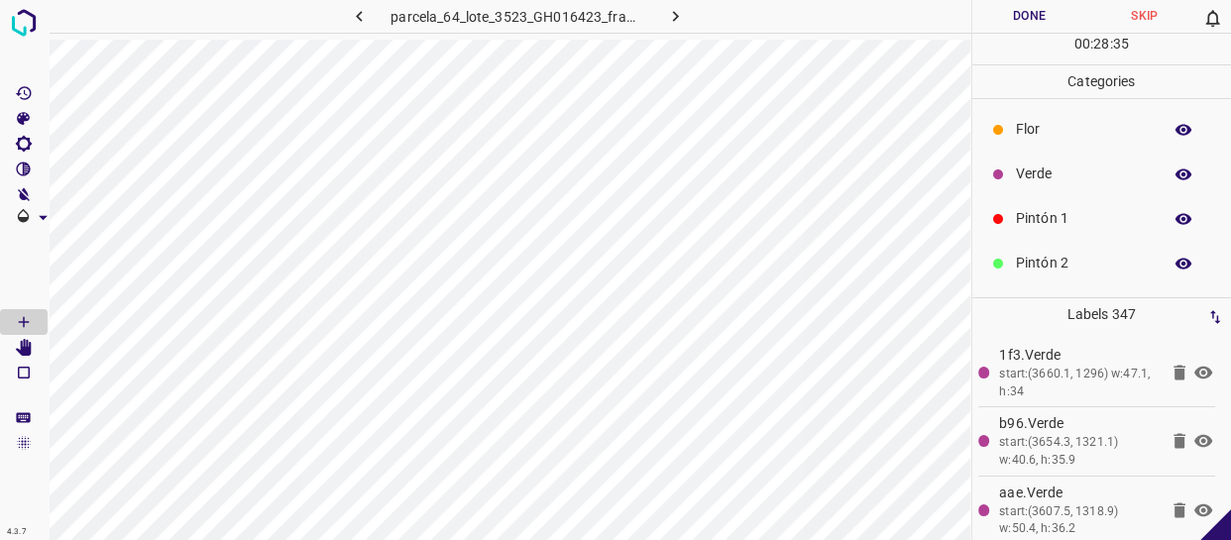
click at [1066, 172] on p "Verde" at bounding box center [1084, 174] width 136 height 21
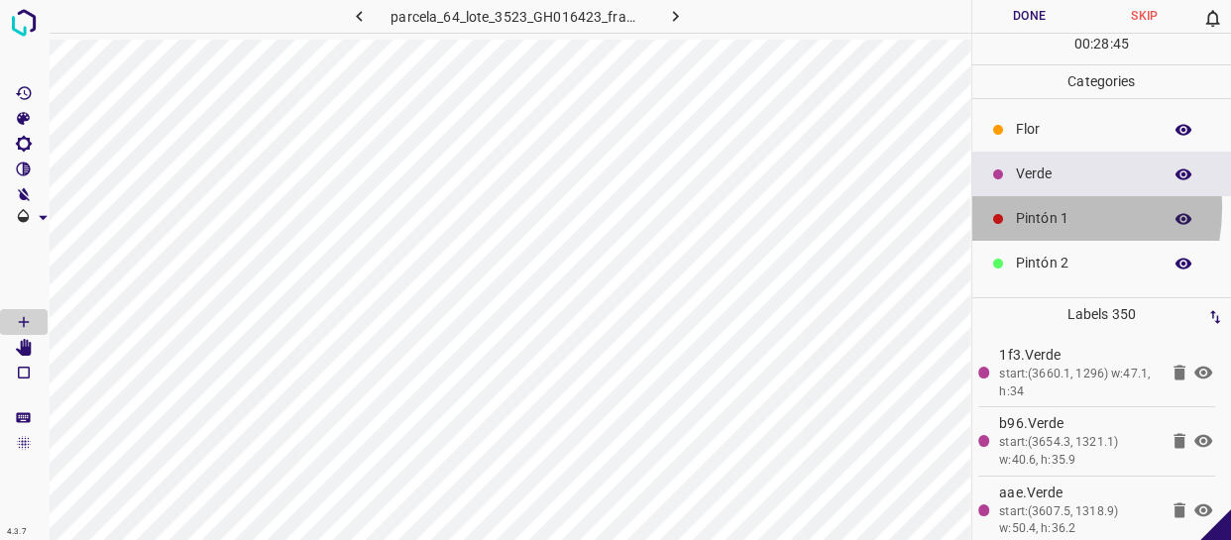
drag, startPoint x: 1036, startPoint y: 208, endPoint x: 1025, endPoint y: 212, distance: 11.6
click at [1037, 208] on p "Pintón 1" at bounding box center [1084, 218] width 136 height 21
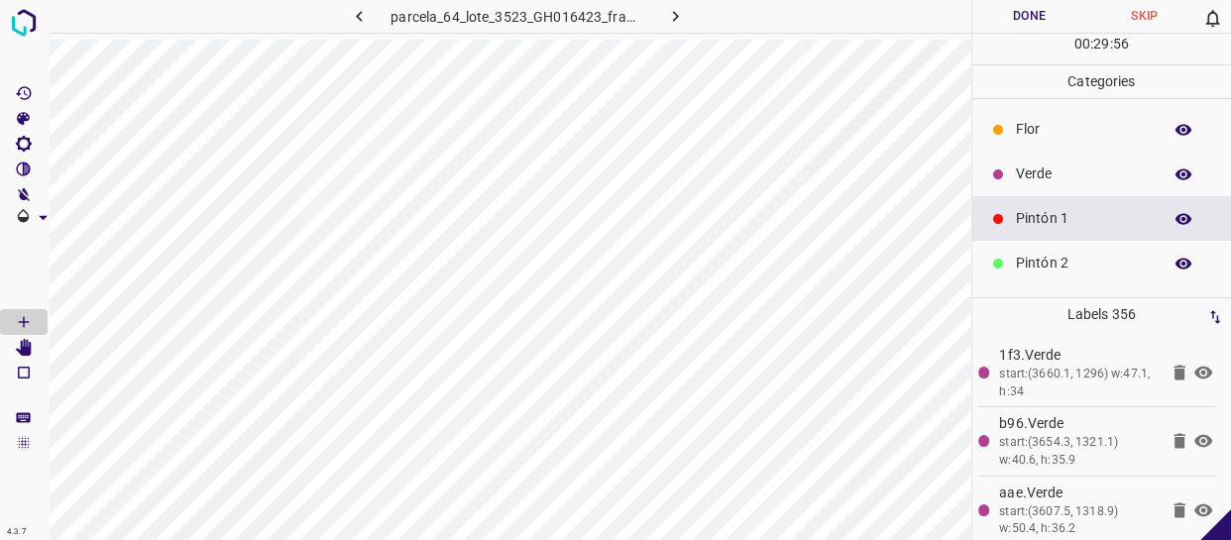
click at [1069, 113] on div "Flor" at bounding box center [1102, 129] width 260 height 45
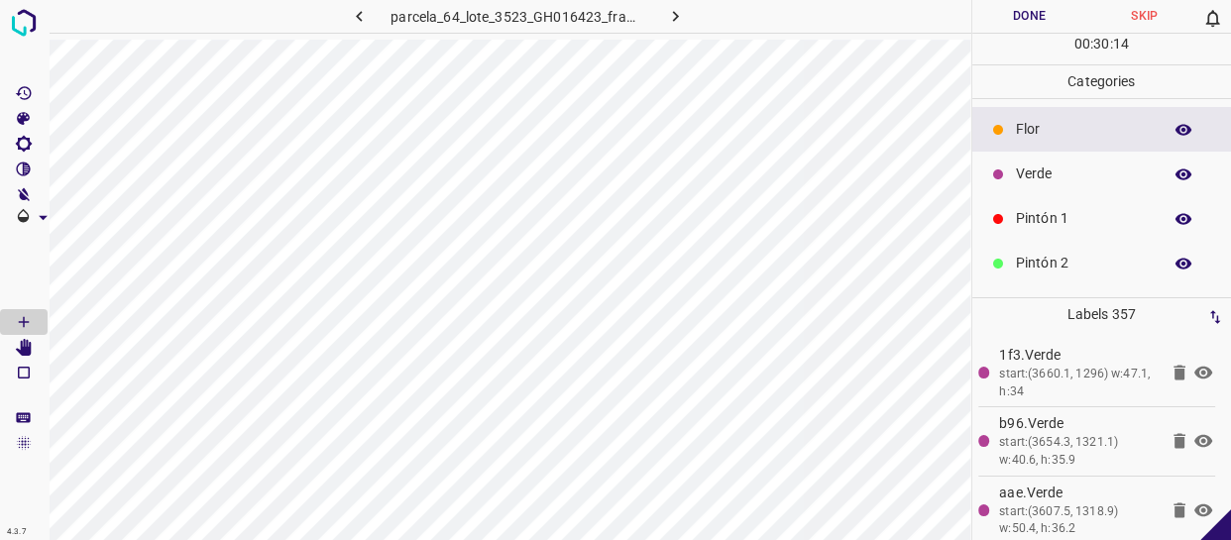
click at [1054, 221] on p "Pintón 1" at bounding box center [1084, 218] width 136 height 21
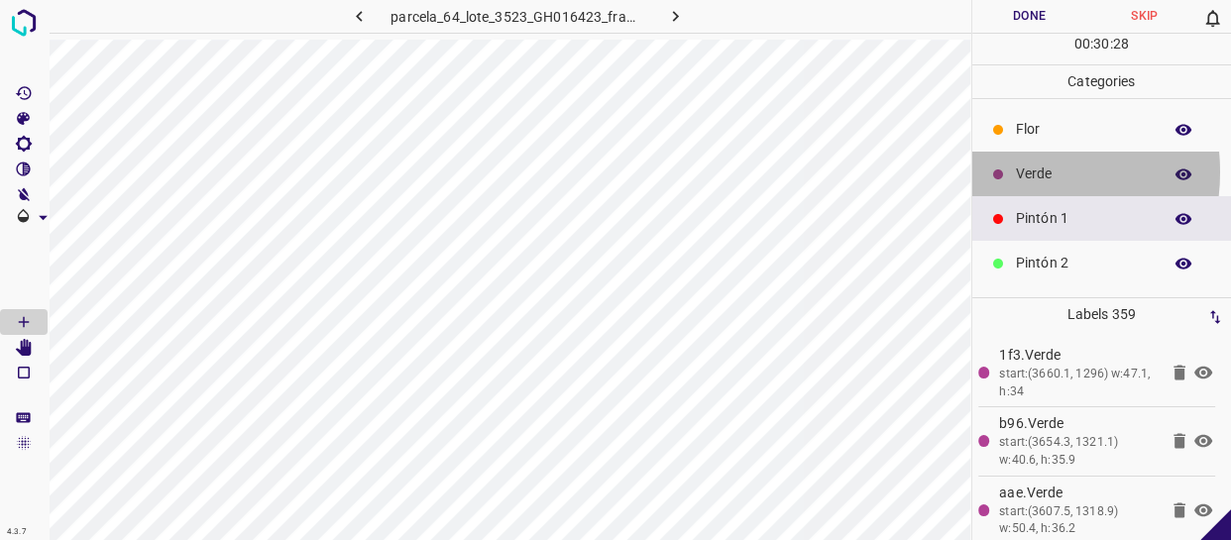
click at [1003, 171] on div at bounding box center [998, 175] width 20 height 20
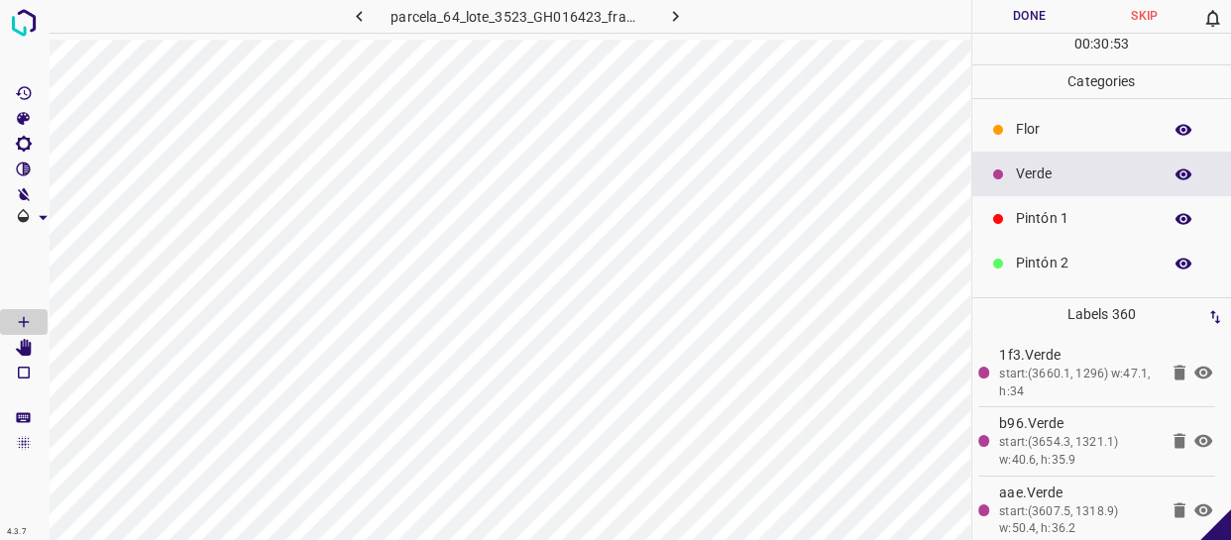
click at [988, 167] on div at bounding box center [998, 175] width 20 height 20
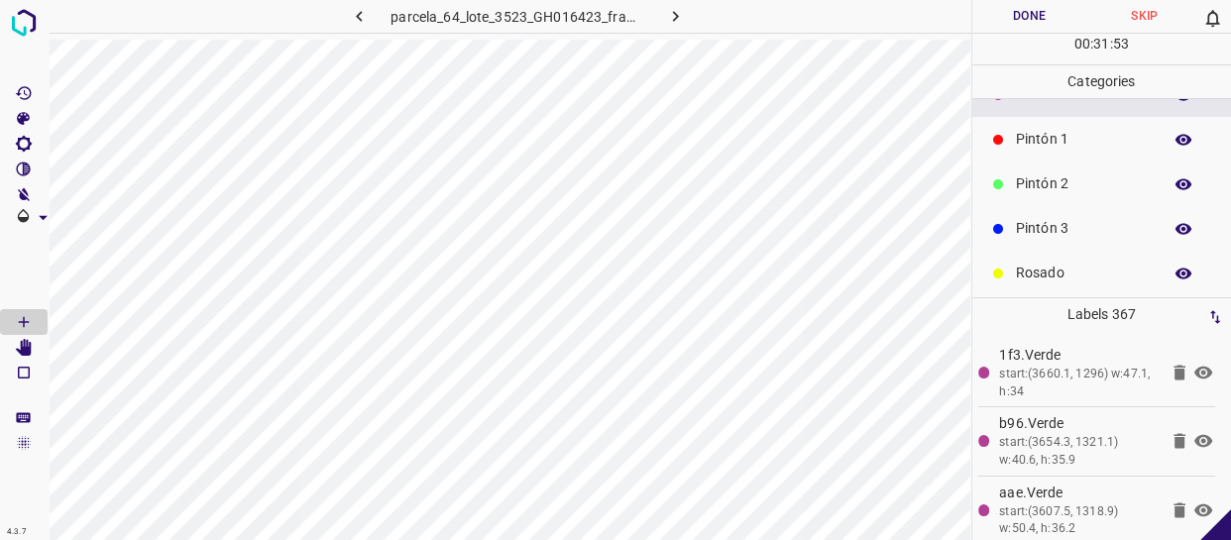
scroll to position [89, 0]
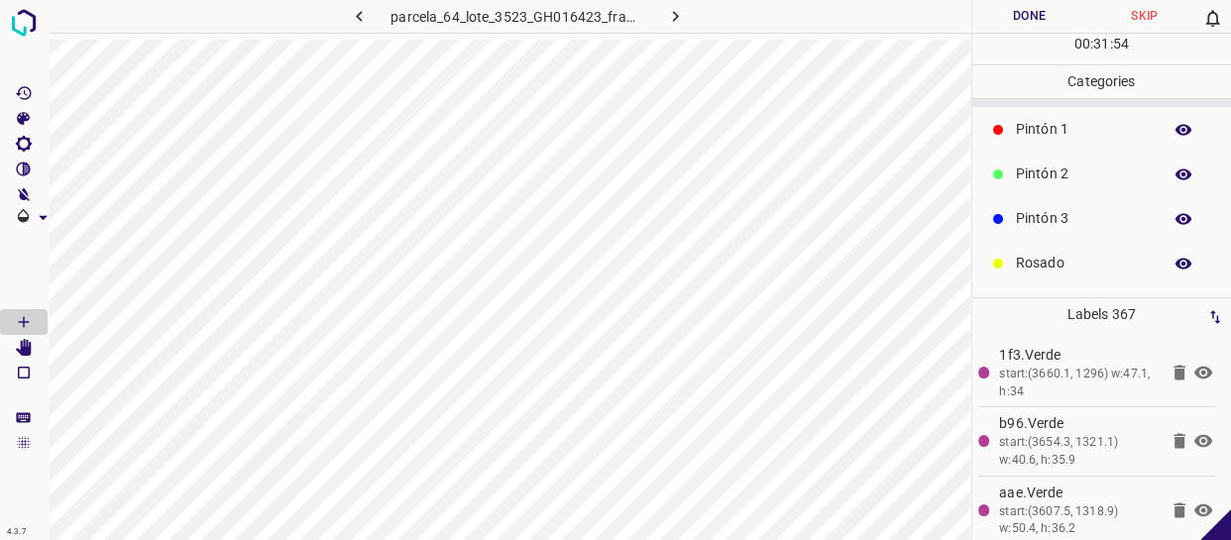
click at [1057, 176] on p "Pintón 2" at bounding box center [1084, 174] width 136 height 21
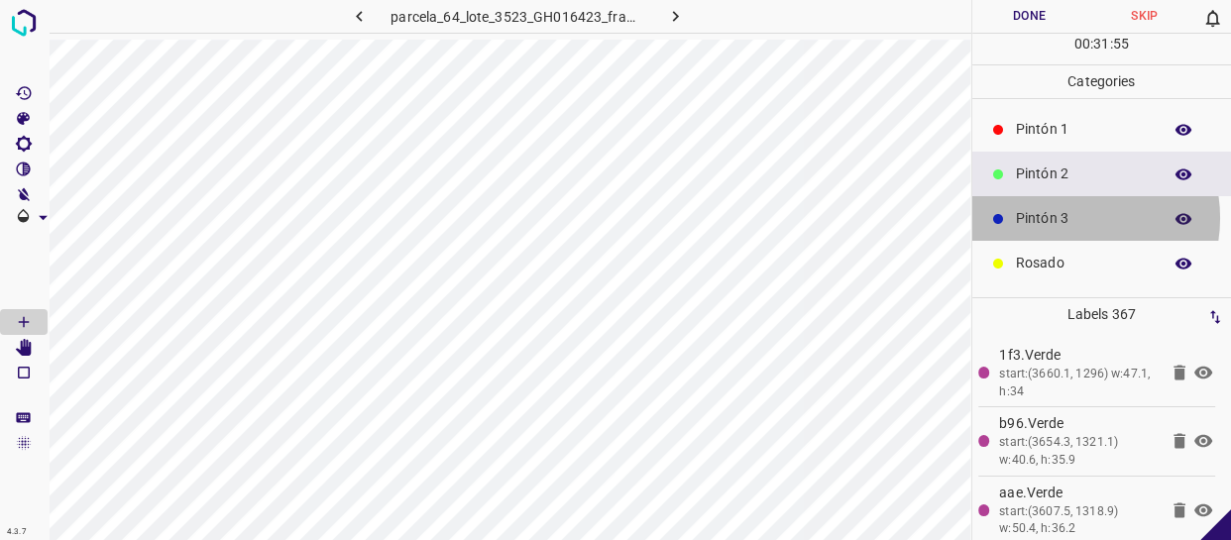
click at [1073, 217] on p "Pintón 3" at bounding box center [1084, 218] width 136 height 21
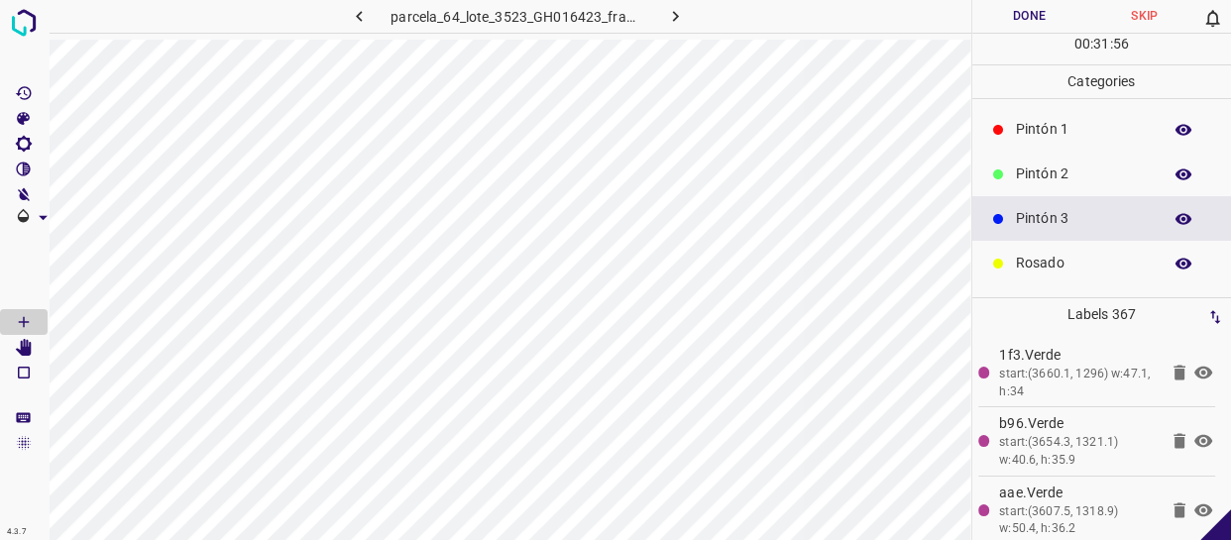
click at [1070, 256] on p "Rosado" at bounding box center [1084, 263] width 136 height 21
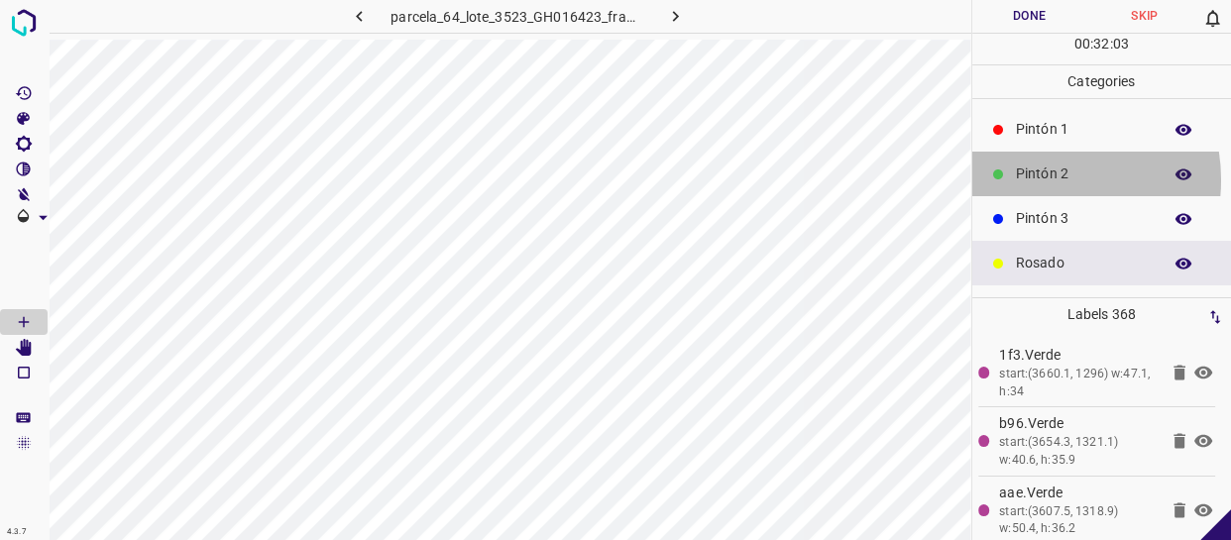
click at [1040, 178] on p "Pintón 2" at bounding box center [1084, 174] width 136 height 21
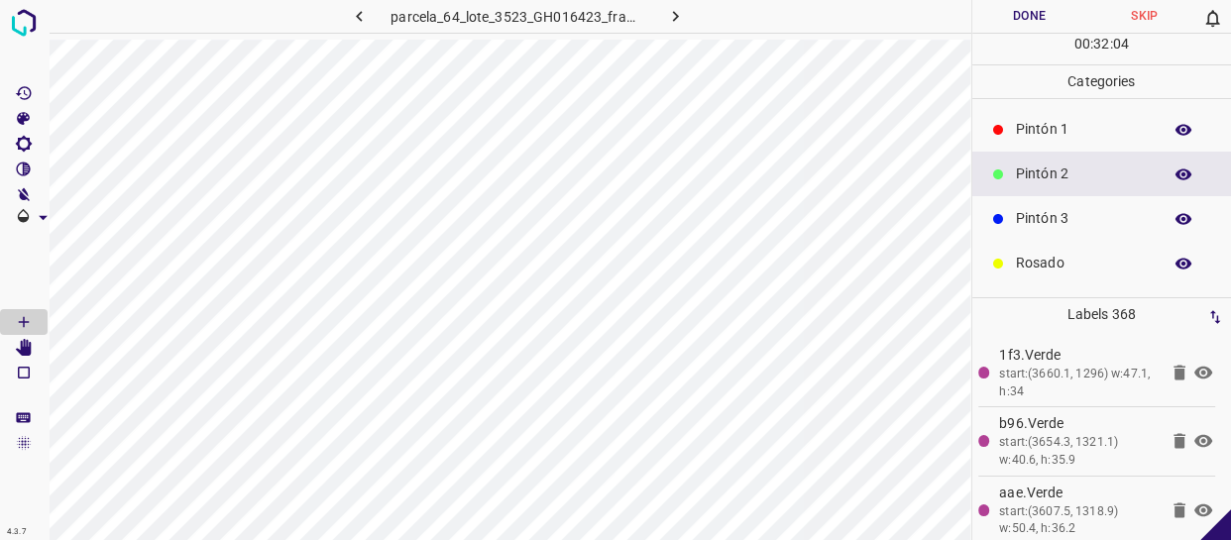
click at [1070, 128] on p "Pintón 1" at bounding box center [1084, 129] width 136 height 21
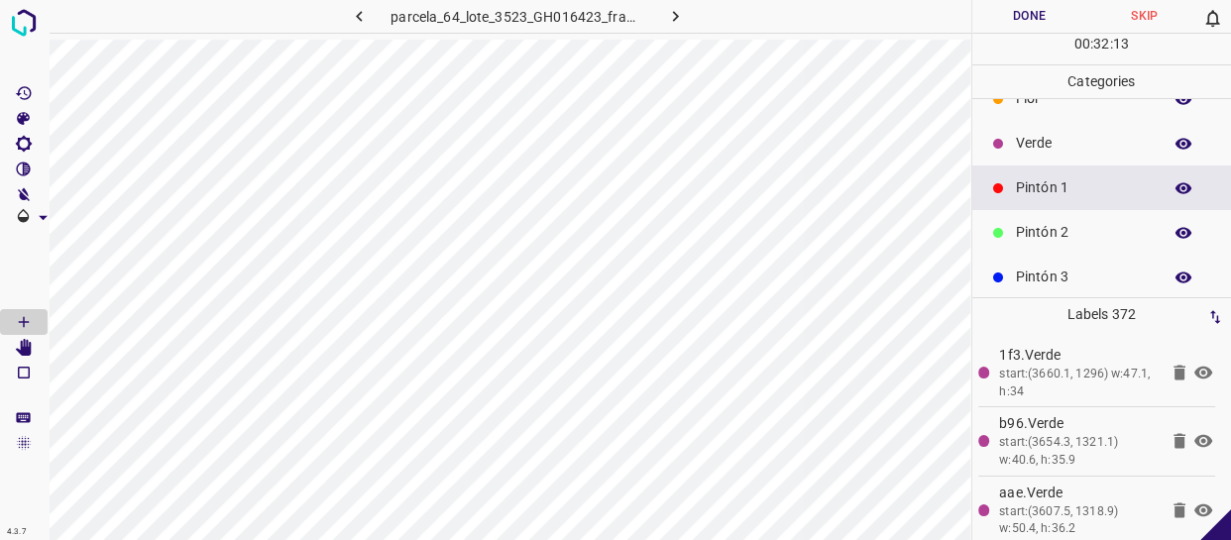
scroll to position [0, 0]
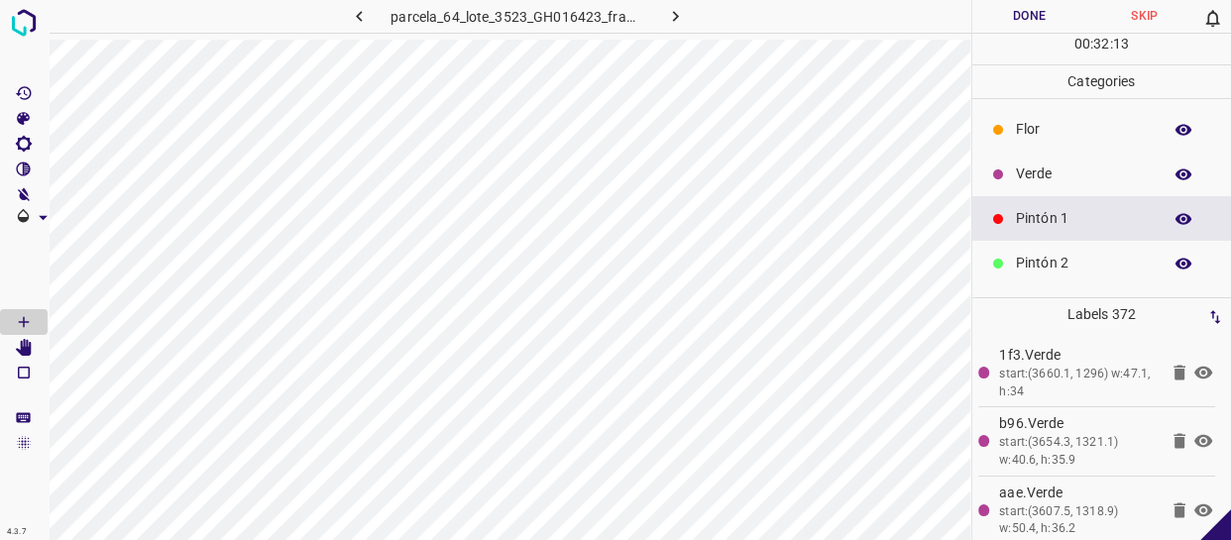
click at [1059, 179] on p "Verde" at bounding box center [1084, 174] width 136 height 21
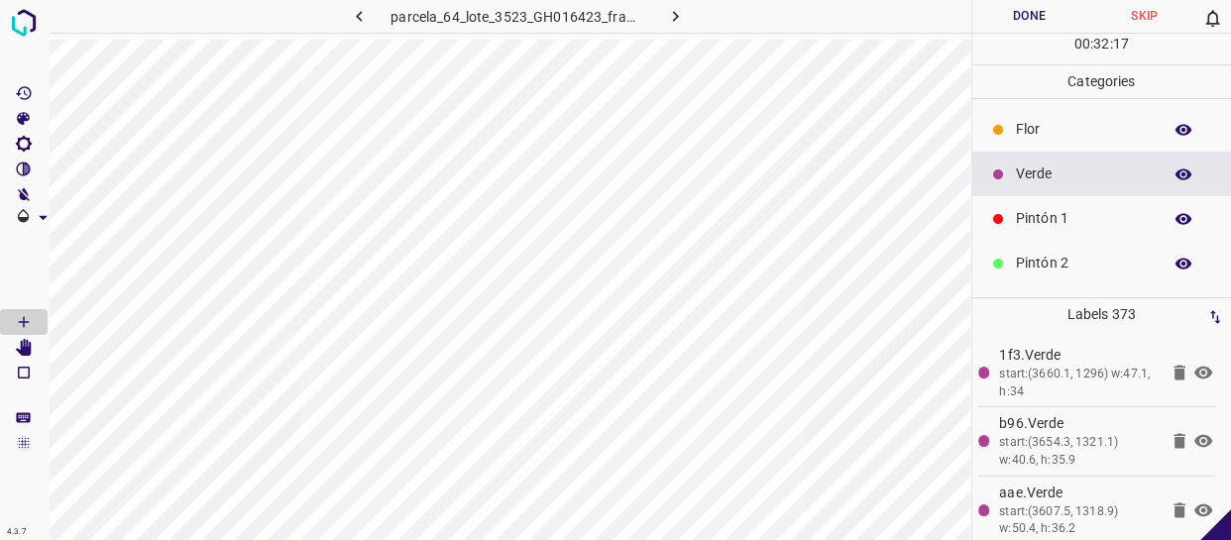
click at [1034, 216] on p "Pintón 1" at bounding box center [1084, 218] width 136 height 21
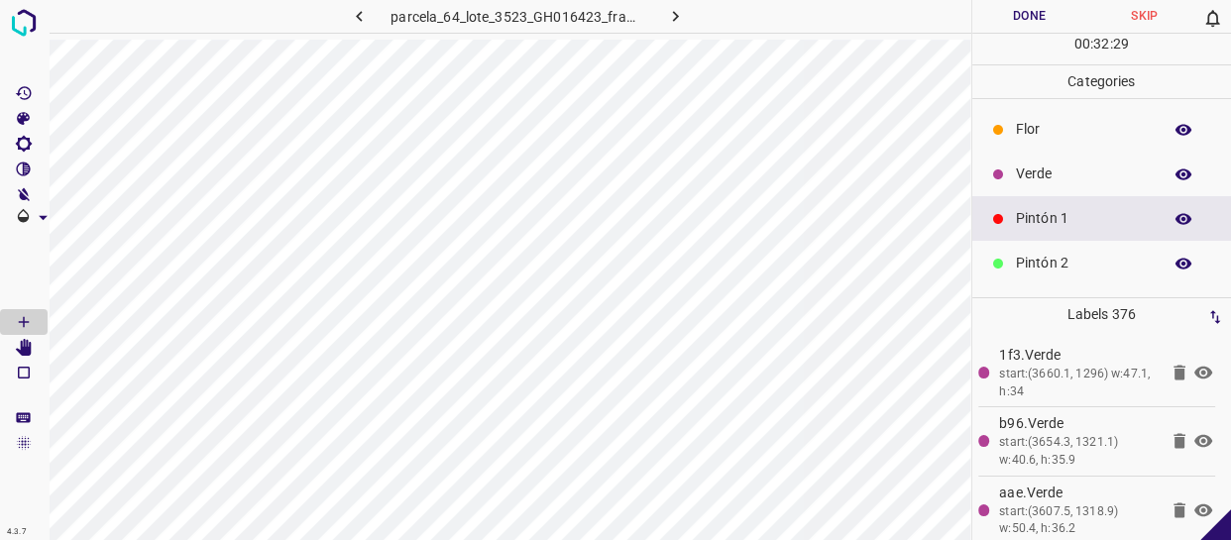
click at [1023, 132] on p "Flor" at bounding box center [1084, 129] width 136 height 21
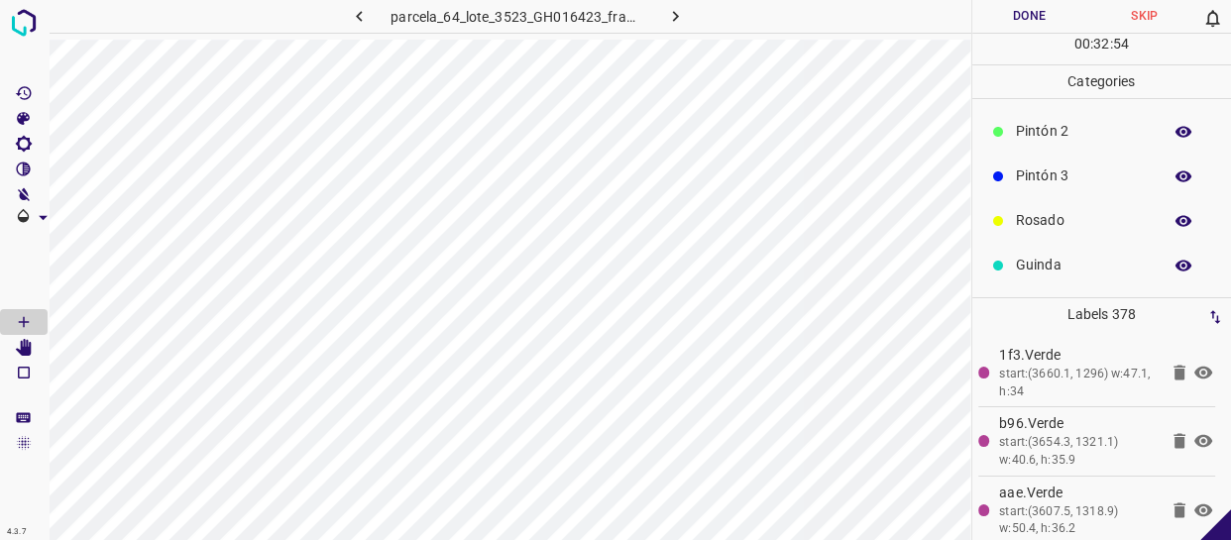
scroll to position [173, 0]
click at [1057, 268] on p "Azul" at bounding box center [1084, 268] width 136 height 21
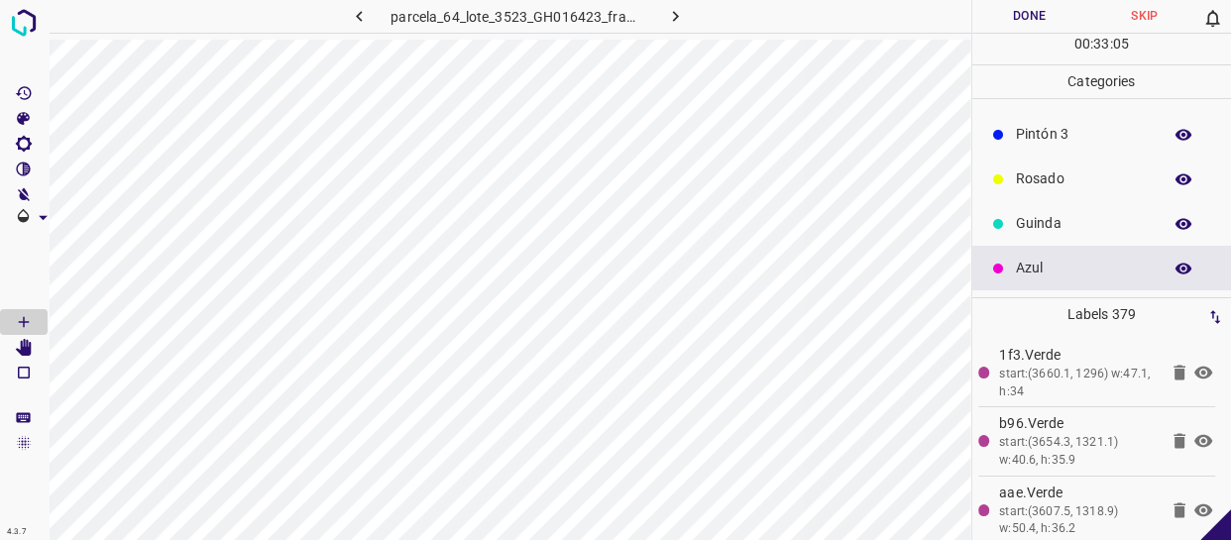
scroll to position [0, 0]
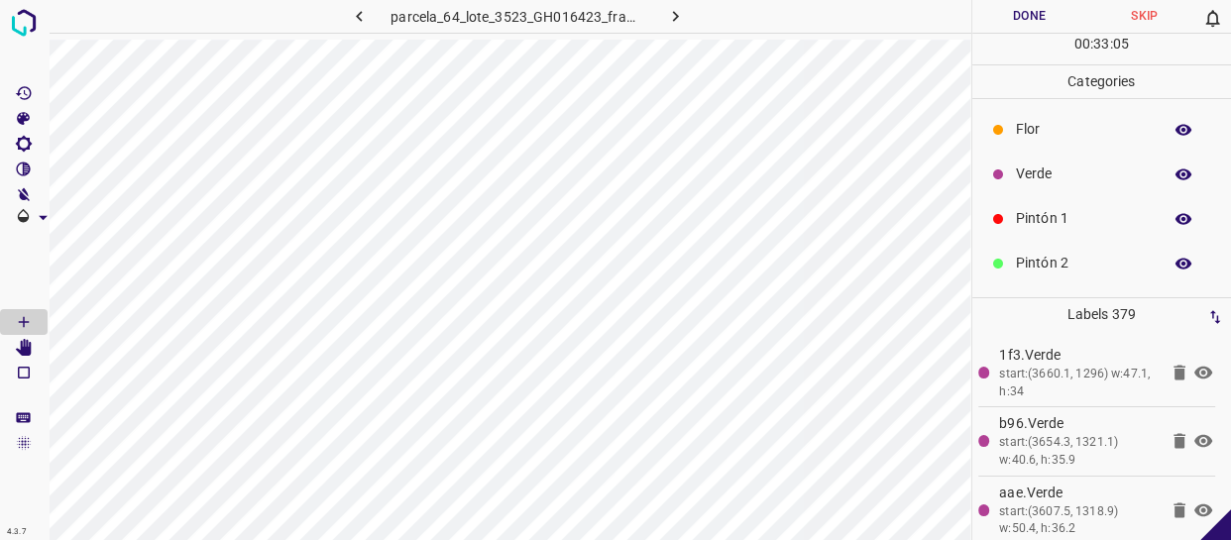
click at [1048, 211] on p "Pintón 1" at bounding box center [1084, 218] width 136 height 21
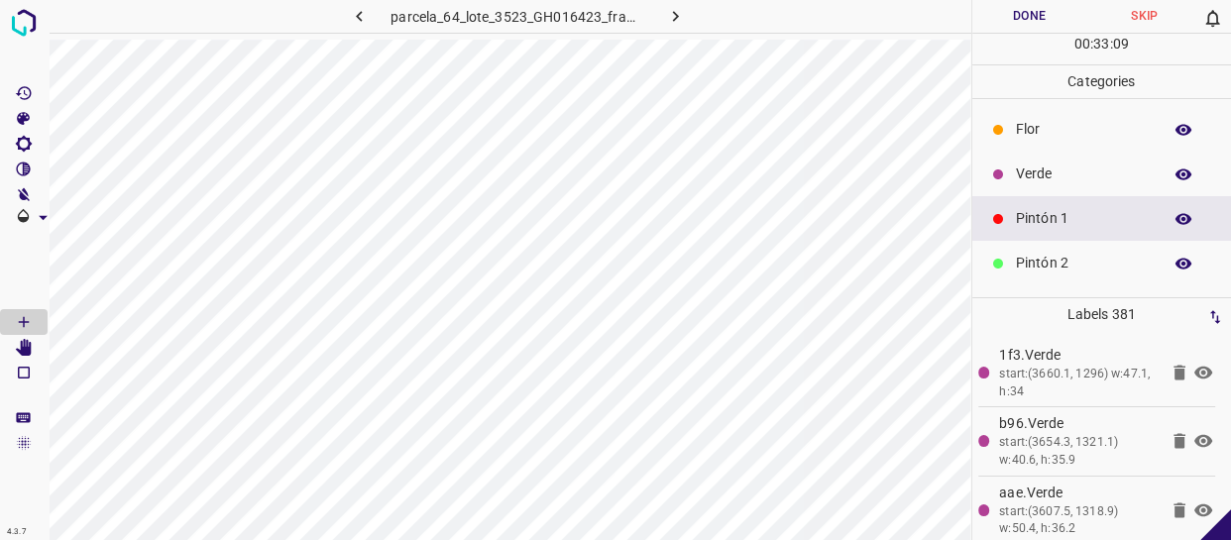
click at [1078, 178] on p "Verde" at bounding box center [1084, 174] width 136 height 21
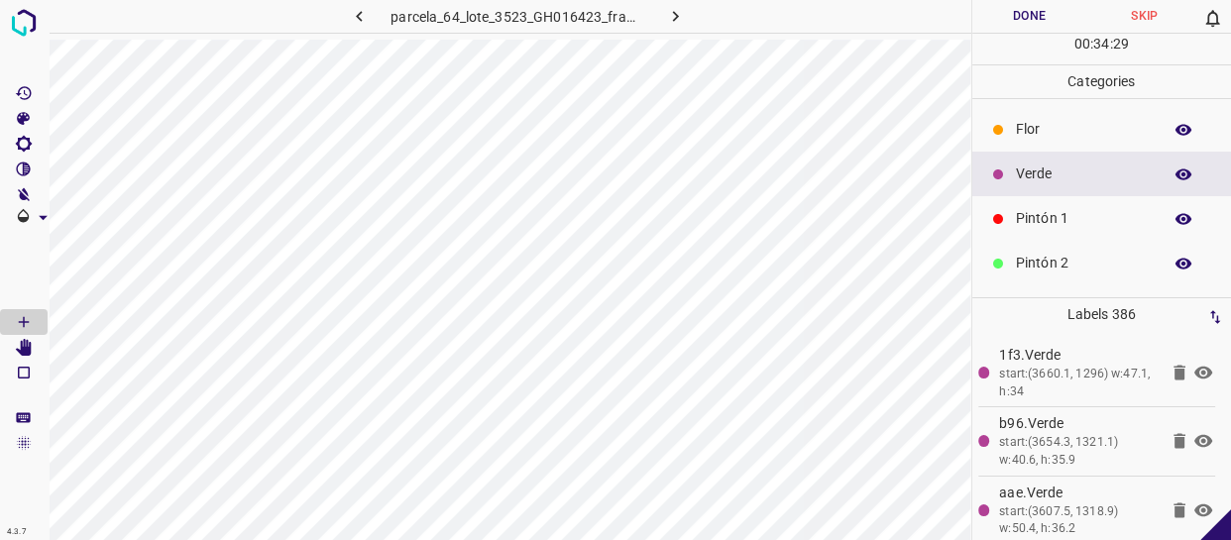
click at [1102, 120] on p "Flor" at bounding box center [1084, 129] width 136 height 21
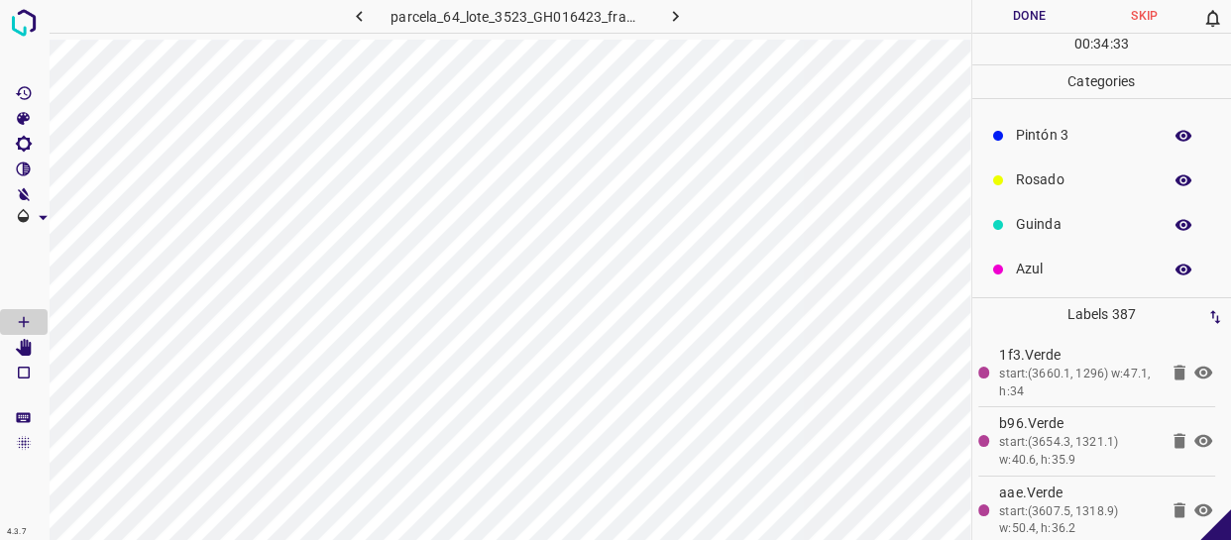
scroll to position [173, 0]
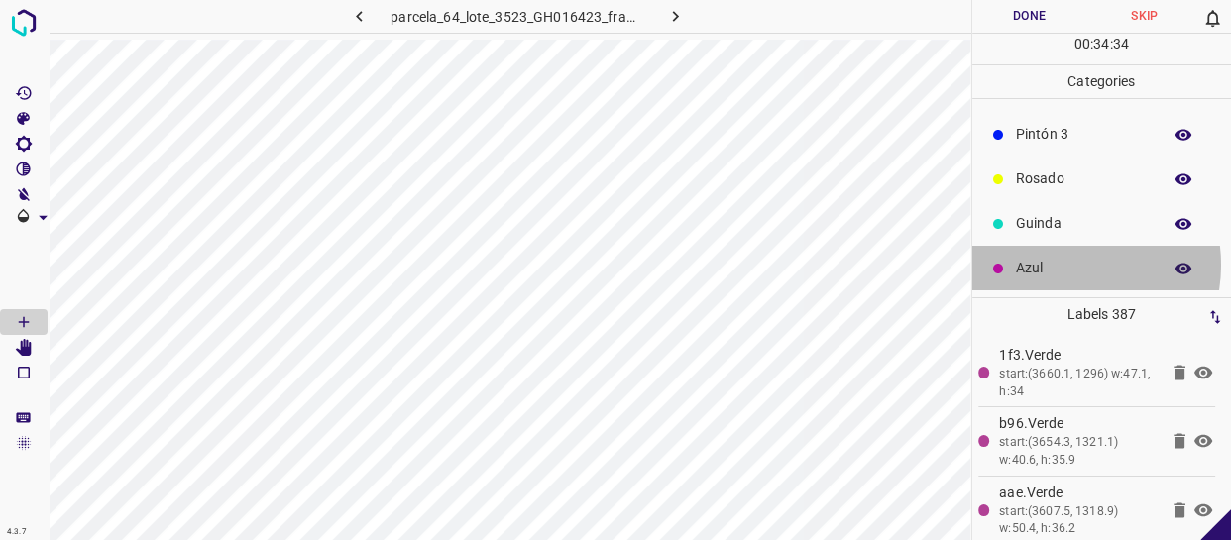
click at [1053, 265] on p "Azul" at bounding box center [1084, 268] width 136 height 21
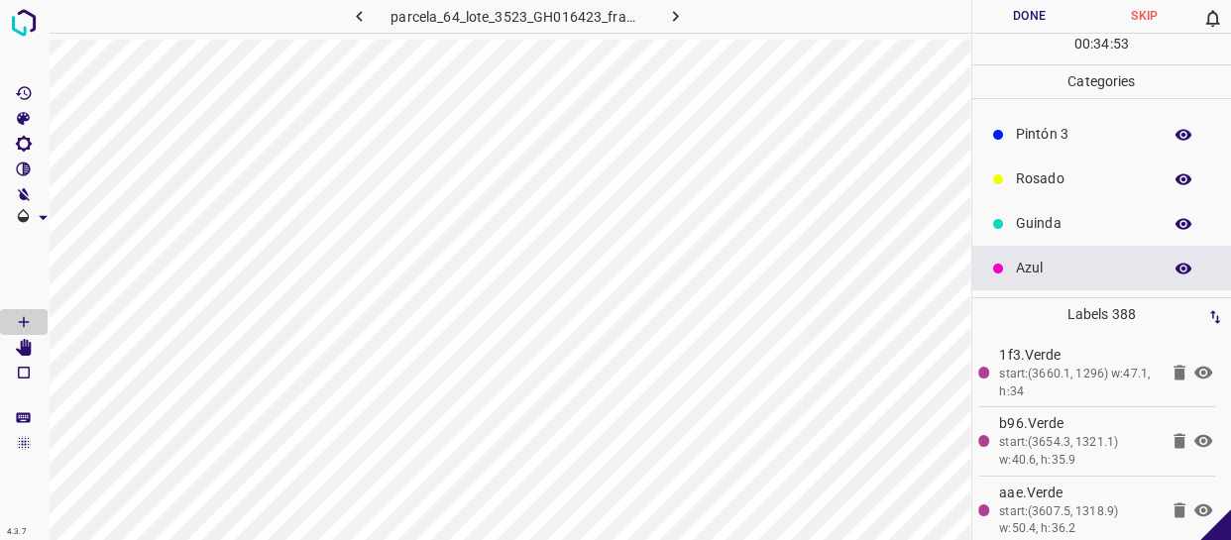
scroll to position [0, 0]
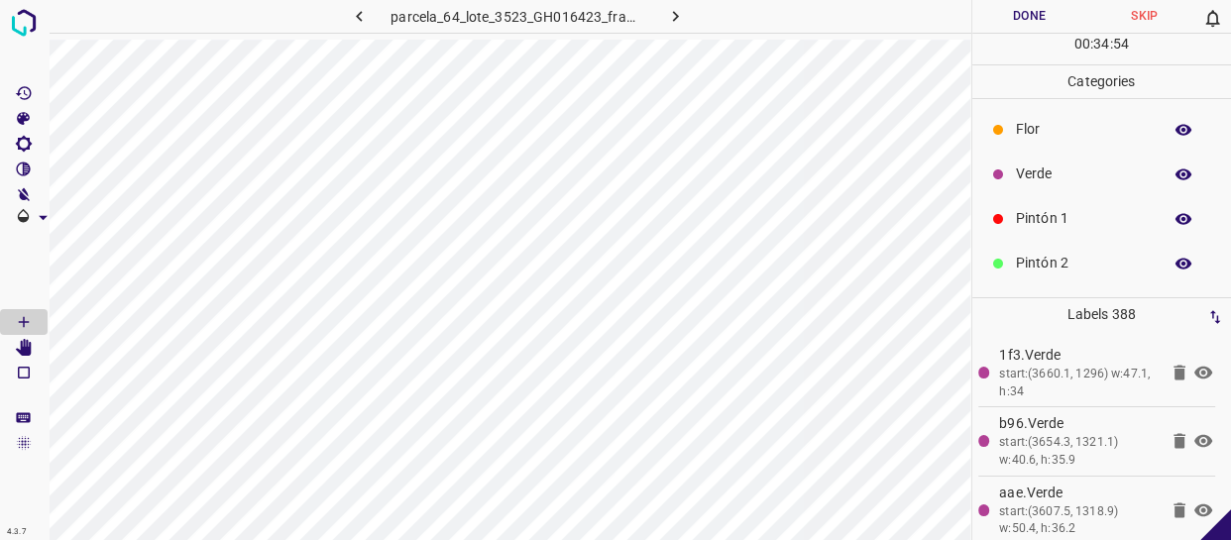
click at [1055, 212] on p "Pintón 1" at bounding box center [1084, 218] width 136 height 21
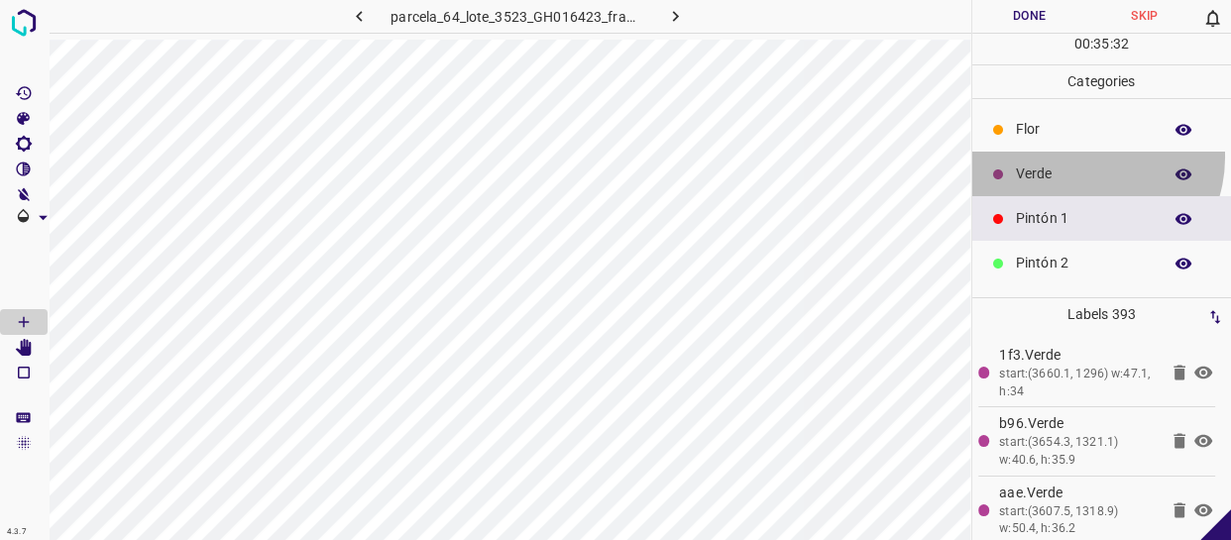
drag, startPoint x: 1084, startPoint y: 157, endPoint x: 977, endPoint y: 175, distance: 108.7
click at [1082, 157] on div "Verde" at bounding box center [1102, 174] width 260 height 45
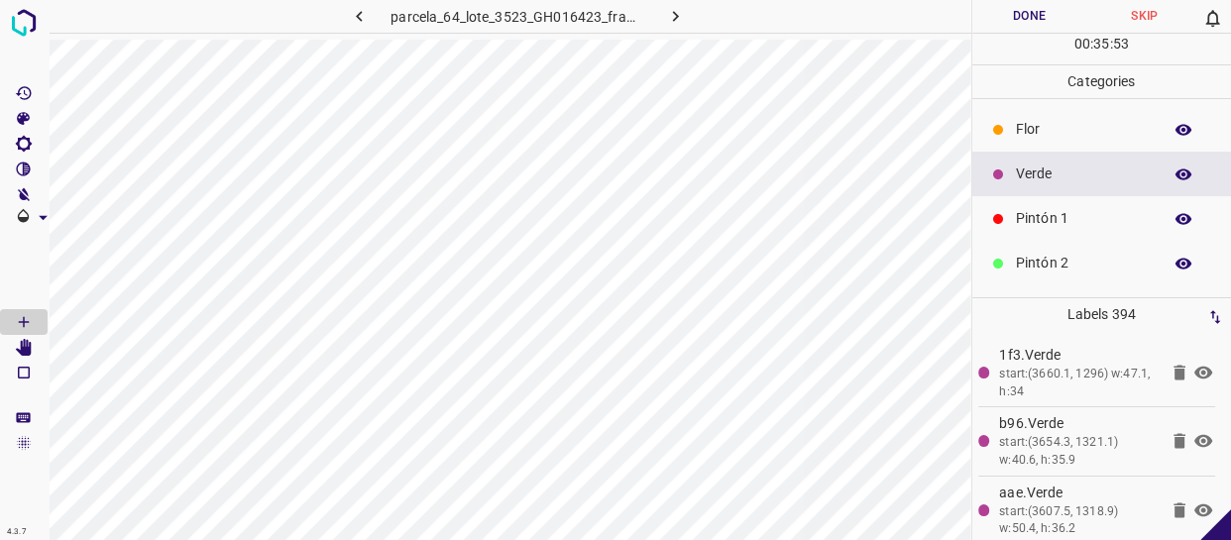
click at [1046, 212] on p "Pintón 1" at bounding box center [1084, 218] width 136 height 21
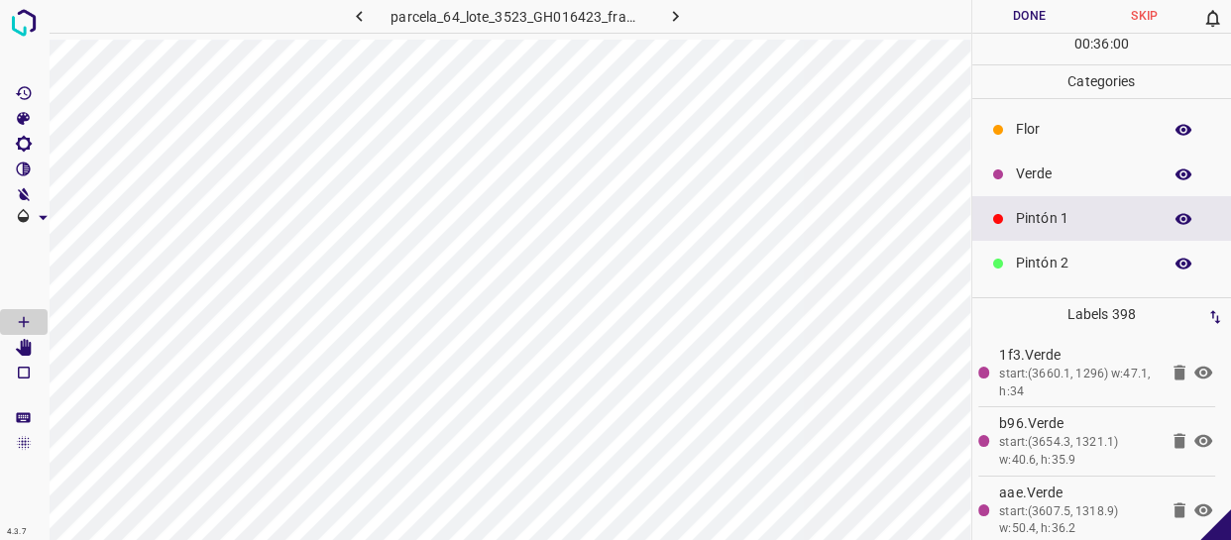
click at [1031, 187] on div "Verde" at bounding box center [1102, 174] width 260 height 45
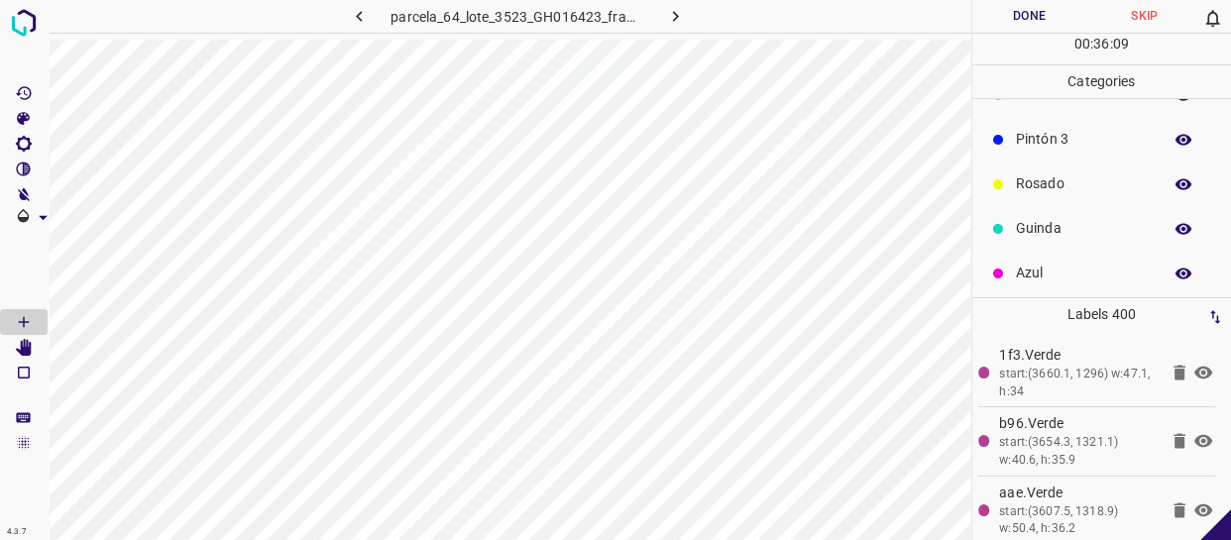
scroll to position [173, 0]
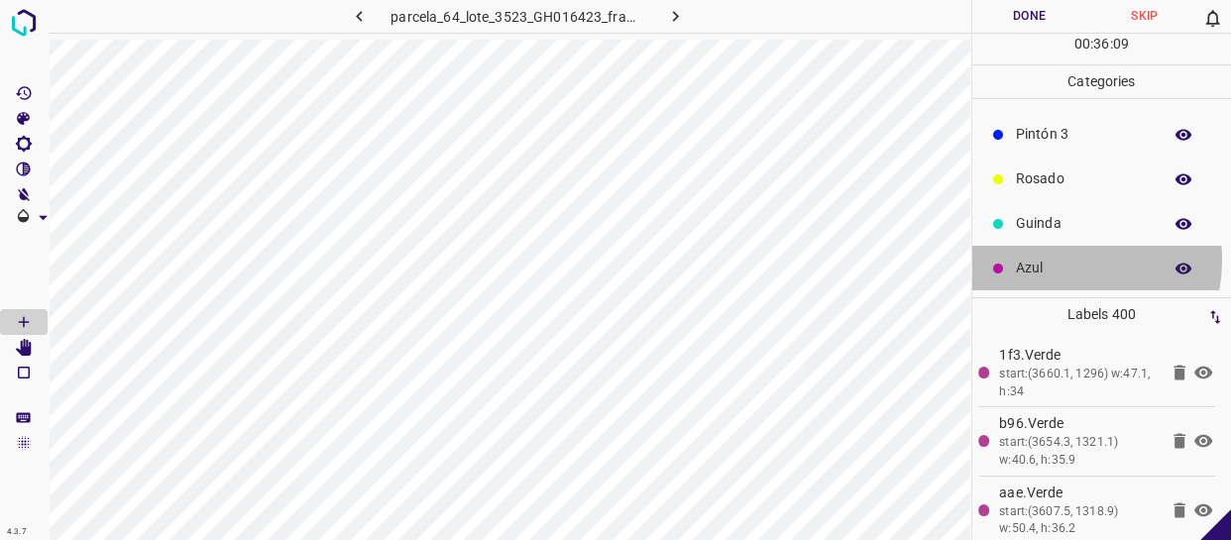
click at [1055, 260] on p "Azul" at bounding box center [1084, 268] width 136 height 21
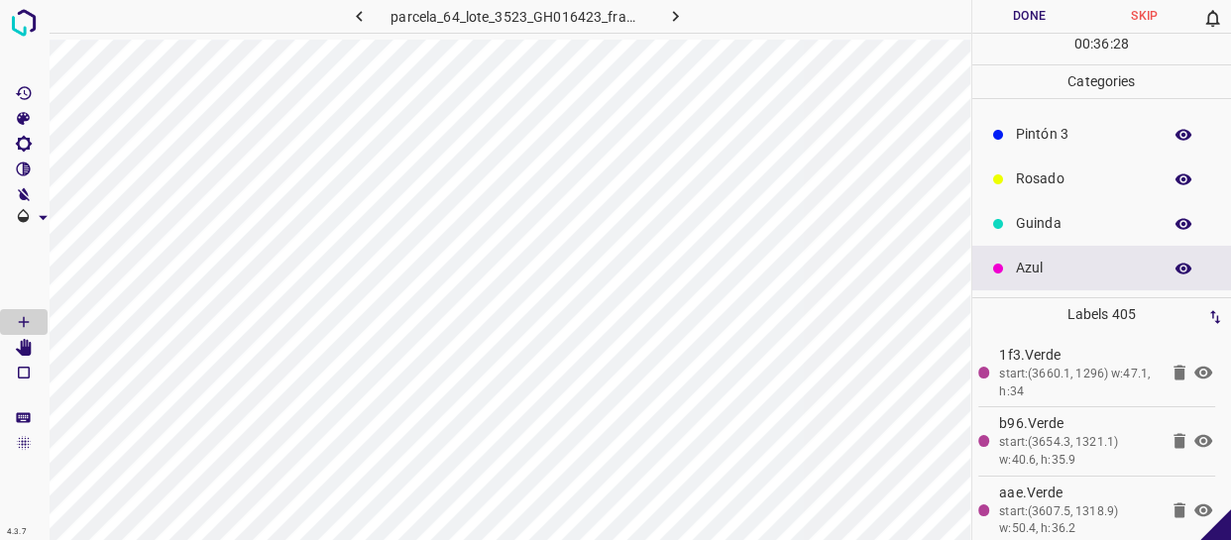
scroll to position [0, 0]
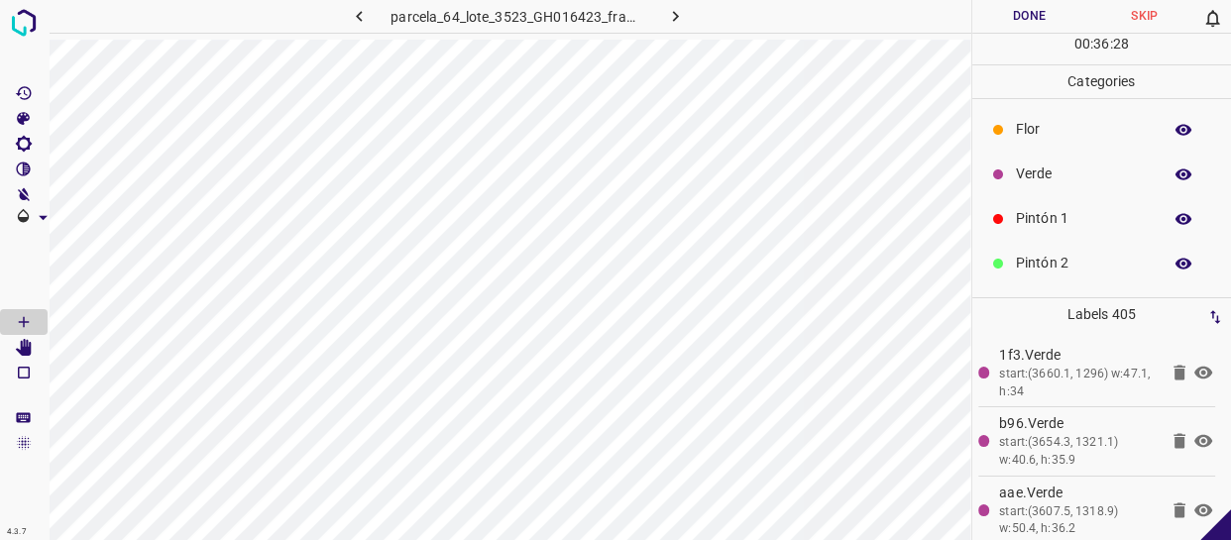
click at [1062, 156] on div "Verde" at bounding box center [1102, 174] width 260 height 45
drag, startPoint x: 1030, startPoint y: 198, endPoint x: 987, endPoint y: 211, distance: 44.5
click at [1030, 199] on div "Pintón 1" at bounding box center [1102, 218] width 260 height 45
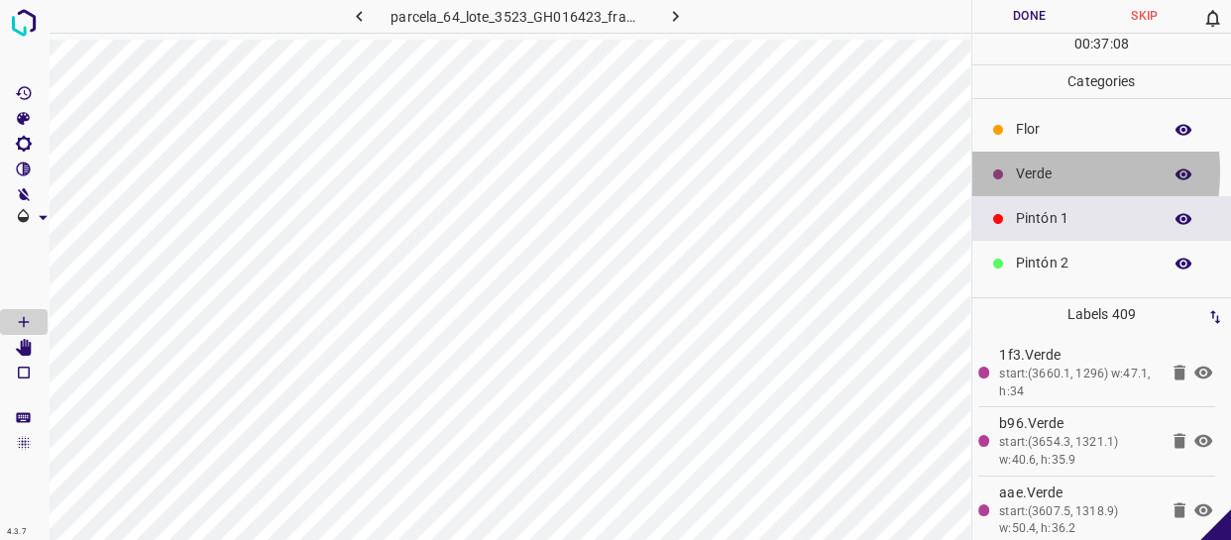
click at [1024, 171] on p "Verde" at bounding box center [1084, 174] width 136 height 21
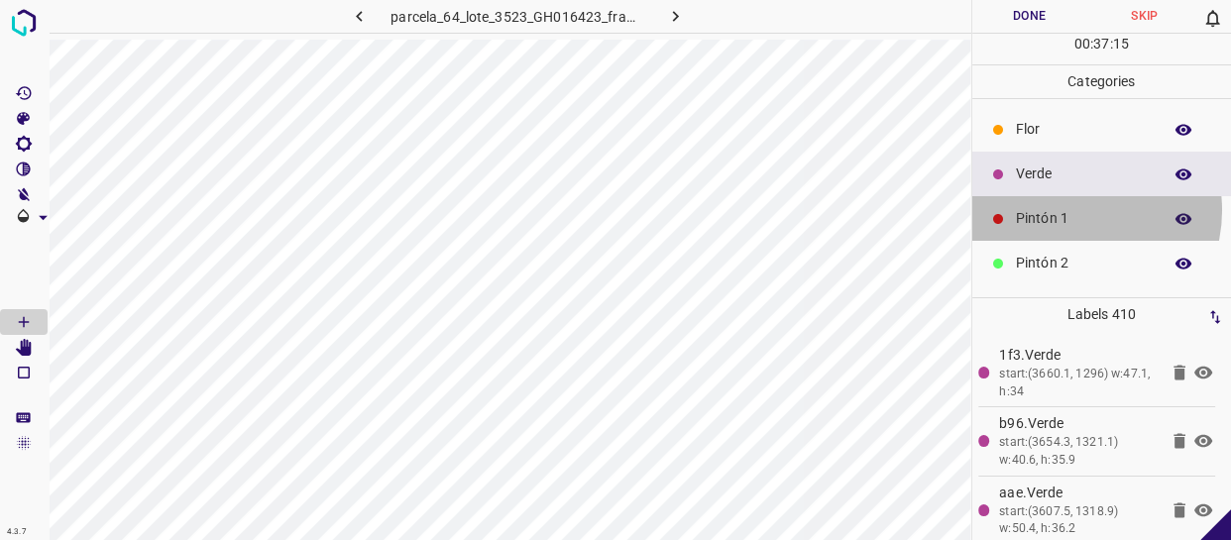
click at [1073, 210] on p "Pintón 1" at bounding box center [1084, 218] width 136 height 21
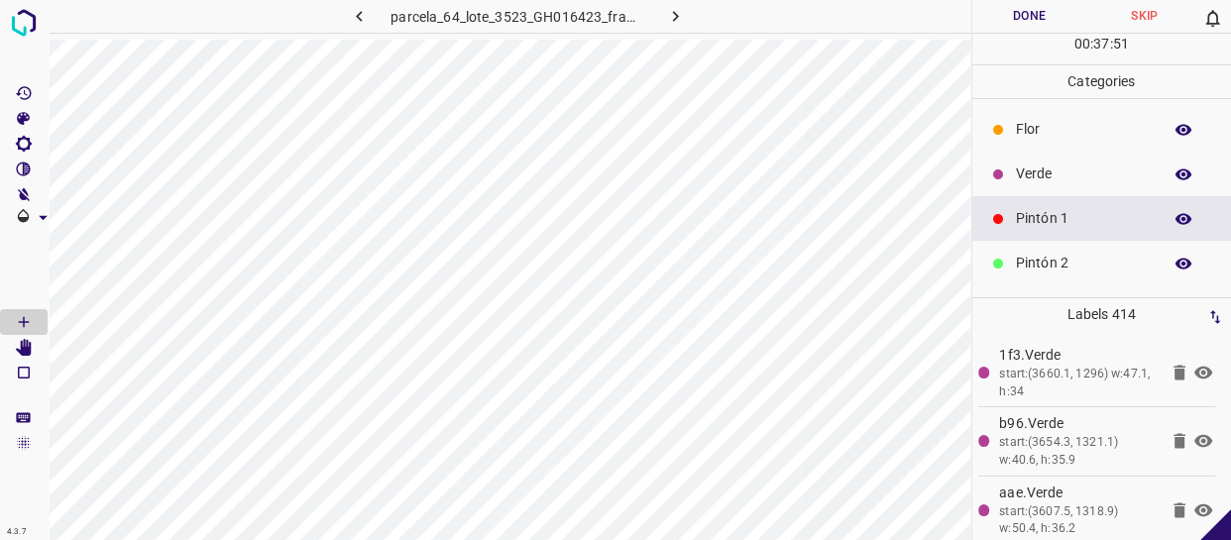
scroll to position [173, 0]
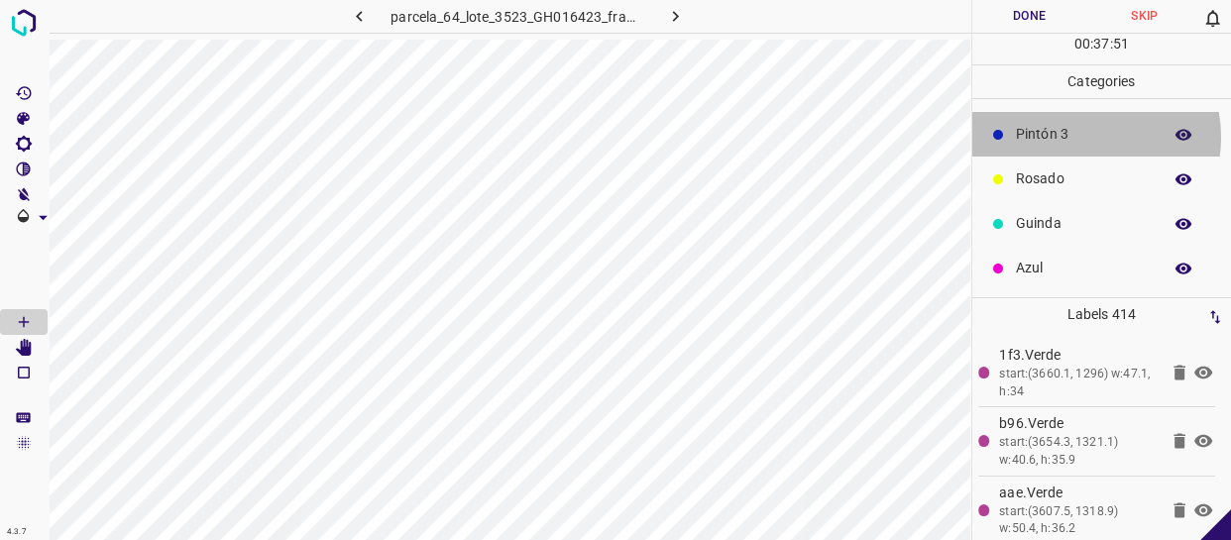
click at [1080, 137] on p "Pintón 3" at bounding box center [1084, 134] width 136 height 21
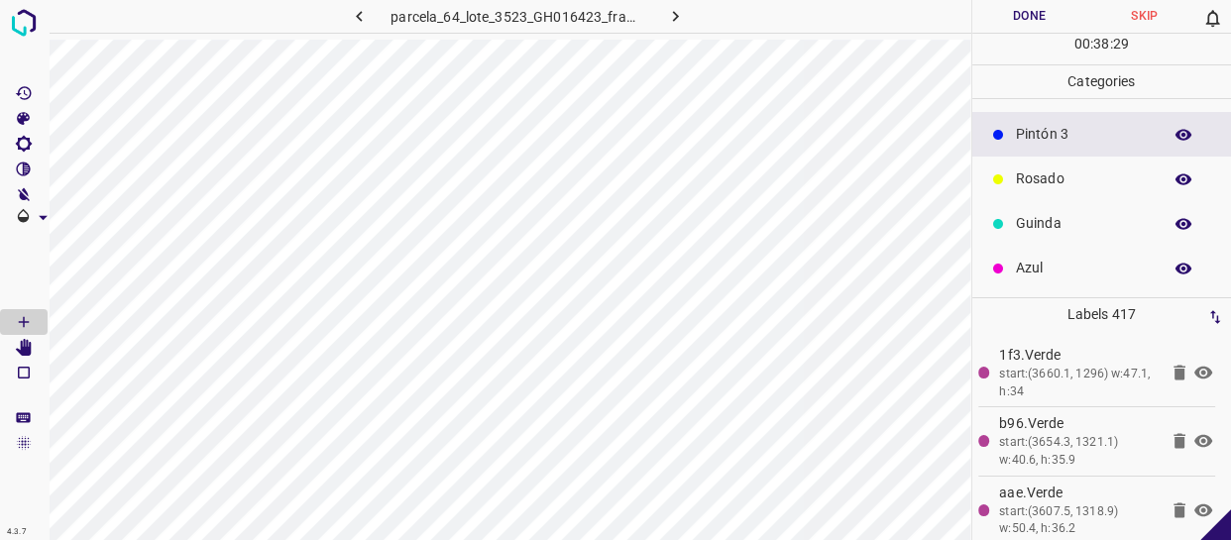
scroll to position [0, 0]
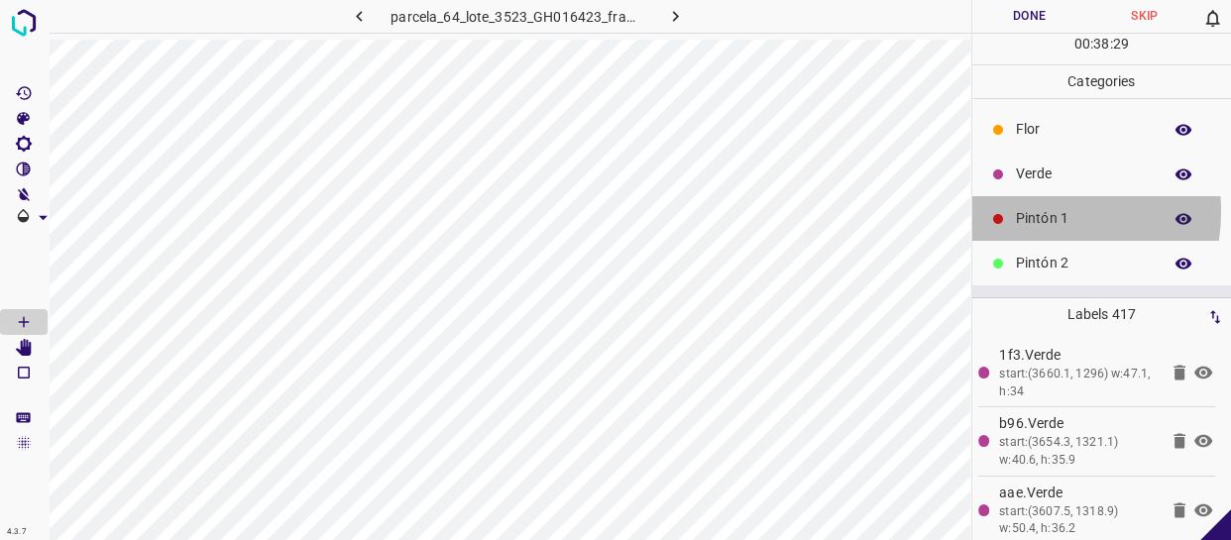
click at [1026, 211] on p "Pintón 1" at bounding box center [1084, 218] width 136 height 21
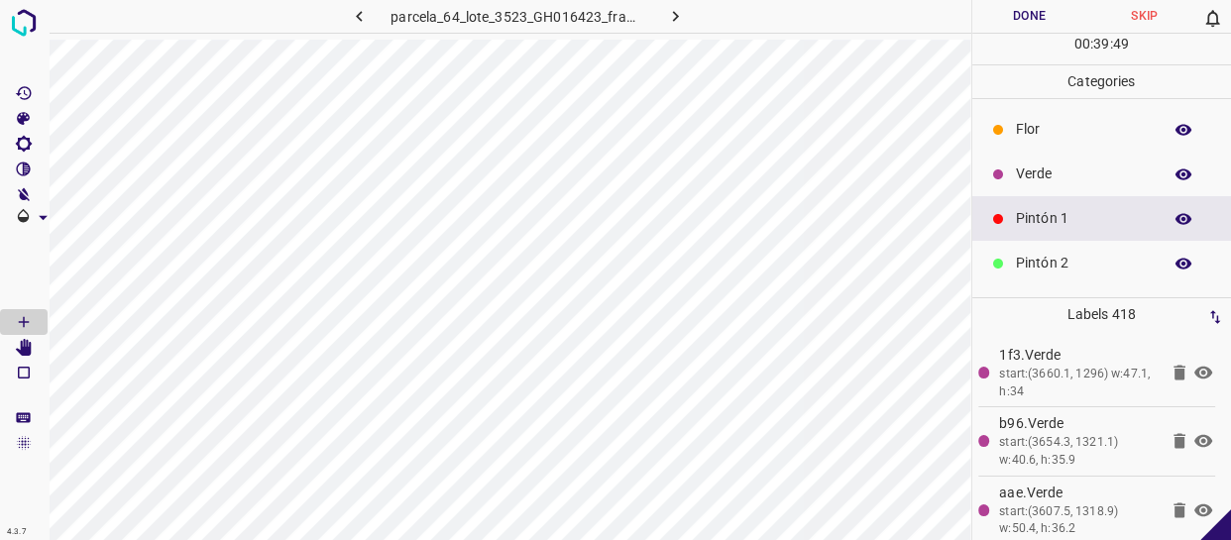
click at [1041, 22] on button "Done" at bounding box center [1029, 16] width 115 height 33
click at [678, 31] on button "button" at bounding box center [674, 16] width 63 height 33
